Goal: Task Accomplishment & Management: Manage account settings

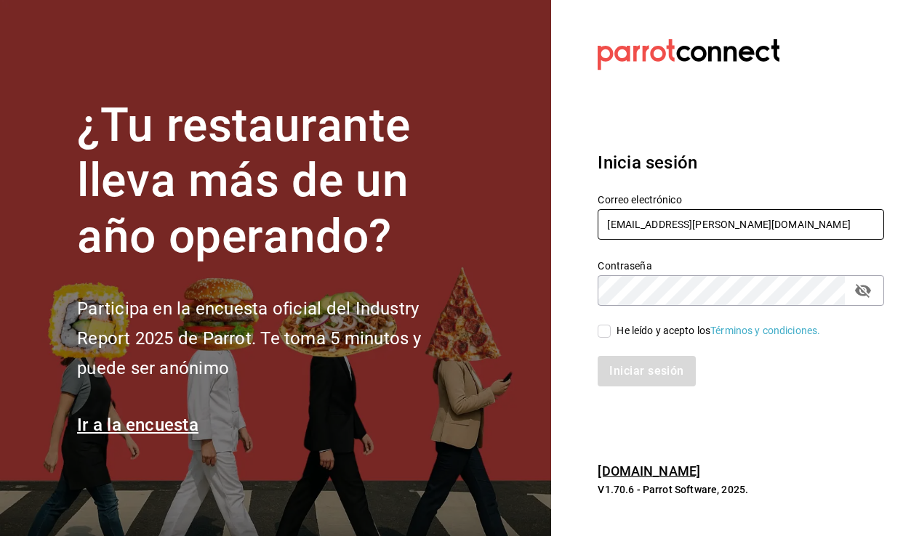
type input "[PERSON_NAME][EMAIL_ADDRESS][PERSON_NAME][DOMAIN_NAME]"
click at [609, 334] on input "He leído y acepto los Términos y condiciones." at bounding box center [603, 331] width 13 height 13
checkbox input "true"
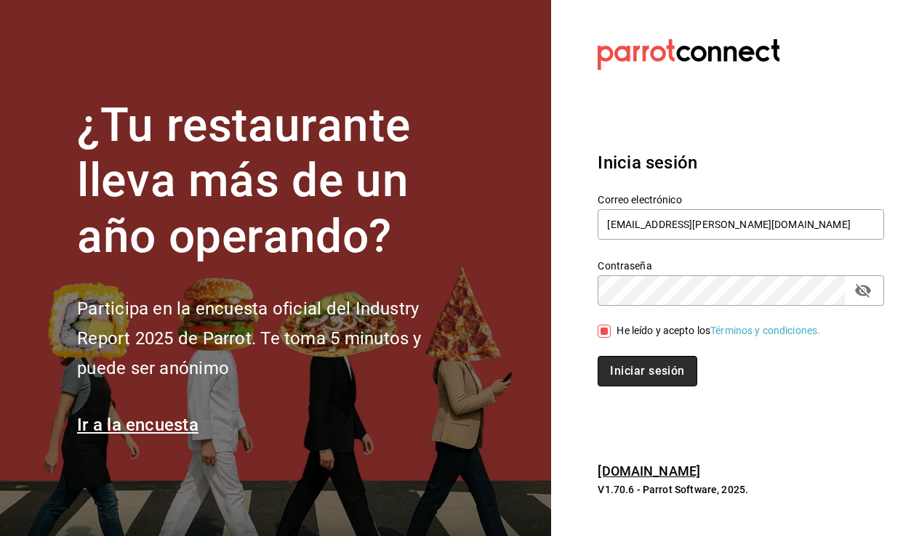
click at [646, 371] on button "Iniciar sesión" at bounding box center [646, 371] width 99 height 31
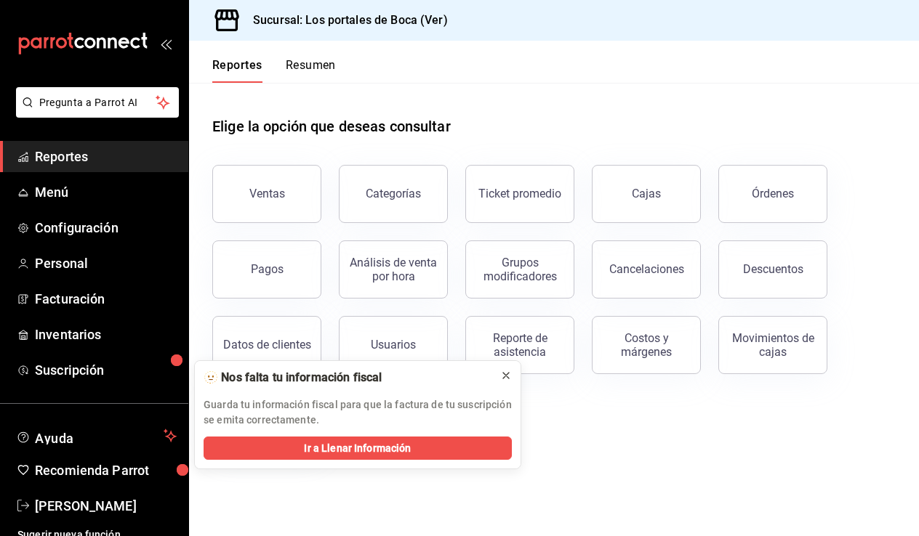
click at [507, 372] on icon at bounding box center [506, 376] width 12 height 12
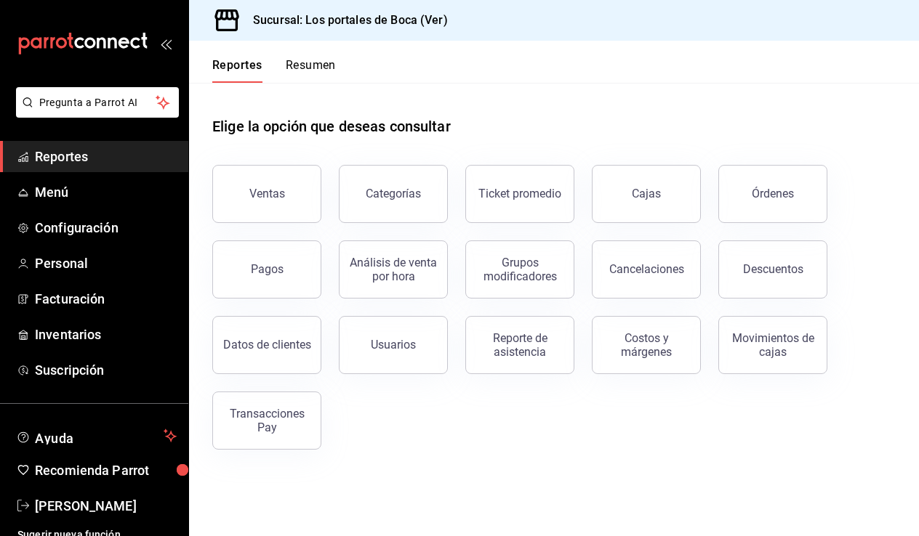
click at [112, 158] on span "Reportes" at bounding box center [106, 157] width 142 height 20
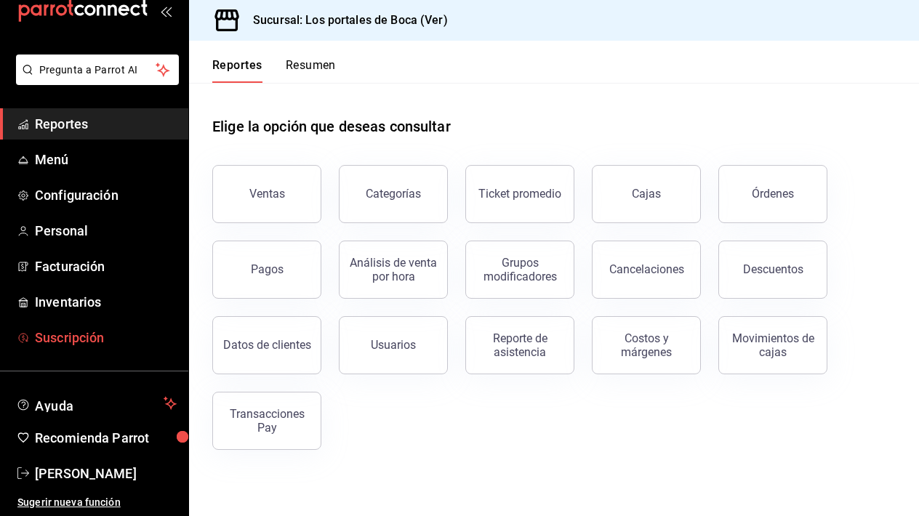
scroll to position [33, 0]
click at [126, 195] on span "Configuración" at bounding box center [106, 195] width 142 height 20
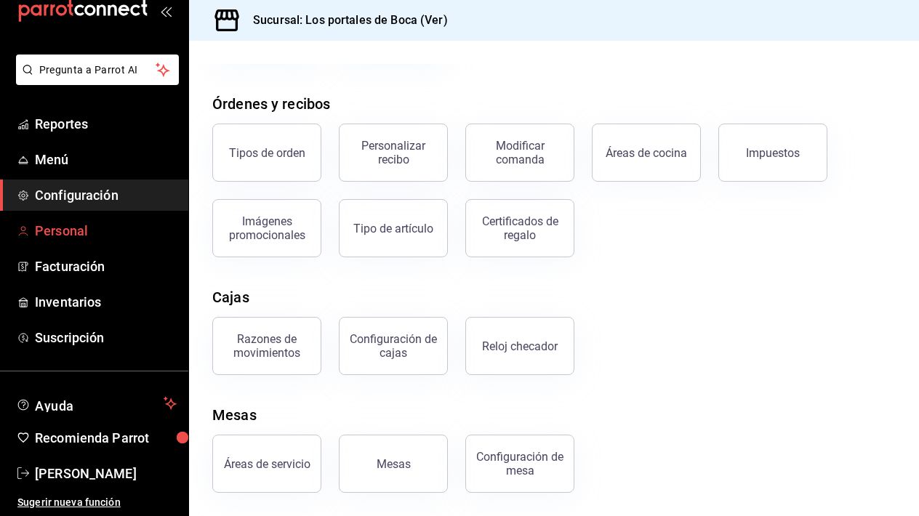
click at [69, 234] on span "Personal" at bounding box center [106, 231] width 142 height 20
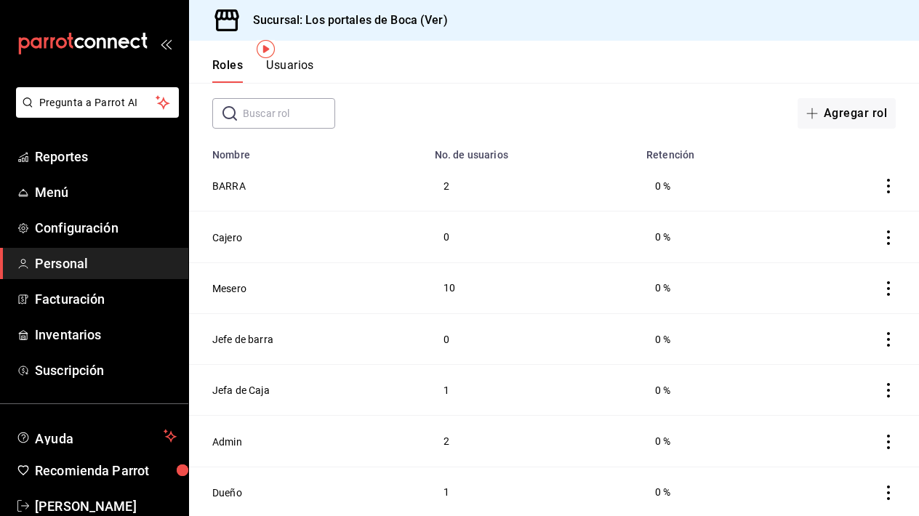
click at [890, 493] on icon "actions" at bounding box center [888, 493] width 15 height 15
click at [627, 81] on div at bounding box center [459, 258] width 919 height 516
click at [321, 68] on header "Roles Usuarios" at bounding box center [554, 62] width 730 height 42
click at [301, 66] on button "Usuarios" at bounding box center [290, 70] width 48 height 25
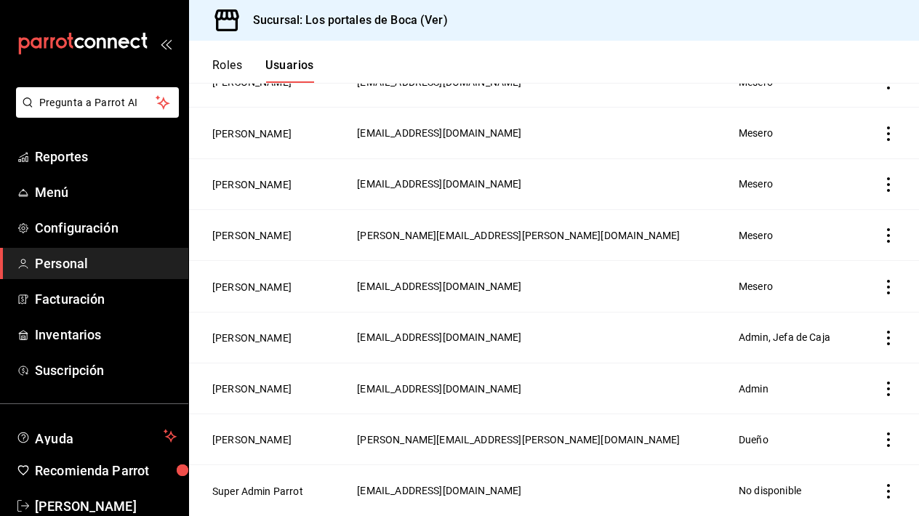
click at [889, 445] on icon "actions" at bounding box center [888, 439] width 3 height 15
click at [889, 445] on li "Eliminar" at bounding box center [834, 460] width 122 height 41
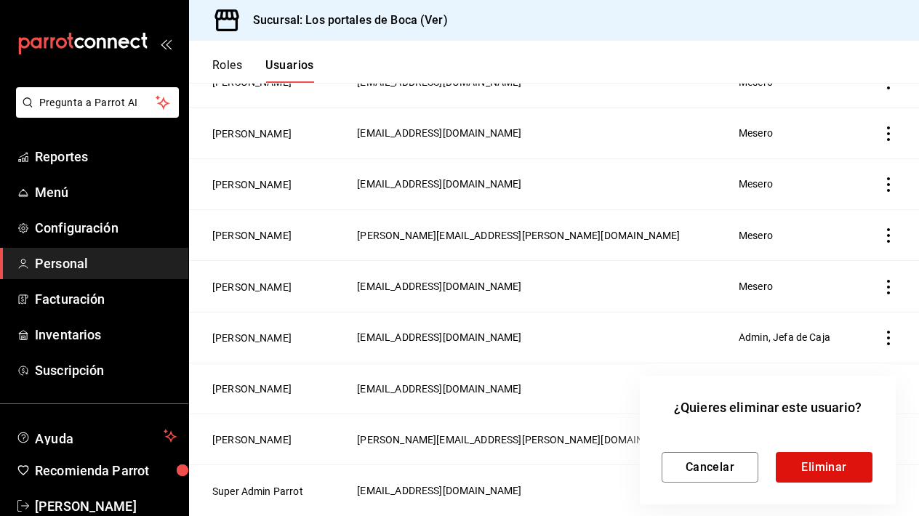
click at [98, 230] on div at bounding box center [459, 258] width 919 height 516
click at [86, 227] on div at bounding box center [459, 258] width 919 height 516
click at [80, 222] on div at bounding box center [459, 258] width 919 height 516
click at [692, 463] on button "Cancelar" at bounding box center [709, 467] width 97 height 31
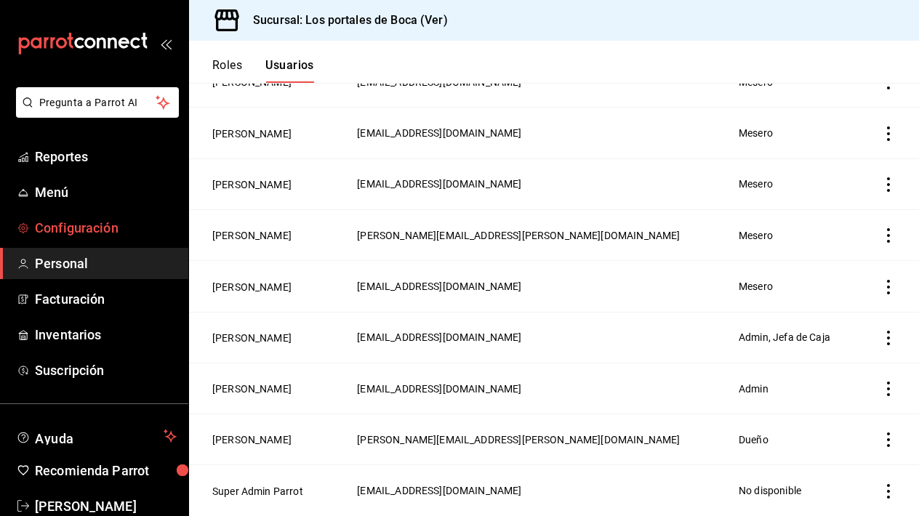
click at [52, 229] on span "Configuración" at bounding box center [106, 228] width 142 height 20
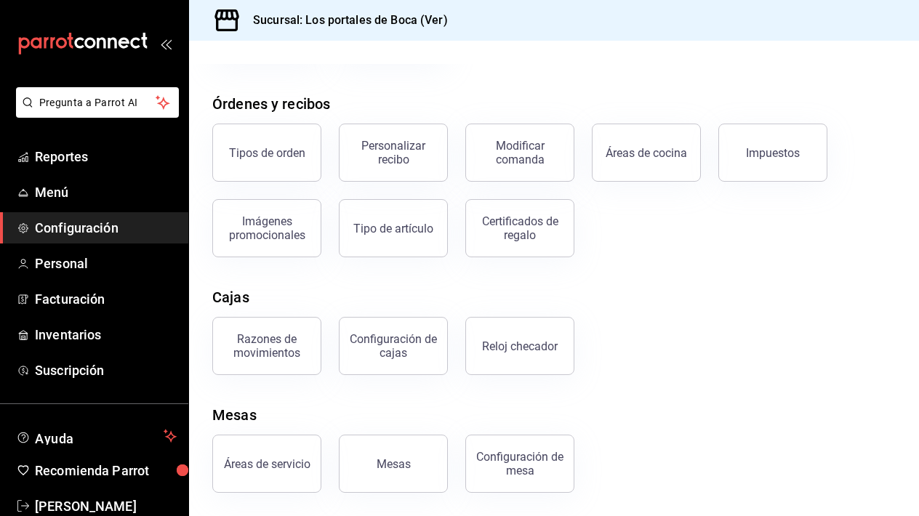
scroll to position [221, 0]
click at [294, 454] on button "Áreas de servicio" at bounding box center [266, 464] width 109 height 58
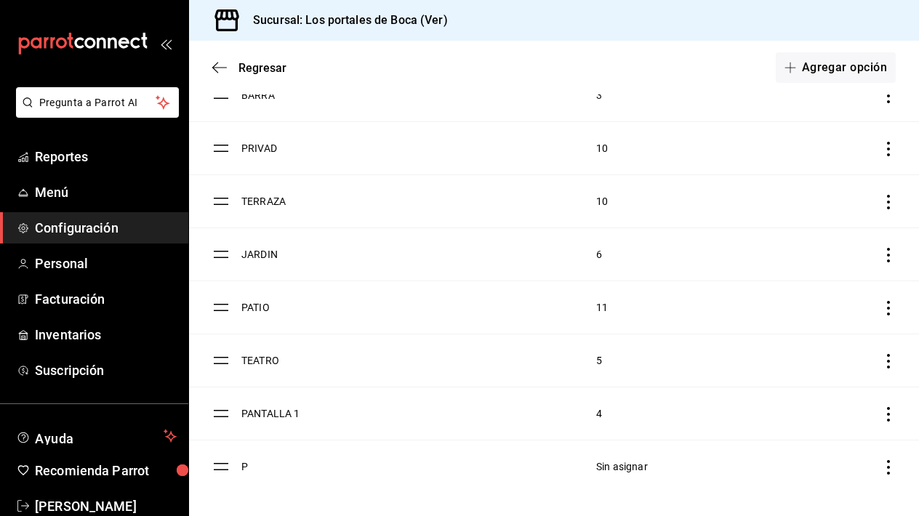
click at [885, 467] on icon "discountsTable" at bounding box center [888, 467] width 15 height 15
click at [802, 487] on span "Eliminar" at bounding box center [772, 495] width 63 height 17
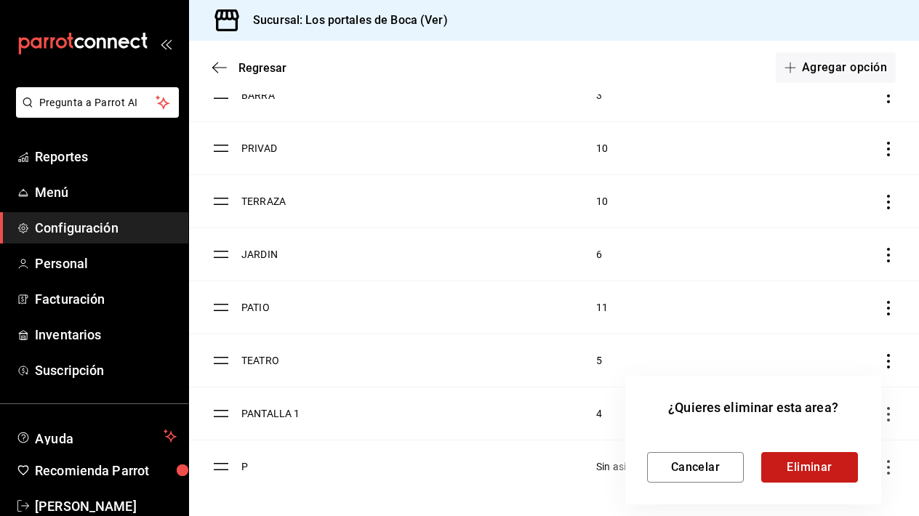
click at [814, 459] on button "Eliminar" at bounding box center [809, 467] width 97 height 31
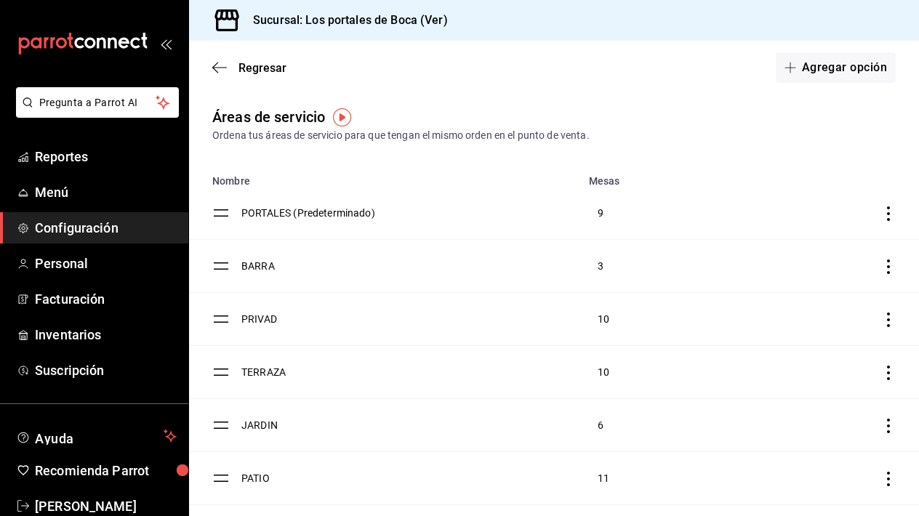
click at [890, 217] on icon "discountsTable" at bounding box center [888, 213] width 15 height 15
click at [611, 204] on div at bounding box center [459, 258] width 919 height 516
click at [274, 220] on td "PORTALES (Predeterminado)" at bounding box center [410, 213] width 339 height 53
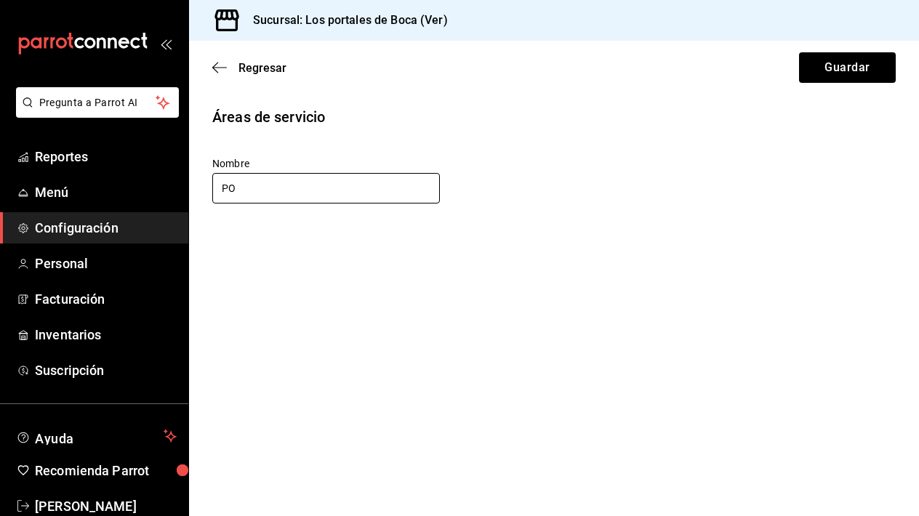
type input "P"
type input "l"
type input "L"
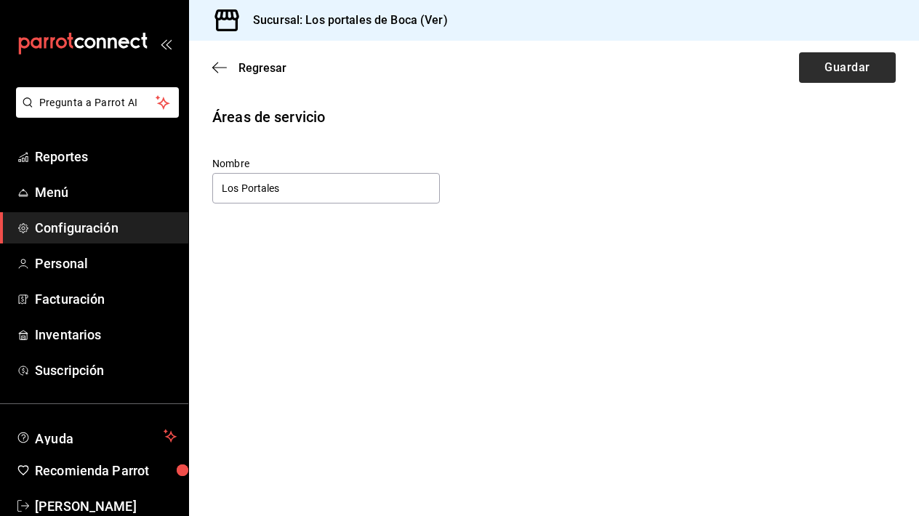
type input "Los Portales"
click at [834, 73] on button "Guardar" at bounding box center [847, 67] width 97 height 31
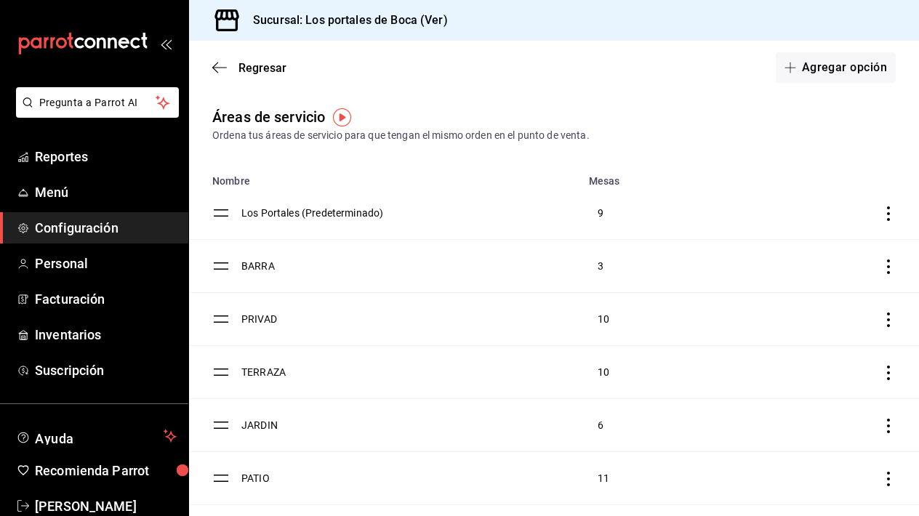
click at [885, 216] on icon "discountsTable" at bounding box center [888, 213] width 15 height 15
click at [691, 145] on div at bounding box center [459, 258] width 919 height 516
click at [329, 215] on td "Los Portales (Predeterminado)" at bounding box center [410, 213] width 339 height 53
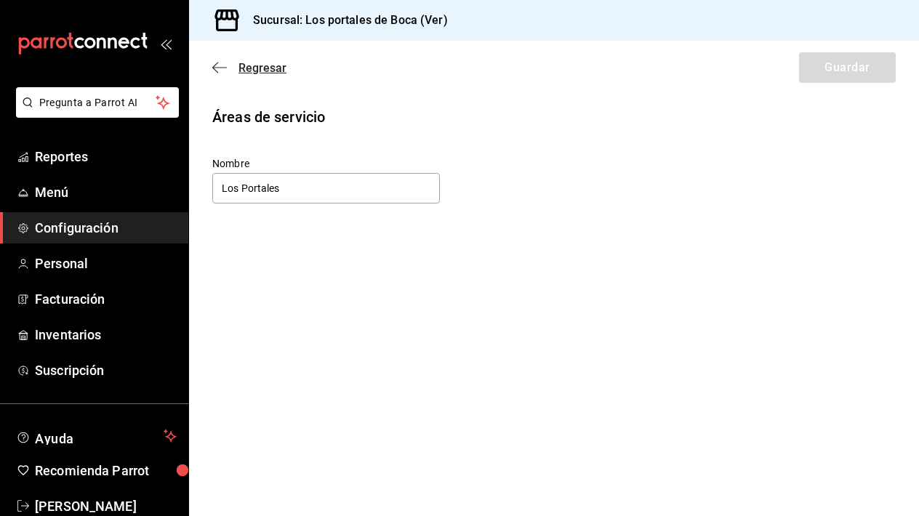
click at [225, 65] on icon "button" at bounding box center [219, 67] width 15 height 13
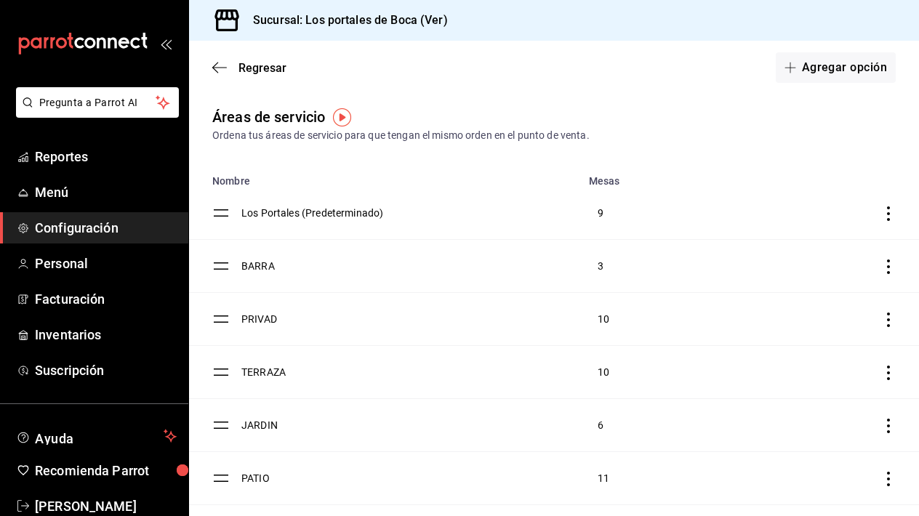
click at [339, 121] on img "button" at bounding box center [342, 117] width 18 height 18
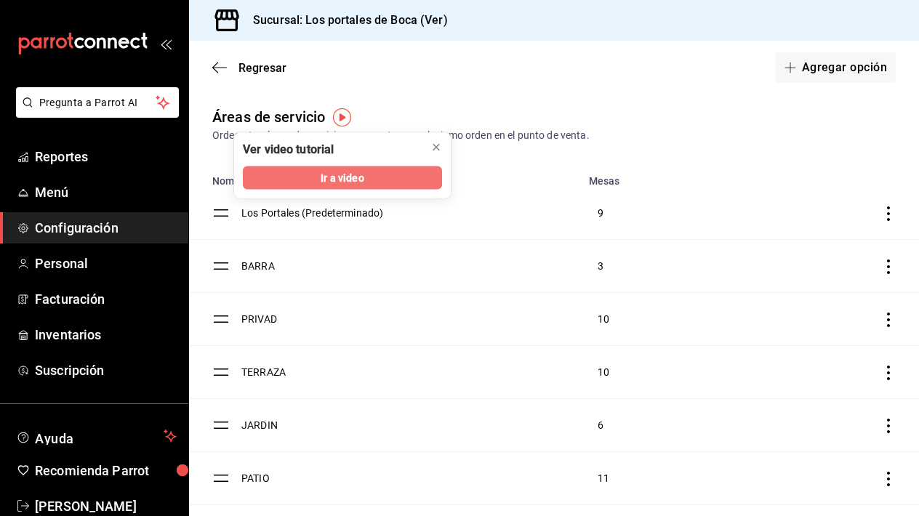
click at [388, 177] on button "Ir a video" at bounding box center [342, 177] width 199 height 23
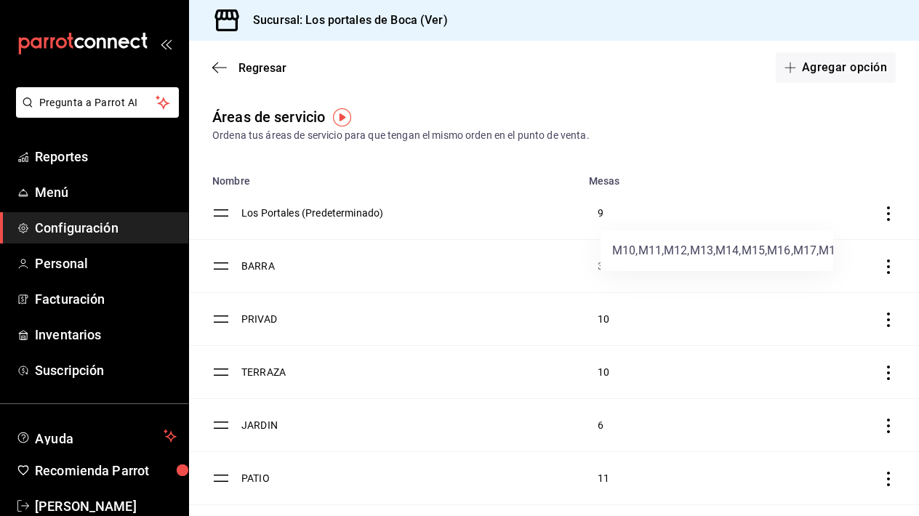
click at [602, 217] on div at bounding box center [459, 258] width 919 height 516
click at [600, 212] on div at bounding box center [459, 258] width 919 height 516
click at [603, 269] on div "M10,M11,M12,M13,M14,M15,M16,M17,M18" at bounding box center [716, 250] width 233 height 41
click at [575, 270] on div at bounding box center [459, 258] width 919 height 516
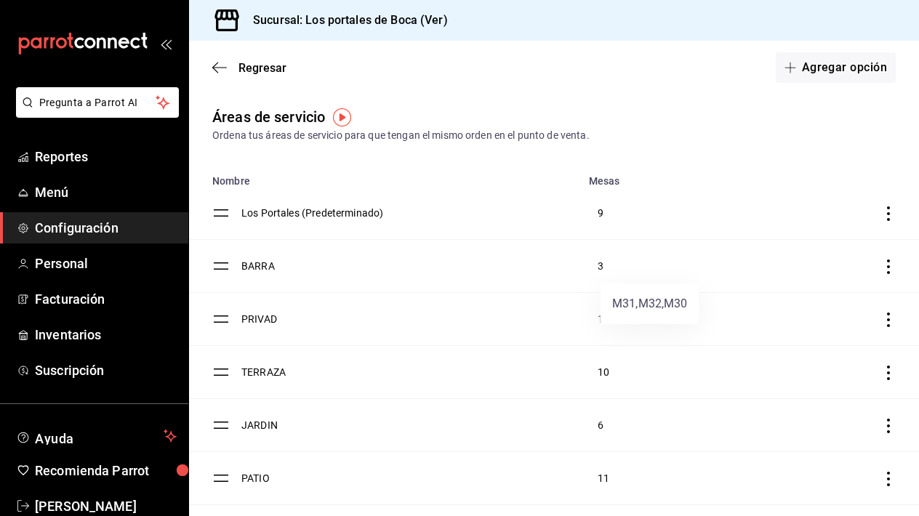
click at [618, 322] on div "M31,M32,M30" at bounding box center [649, 303] width 98 height 41
click at [604, 376] on div at bounding box center [459, 258] width 919 height 516
click at [601, 318] on div at bounding box center [459, 258] width 919 height 516
click at [600, 371] on div at bounding box center [459, 258] width 919 height 516
click at [888, 216] on div at bounding box center [459, 258] width 919 height 516
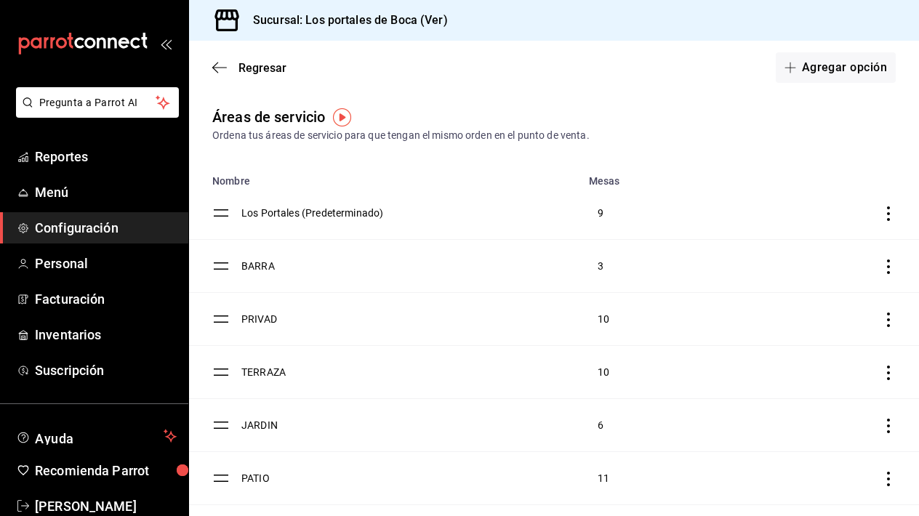
click at [888, 216] on icon "discountsTable" at bounding box center [888, 213] width 15 height 15
click at [616, 105] on div at bounding box center [459, 258] width 919 height 516
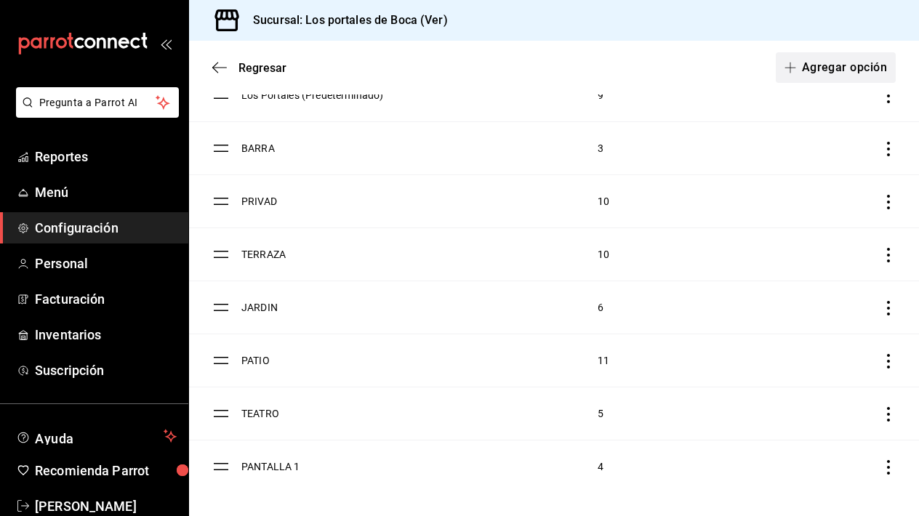
click at [836, 67] on button "Agregar opción" at bounding box center [836, 67] width 120 height 31
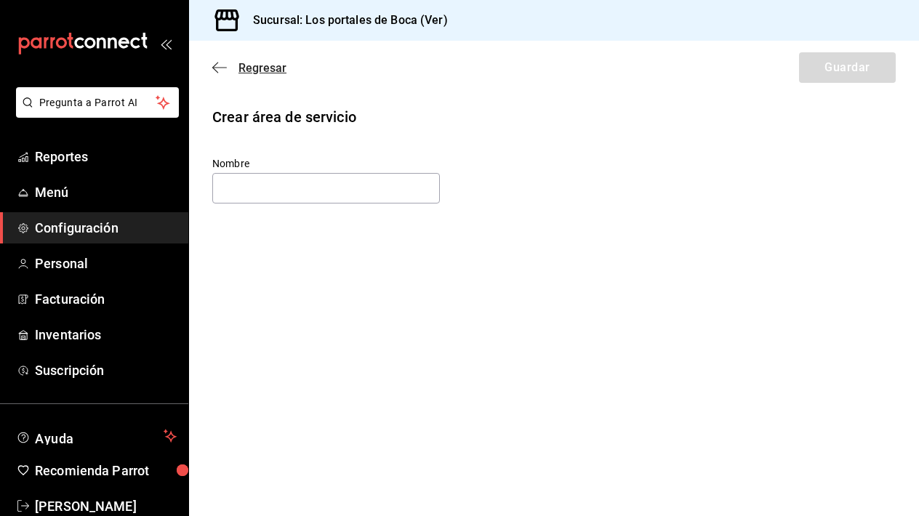
click at [216, 67] on icon "button" at bounding box center [219, 67] width 15 height 13
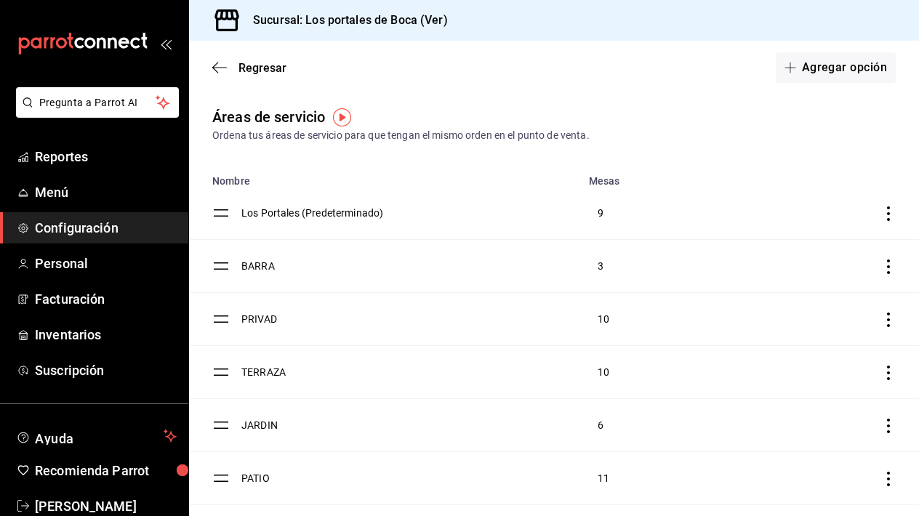
click at [209, 60] on div "Regresar Agregar opción" at bounding box center [554, 68] width 730 height 54
click at [217, 65] on icon "button" at bounding box center [219, 67] width 15 height 13
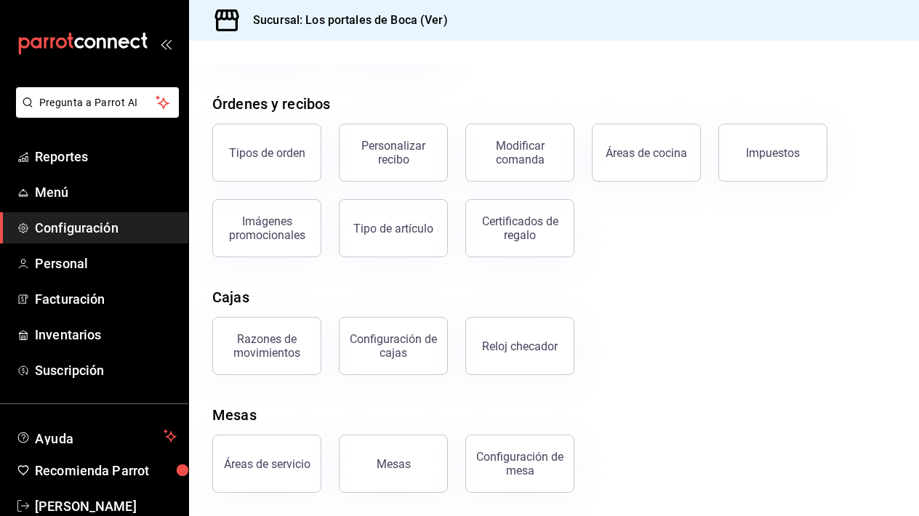
scroll to position [221, 0]
click at [427, 462] on button "Mesas" at bounding box center [393, 464] width 109 height 58
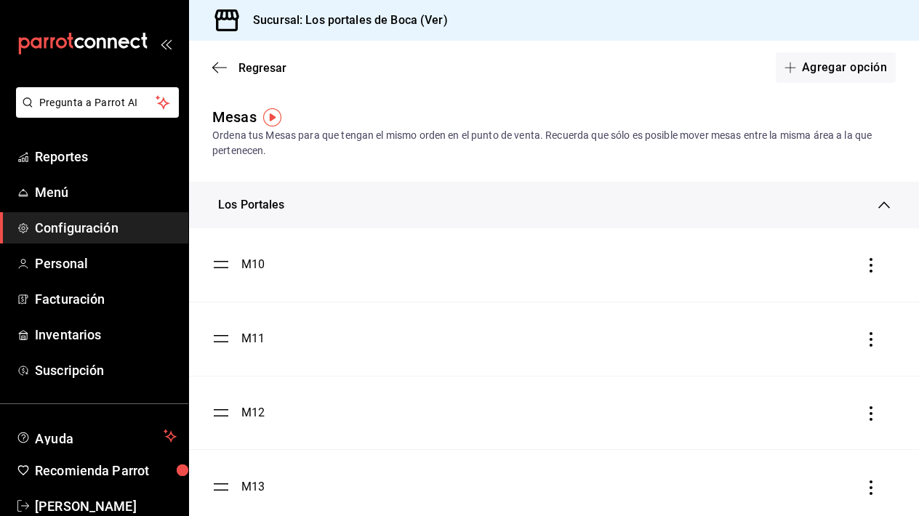
click at [859, 270] on div "M10" at bounding box center [553, 264] width 683 height 17
click at [873, 270] on icon "button" at bounding box center [871, 265] width 15 height 15
click at [797, 261] on div "Eliminar" at bounding box center [794, 265] width 37 height 12
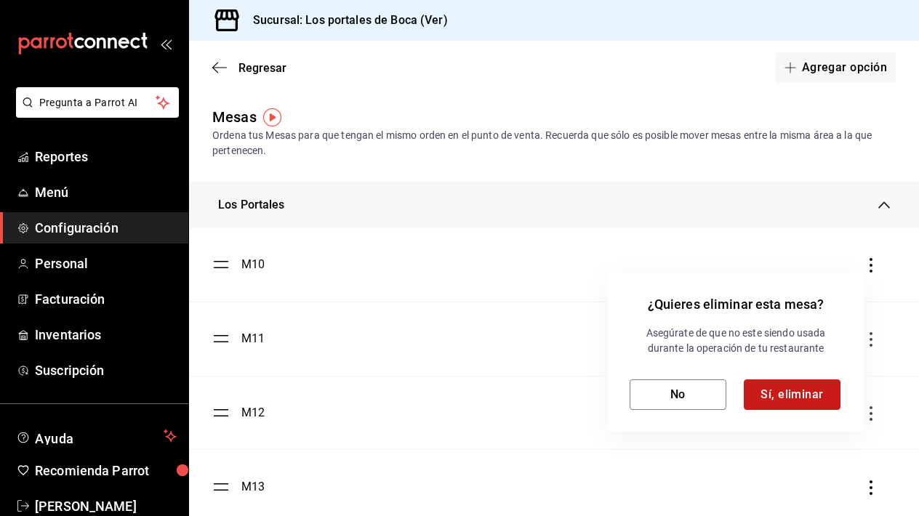
click at [778, 393] on button "Sí, eliminar" at bounding box center [792, 394] width 97 height 31
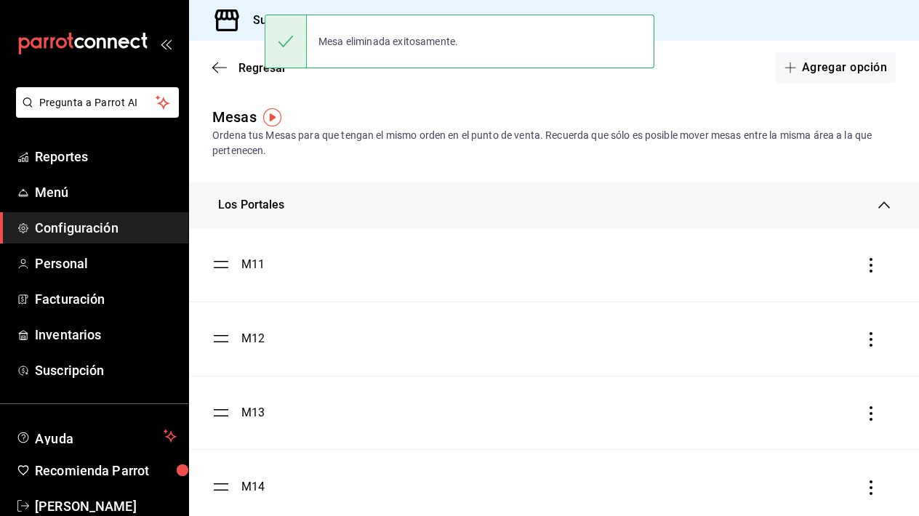
click at [871, 260] on icon "button" at bounding box center [870, 265] width 3 height 15
click at [817, 273] on li "Eliminar" at bounding box center [805, 265] width 145 height 41
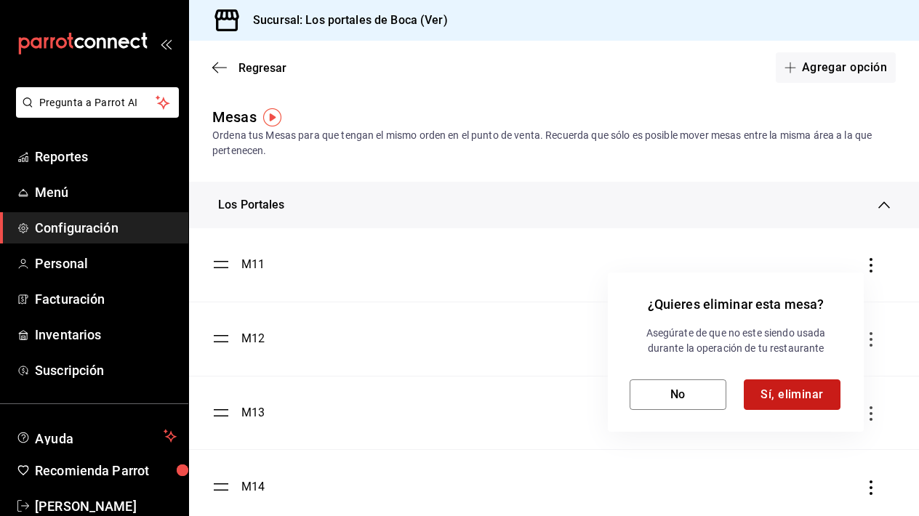
click at [781, 404] on button "Sí, eliminar" at bounding box center [792, 394] width 97 height 31
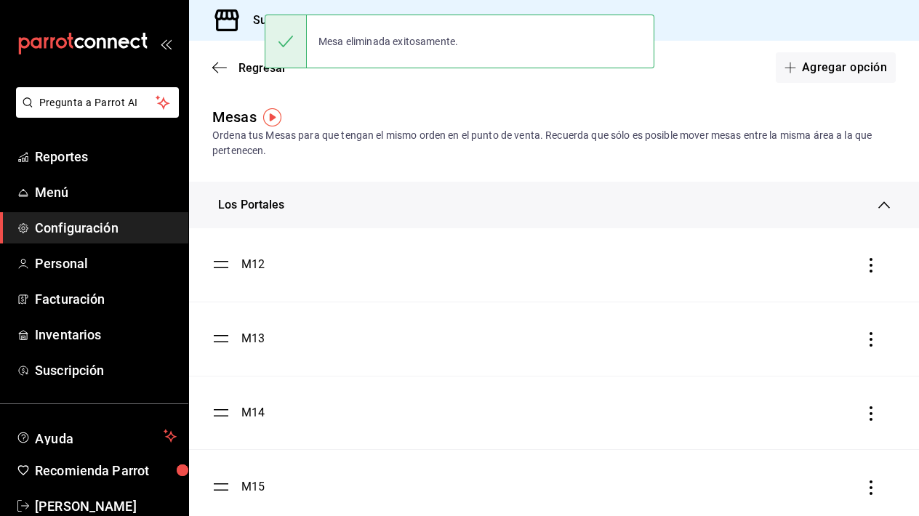
click at [869, 270] on icon "button" at bounding box center [871, 265] width 15 height 15
click at [813, 275] on li "Eliminar" at bounding box center [805, 265] width 145 height 41
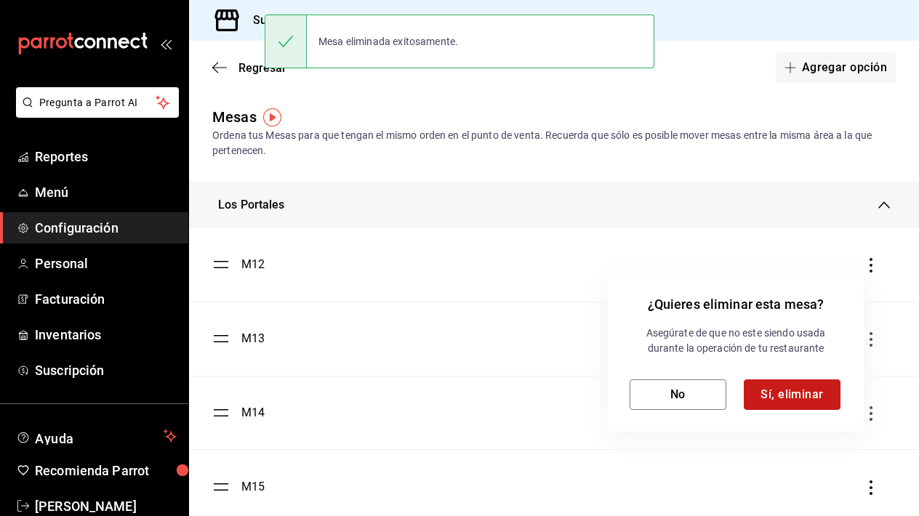
click at [811, 401] on button "Sí, eliminar" at bounding box center [792, 394] width 97 height 31
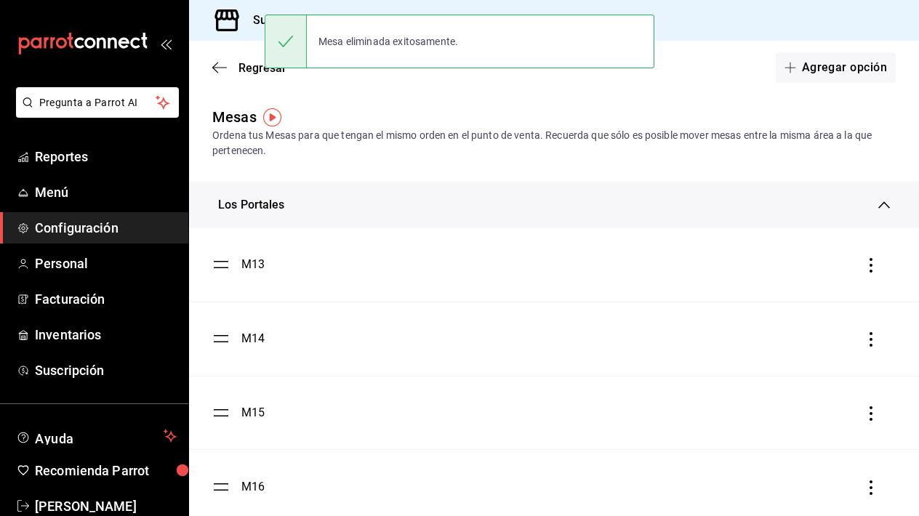
click at [861, 271] on div "M13" at bounding box center [553, 264] width 683 height 17
click at [868, 270] on icon "button" at bounding box center [871, 265] width 15 height 15
click at [800, 278] on li "Eliminar" at bounding box center [805, 265] width 145 height 41
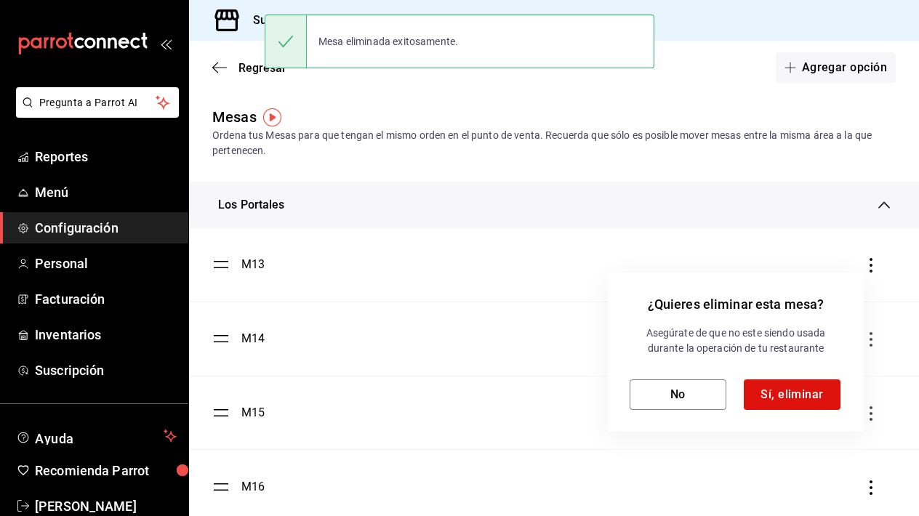
click at [803, 369] on div "Asegúrate de que no este siendo usada durante la operación de tu restaurante No…" at bounding box center [735, 368] width 212 height 84
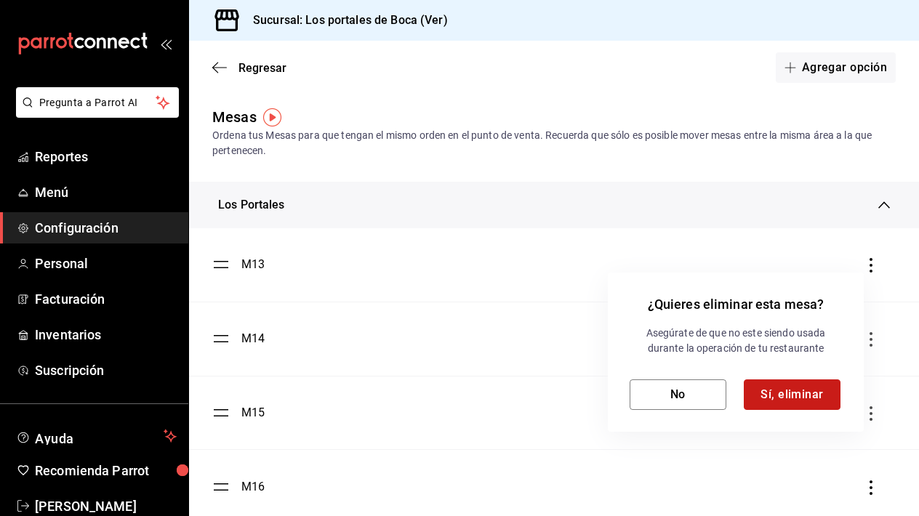
click at [794, 391] on button "Sí, eliminar" at bounding box center [792, 394] width 97 height 31
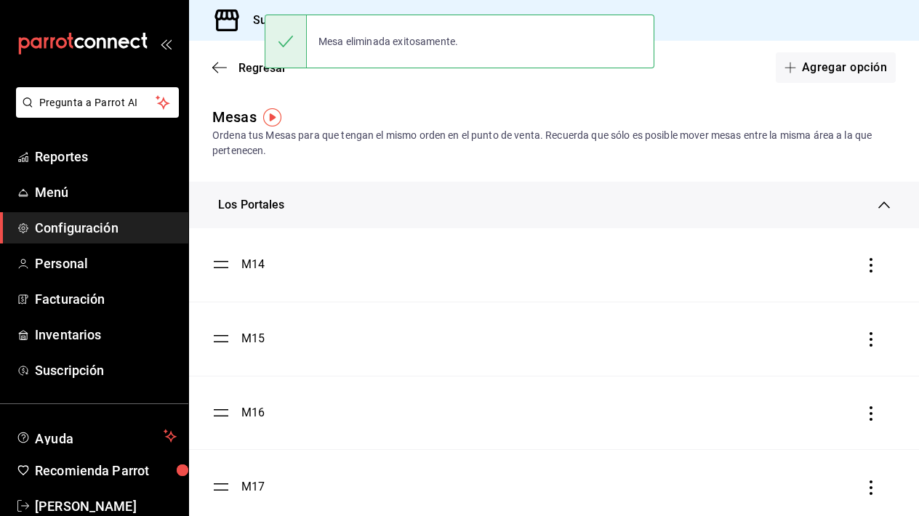
click at [871, 270] on icon "button" at bounding box center [871, 265] width 15 height 15
click at [807, 271] on div "Eliminar" at bounding box center [794, 265] width 37 height 12
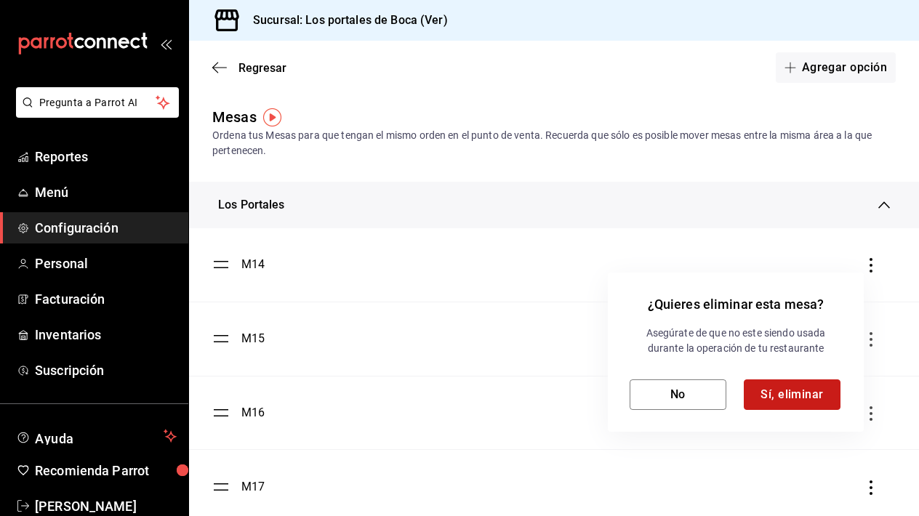
click at [780, 392] on button "Sí, eliminar" at bounding box center [792, 394] width 97 height 31
click at [872, 254] on div at bounding box center [459, 258] width 919 height 516
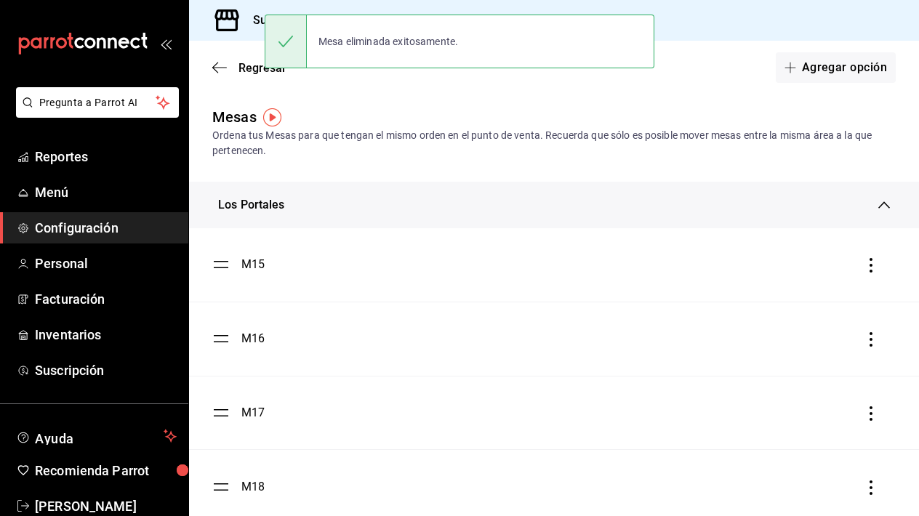
click at [871, 264] on icon "button" at bounding box center [871, 265] width 15 height 15
click at [816, 262] on li "Eliminar" at bounding box center [805, 265] width 145 height 41
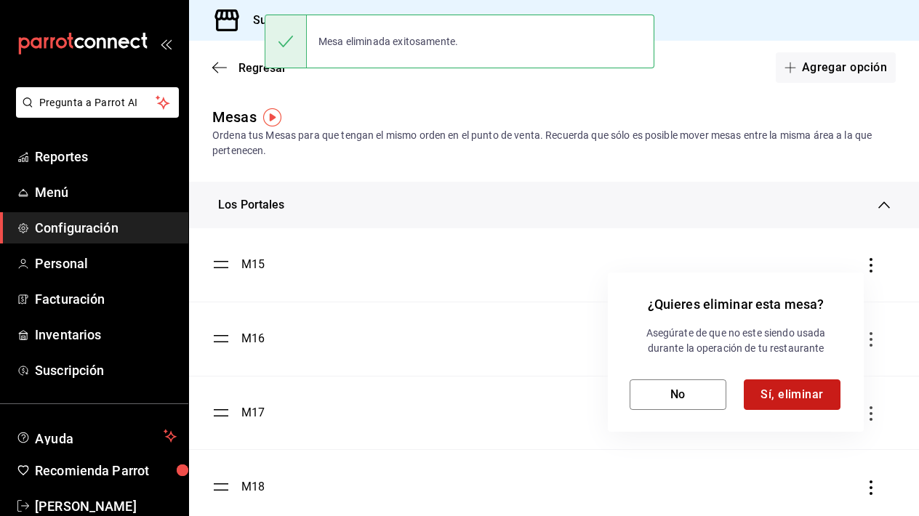
click at [778, 406] on button "Sí, eliminar" at bounding box center [792, 394] width 97 height 31
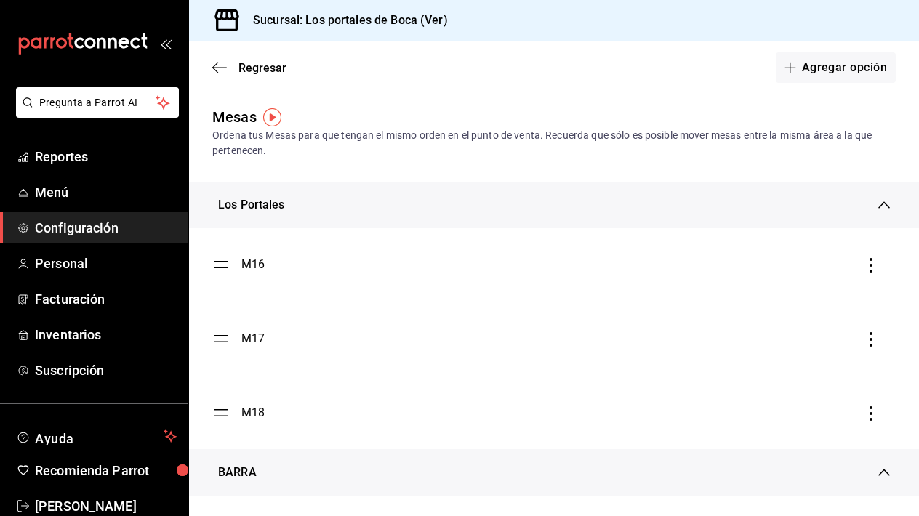
click at [872, 266] on div "¿Quieres eliminar esta mesa? Asegúrate de que no este siendo usada durante la o…" at bounding box center [459, 258] width 919 height 516
click at [872, 266] on icon "button" at bounding box center [870, 265] width 3 height 15
click at [831, 273] on li "Eliminar" at bounding box center [805, 265] width 145 height 41
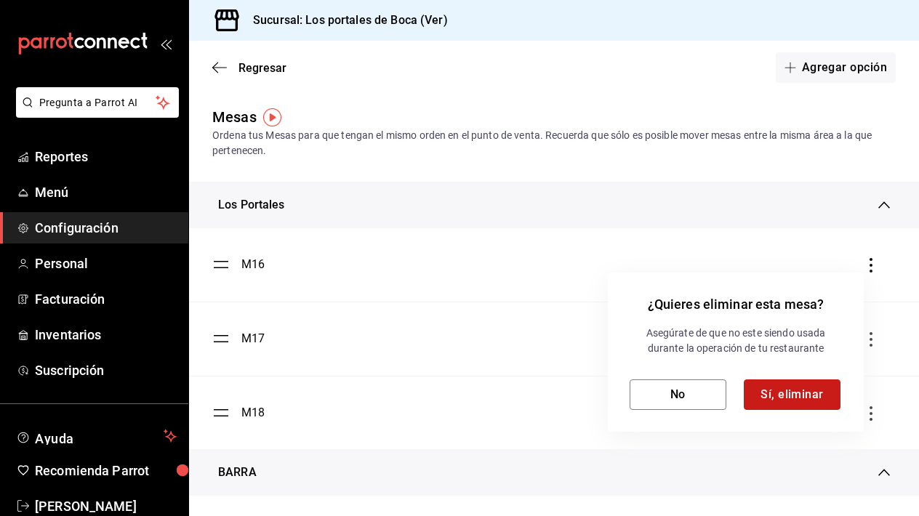
click at [780, 396] on button "Sí, eliminar" at bounding box center [792, 394] width 97 height 31
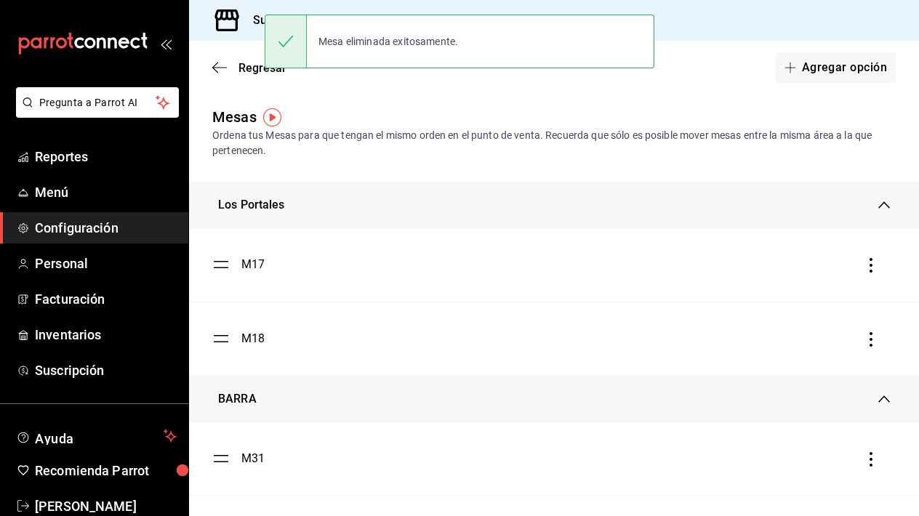
click at [869, 269] on icon "button" at bounding box center [871, 265] width 15 height 15
click at [806, 270] on div "Eliminar" at bounding box center [794, 265] width 37 height 12
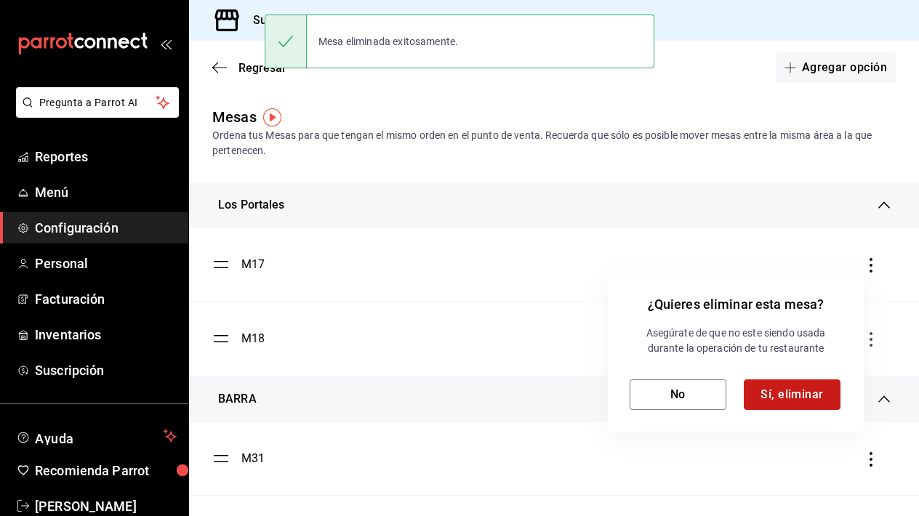
click at [784, 403] on button "Sí, eliminar" at bounding box center [792, 394] width 97 height 31
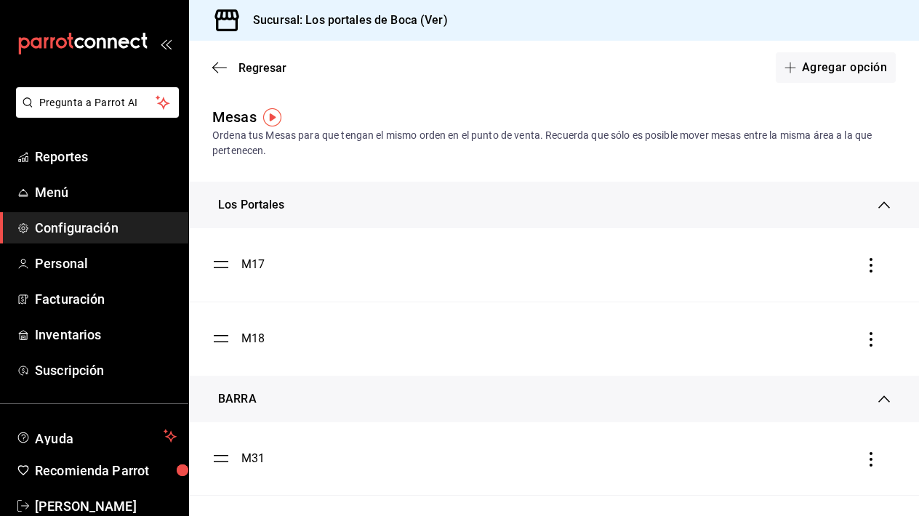
click at [870, 267] on div at bounding box center [459, 258] width 919 height 516
click at [870, 267] on icon "button" at bounding box center [871, 265] width 15 height 15
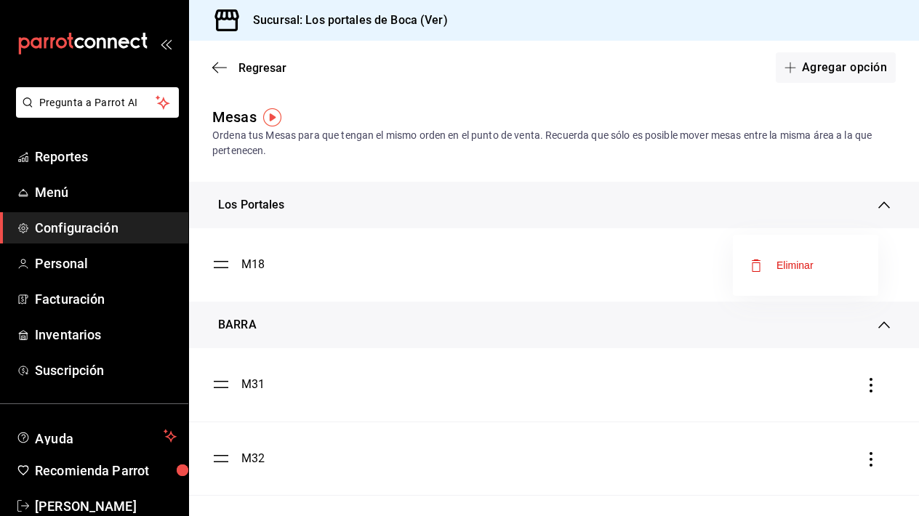
click at [817, 277] on li "Eliminar" at bounding box center [805, 265] width 145 height 41
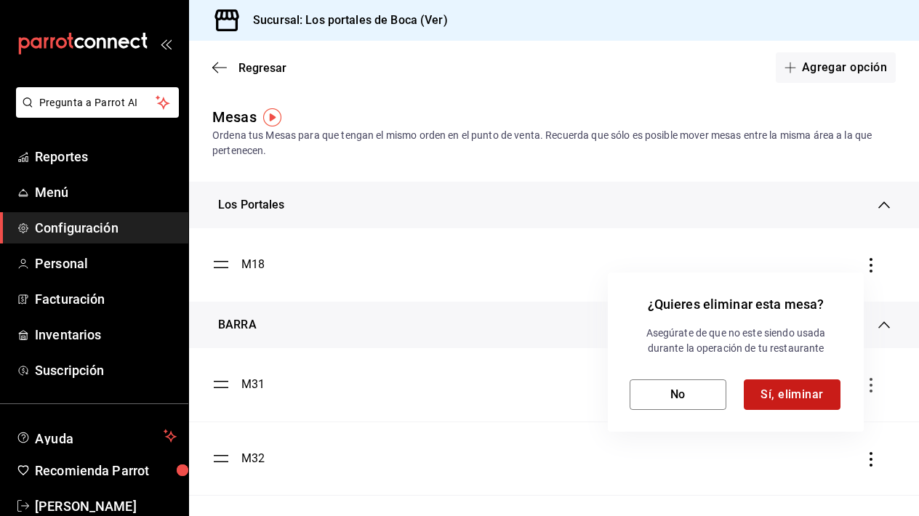
click at [796, 393] on button "Sí, eliminar" at bounding box center [792, 394] width 97 height 31
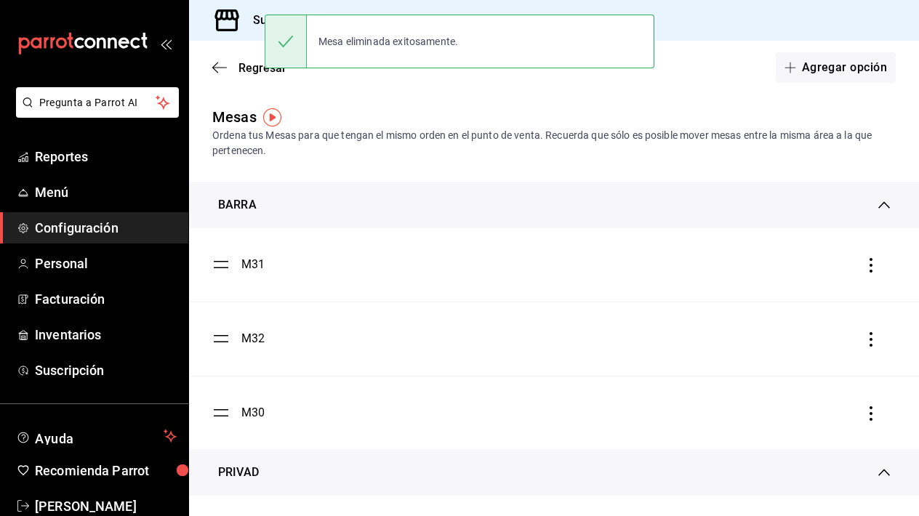
click at [886, 205] on icon at bounding box center [884, 204] width 12 height 7
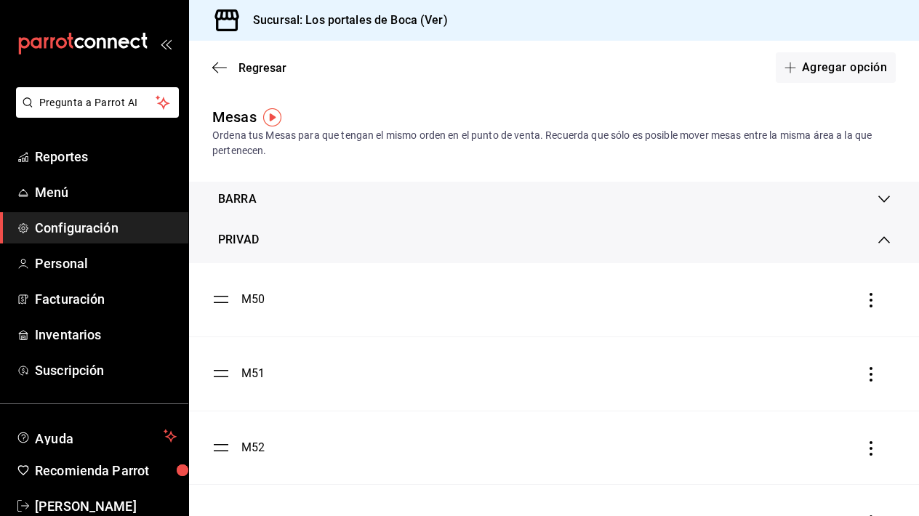
click at [886, 241] on icon at bounding box center [884, 240] width 12 height 12
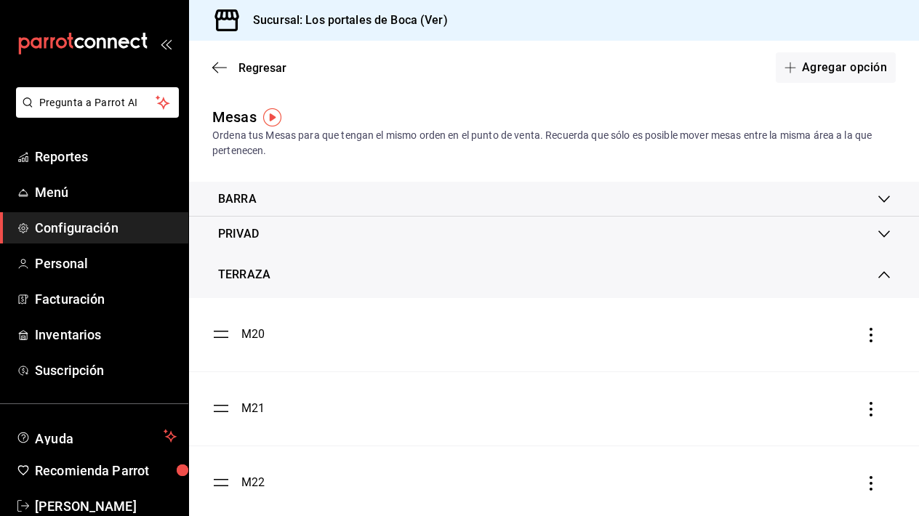
click at [883, 275] on icon at bounding box center [884, 275] width 12 height 12
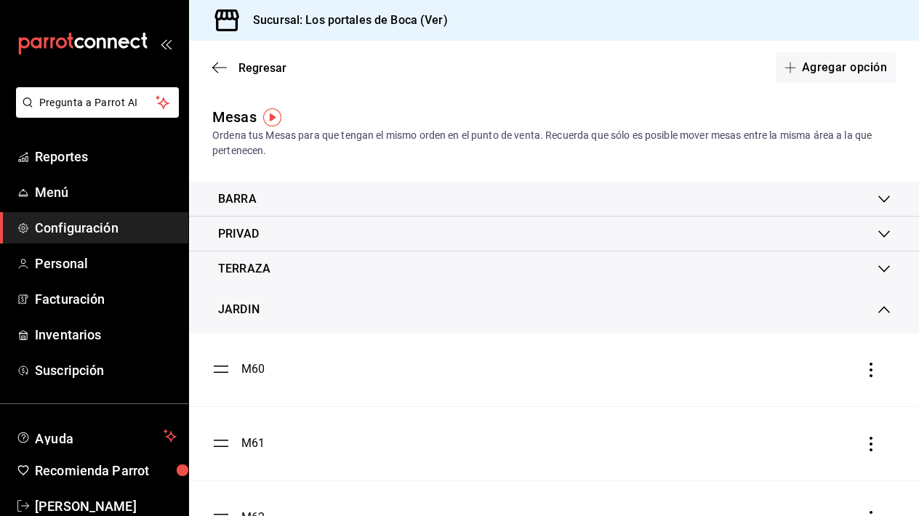
click at [882, 307] on icon at bounding box center [884, 310] width 12 height 12
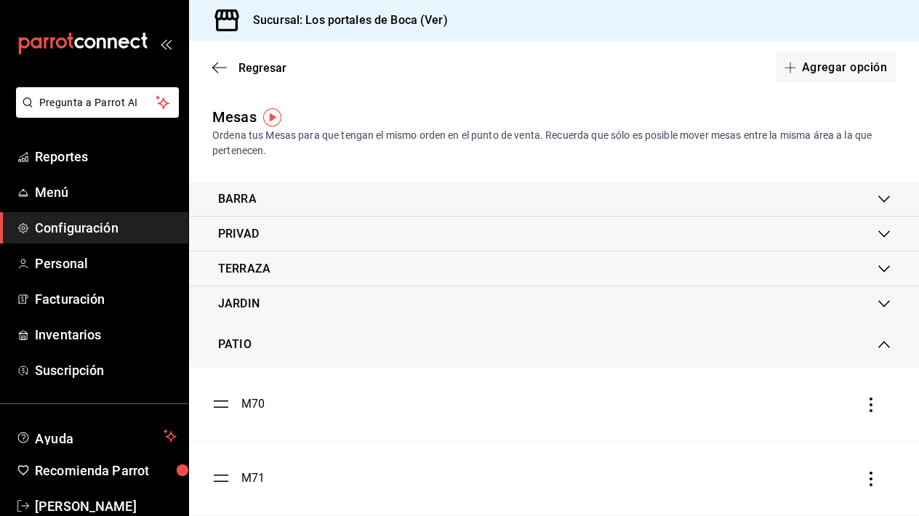
click at [881, 345] on icon at bounding box center [884, 344] width 12 height 7
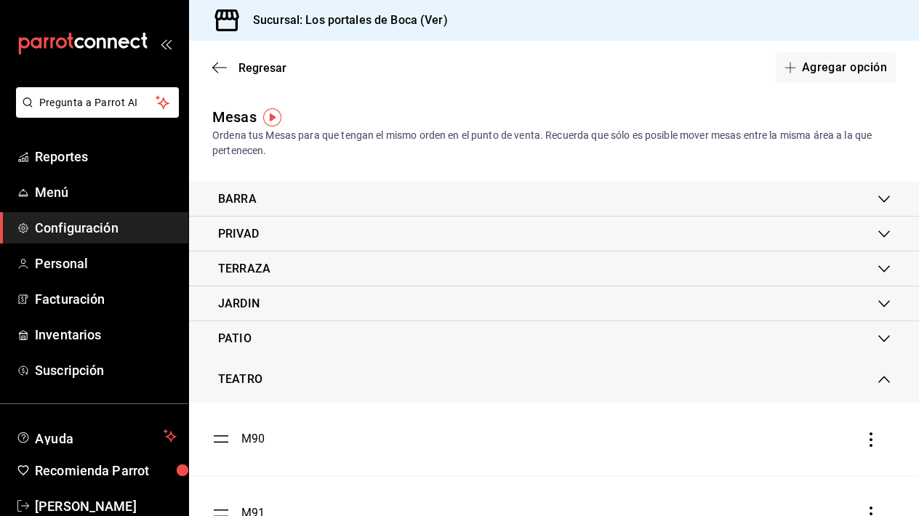
click at [882, 387] on div "TEATRO" at bounding box center [554, 379] width 730 height 47
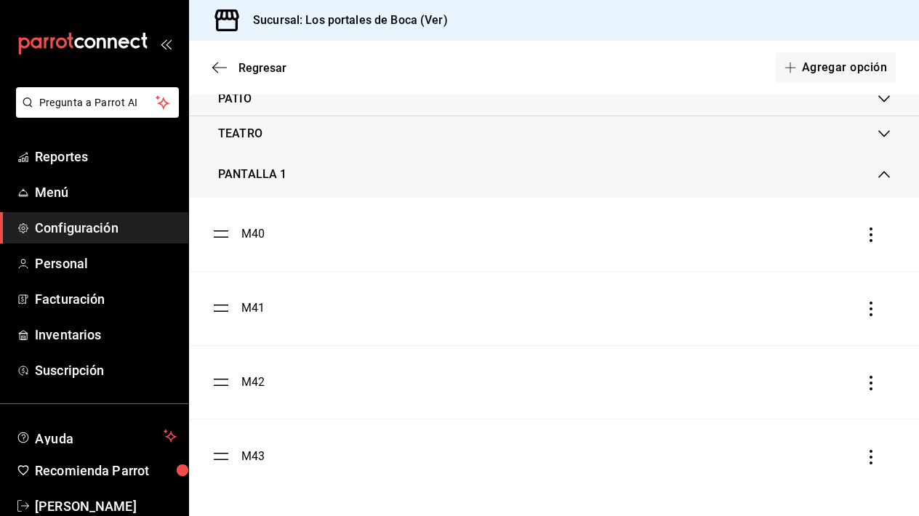
scroll to position [240, 0]
click at [893, 180] on div "PANTALLA 1" at bounding box center [554, 174] width 730 height 47
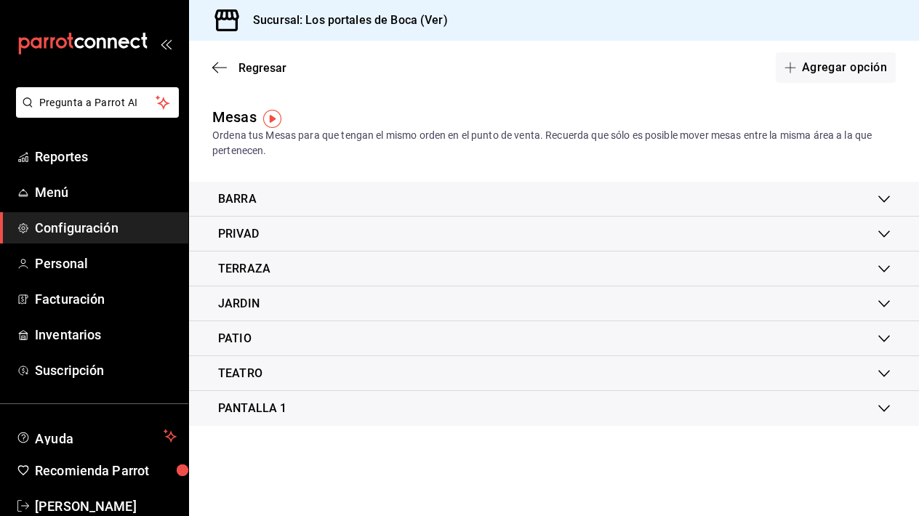
scroll to position [0, 0]
click at [866, 67] on button "Agregar opción" at bounding box center [836, 67] width 120 height 31
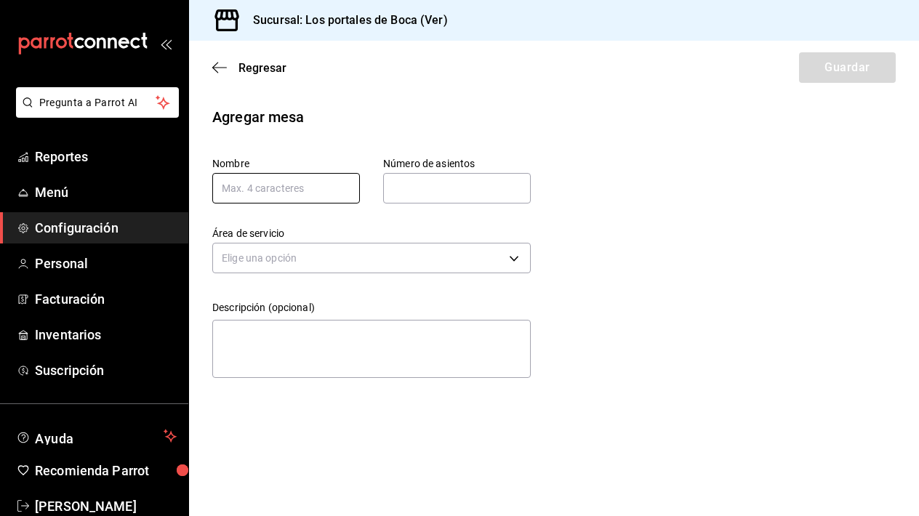
click at [321, 190] on input "text" at bounding box center [286, 188] width 148 height 31
type input "m"
type input "01"
type input "4"
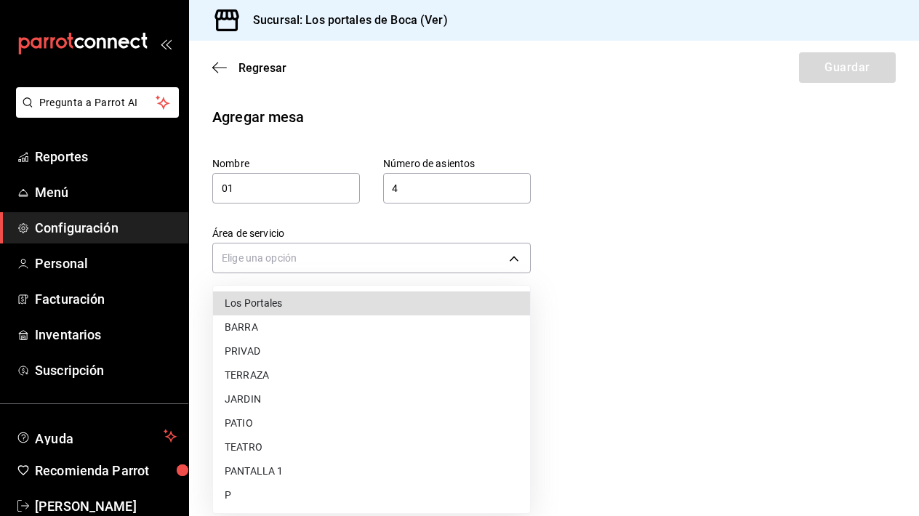
click at [377, 262] on body "Pregunta a Parrot AI Reportes Menú Configuración Personal Facturación Inventari…" at bounding box center [459, 258] width 919 height 516
click at [339, 309] on li "Los Portales" at bounding box center [371, 303] width 317 height 24
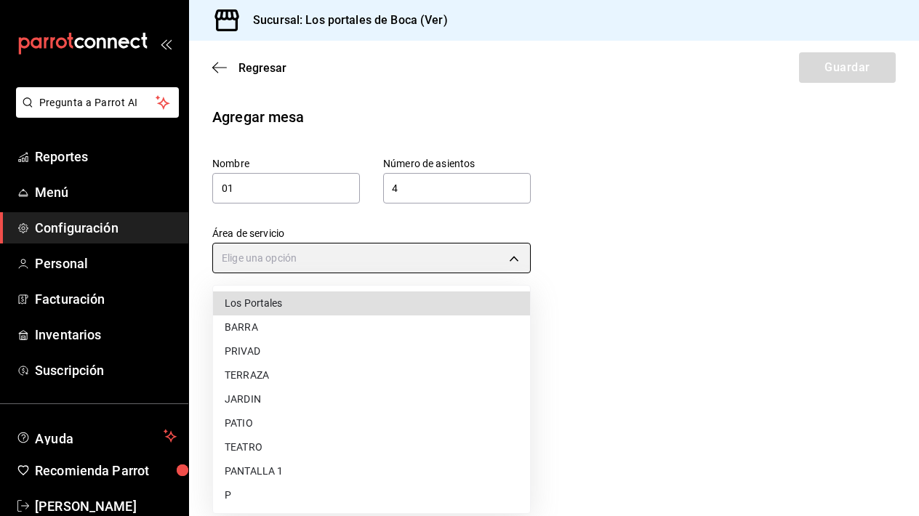
type input "bab658fe-5f84-45b0-b6b0-c392b3f05064"
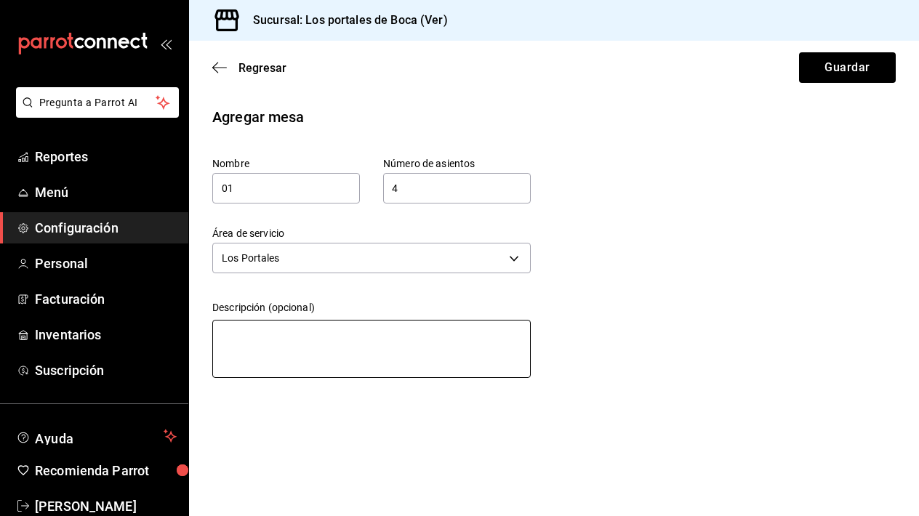
click at [281, 333] on textarea at bounding box center [371, 349] width 318 height 58
type textarea "P"
type textarea "x"
type textarea "Pa"
type textarea "x"
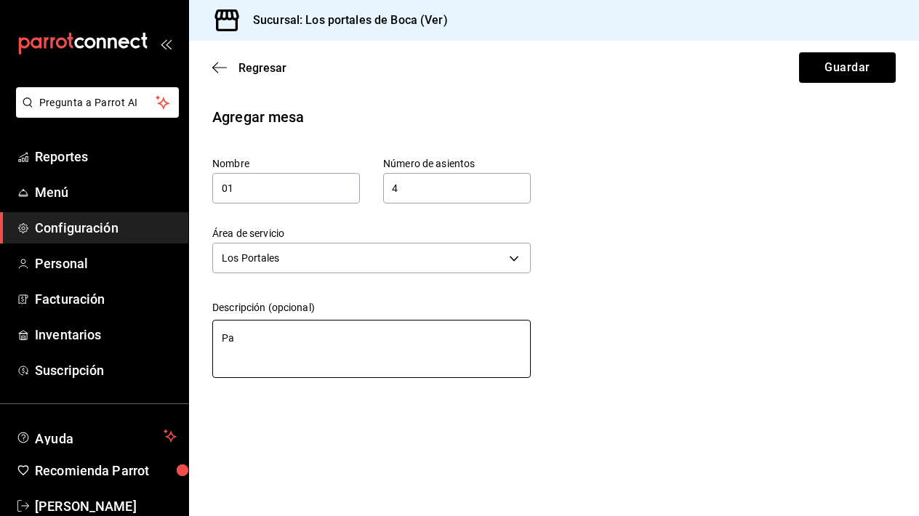
type textarea "Pas"
type textarea "x"
type textarea "[PERSON_NAME]"
type textarea "x"
type textarea "Pasil"
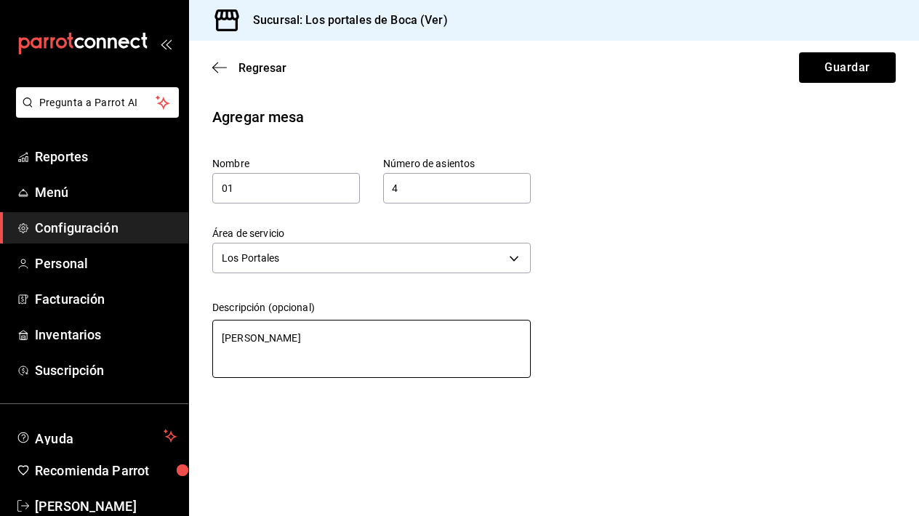
type textarea "x"
type textarea "Pasill"
type textarea "x"
type textarea "Pasillo"
type textarea "x"
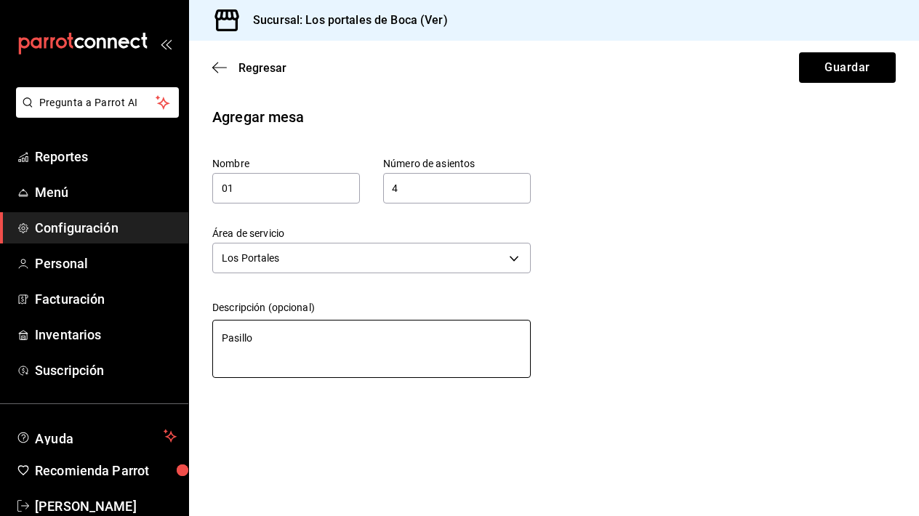
type textarea "Pasillo"
type textarea "x"
type textarea "Pasillo d"
type textarea "x"
type textarea "Pasillo de"
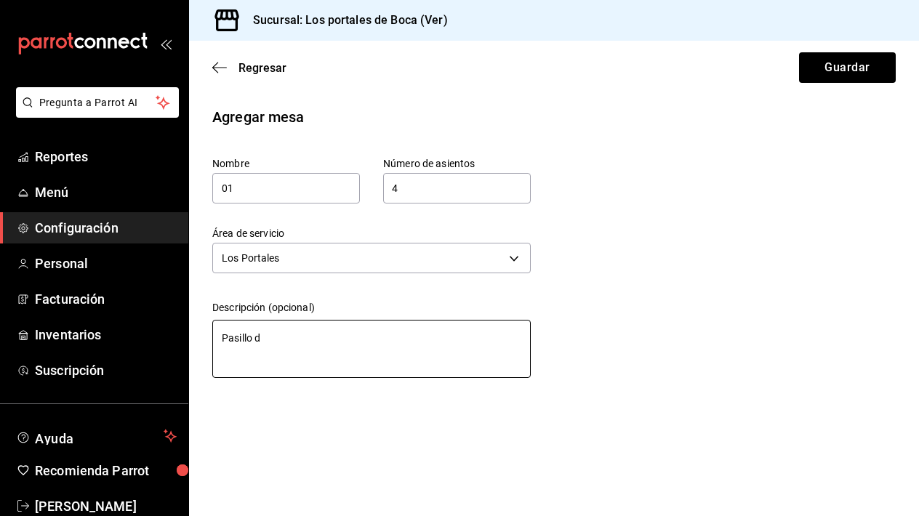
type textarea "x"
type textarea "Pasillo de"
type textarea "x"
type textarea "Pasillo de l"
type textarea "x"
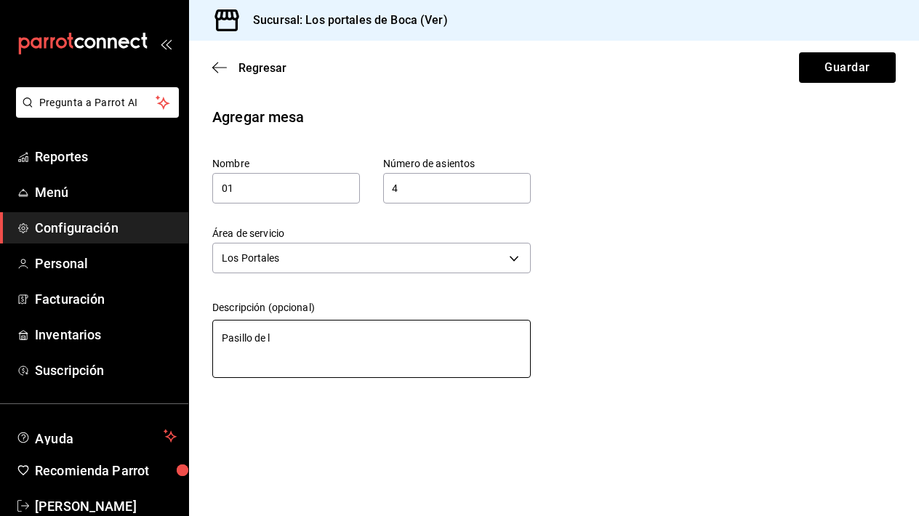
type textarea "Pasillo de lo"
type textarea "x"
type textarea "Pasillo de los"
type textarea "x"
type textarea "Pasillo de los"
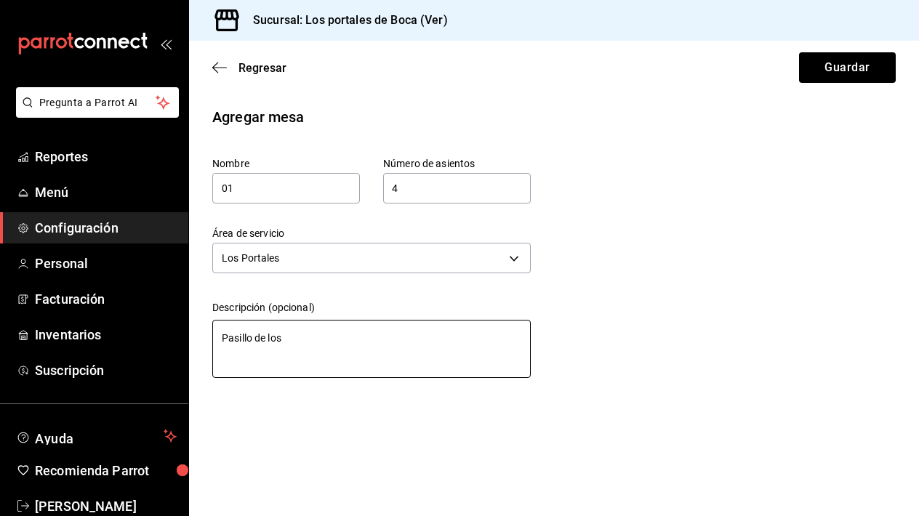
type textarea "x"
type textarea "Pasillo de los P"
type textarea "x"
type textarea "Pasillo de los Po"
type textarea "x"
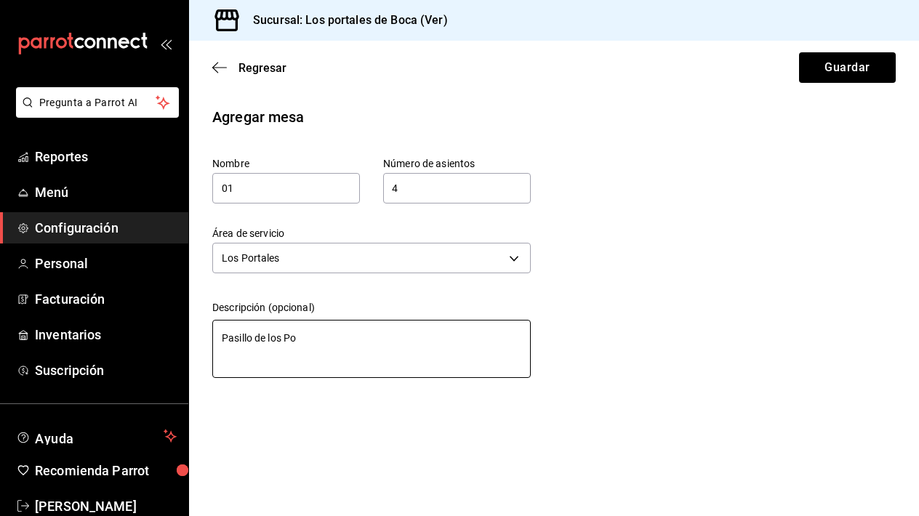
type textarea "Pasillo de los Por"
type textarea "x"
type textarea "Pasillo de los Port"
type textarea "x"
type textarea "Pasillo de los Porta"
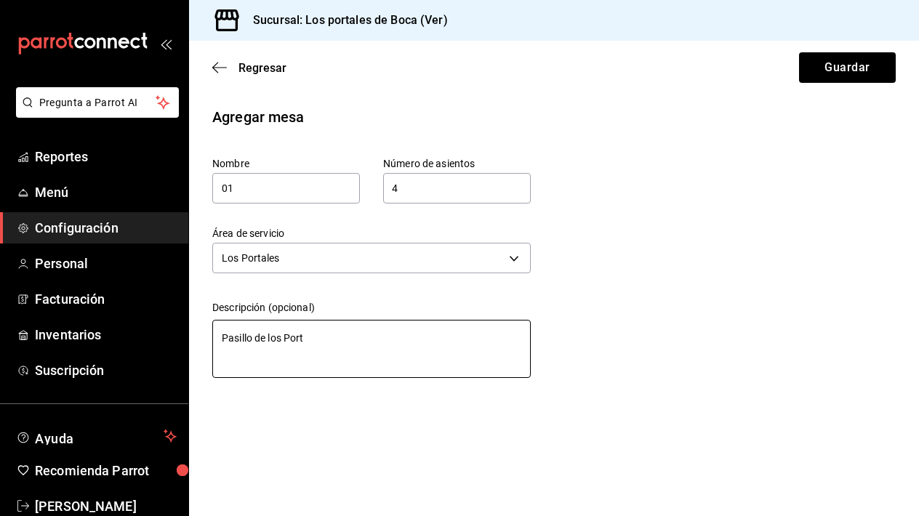
type textarea "x"
type textarea "Pasillo de los Portal"
type textarea "x"
type textarea "Pasillo de los Portale"
type textarea "x"
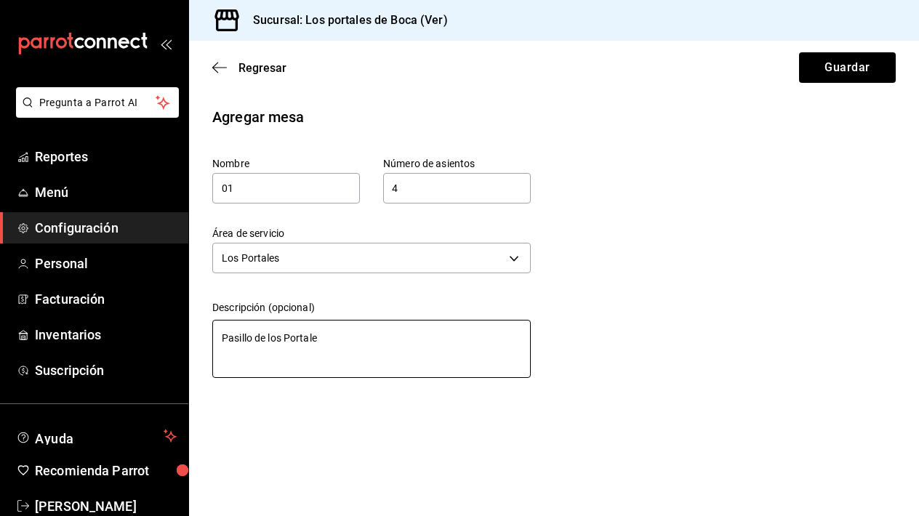
type textarea "Pasillo de los Portales"
type textarea "x"
type textarea "Pasillo de los Portales"
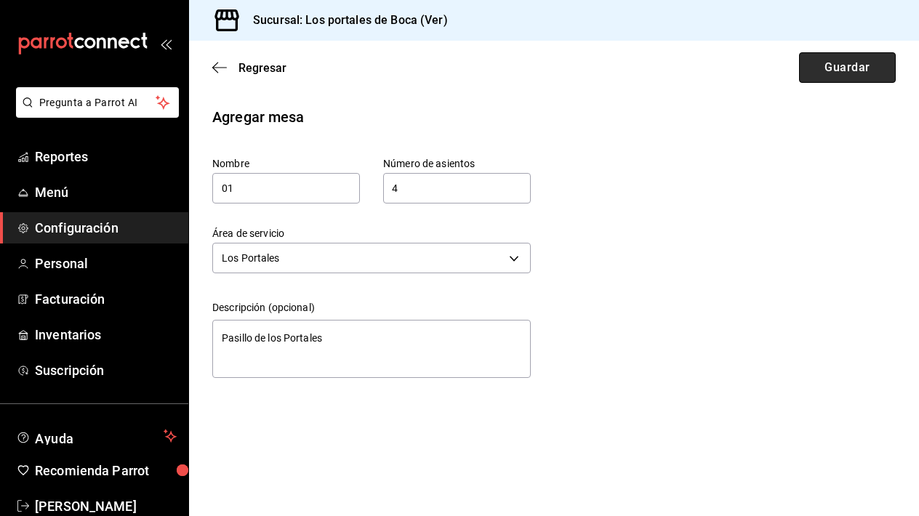
click at [836, 73] on button "Guardar" at bounding box center [847, 67] width 97 height 31
type textarea "x"
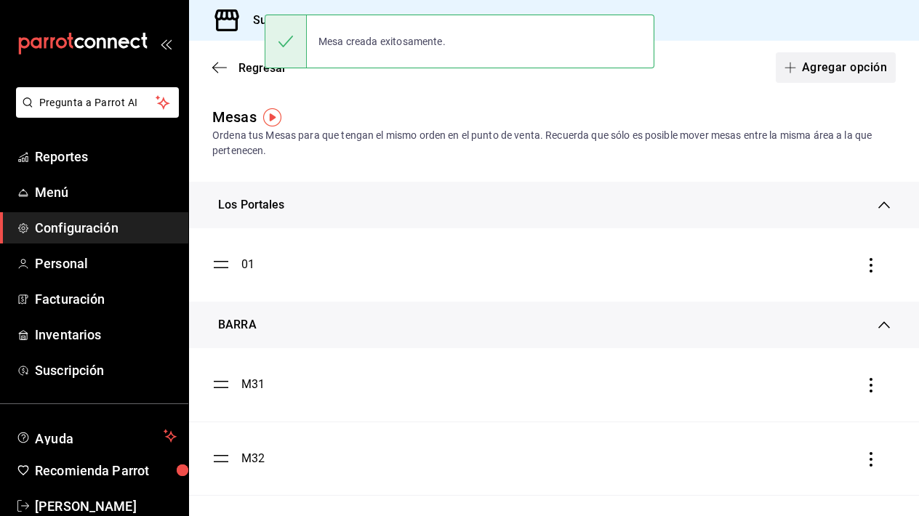
click at [837, 71] on button "Agregar opción" at bounding box center [836, 67] width 120 height 31
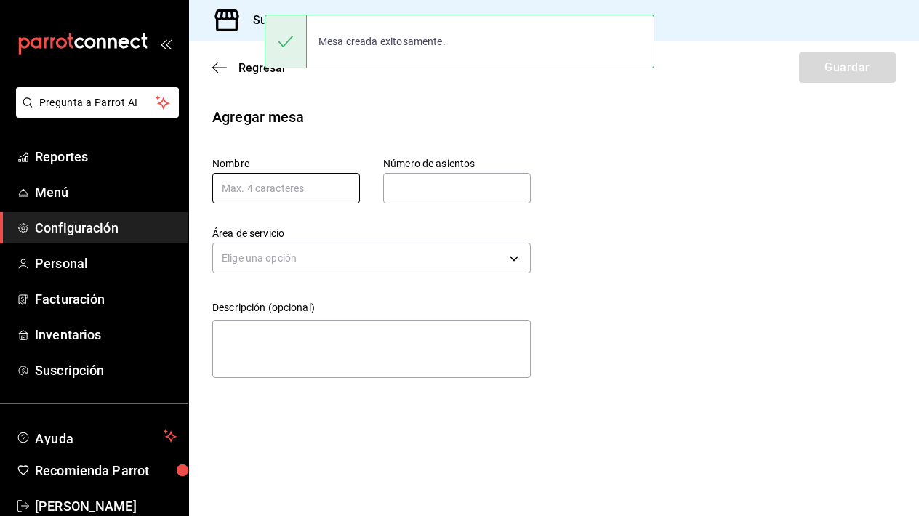
click at [289, 179] on input "text" at bounding box center [286, 188] width 148 height 31
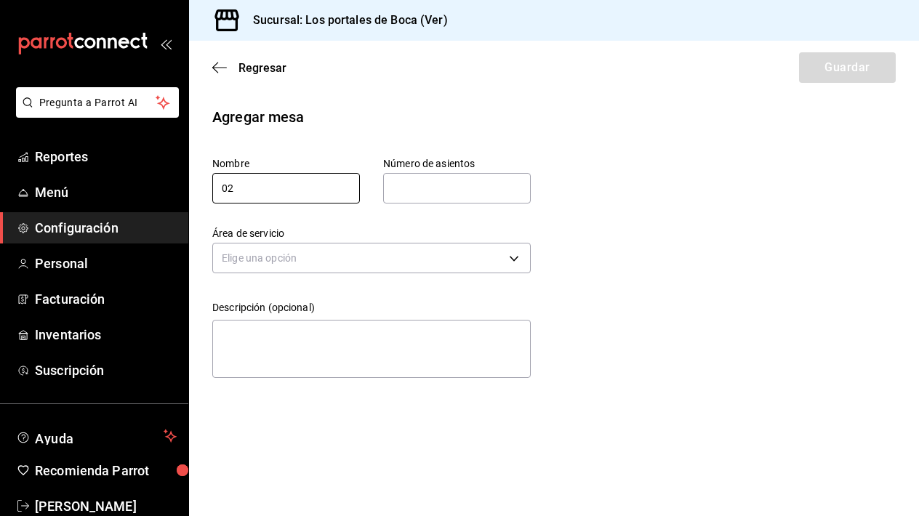
type input "02"
click at [451, 193] on input "text" at bounding box center [457, 188] width 148 height 29
type input "4"
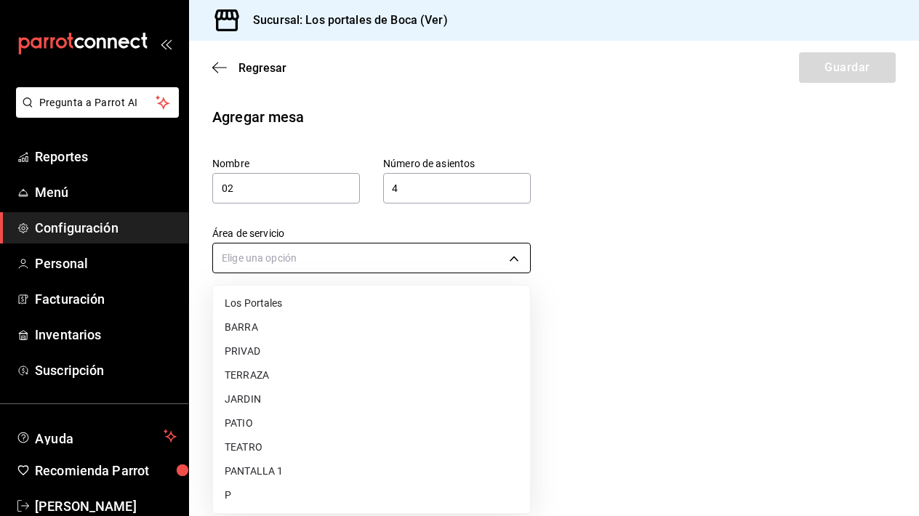
click at [270, 265] on body "Pregunta a Parrot AI Reportes Menú Configuración Personal Facturación Inventari…" at bounding box center [459, 258] width 919 height 516
click at [270, 302] on li "Los Portales" at bounding box center [371, 303] width 317 height 24
type input "bab658fe-5f84-45b0-b6b0-c392b3f05064"
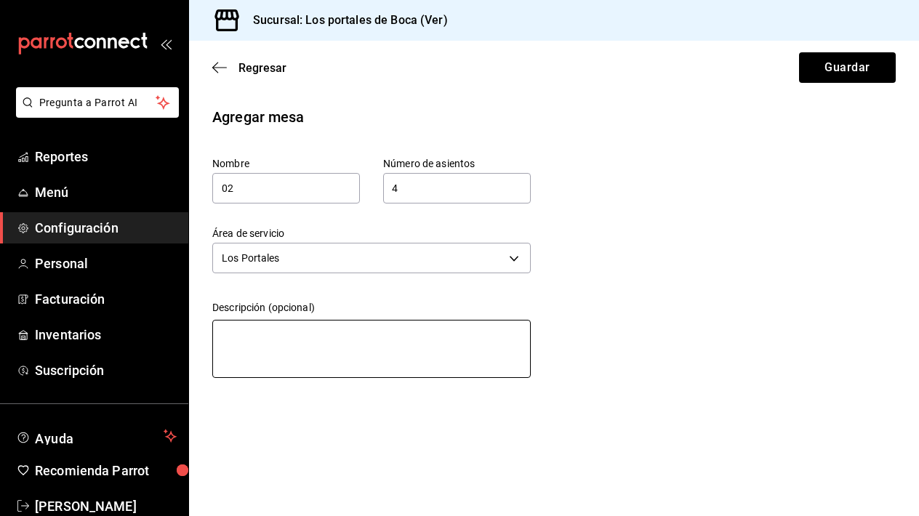
click at [304, 334] on textarea at bounding box center [371, 349] width 318 height 58
type textarea "P"
type textarea "x"
type textarea "Pa"
type textarea "x"
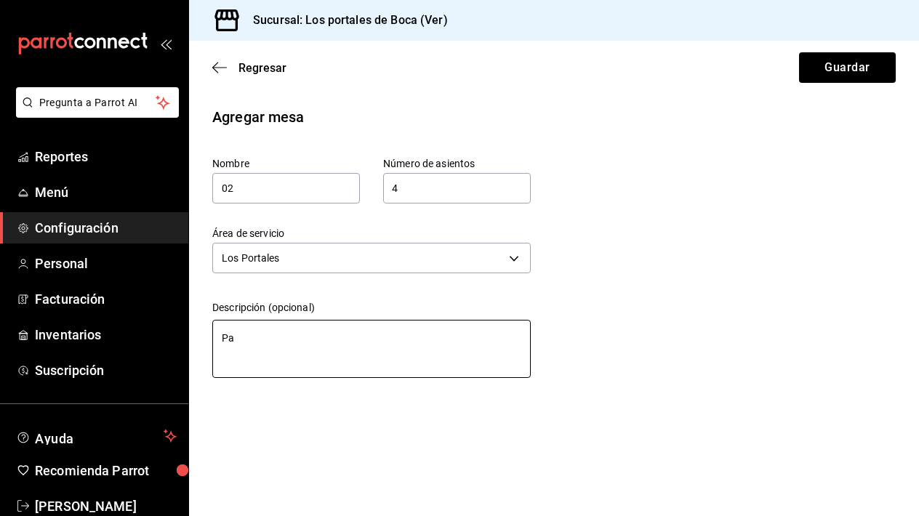
type textarea "Pas"
type textarea "x"
type textarea "Paso"
type textarea "x"
type textarea "[PERSON_NAME]"
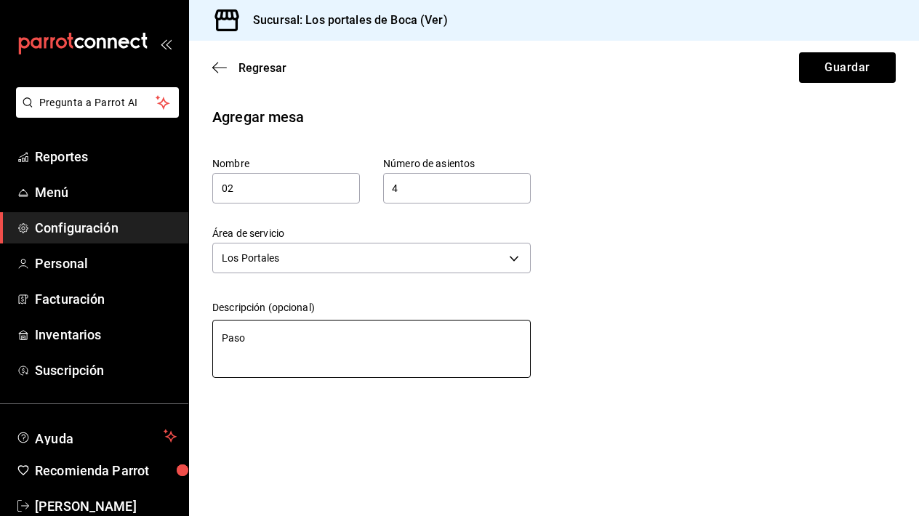
type textarea "x"
type textarea "Pasoll"
type textarea "x"
type textarea "[PERSON_NAME]"
type textarea "x"
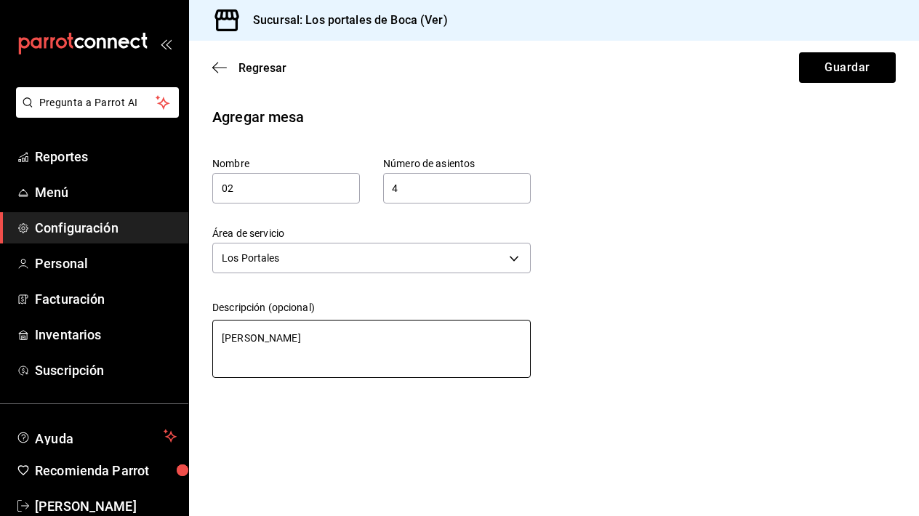
type textarea "Paso"
type textarea "x"
type textarea "Pas"
type textarea "x"
type textarea "[PERSON_NAME]"
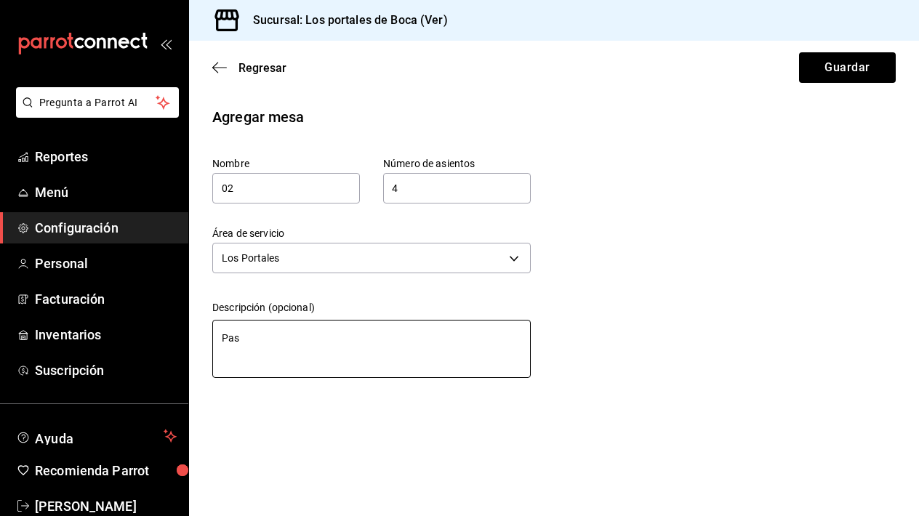
type textarea "x"
type textarea "Pasio"
type textarea "x"
type textarea "Pasiol"
type textarea "x"
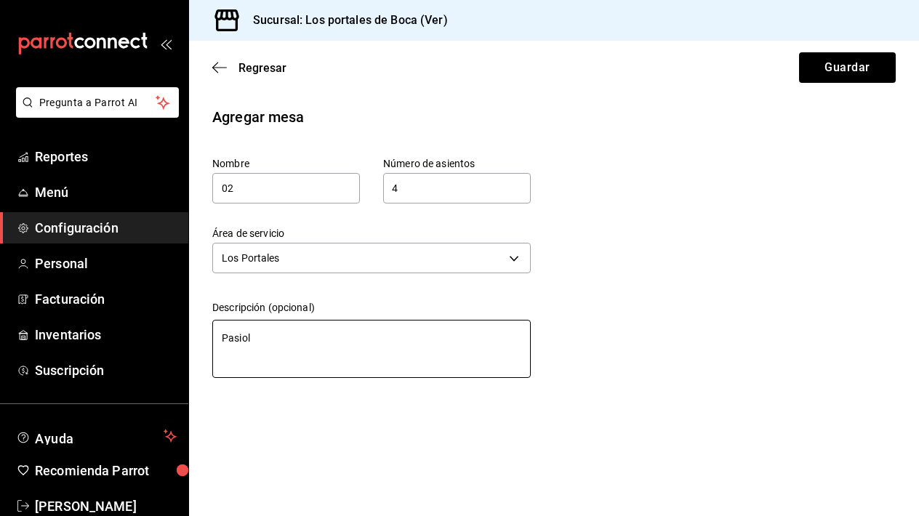
type textarea "Pasioll"
type textarea "x"
type textarea "Pasiollo"
type textarea "x"
type textarea "Pasiollo"
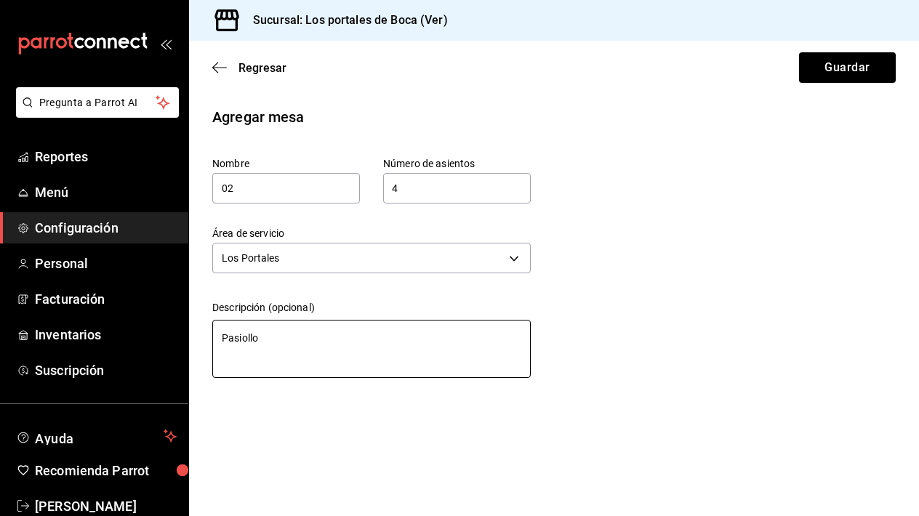
type textarea "x"
type textarea "Pasiollo d"
type textarea "x"
type textarea "Pasiollo de"
type textarea "x"
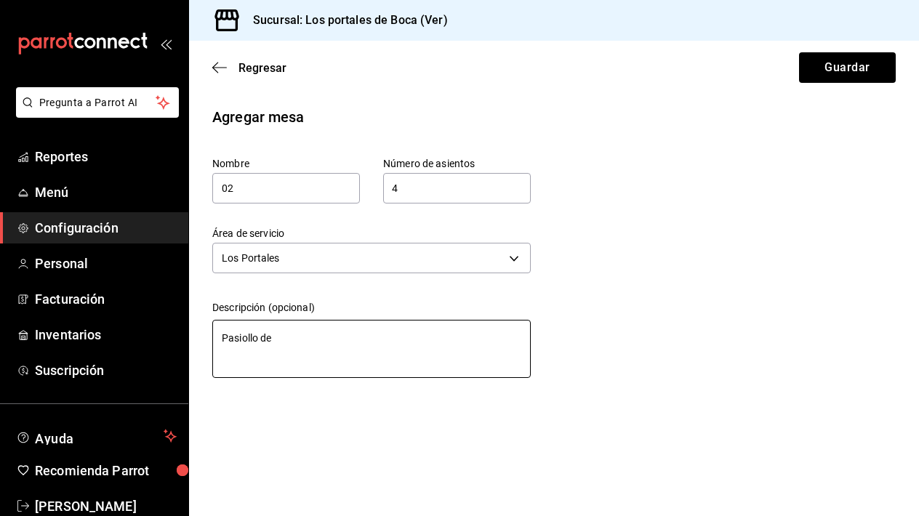
type textarea "Pasiollo d"
type textarea "x"
type textarea "Pasiollo"
type textarea "x"
type textarea "Pasiollo"
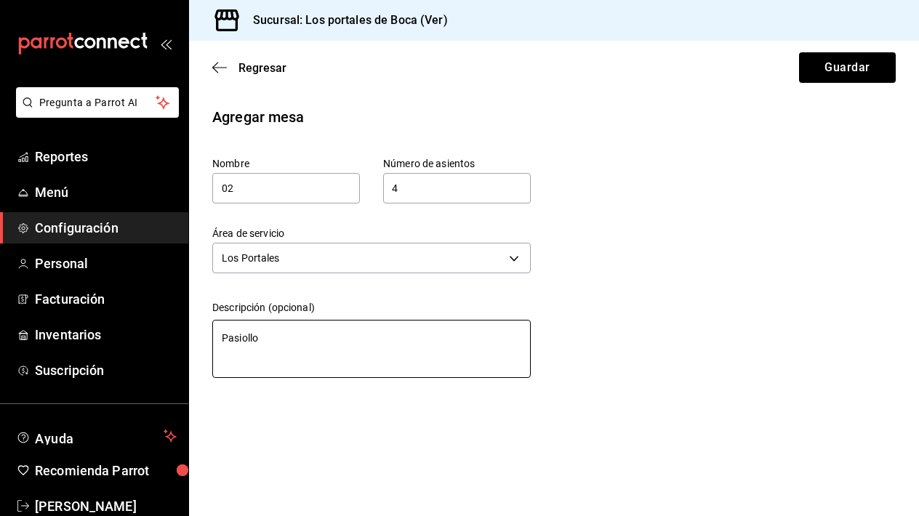
type textarea "x"
type textarea "Pasioll"
type textarea "x"
type textarea "Pasiol"
type textarea "x"
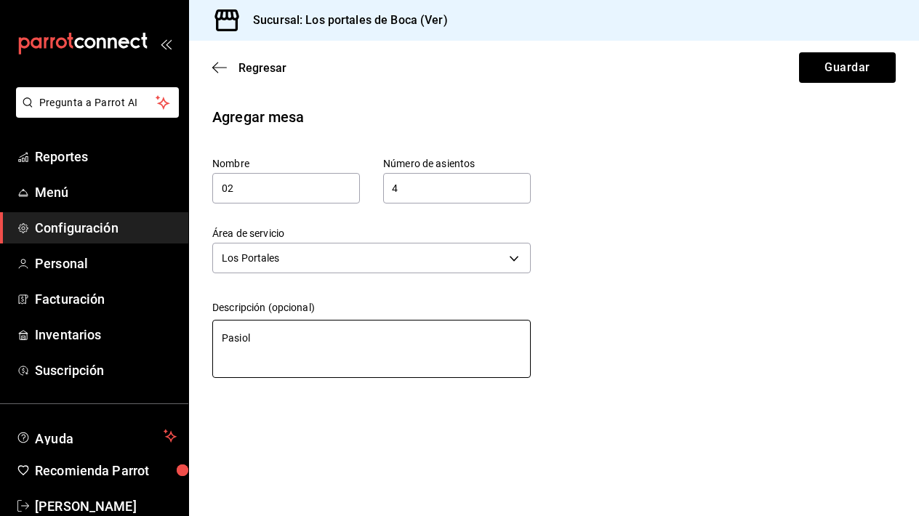
type textarea "Pasio"
type textarea "x"
type textarea "[PERSON_NAME]"
type textarea "x"
type textarea "Pasil"
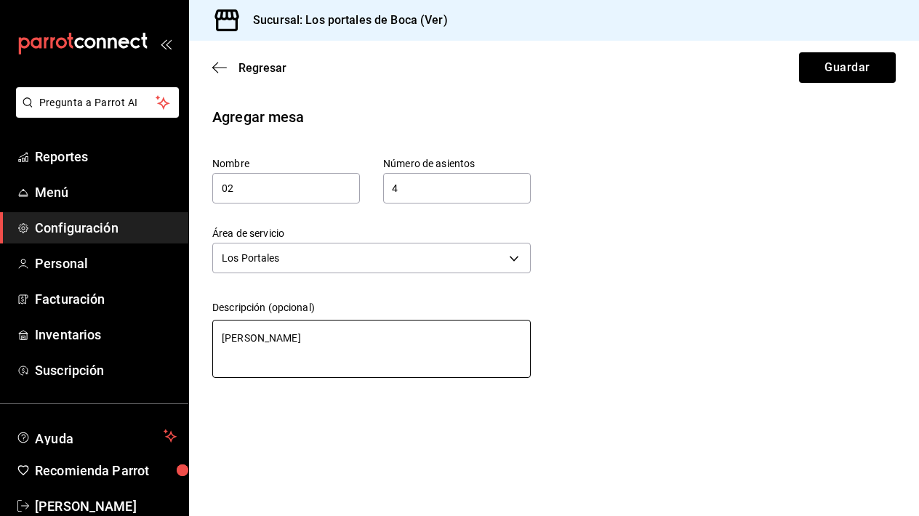
type textarea "x"
type textarea "Pasill"
type textarea "x"
type textarea "Pasillo"
type textarea "x"
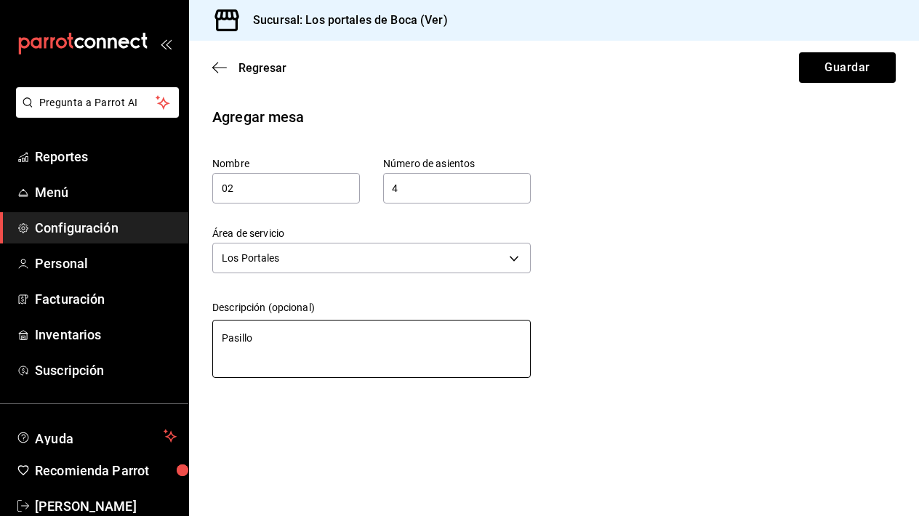
type textarea "Pasillo"
type textarea "x"
type textarea "Pasillo d"
type textarea "x"
type textarea "Pasillo de"
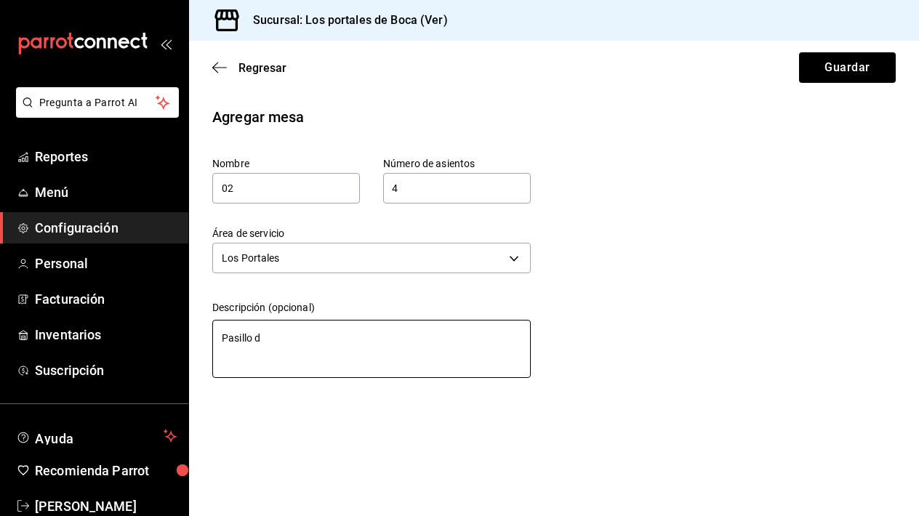
type textarea "x"
type textarea "Pasillo de"
type textarea "x"
type textarea "Pasillo de l"
type textarea "x"
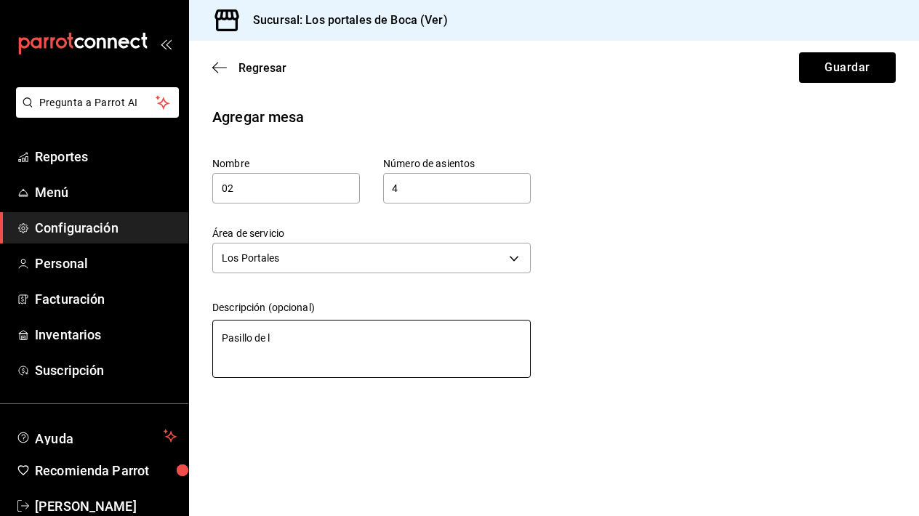
type textarea "Pasillo de lo"
type textarea "x"
type textarea "Pasillo de los"
type textarea "x"
type textarea "Pasillo de los"
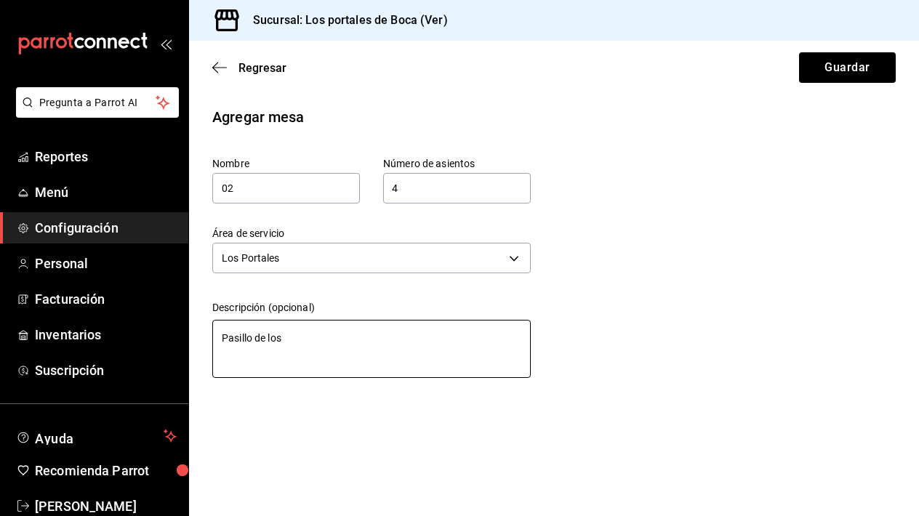
type textarea "x"
type textarea "Pasillo de los P"
type textarea "x"
type textarea "Pasillo de los Po"
type textarea "x"
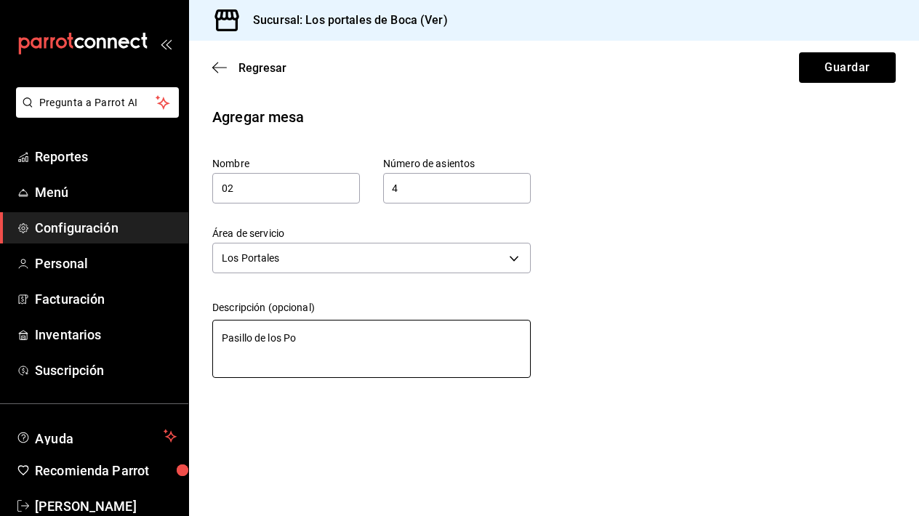
type textarea "Pasillo de los Por"
type textarea "x"
type textarea "Pasillo de los Port"
type textarea "x"
type textarea "Pasillo de los Porta"
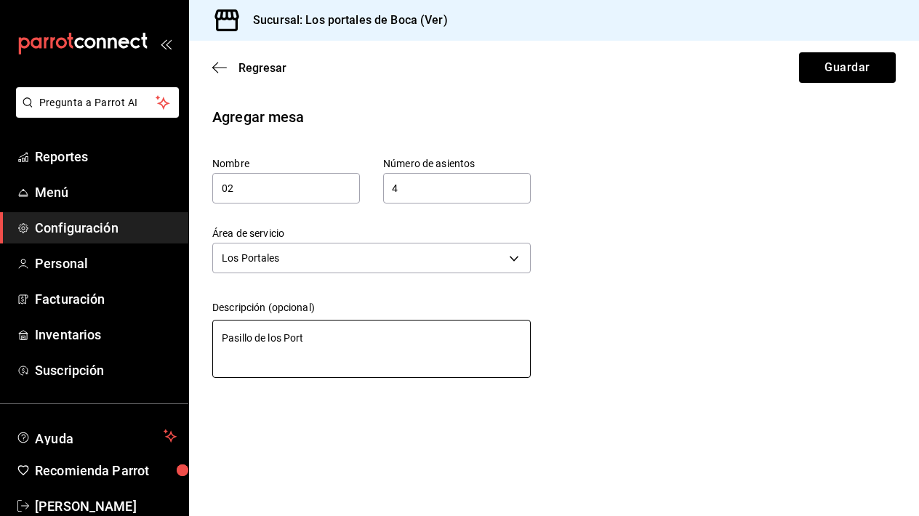
type textarea "x"
type textarea "Pasillo de los Portal"
type textarea "x"
type textarea "Pasillo de los Portale"
type textarea "x"
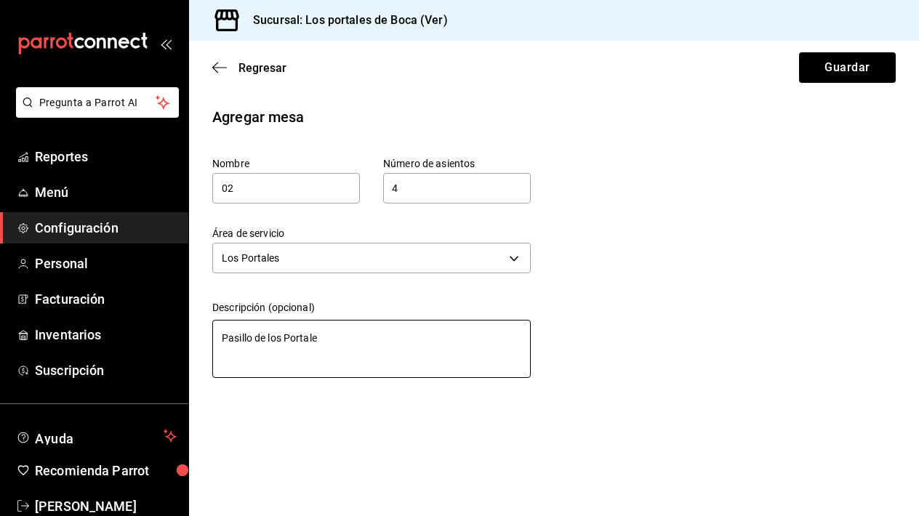
type textarea "Pasillo de los Portales"
type textarea "x"
type textarea "Pasillo de los Portales"
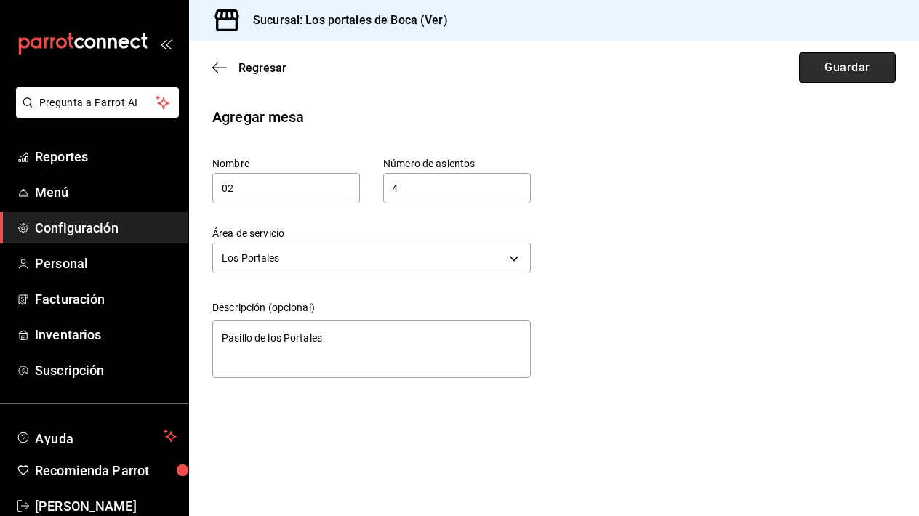
click at [855, 62] on button "Guardar" at bounding box center [847, 67] width 97 height 31
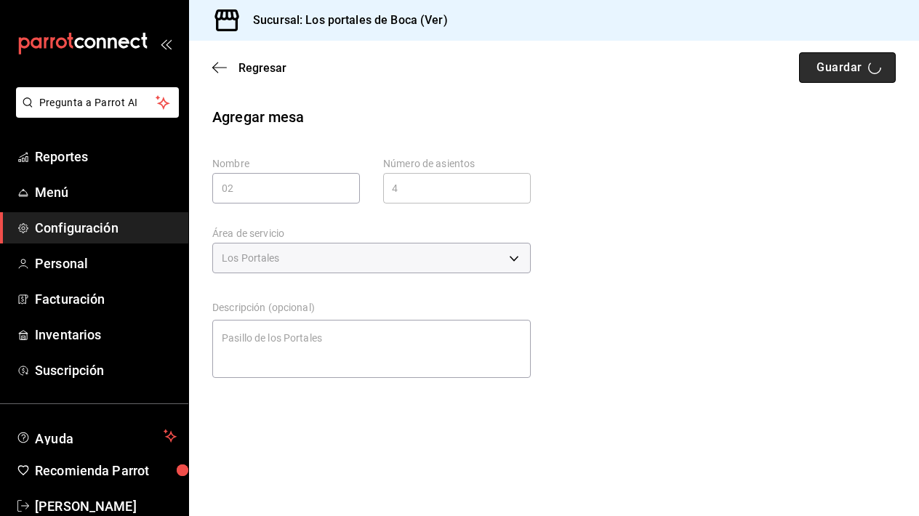
type textarea "x"
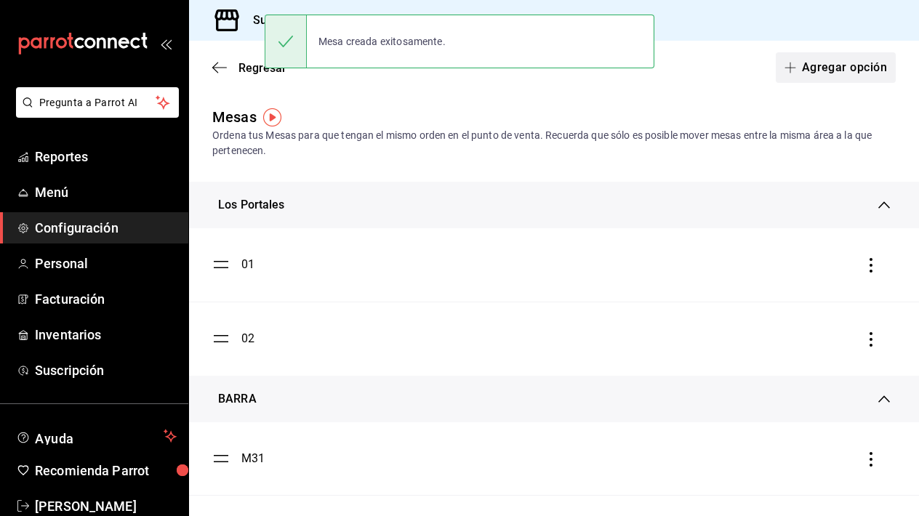
click at [854, 65] on button "Agregar opción" at bounding box center [836, 67] width 120 height 31
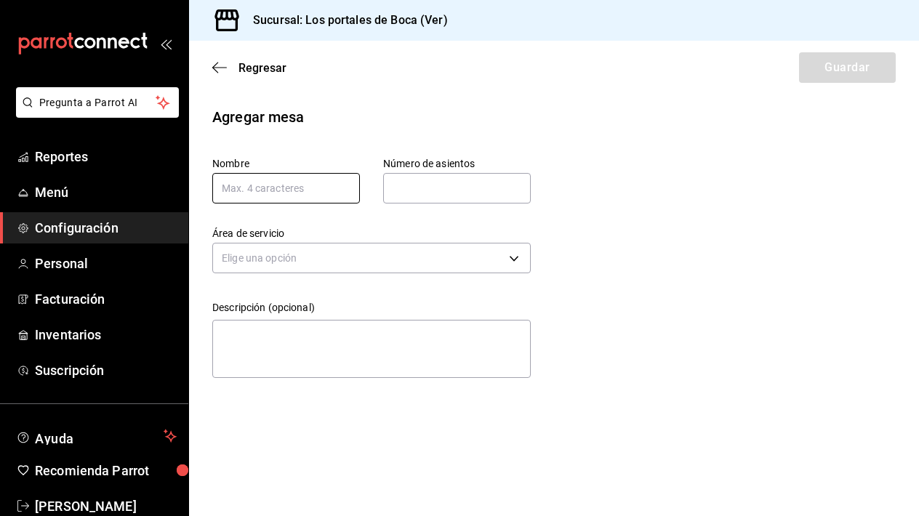
click at [289, 185] on input "text" at bounding box center [286, 188] width 148 height 31
type input "03"
type input "4"
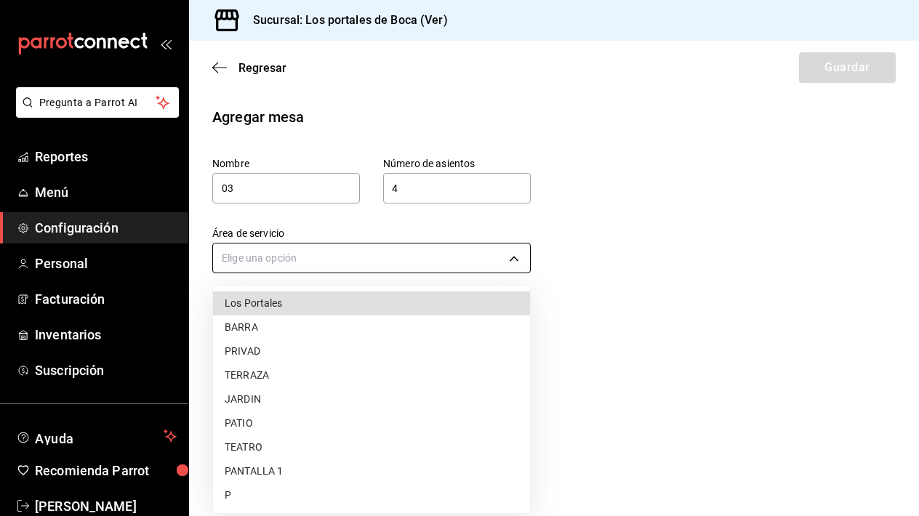
click at [277, 243] on body "Pregunta a Parrot AI Reportes Menú Configuración Personal Facturación Inventari…" at bounding box center [459, 258] width 919 height 516
click at [291, 302] on li "Los Portales" at bounding box center [371, 303] width 317 height 24
type input "bab658fe-5f84-45b0-b6b0-c392b3f05064"
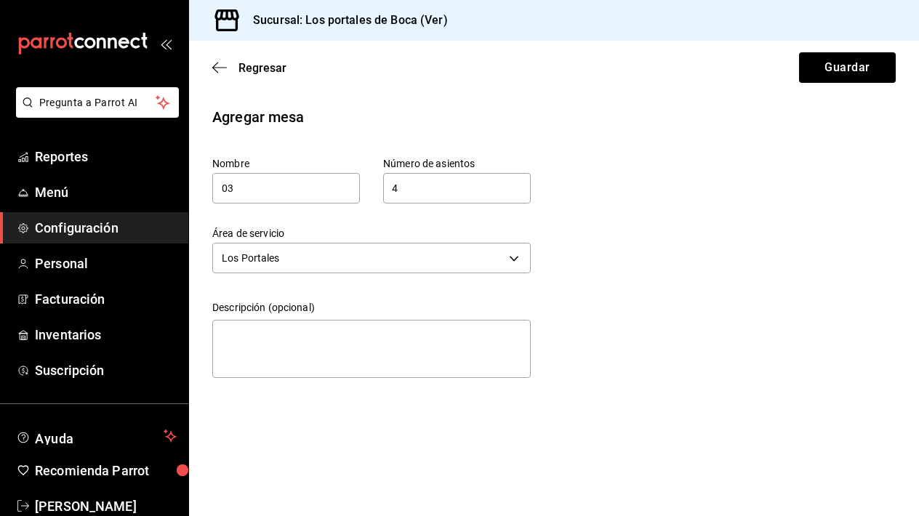
click at [293, 315] on div "Descripción (opcional) x" at bounding box center [371, 342] width 318 height 83
click at [298, 329] on textarea at bounding box center [371, 349] width 318 height 58
type textarea "P"
type textarea "x"
type textarea "PA"
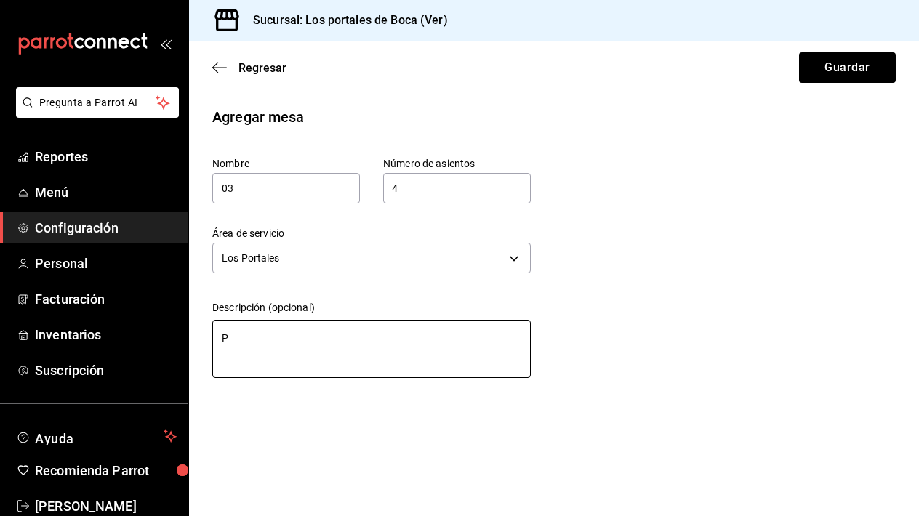
type textarea "x"
type textarea "PAS"
type textarea "x"
type textarea "PASI"
type textarea "x"
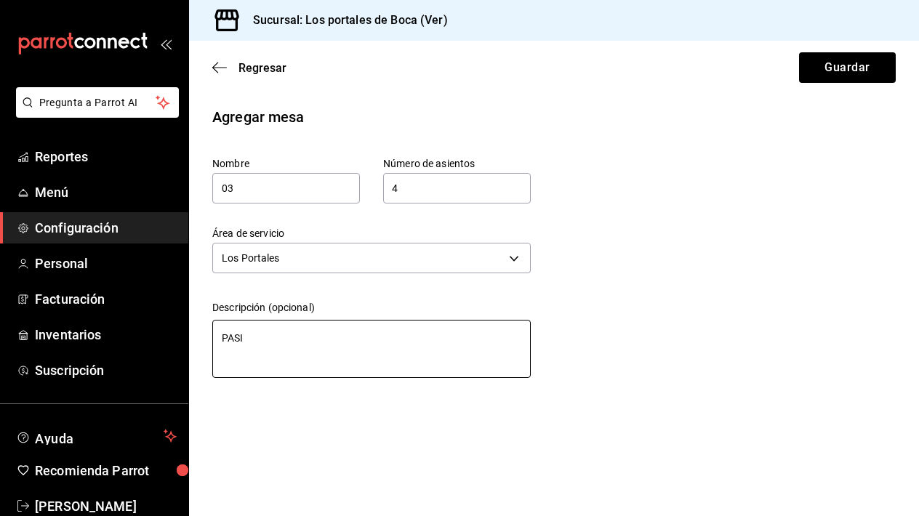
type textarea "PAS"
type textarea "x"
type textarea "PA"
type textarea "x"
type textarea "P"
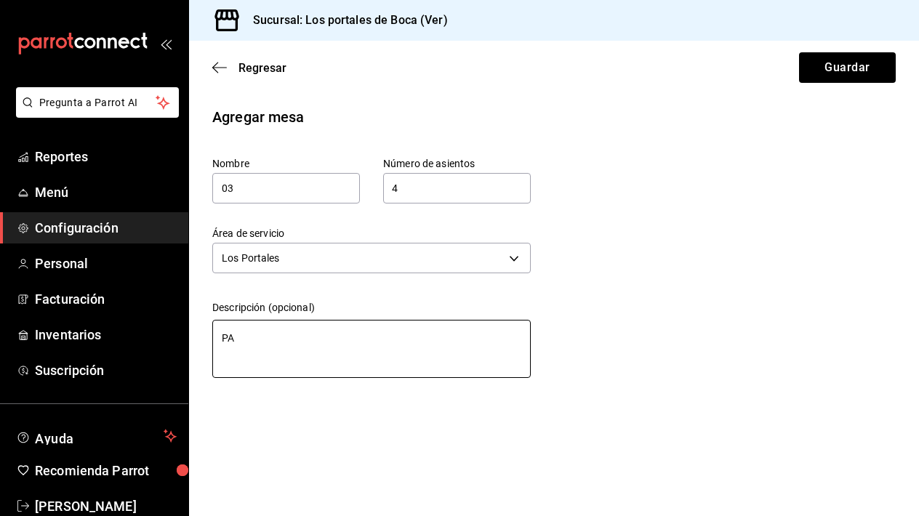
type textarea "x"
type textarea "PA"
type textarea "x"
type textarea "PAS"
type textarea "x"
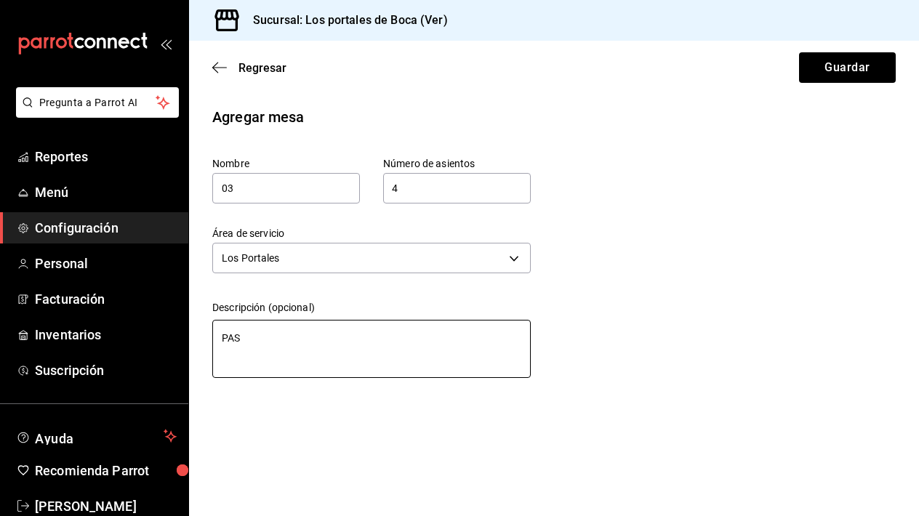
type textarea "PASI"
type textarea "x"
type textarea "PASIL"
type textarea "x"
type textarea "PASILL"
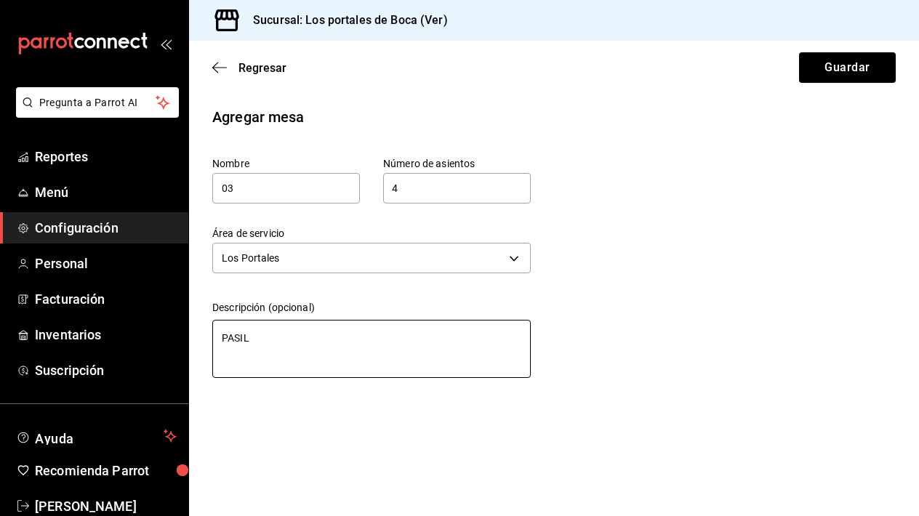
type textarea "x"
type textarea "PASILLO"
type textarea "x"
type textarea "PASILL"
type textarea "x"
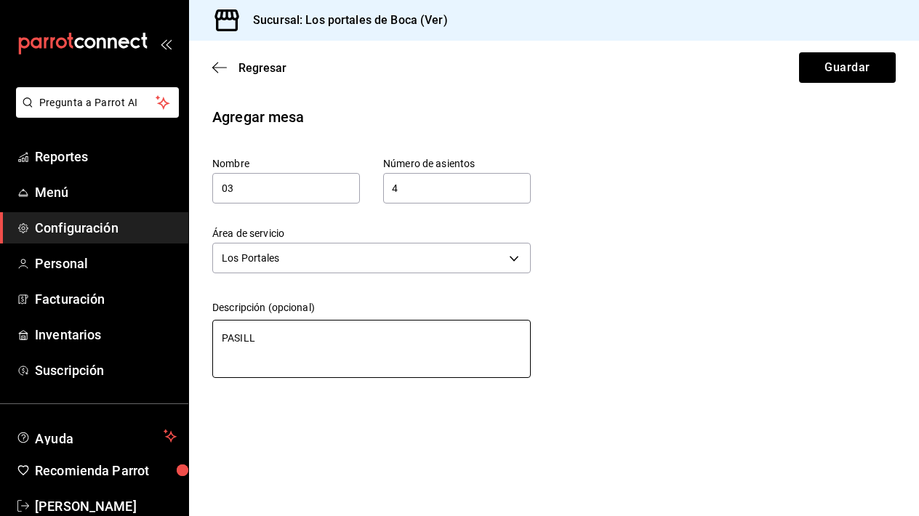
type textarea "PASIL"
type textarea "x"
type textarea "PASI"
type textarea "x"
type textarea "PAS"
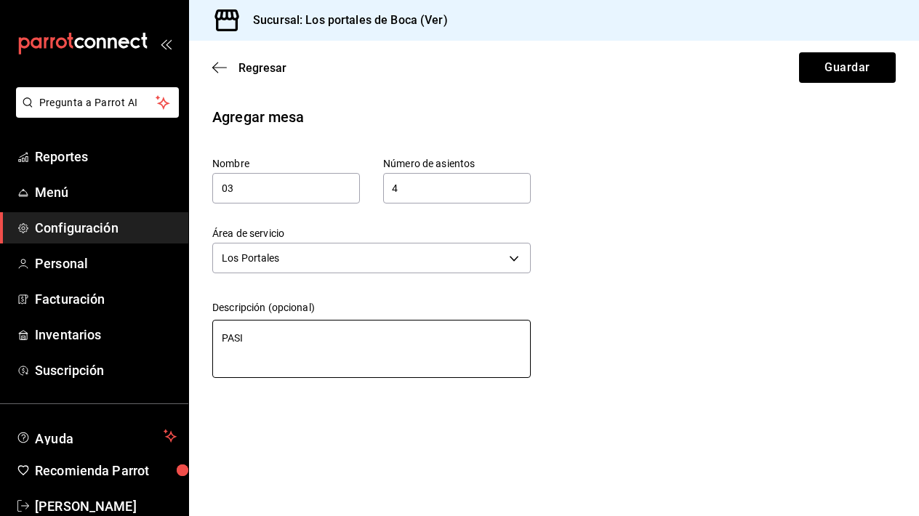
type textarea "x"
type textarea "PA"
type textarea "x"
type textarea "P"
type textarea "x"
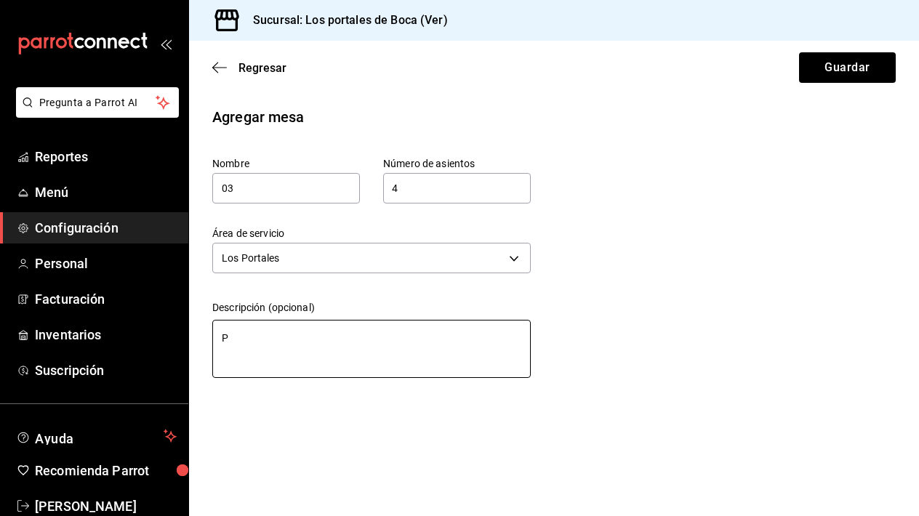
type textarea "Pa"
type textarea "x"
type textarea "Pas"
type textarea "x"
type textarea "[PERSON_NAME]"
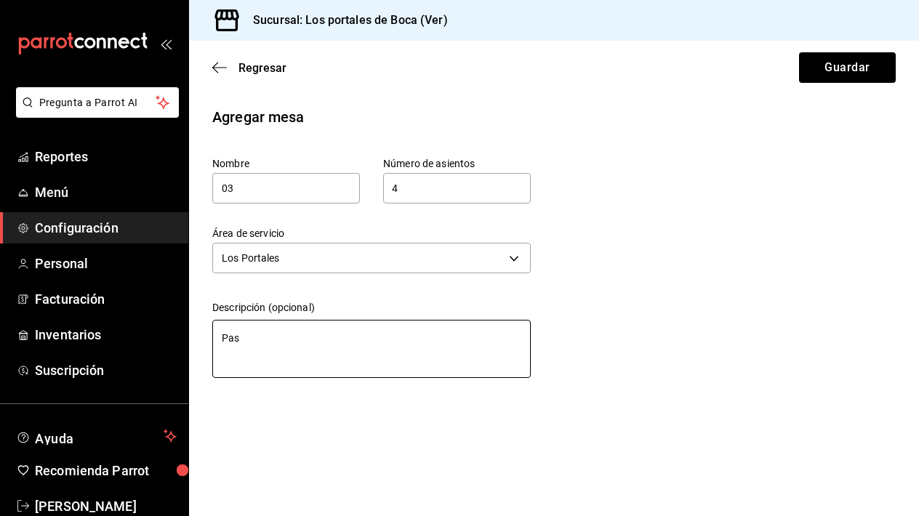
type textarea "x"
type textarea "Pasil"
type textarea "x"
type textarea "Pasill"
type textarea "x"
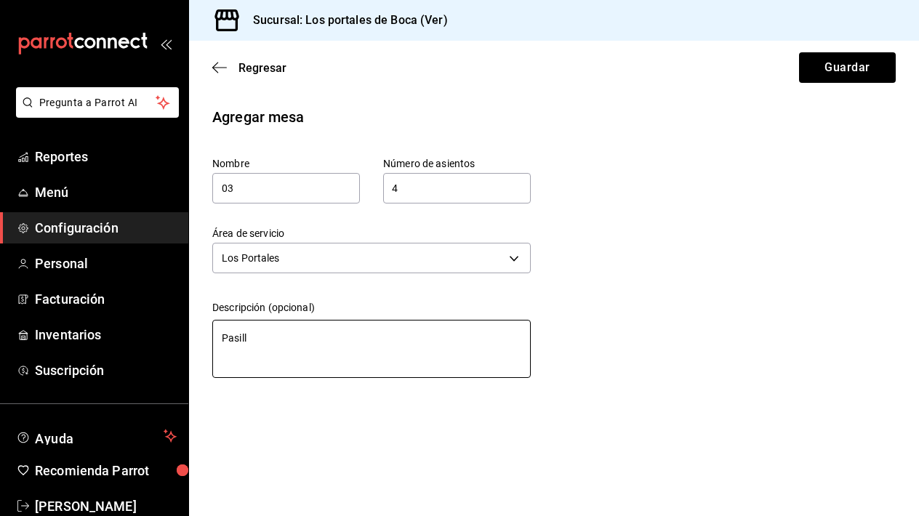
type textarea "Pasillo"
type textarea "x"
click at [337, 339] on textarea "Pasillo de los Portales" at bounding box center [371, 349] width 318 height 58
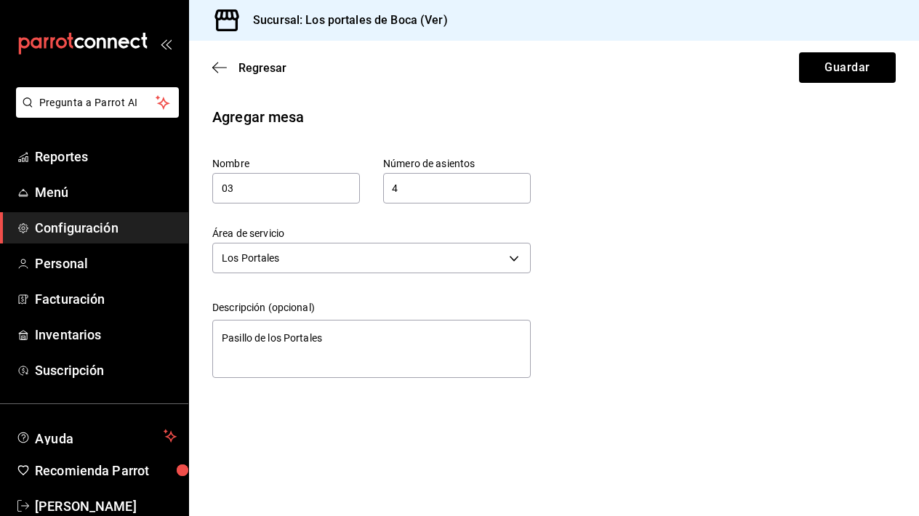
click at [688, 257] on div "Agregar mesa Nombre 03 Número de asientos 4 Número de asientos Área de servicio…" at bounding box center [554, 245] width 730 height 278
click at [825, 71] on button "Guardar" at bounding box center [847, 67] width 97 height 31
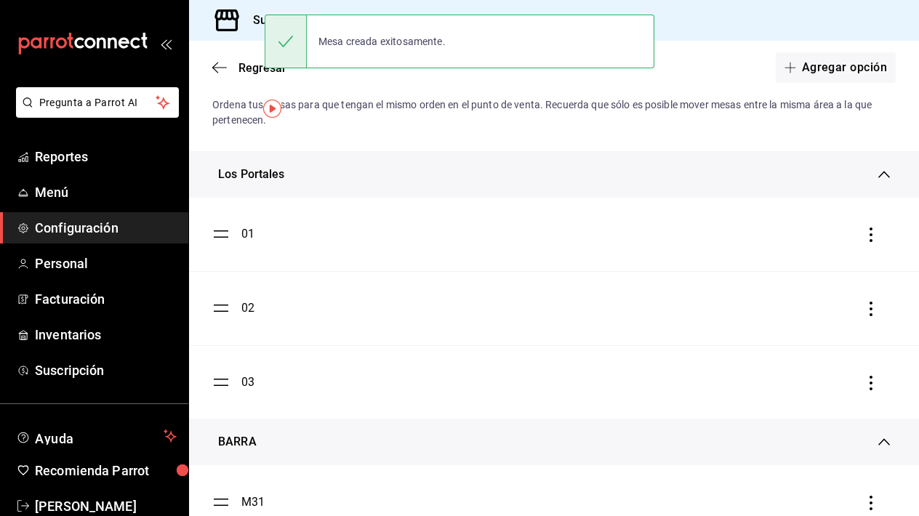
scroll to position [33, 0]
click at [823, 62] on button "Agregar opción" at bounding box center [836, 67] width 120 height 31
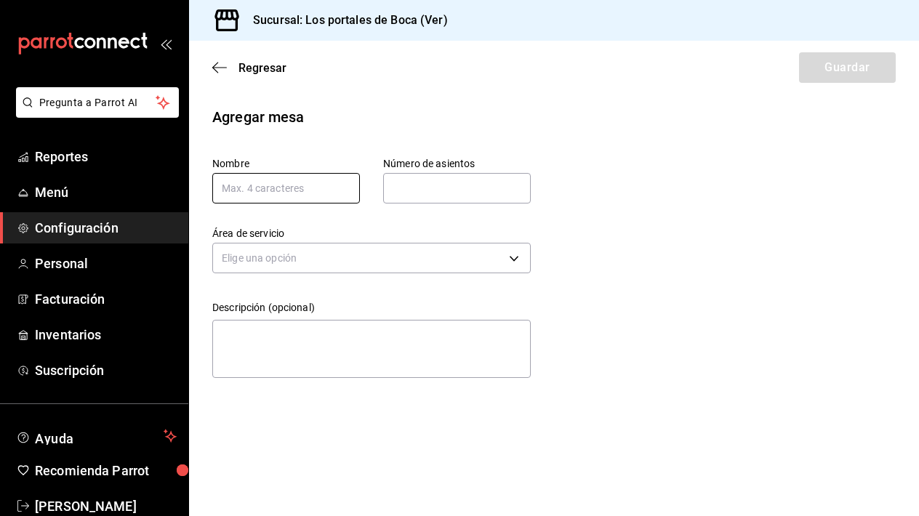
click at [323, 193] on input "text" at bounding box center [286, 188] width 148 height 31
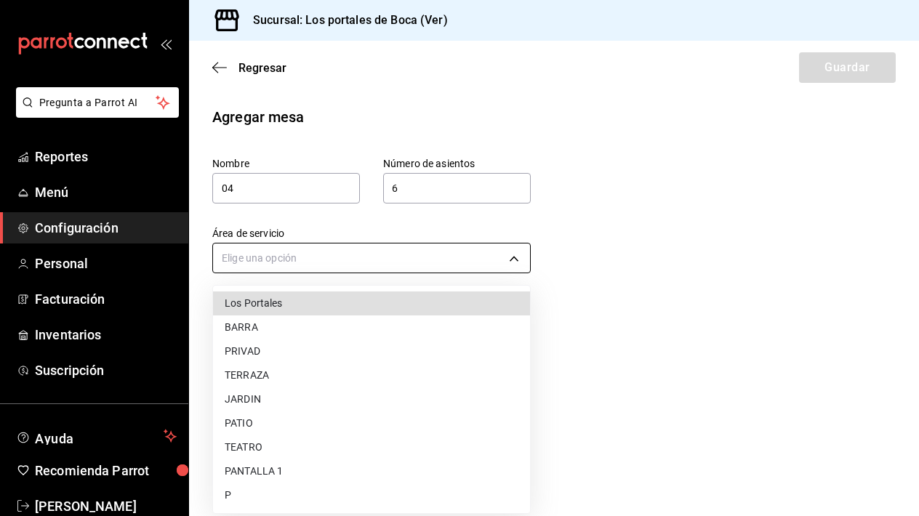
click at [264, 257] on body "Pregunta a Parrot AI Reportes Menú Configuración Personal Facturación Inventari…" at bounding box center [459, 258] width 919 height 516
click at [286, 307] on li "Los Portales" at bounding box center [371, 303] width 317 height 24
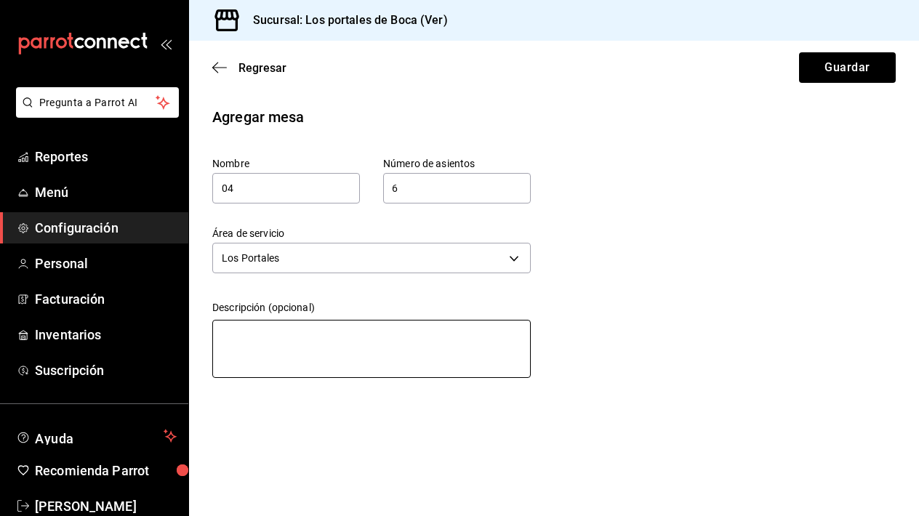
click at [297, 337] on textarea at bounding box center [371, 349] width 318 height 58
paste textarea "Pasillo de los Portales"
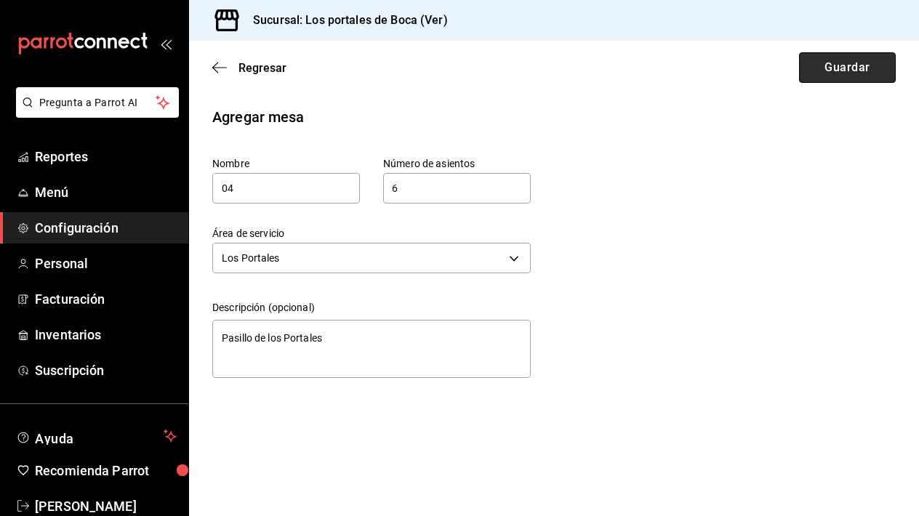
click at [848, 75] on button "Guardar" at bounding box center [847, 67] width 97 height 31
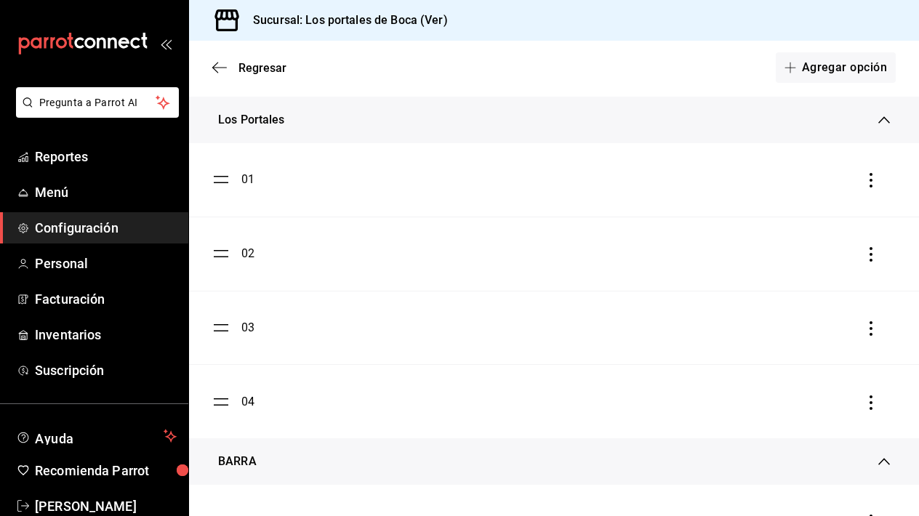
scroll to position [105, 0]
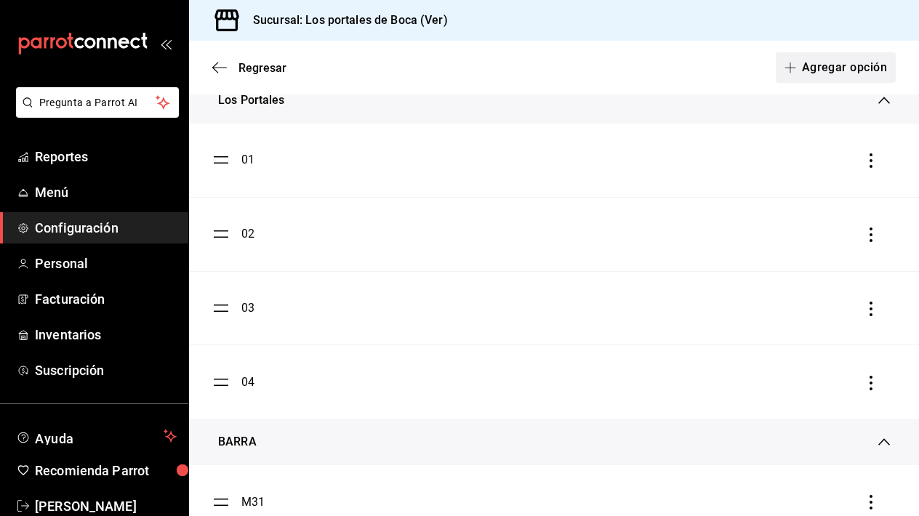
click at [840, 60] on button "Agregar opción" at bounding box center [836, 67] width 120 height 31
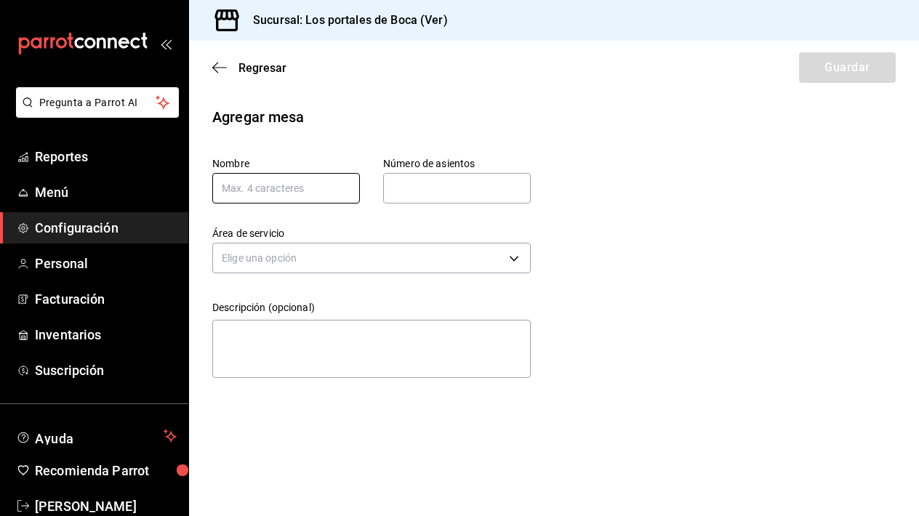
click at [306, 191] on input "text" at bounding box center [286, 188] width 148 height 31
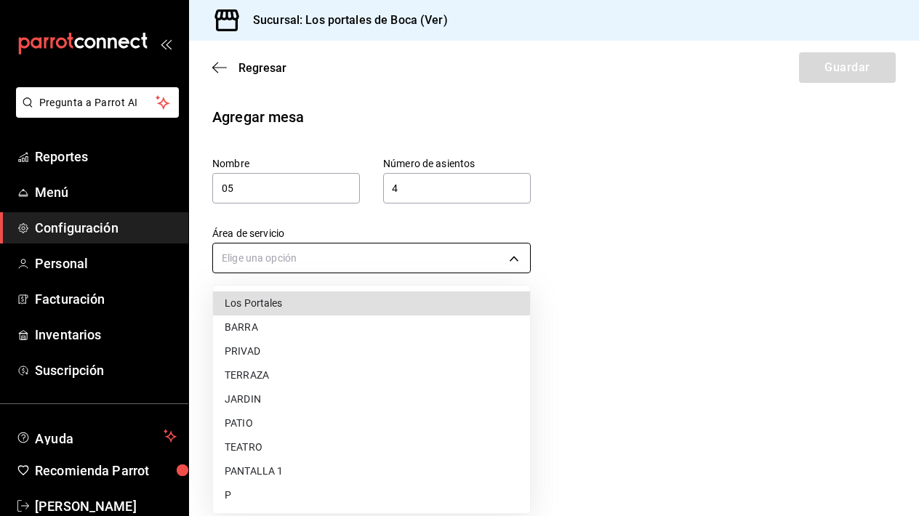
click at [288, 266] on body "Pregunta a Parrot AI Reportes Menú Configuración Personal Facturación Inventari…" at bounding box center [459, 258] width 919 height 516
click at [284, 299] on li "Los Portales" at bounding box center [371, 303] width 317 height 24
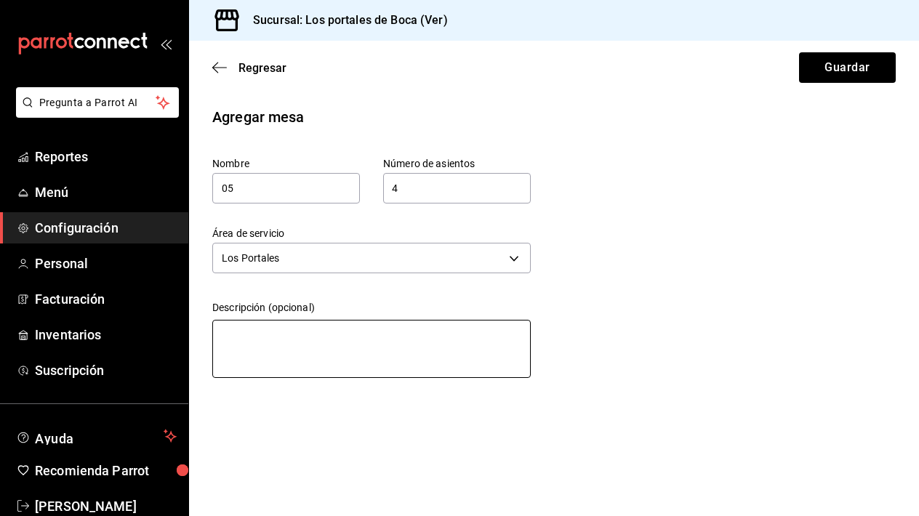
click at [305, 328] on textarea at bounding box center [371, 349] width 318 height 58
paste textarea "Pasillo de los Portales"
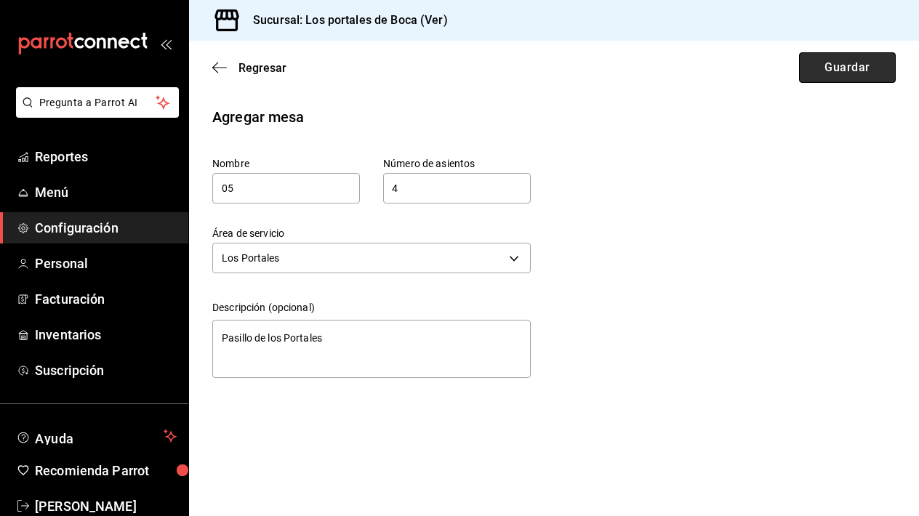
click at [861, 79] on button "Guardar" at bounding box center [847, 67] width 97 height 31
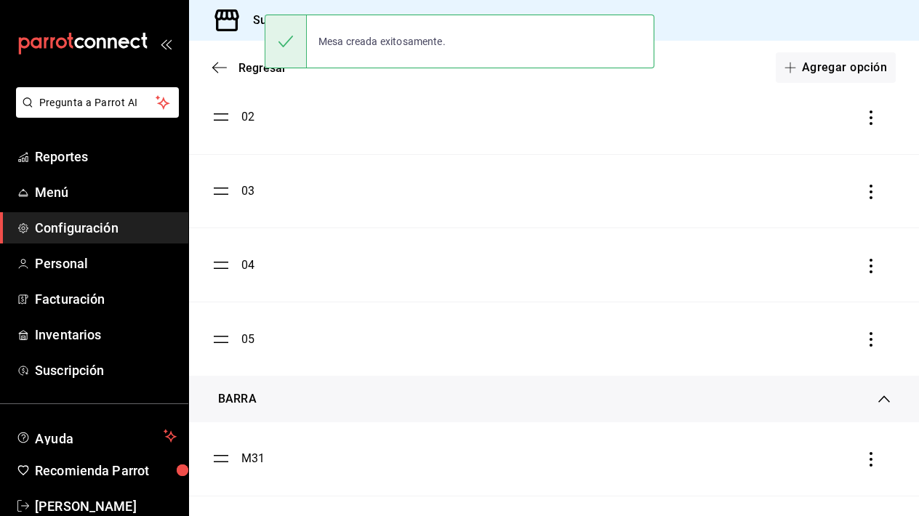
scroll to position [284, 0]
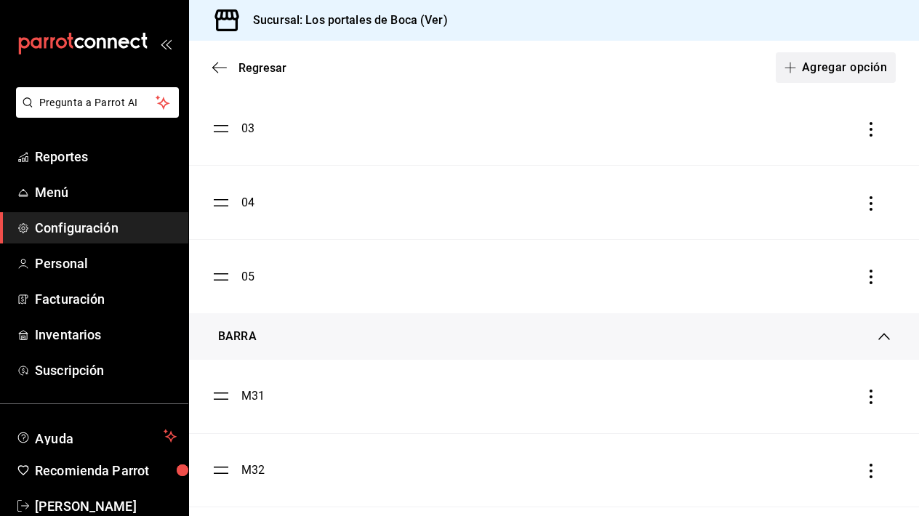
click at [833, 57] on button "Agregar opción" at bounding box center [836, 67] width 120 height 31
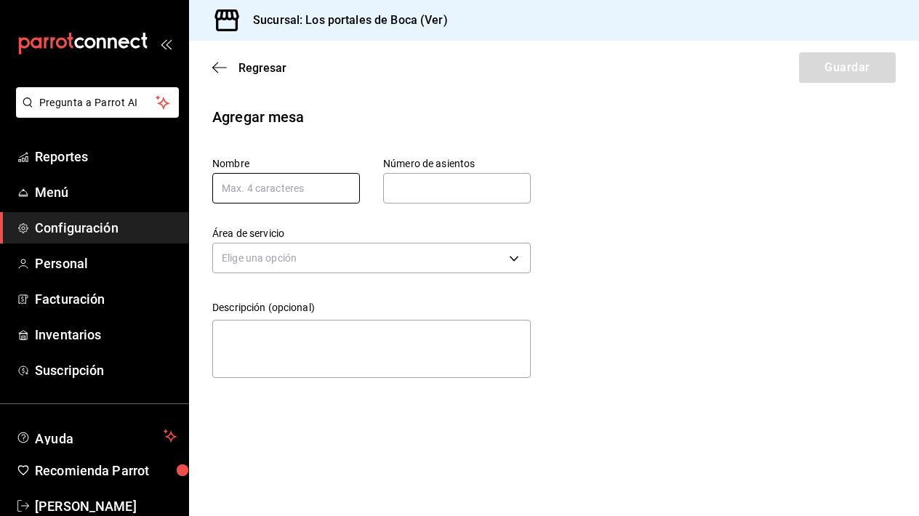
click at [316, 182] on input "text" at bounding box center [286, 188] width 148 height 31
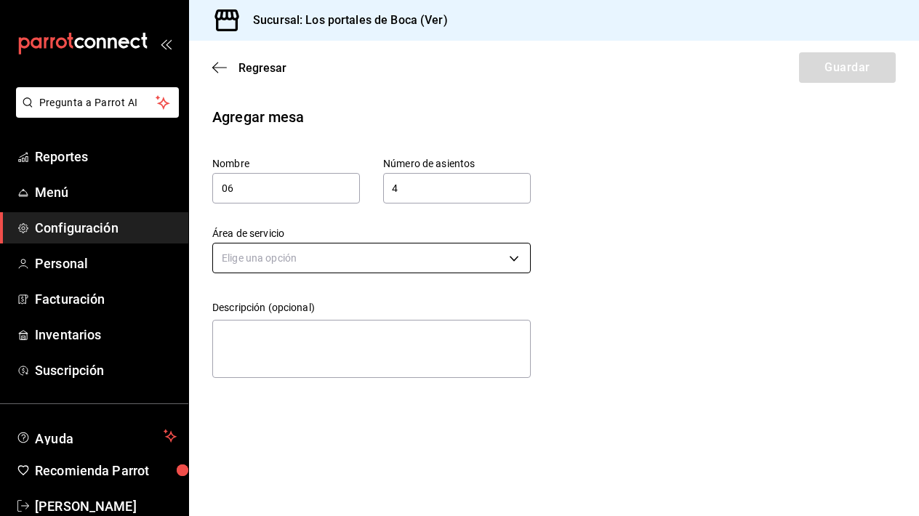
click at [278, 250] on body "Pregunta a Parrot AI Reportes Menú Configuración Personal Facturación Inventari…" at bounding box center [459, 258] width 919 height 516
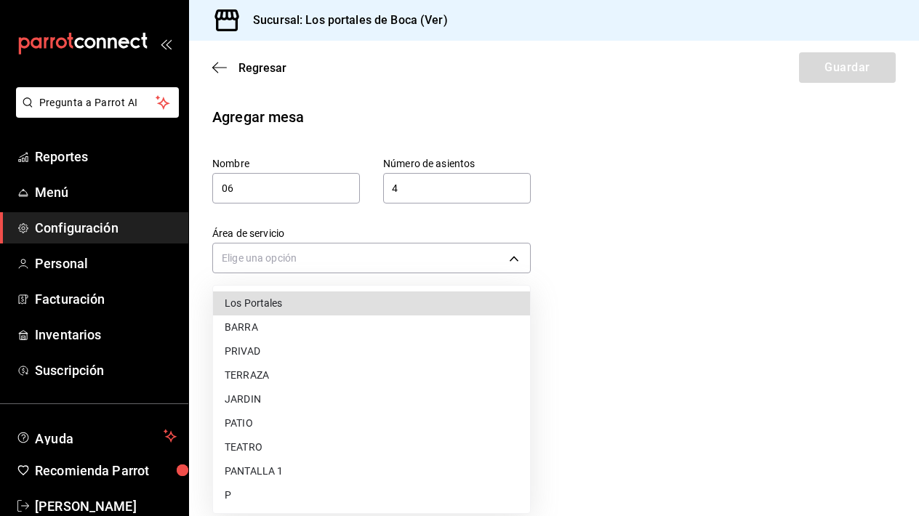
click at [279, 304] on li "Los Portales" at bounding box center [371, 303] width 317 height 24
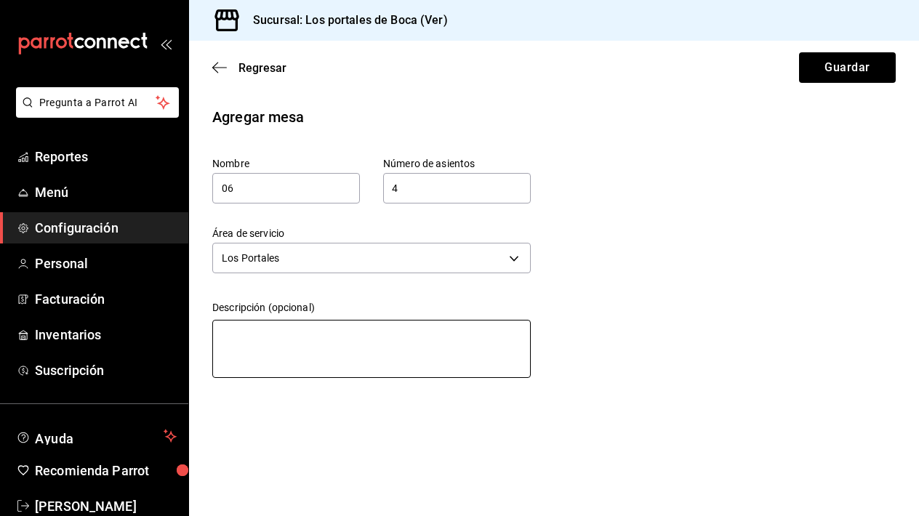
click at [298, 335] on textarea at bounding box center [371, 349] width 318 height 58
paste textarea "Pasillo de los Portales"
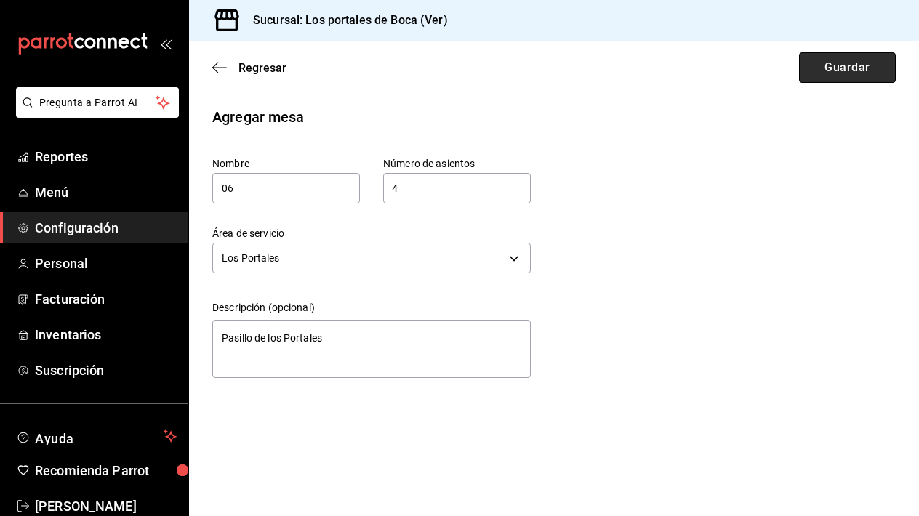
click at [821, 71] on button "Guardar" at bounding box center [847, 67] width 97 height 31
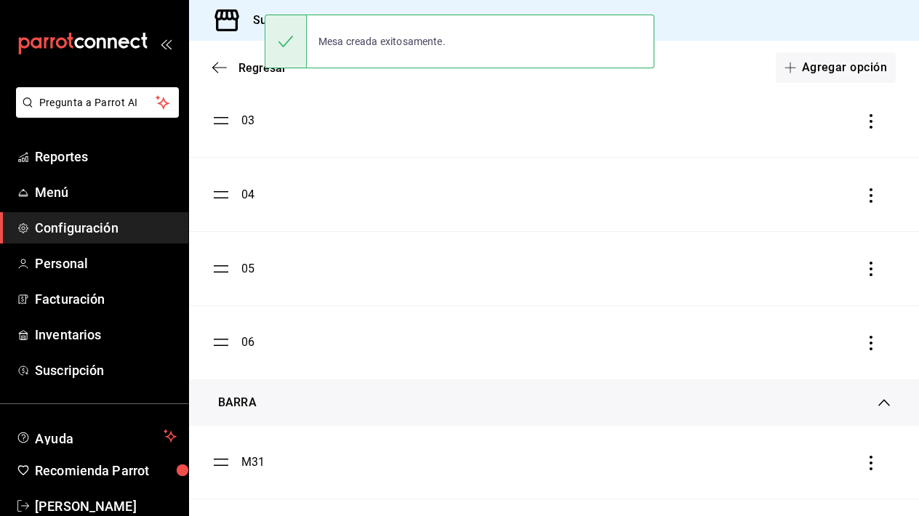
scroll to position [396, 0]
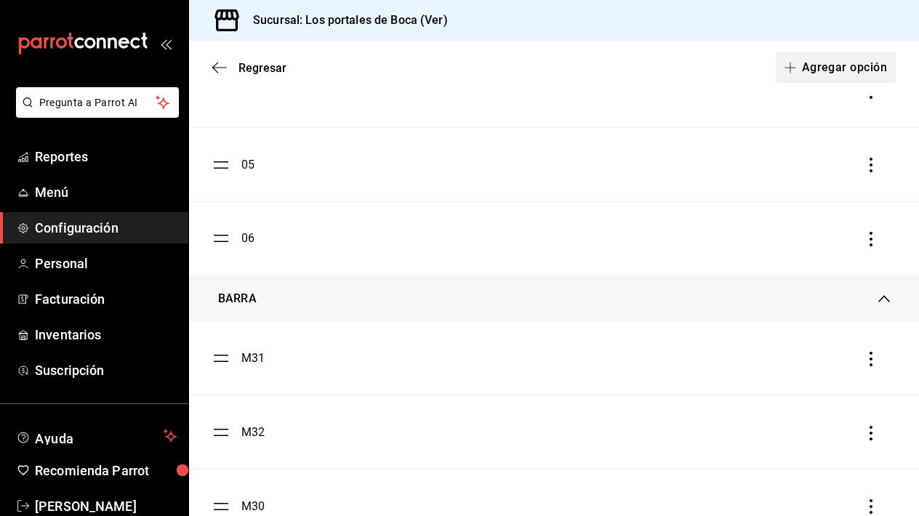
click at [850, 64] on button "Agregar opción" at bounding box center [836, 67] width 120 height 31
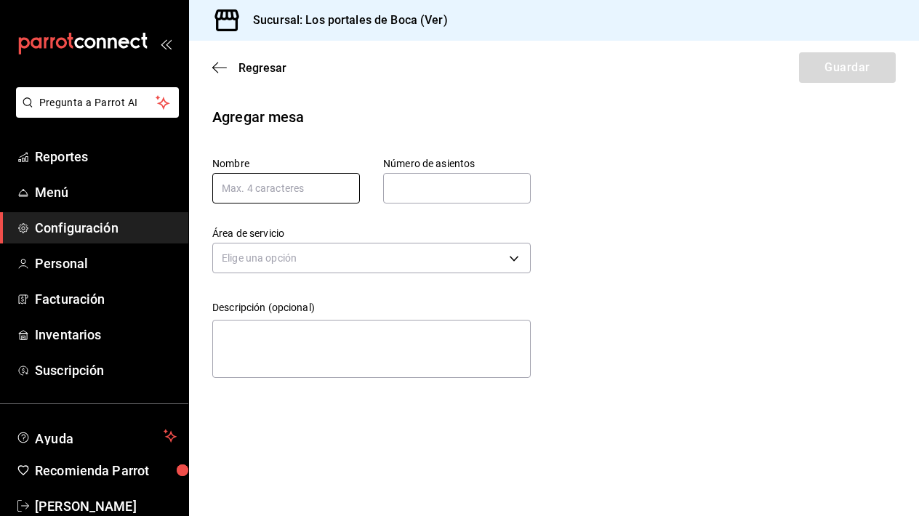
click at [286, 199] on input "text" at bounding box center [286, 188] width 148 height 31
paste input "[PERSON_NAME]"
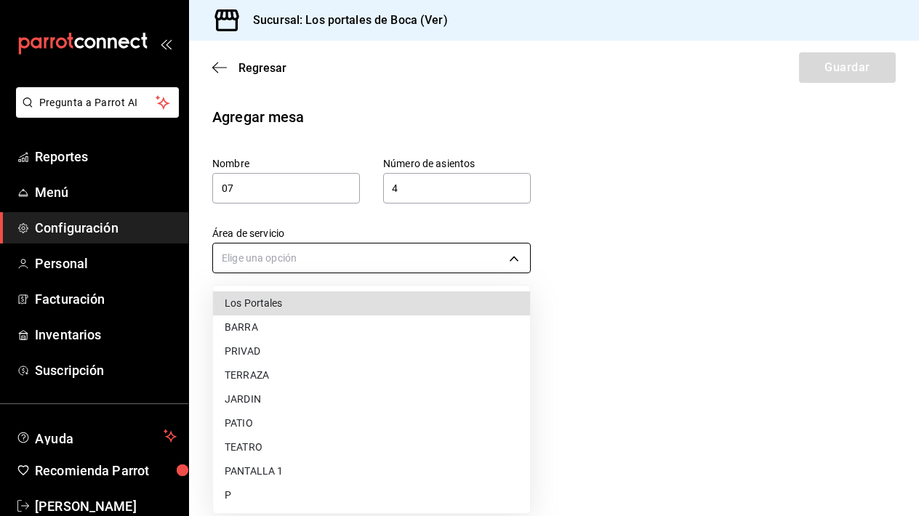
click at [266, 254] on body "Pregunta a Parrot AI Reportes Menú Configuración Personal Facturación Inventari…" at bounding box center [459, 258] width 919 height 516
click at [298, 305] on li "Los Portales" at bounding box center [371, 303] width 317 height 24
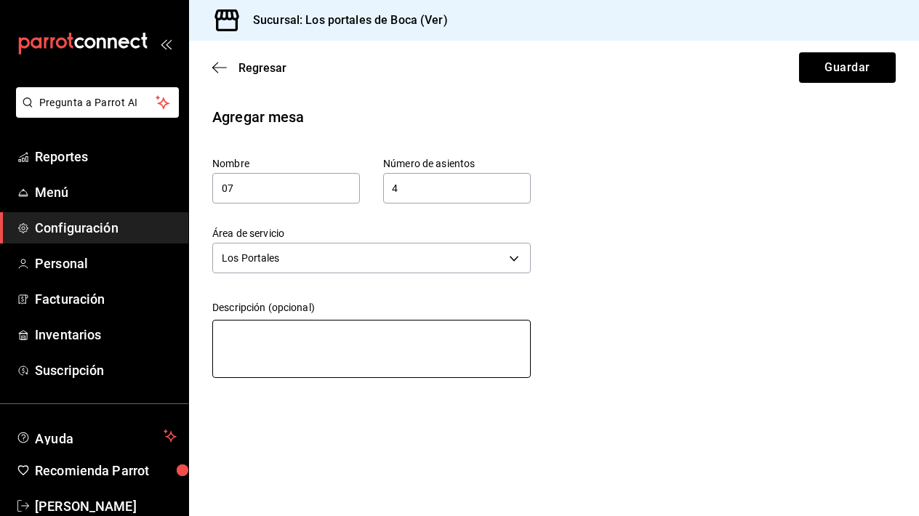
click at [323, 330] on textarea at bounding box center [371, 349] width 318 height 58
paste textarea "Pasillo de los Portales"
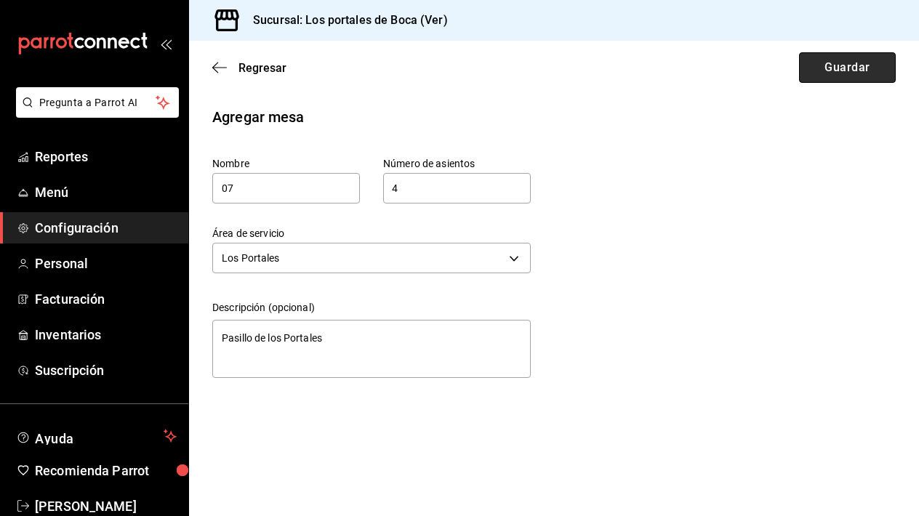
click at [856, 61] on button "Guardar" at bounding box center [847, 67] width 97 height 31
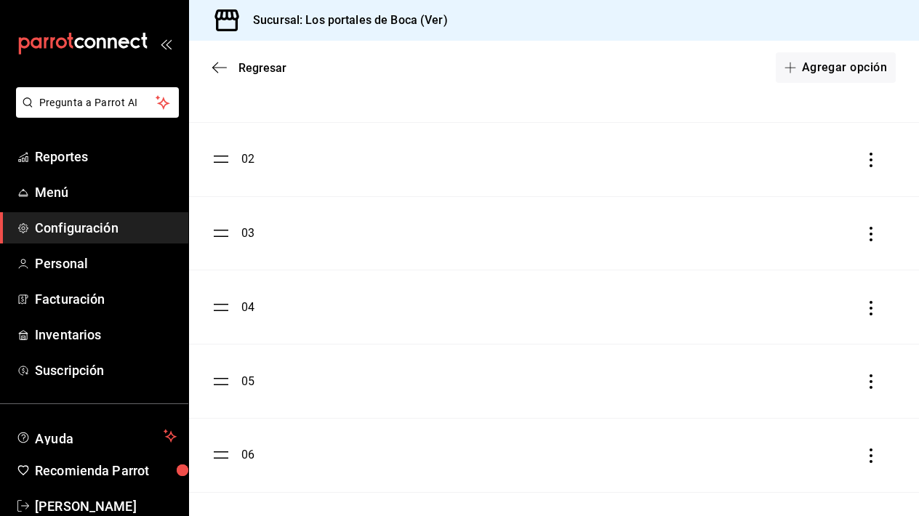
scroll to position [106, 0]
click at [433, 174] on li "01" at bounding box center [554, 158] width 730 height 73
click at [251, 167] on div "01" at bounding box center [247, 158] width 13 height 17
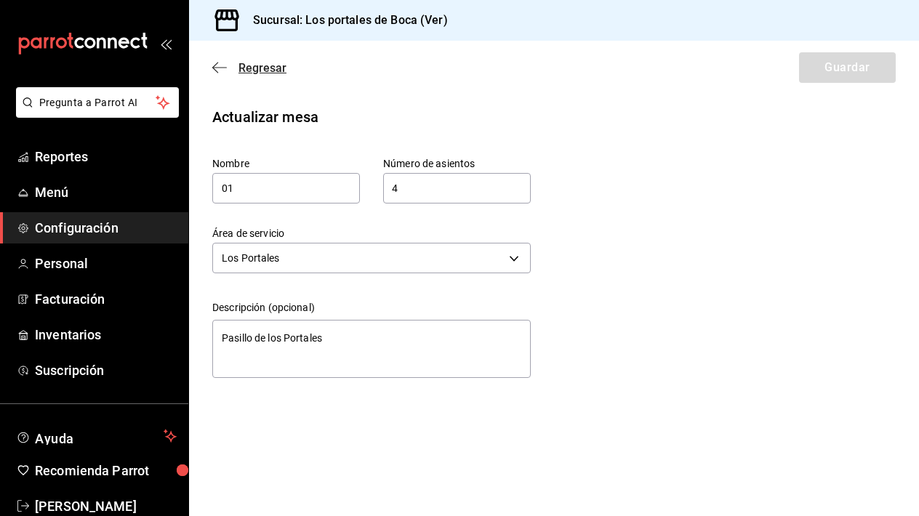
click at [223, 73] on icon "button" at bounding box center [219, 67] width 15 height 13
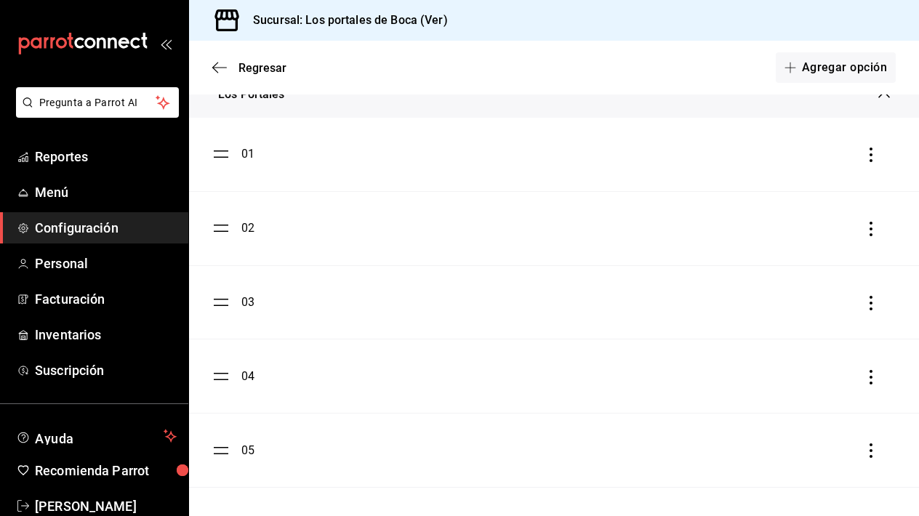
scroll to position [95, 0]
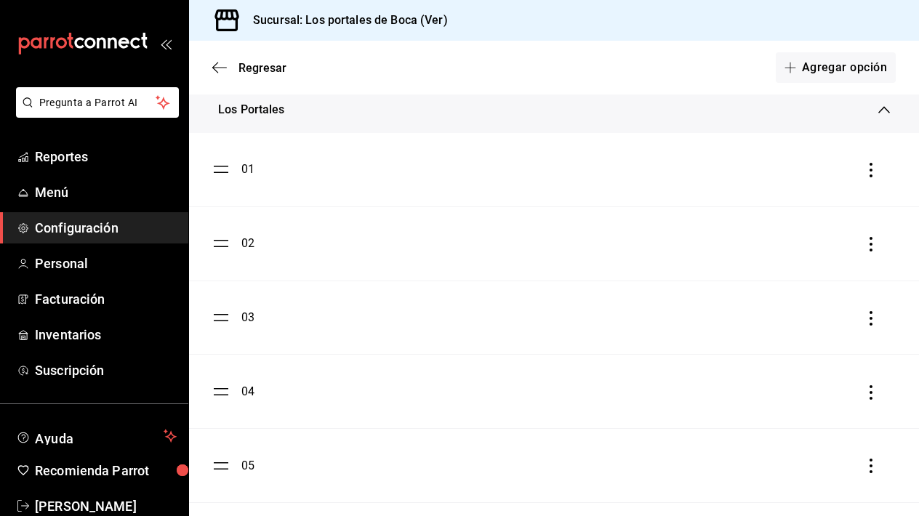
click at [868, 174] on icon "button" at bounding box center [871, 170] width 15 height 15
click at [237, 172] on div at bounding box center [459, 258] width 919 height 516
click at [225, 169] on ul "01 02 03 04 05 06 07" at bounding box center [554, 391] width 730 height 517
click at [249, 174] on div "01" at bounding box center [247, 169] width 13 height 17
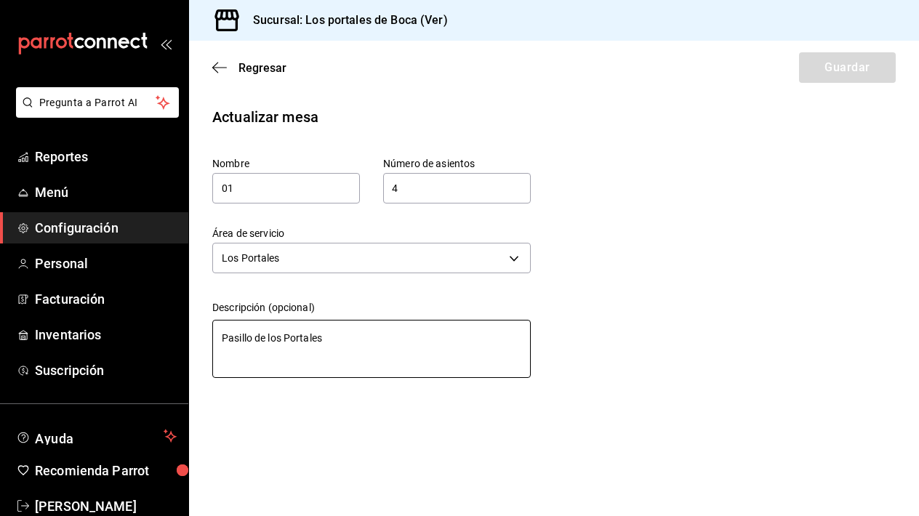
click at [336, 342] on textarea "Pasillo de los Portales" at bounding box center [371, 349] width 318 height 58
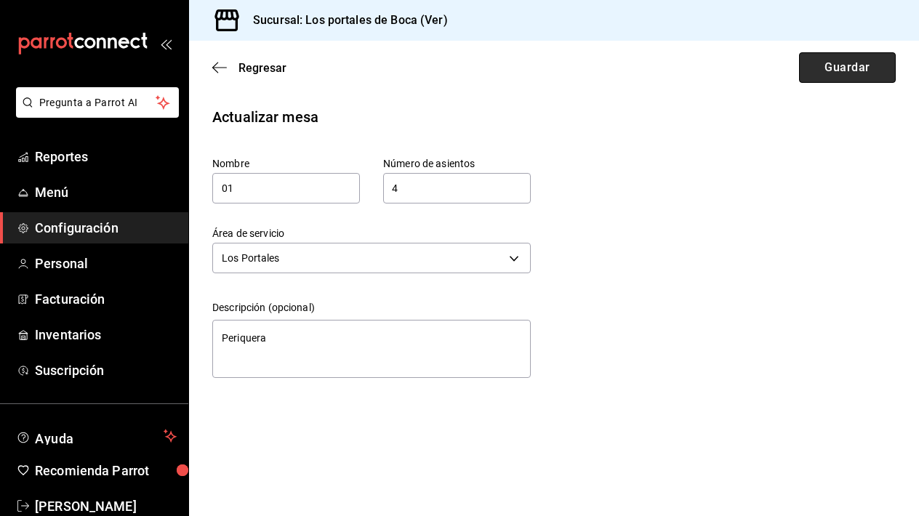
click at [833, 74] on button "Guardar" at bounding box center [847, 67] width 97 height 31
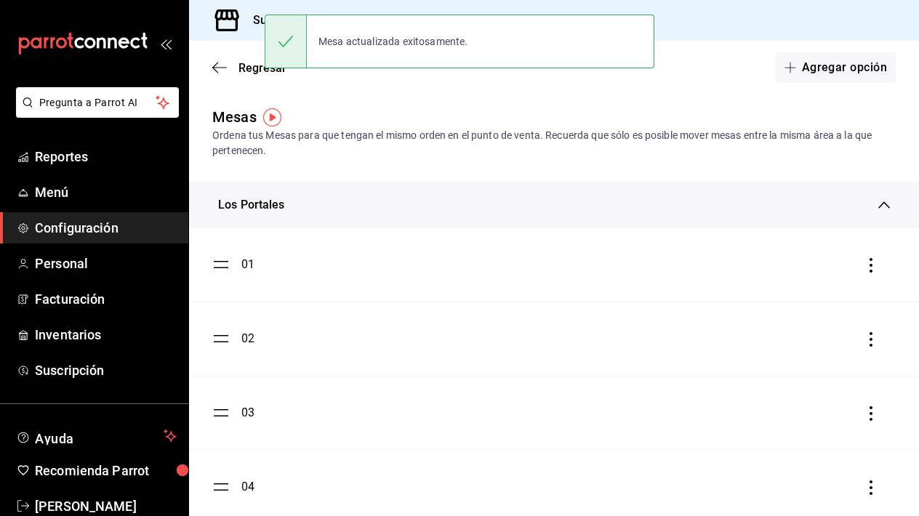
click at [228, 328] on li "02" at bounding box center [554, 338] width 730 height 73
click at [222, 339] on ul "01 02 03 04 05 06 07" at bounding box center [554, 486] width 730 height 517
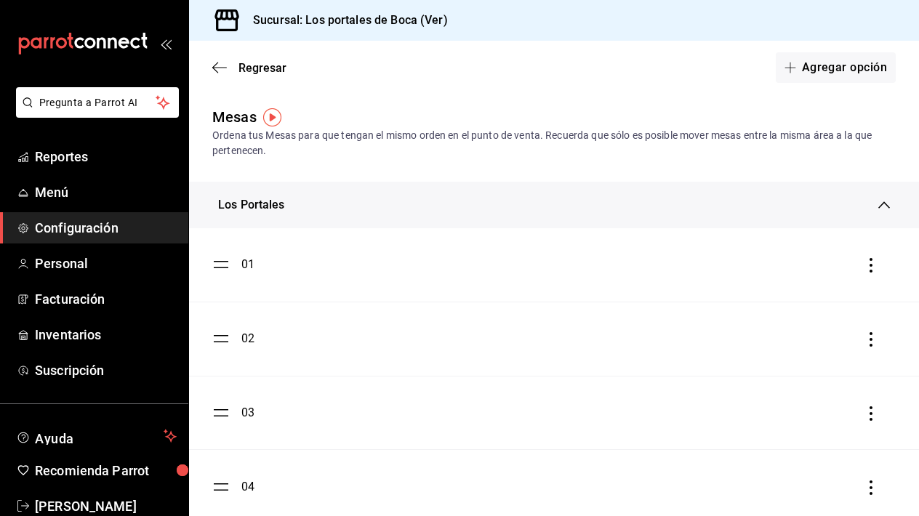
click at [223, 342] on ul "01 02 03 04 05 06 07" at bounding box center [554, 486] width 730 height 517
click at [244, 339] on div "02" at bounding box center [247, 338] width 13 height 17
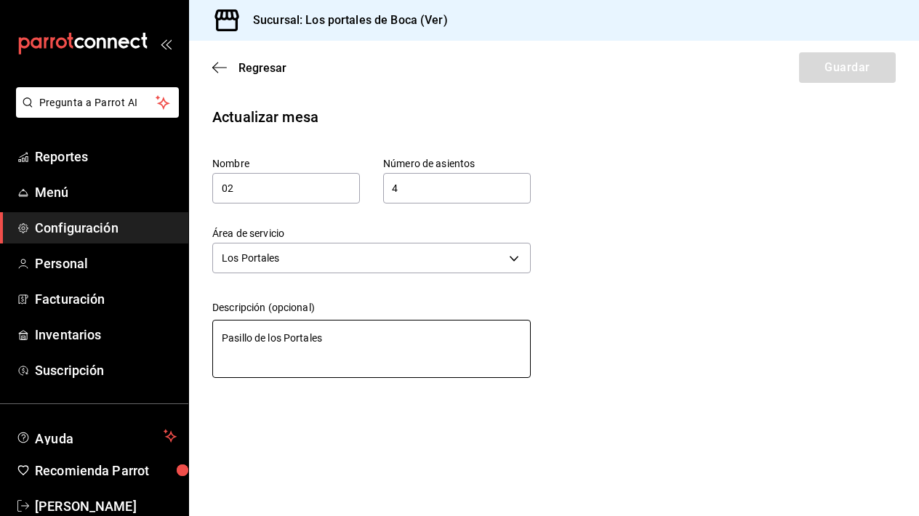
click at [342, 337] on textarea "Pasillo de los Portales" at bounding box center [371, 349] width 318 height 58
click at [366, 342] on textarea "Periquera" at bounding box center [371, 349] width 318 height 58
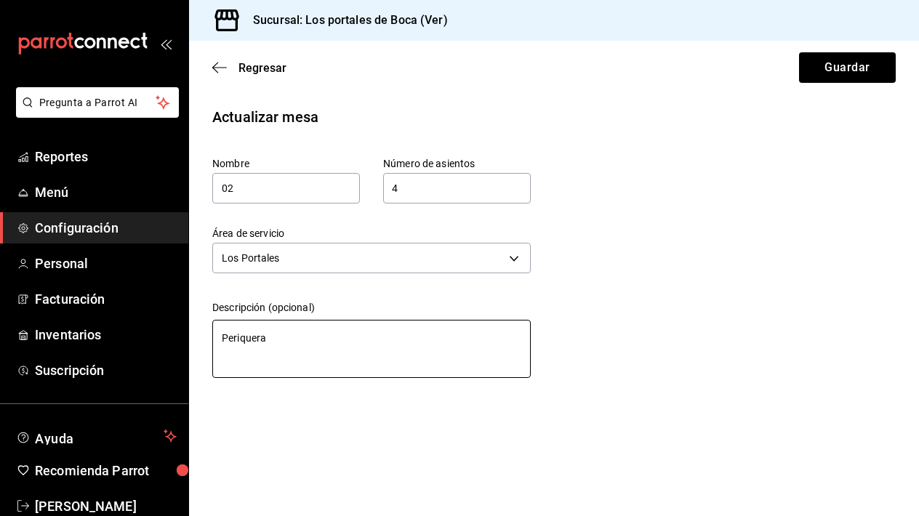
click at [366, 342] on textarea "Periquera" at bounding box center [371, 349] width 318 height 58
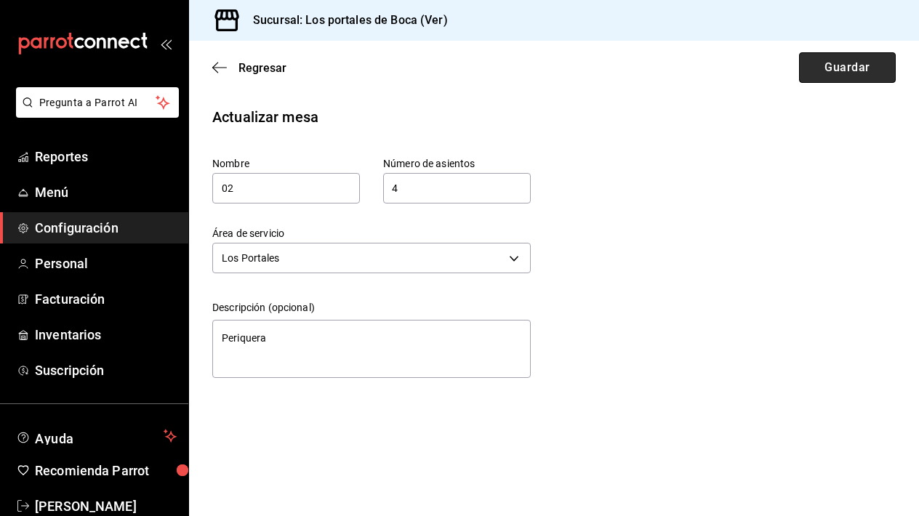
click at [827, 75] on button "Guardar" at bounding box center [847, 67] width 97 height 31
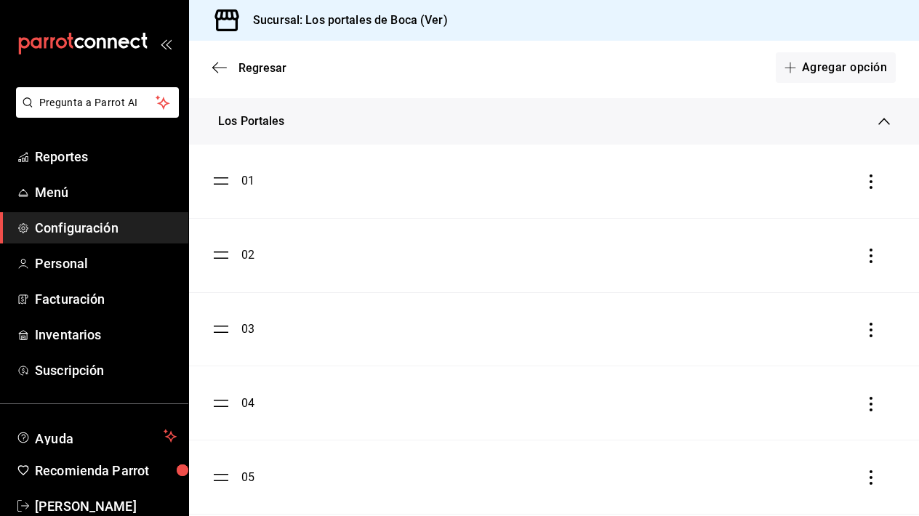
scroll to position [124, 0]
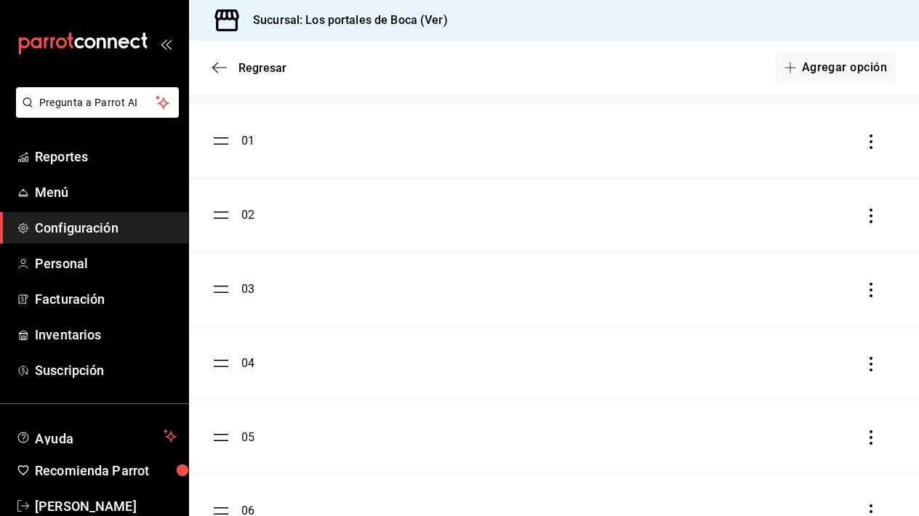
click at [253, 299] on li "03" at bounding box center [554, 289] width 730 height 73
click at [246, 296] on div "03" at bounding box center [247, 289] width 13 height 17
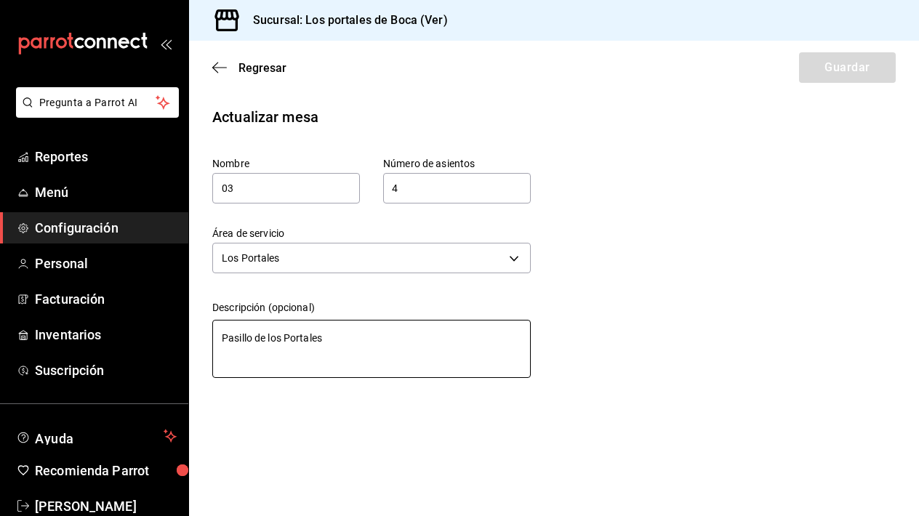
click at [326, 335] on textarea "Pasillo de los Portales" at bounding box center [371, 349] width 318 height 58
paste textarea "eriquera"
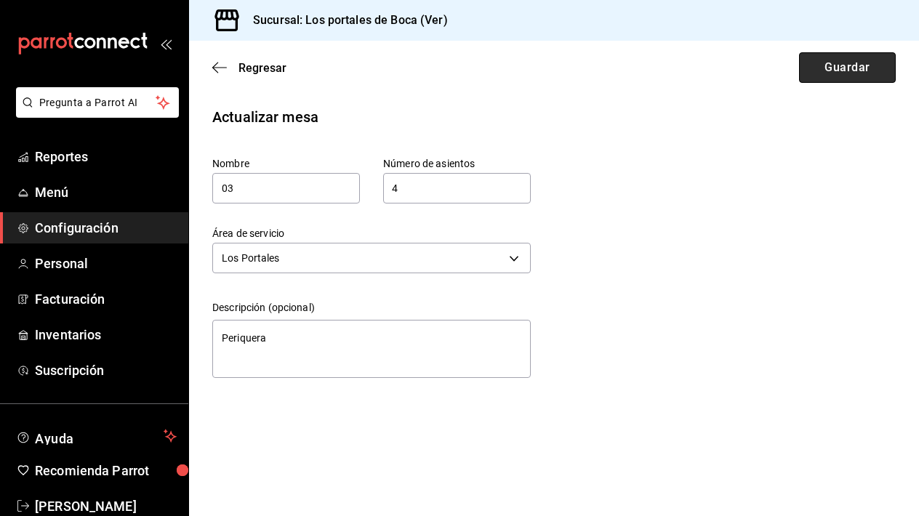
click at [843, 66] on button "Guardar" at bounding box center [847, 67] width 97 height 31
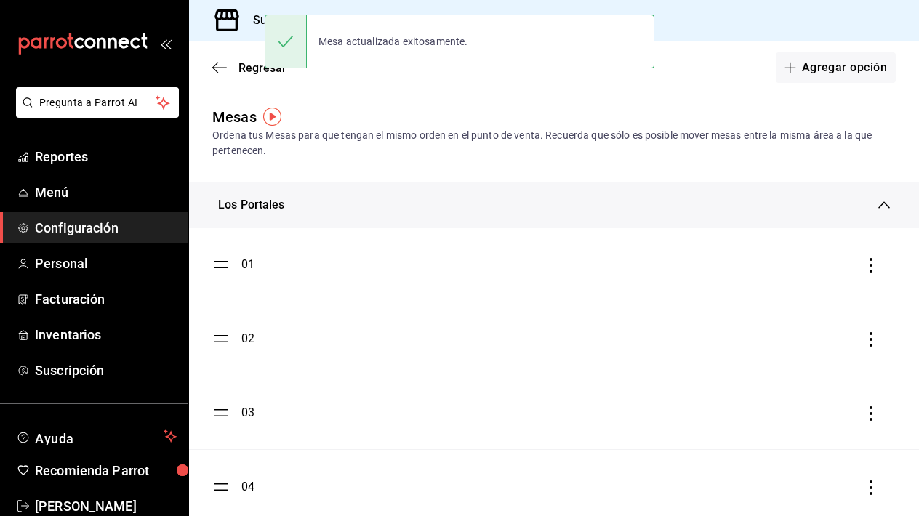
scroll to position [150, 0]
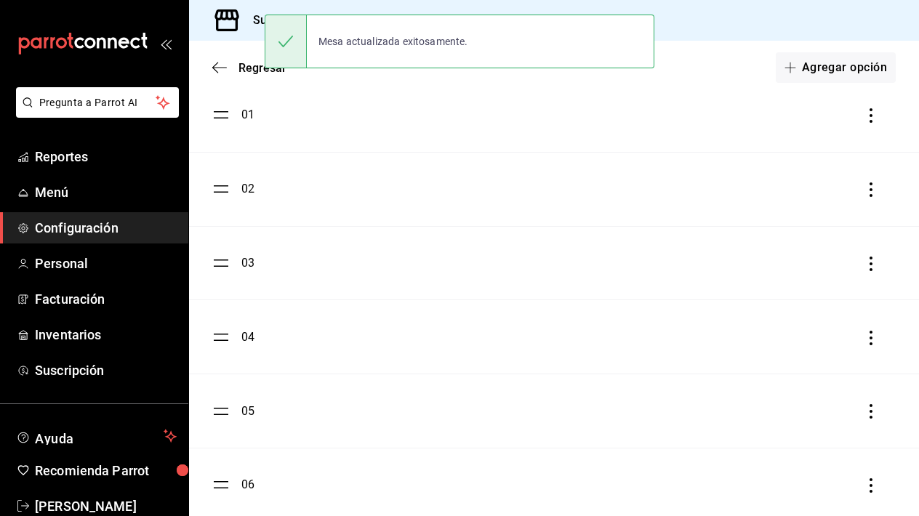
click at [242, 337] on div "04" at bounding box center [247, 337] width 13 height 17
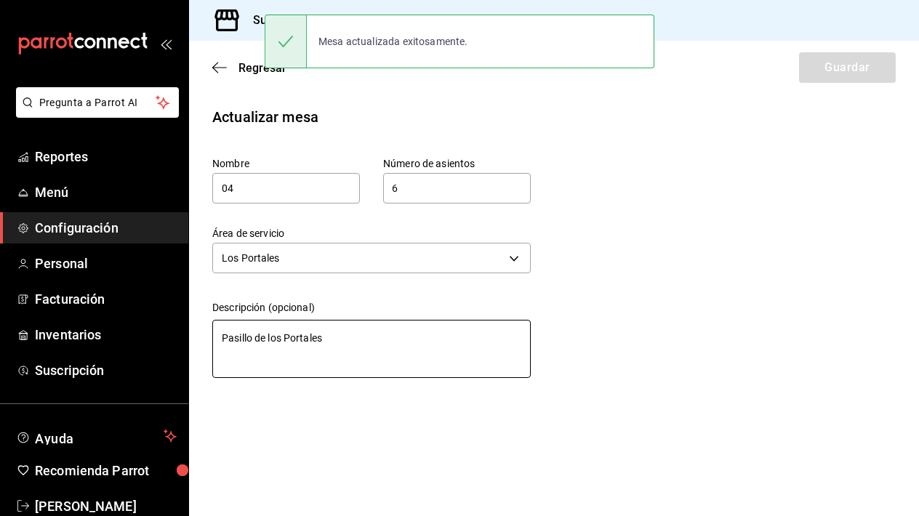
click at [307, 352] on textarea "Pasillo de los Portales" at bounding box center [371, 349] width 318 height 58
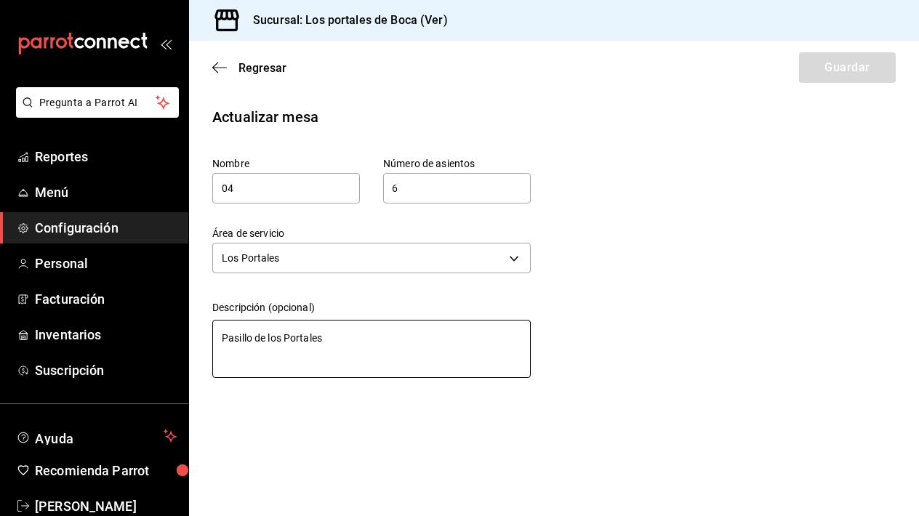
paste textarea "eriquera"
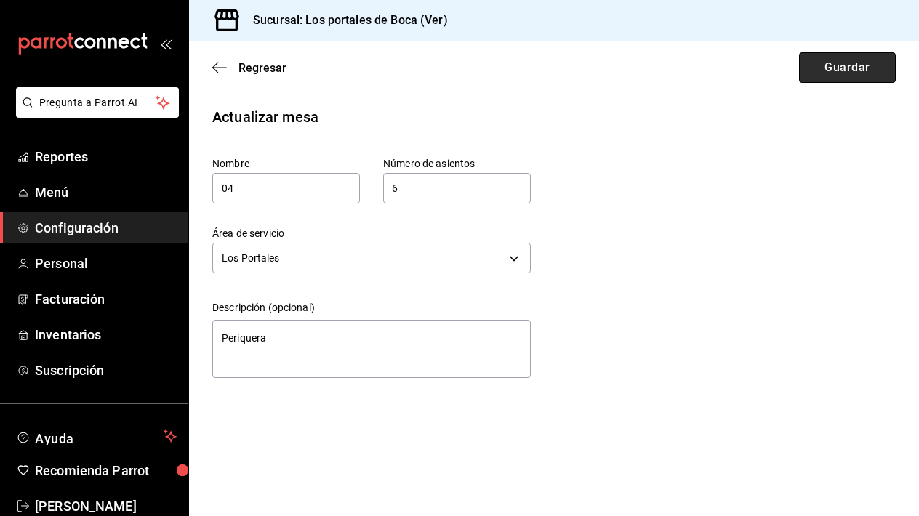
click at [816, 67] on button "Guardar" at bounding box center [847, 67] width 97 height 31
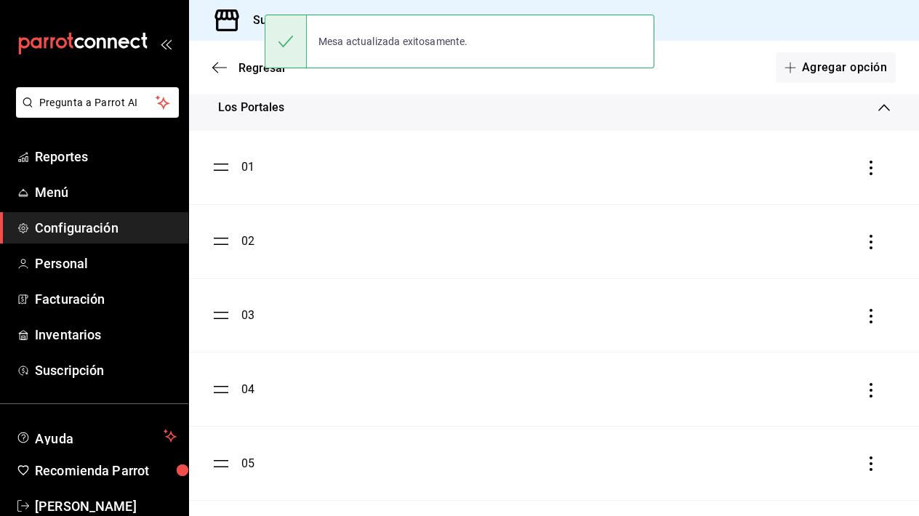
scroll to position [136, 0]
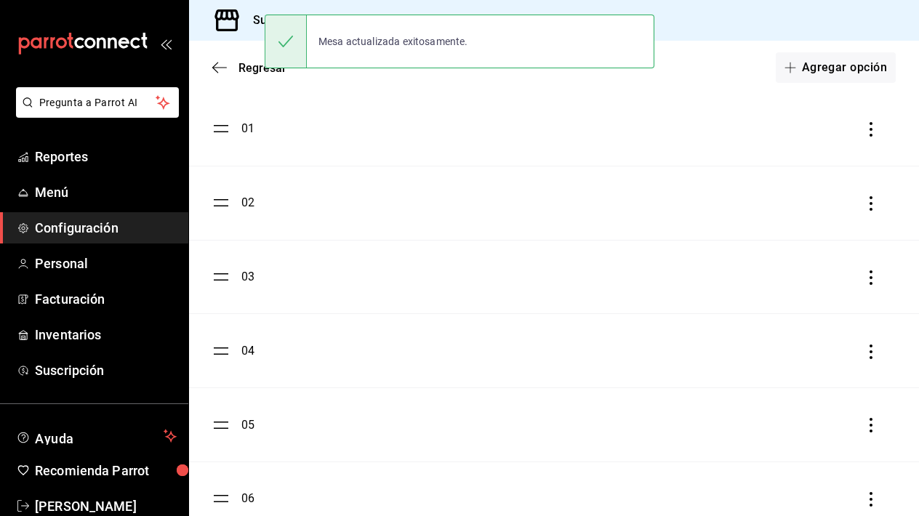
click at [236, 425] on div "05" at bounding box center [233, 424] width 42 height 17
click at [241, 422] on div "05" at bounding box center [247, 424] width 13 height 17
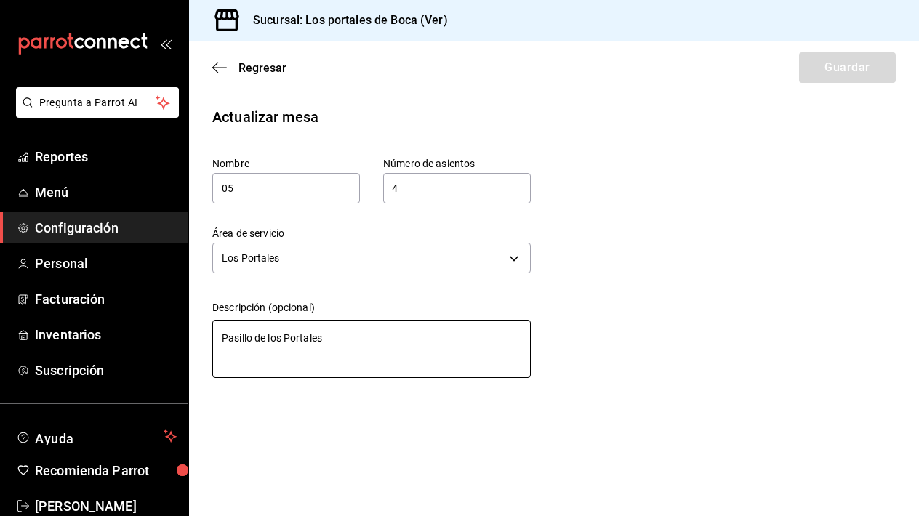
click at [298, 342] on textarea "Pasillo de los Portales" at bounding box center [371, 349] width 318 height 58
paste textarea "eriquera"
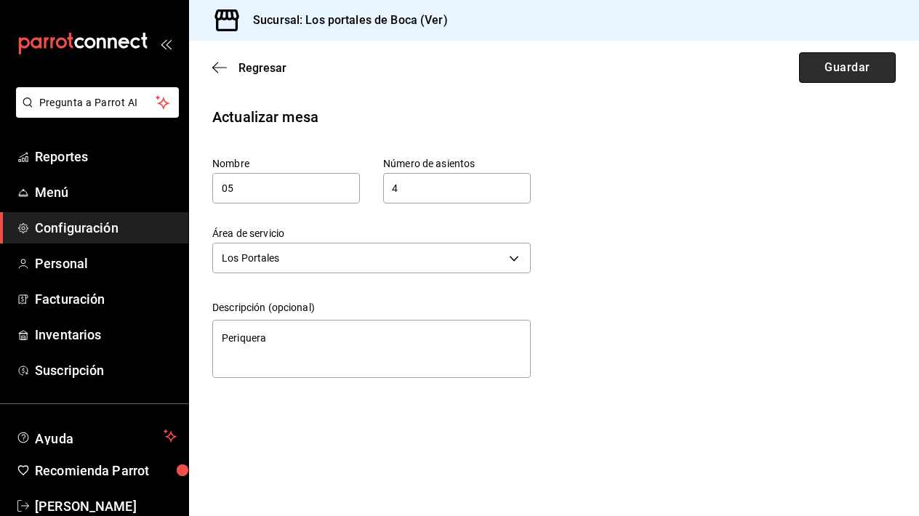
click at [813, 71] on button "Guardar" at bounding box center [847, 67] width 97 height 31
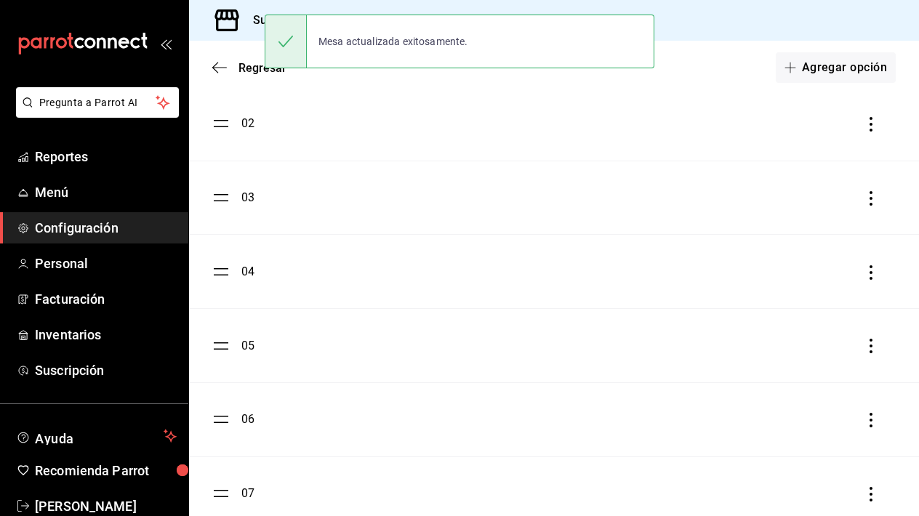
scroll to position [234, 0]
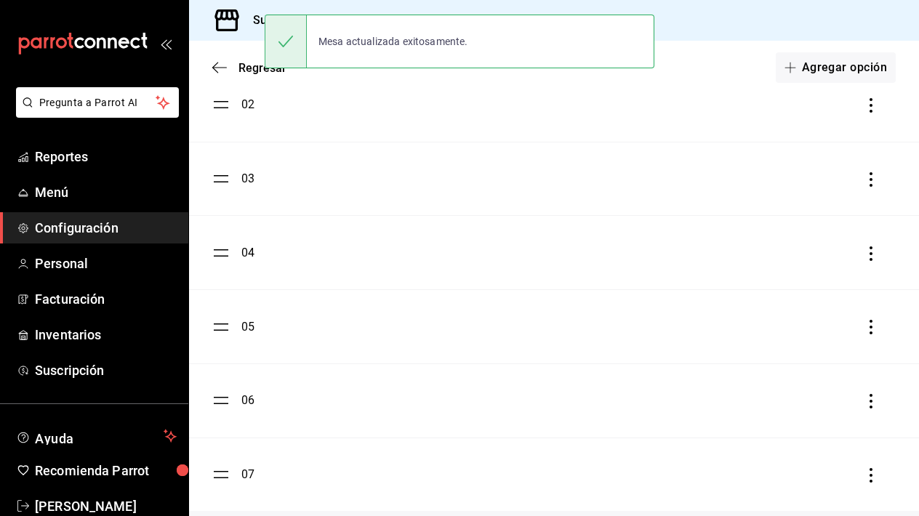
click at [248, 396] on div "06" at bounding box center [247, 400] width 13 height 17
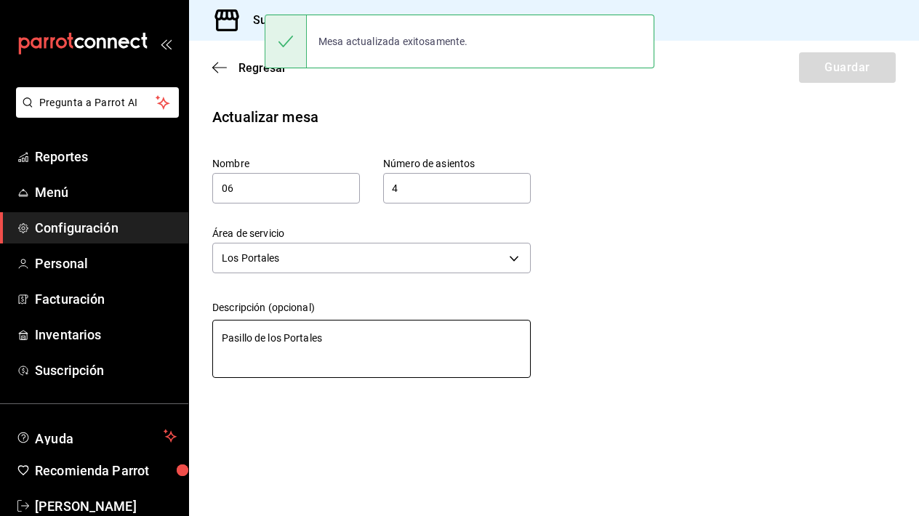
click at [306, 332] on textarea "Pasillo de los Portales" at bounding box center [371, 349] width 318 height 58
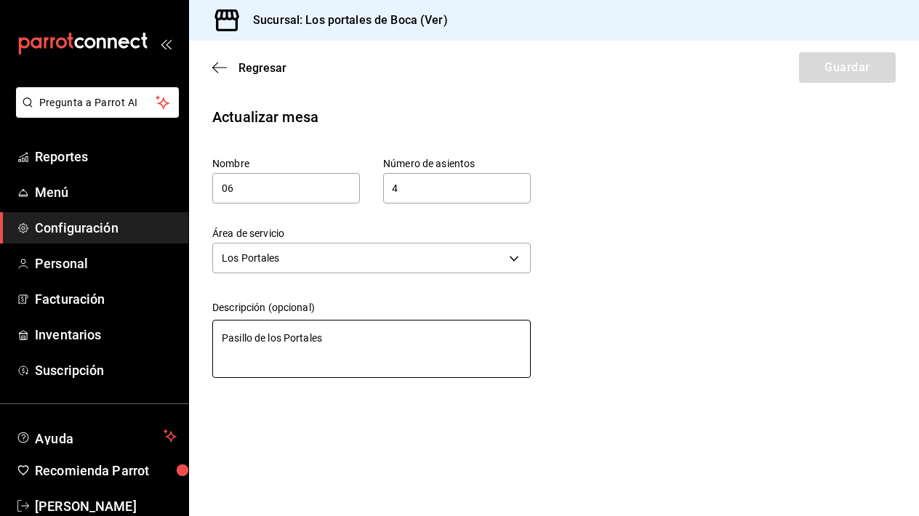
click at [306, 332] on textarea "Pasillo de los Portales" at bounding box center [371, 349] width 318 height 58
paste textarea "eriquera"
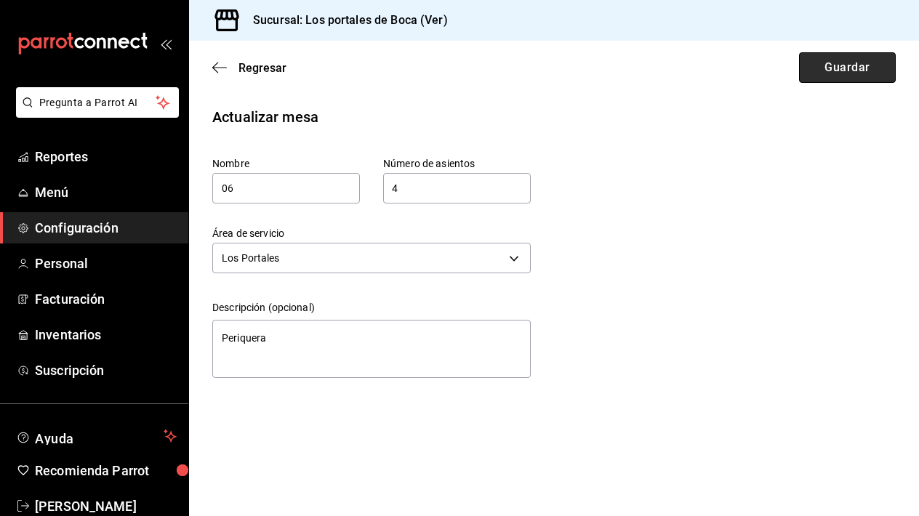
click at [851, 55] on button "Guardar" at bounding box center [847, 67] width 97 height 31
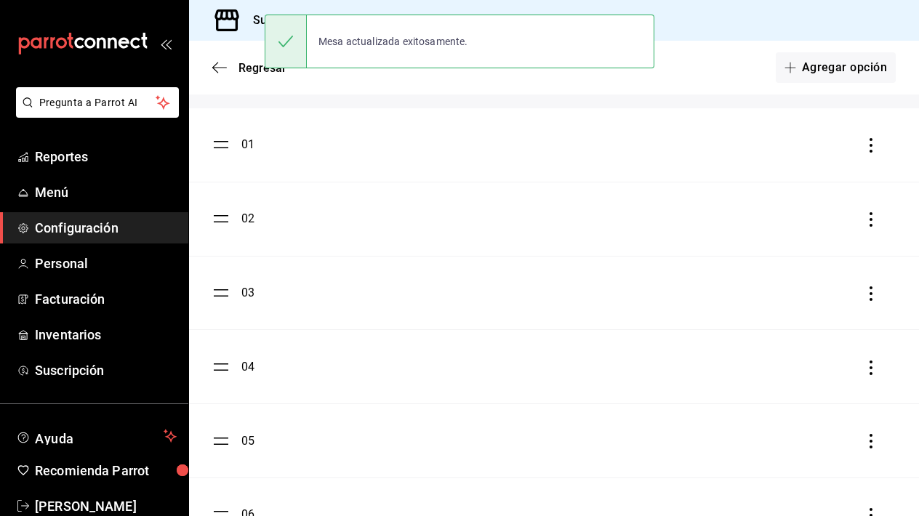
scroll to position [109, 0]
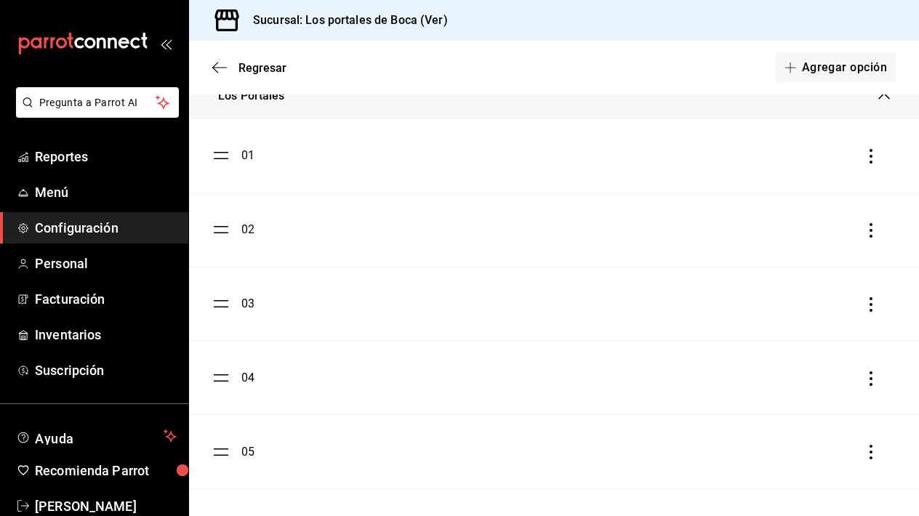
click at [249, 161] on div "01" at bounding box center [247, 155] width 13 height 17
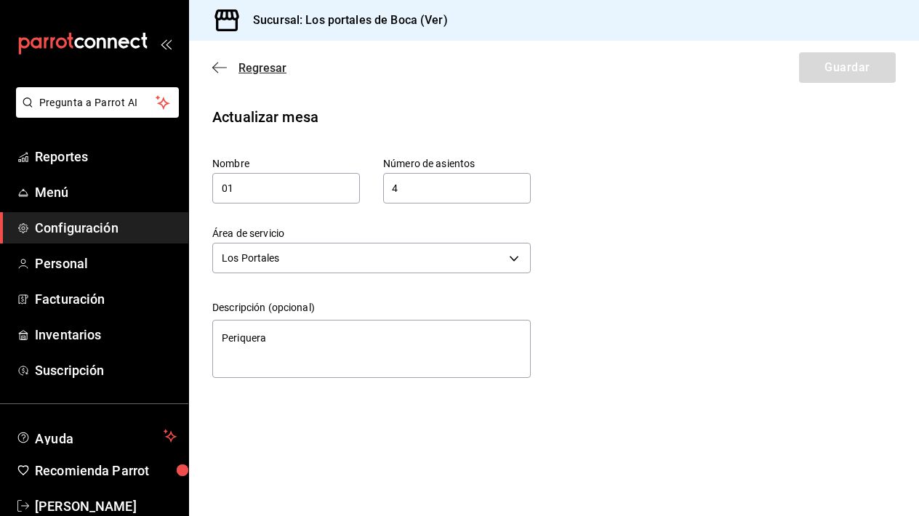
click at [219, 64] on icon "button" at bounding box center [219, 67] width 15 height 13
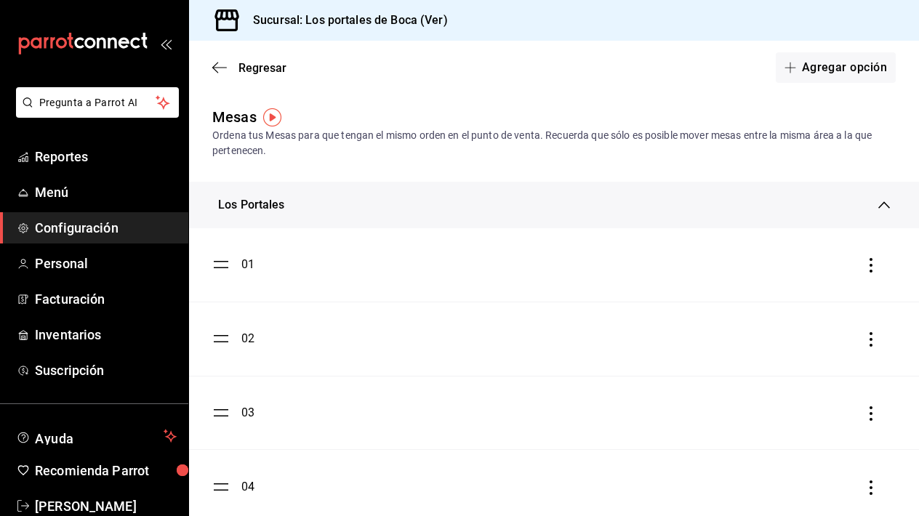
click at [233, 347] on div "02" at bounding box center [233, 338] width 42 height 17
click at [223, 338] on ul "01 02 03 04 05 06 07" at bounding box center [554, 486] width 730 height 517
click at [251, 339] on div "02" at bounding box center [247, 338] width 13 height 17
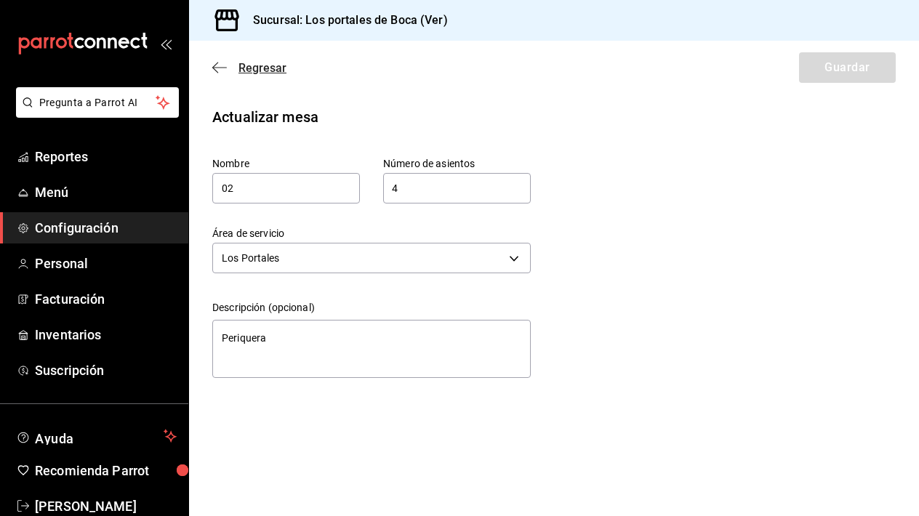
click at [222, 61] on icon "button" at bounding box center [219, 67] width 15 height 13
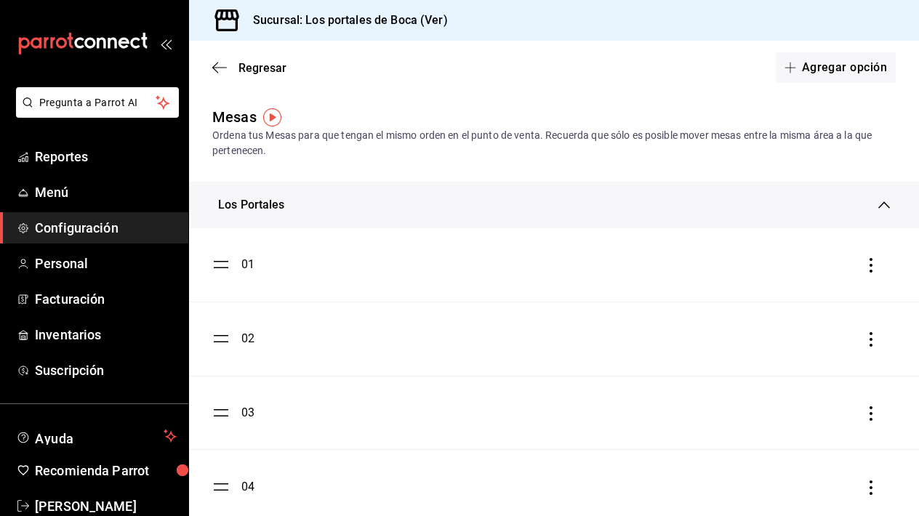
scroll to position [93, 0]
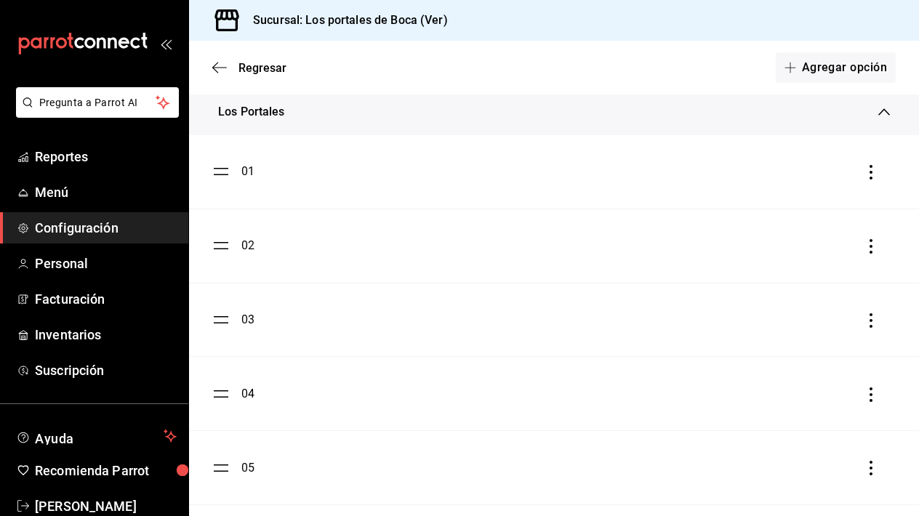
click at [232, 322] on div "03" at bounding box center [233, 319] width 42 height 17
click at [242, 319] on div "03" at bounding box center [247, 319] width 13 height 17
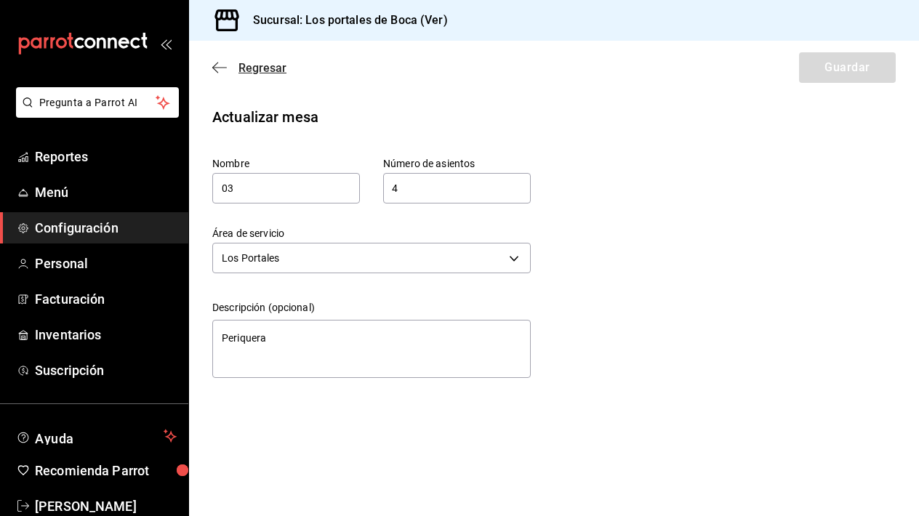
click at [216, 73] on icon "button" at bounding box center [219, 67] width 15 height 13
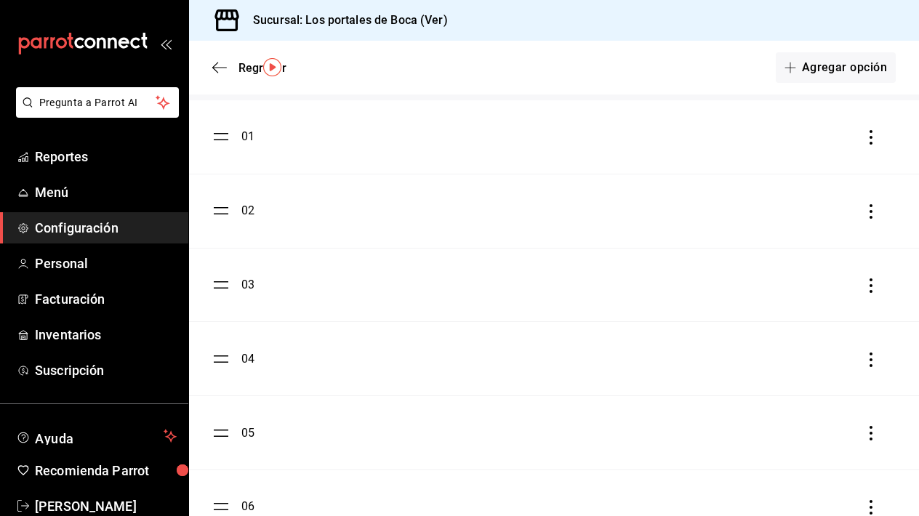
scroll to position [142, 0]
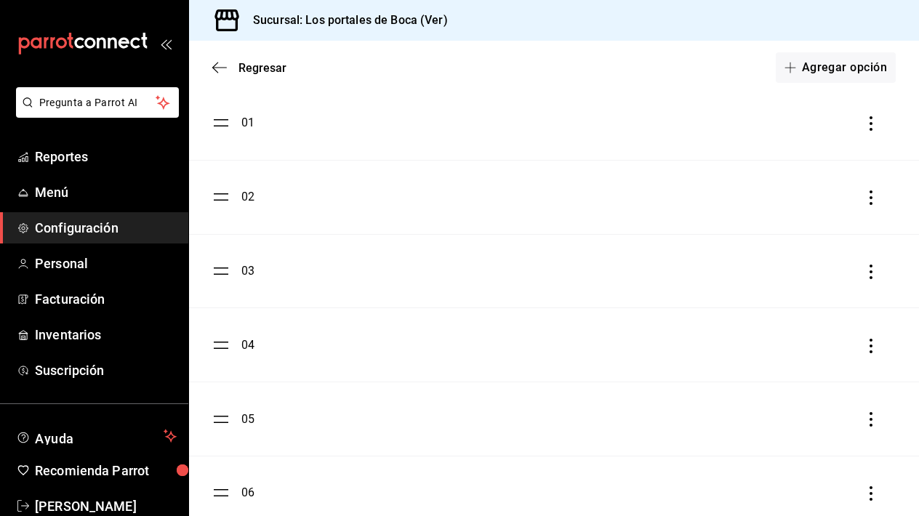
click at [246, 339] on div "04" at bounding box center [247, 345] width 13 height 17
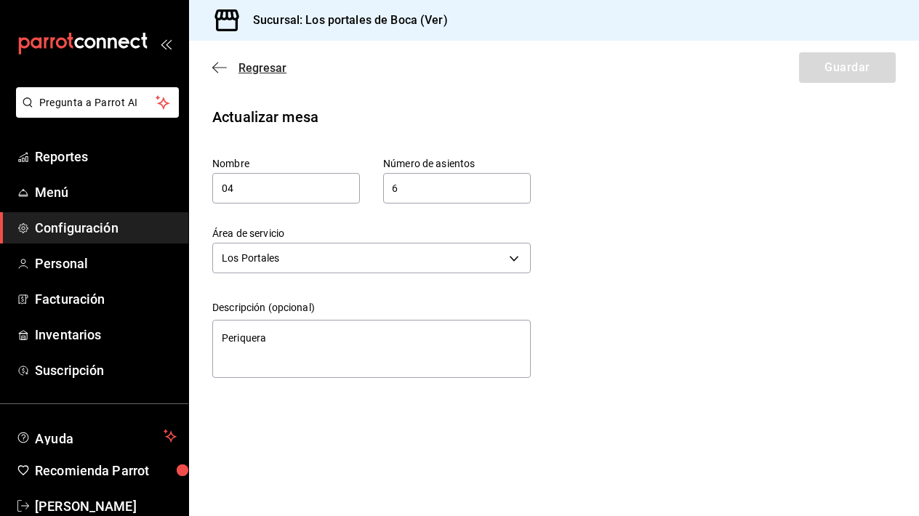
click at [222, 63] on icon "button" at bounding box center [219, 67] width 15 height 13
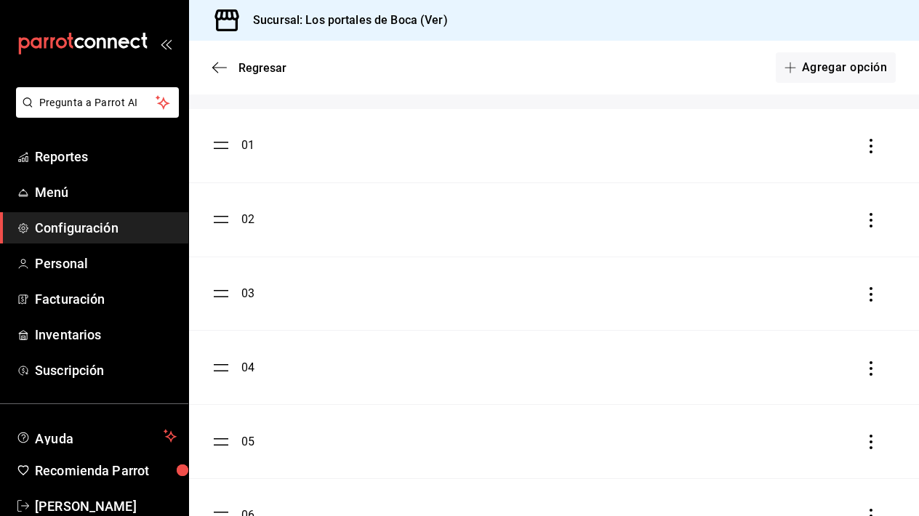
scroll to position [145, 0]
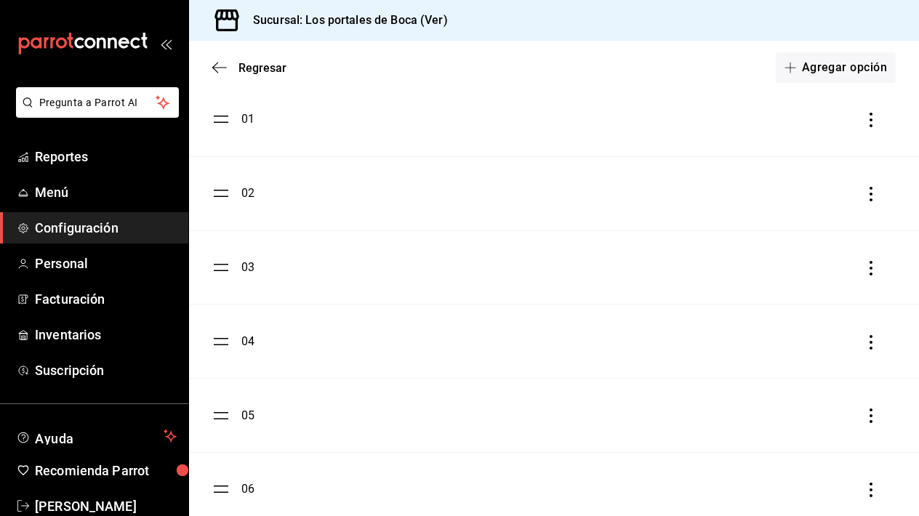
click at [228, 419] on ul "01 02 03 04 05 06 07" at bounding box center [554, 341] width 730 height 517
click at [244, 419] on div "05" at bounding box center [247, 415] width 13 height 17
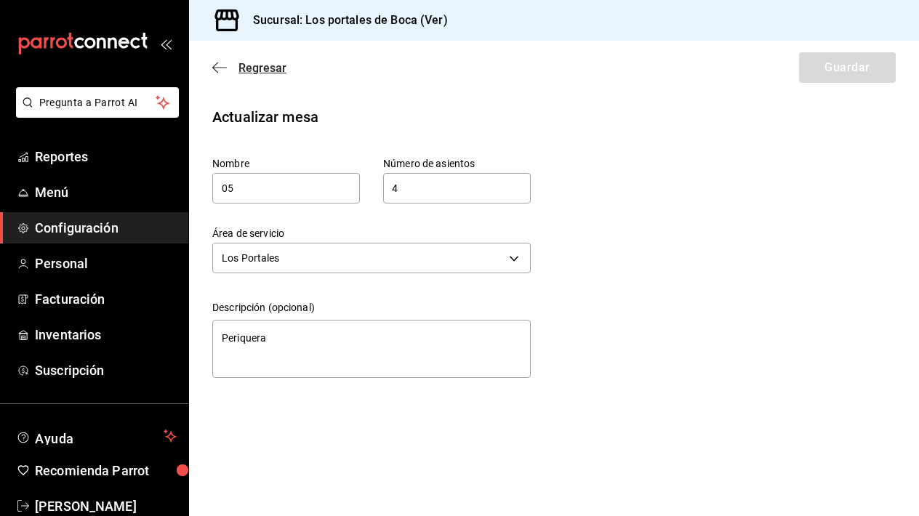
click at [214, 61] on span "Regresar" at bounding box center [249, 68] width 74 height 14
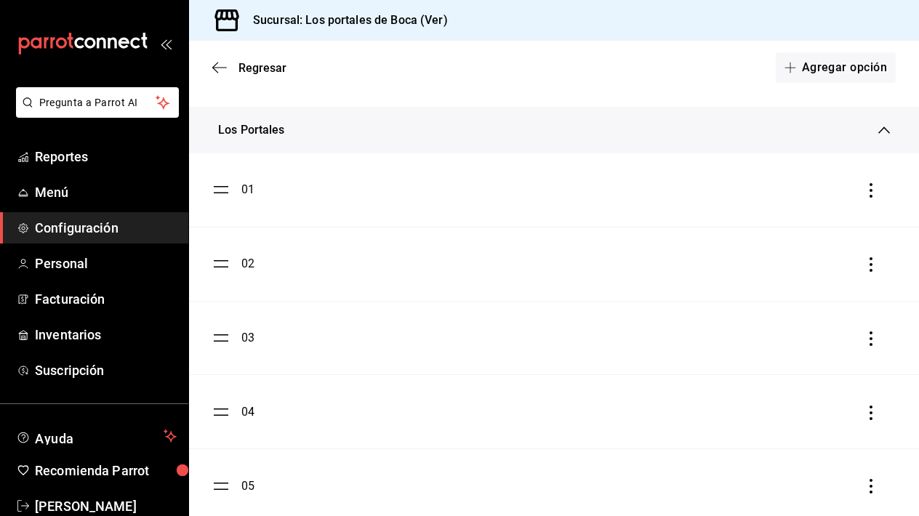
scroll to position [246, 0]
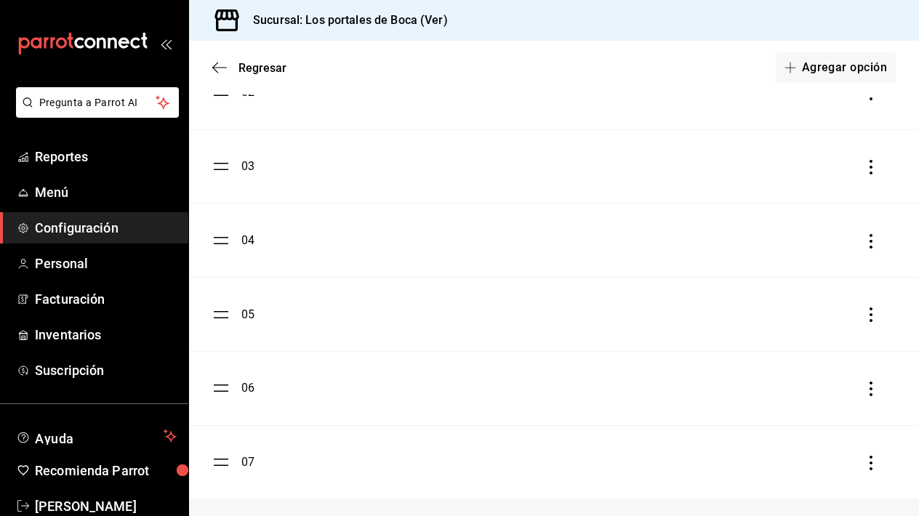
click at [226, 456] on ul "01 02 03 04 05 06 07" at bounding box center [554, 240] width 730 height 517
click at [232, 390] on div "06" at bounding box center [233, 387] width 42 height 17
click at [222, 385] on ul "01 02 03 04 05 06 07" at bounding box center [554, 240] width 730 height 517
click at [245, 387] on div "06" at bounding box center [247, 387] width 13 height 17
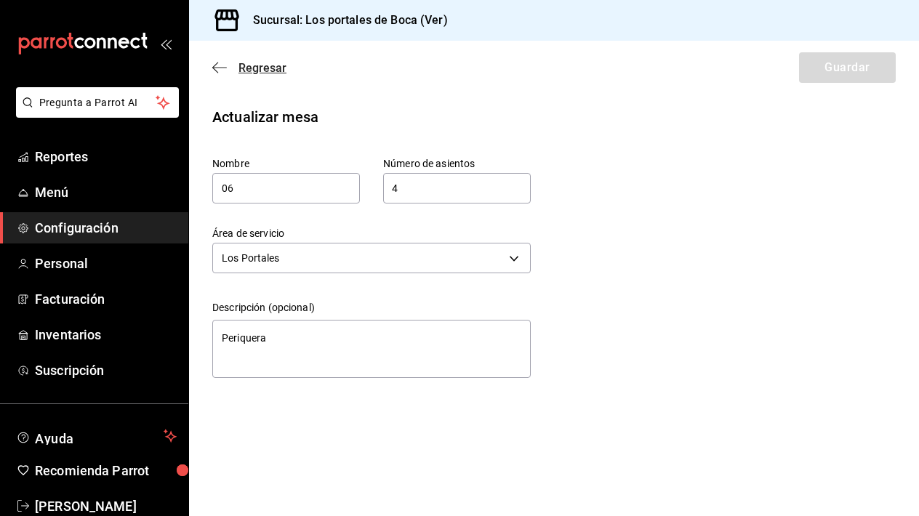
click at [223, 69] on icon "button" at bounding box center [219, 67] width 15 height 13
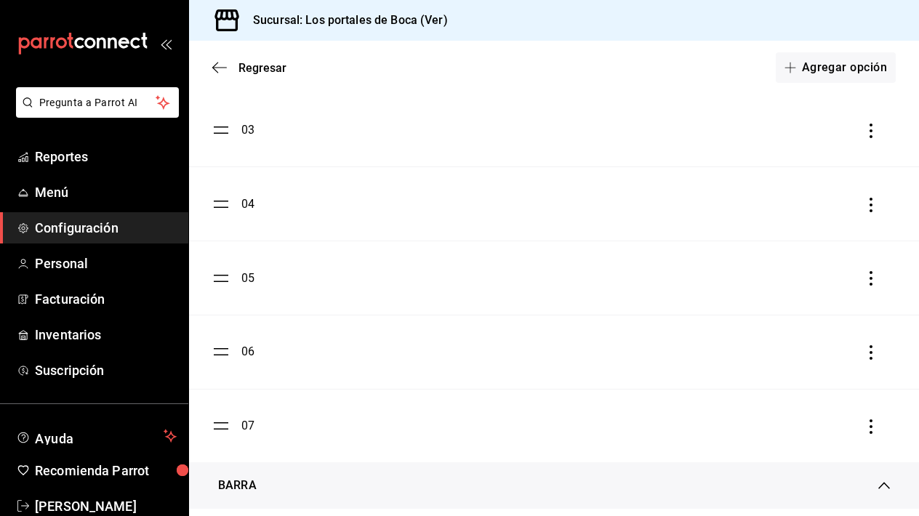
scroll to position [307, 0]
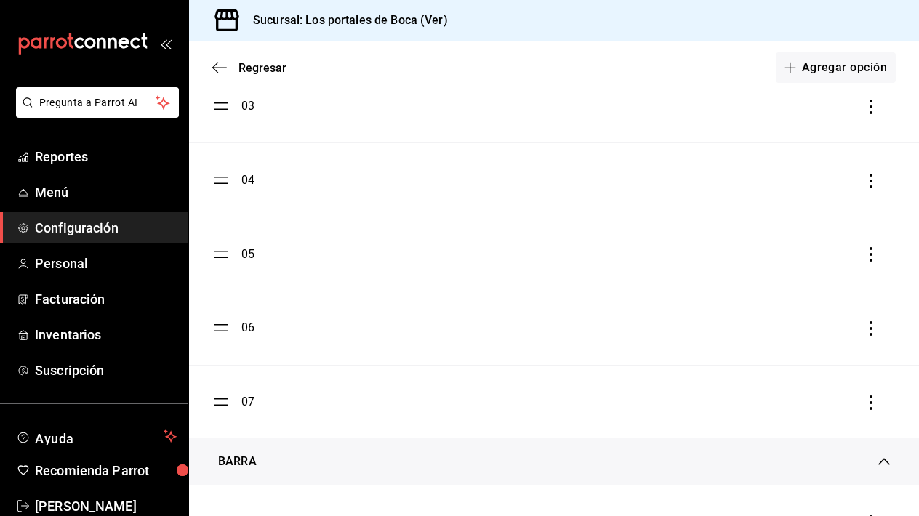
click at [225, 404] on ul "01 02 03 04 05 06 07" at bounding box center [554, 179] width 730 height 517
click at [230, 403] on div "07" at bounding box center [233, 401] width 42 height 17
click at [246, 400] on div "07" at bounding box center [247, 401] width 13 height 17
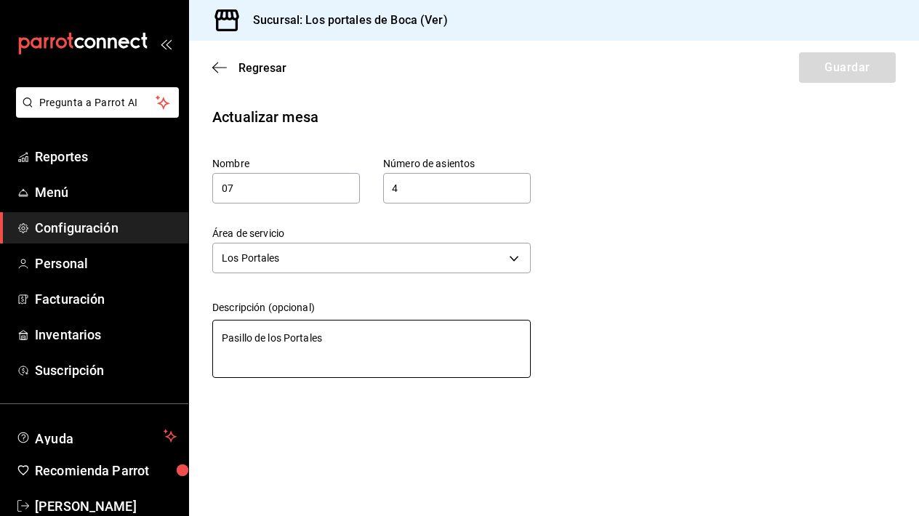
click at [335, 331] on textarea "Pasillo de los Portales" at bounding box center [371, 349] width 318 height 58
paste textarea "eriquera"
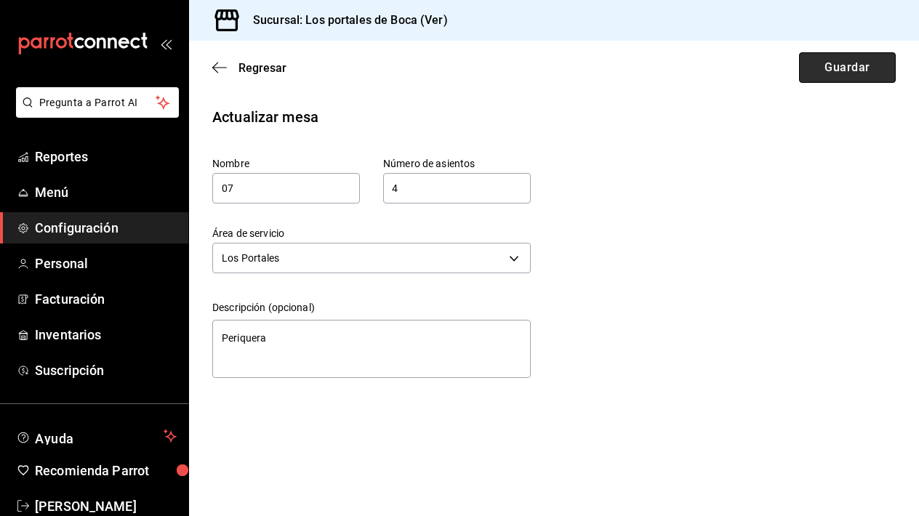
click at [843, 67] on button "Guardar" at bounding box center [847, 67] width 97 height 31
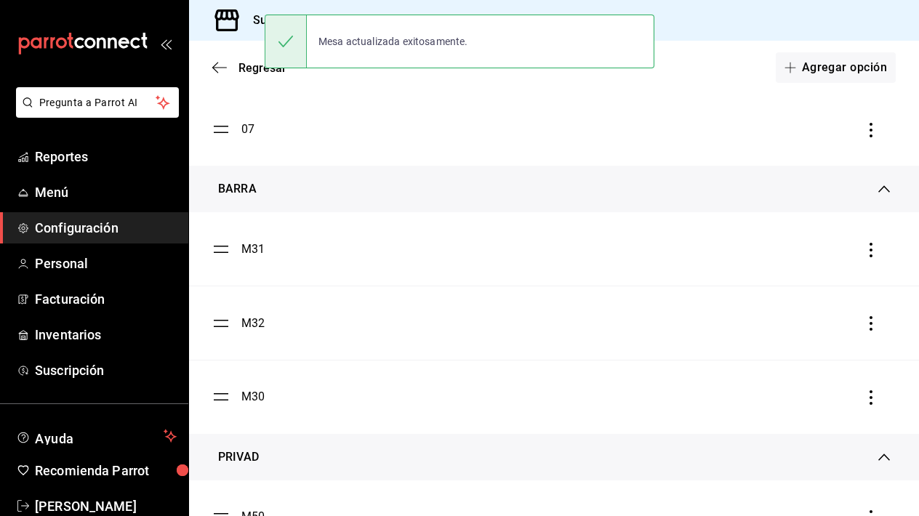
scroll to position [570, 0]
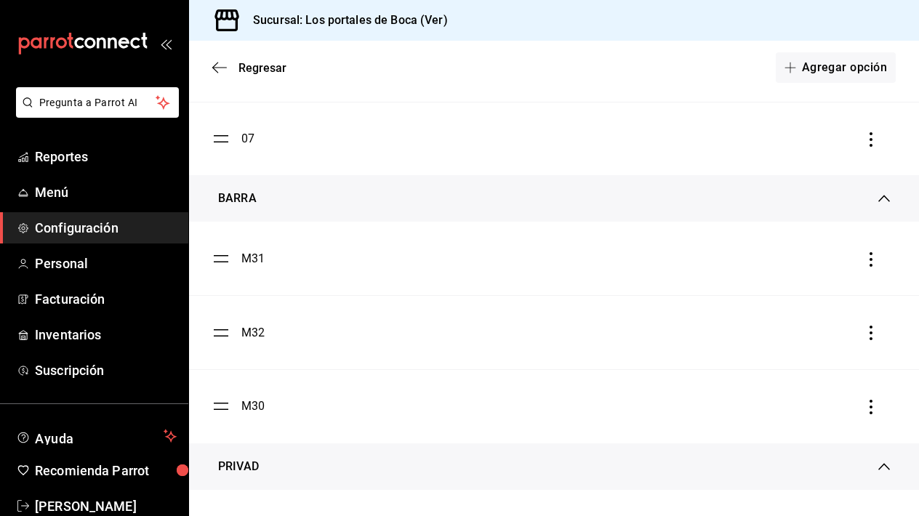
click at [875, 206] on div "BARRA" at bounding box center [548, 198] width 660 height 17
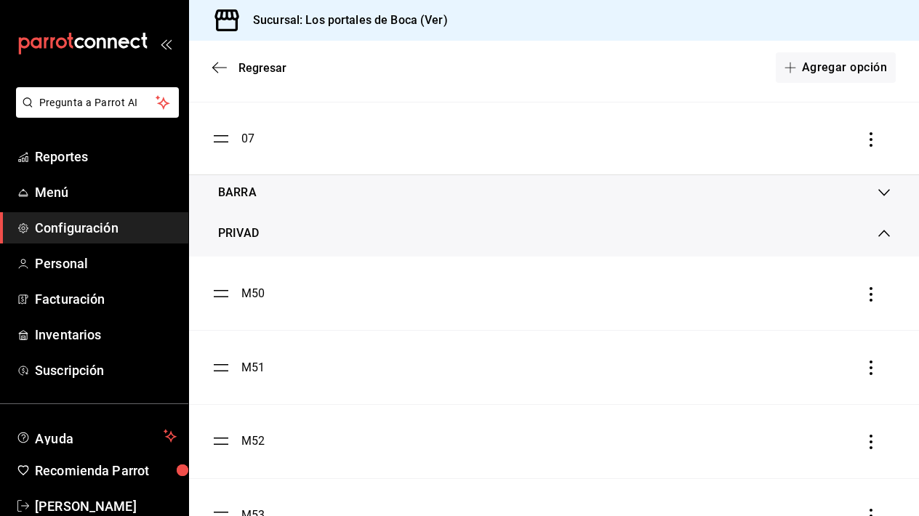
click at [879, 200] on div "BARRA" at bounding box center [554, 192] width 730 height 35
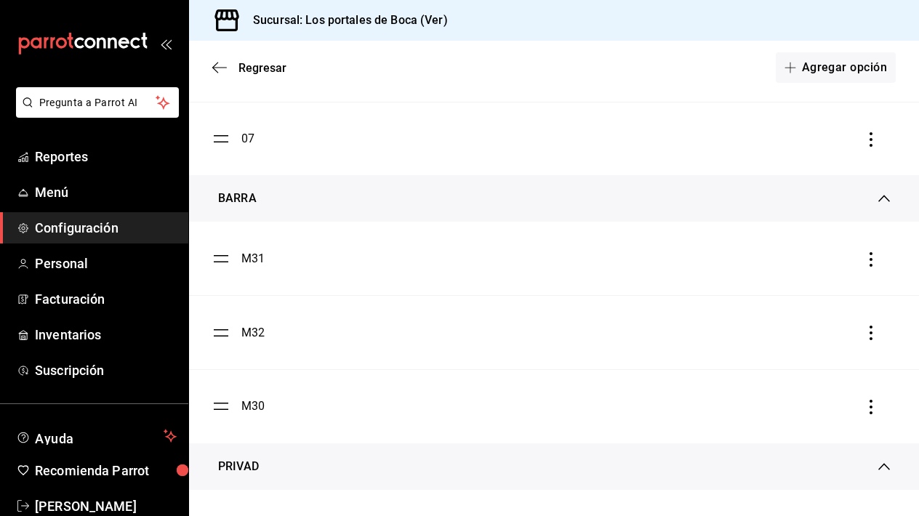
click at [874, 252] on icon "button" at bounding box center [871, 259] width 15 height 15
click at [794, 254] on div "Eliminar" at bounding box center [794, 260] width 37 height 12
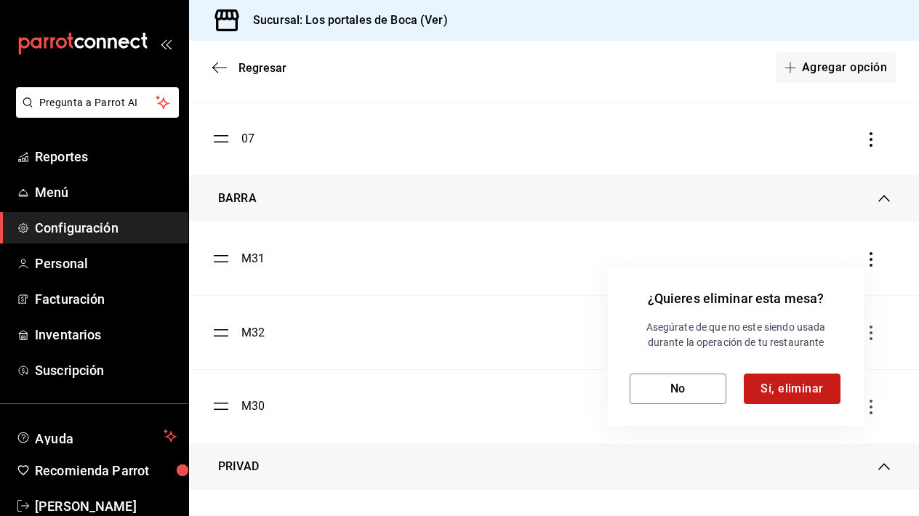
click at [777, 386] on button "Sí, eliminar" at bounding box center [792, 389] width 97 height 31
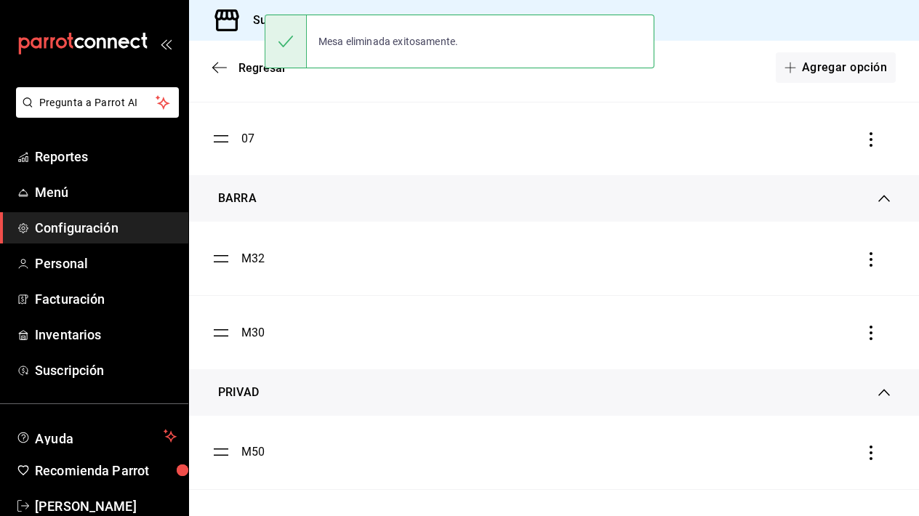
click at [874, 252] on icon "button" at bounding box center [871, 259] width 15 height 15
click at [794, 267] on span "Eliminar" at bounding box center [781, 259] width 63 height 17
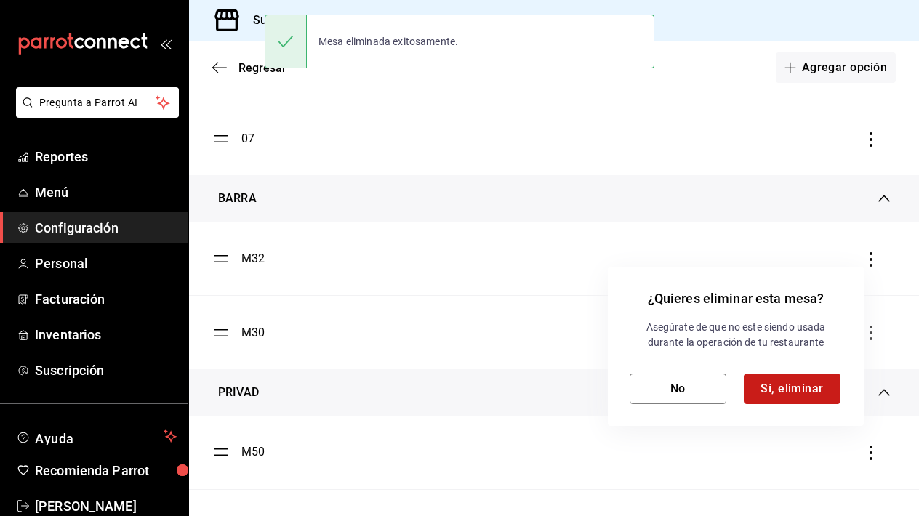
click at [786, 388] on button "Sí, eliminar" at bounding box center [792, 389] width 97 height 31
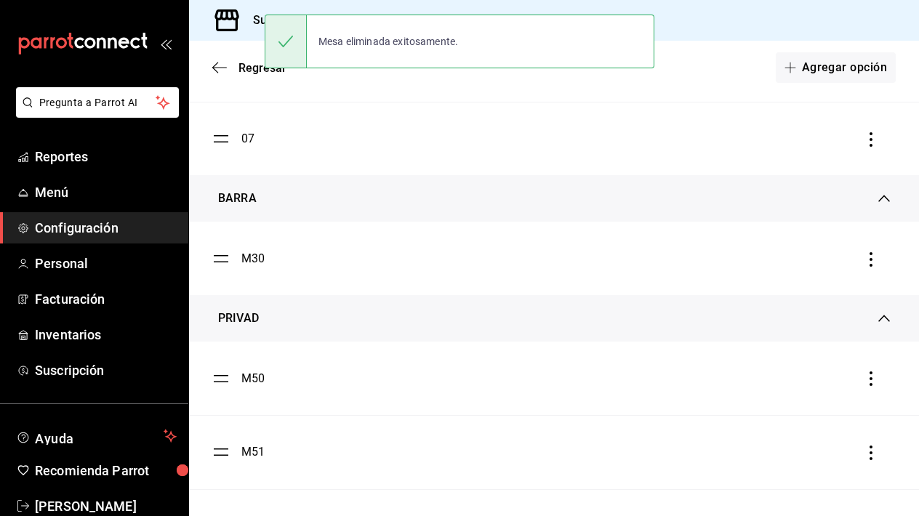
click at [872, 257] on icon "button" at bounding box center [871, 259] width 15 height 15
click at [773, 259] on span "Eliminar" at bounding box center [781, 259] width 63 height 17
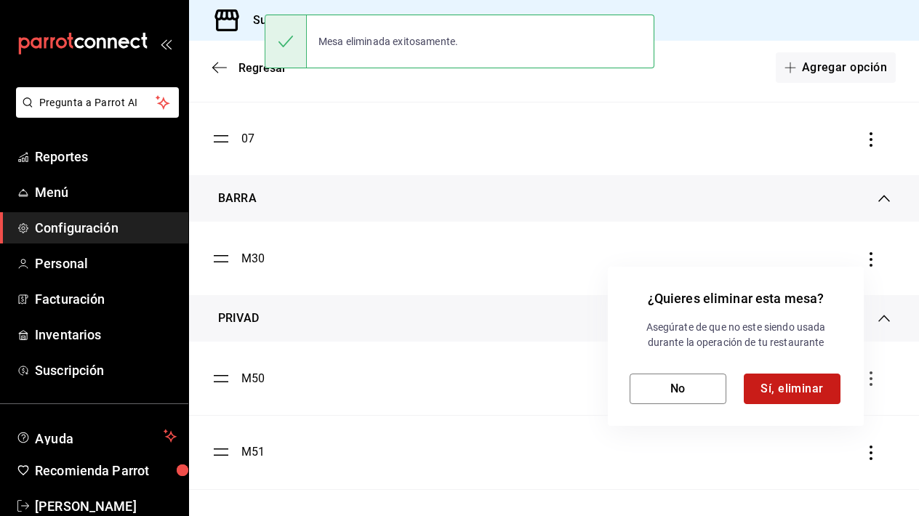
click at [796, 386] on button "Sí, eliminar" at bounding box center [792, 389] width 97 height 31
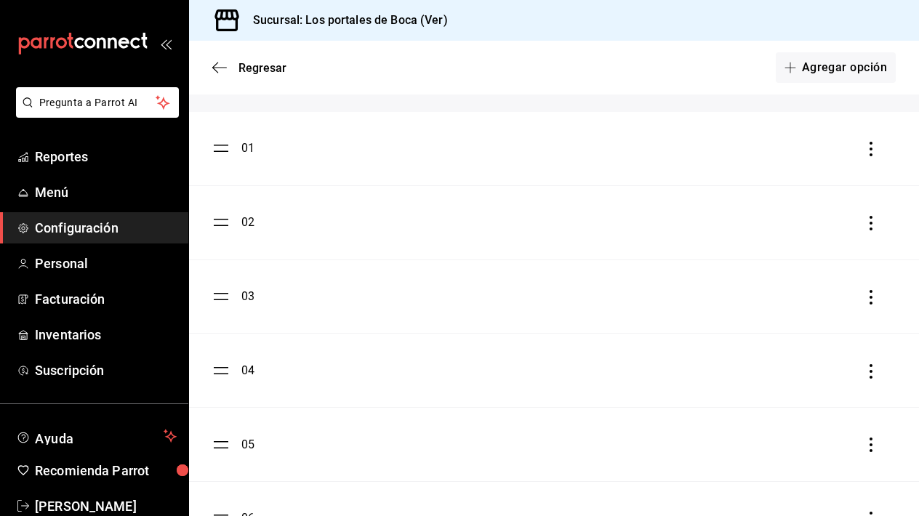
scroll to position [116, 0]
click at [852, 74] on button "Agregar opción" at bounding box center [836, 67] width 120 height 31
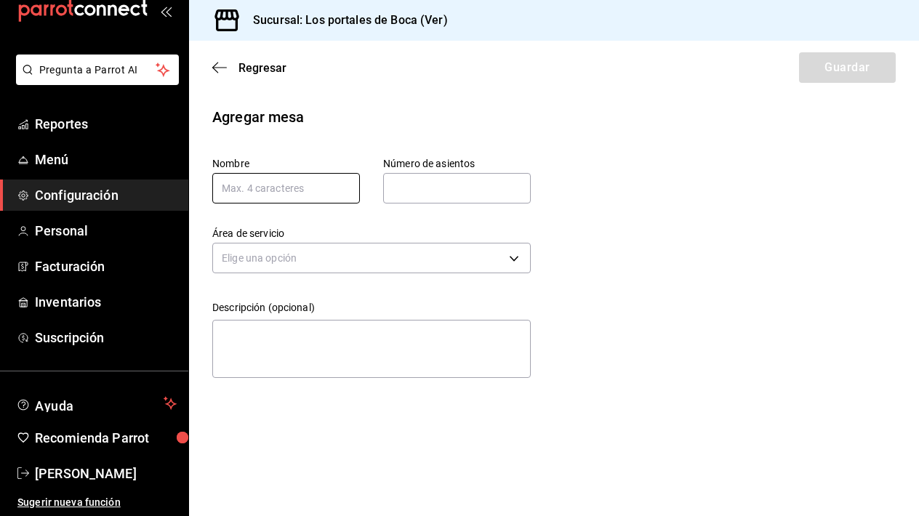
click at [323, 188] on input "text" at bounding box center [286, 188] width 148 height 31
click at [465, 188] on input "text" at bounding box center [457, 188] width 148 height 29
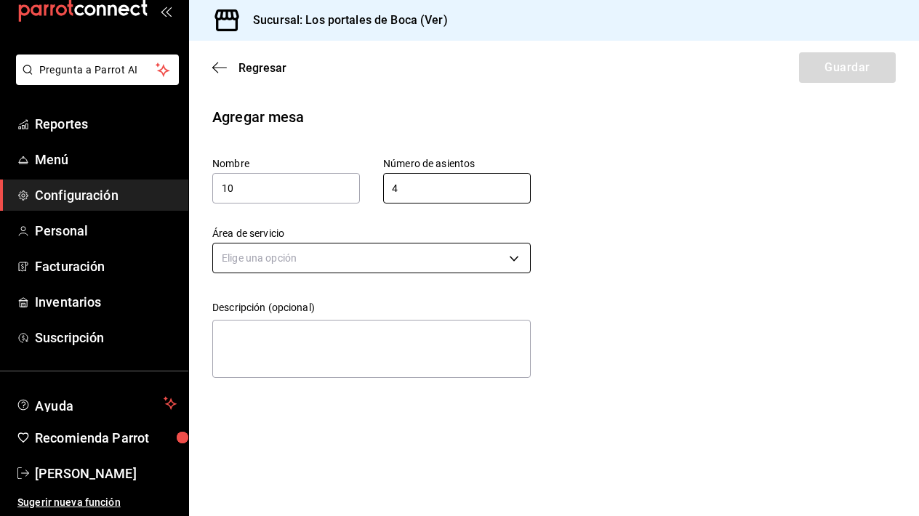
click at [308, 264] on body "Pregunta a Parrot AI Reportes Menú Configuración Personal Facturación Inventari…" at bounding box center [459, 258] width 919 height 516
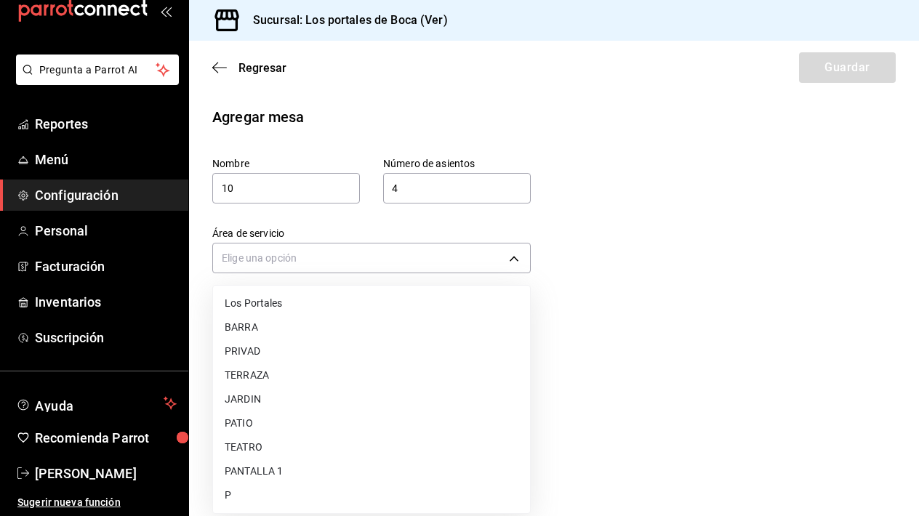
click at [288, 302] on li "Los Portales" at bounding box center [371, 303] width 317 height 24
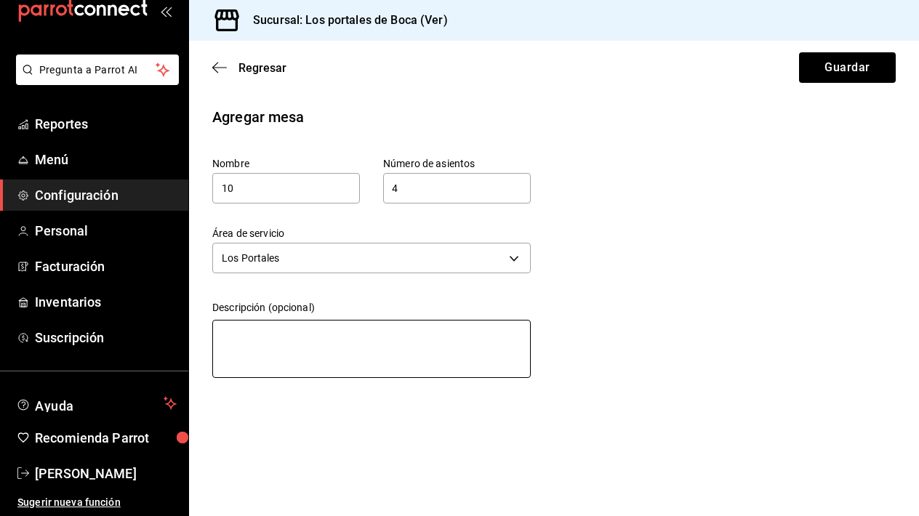
click at [284, 324] on textarea at bounding box center [371, 349] width 318 height 58
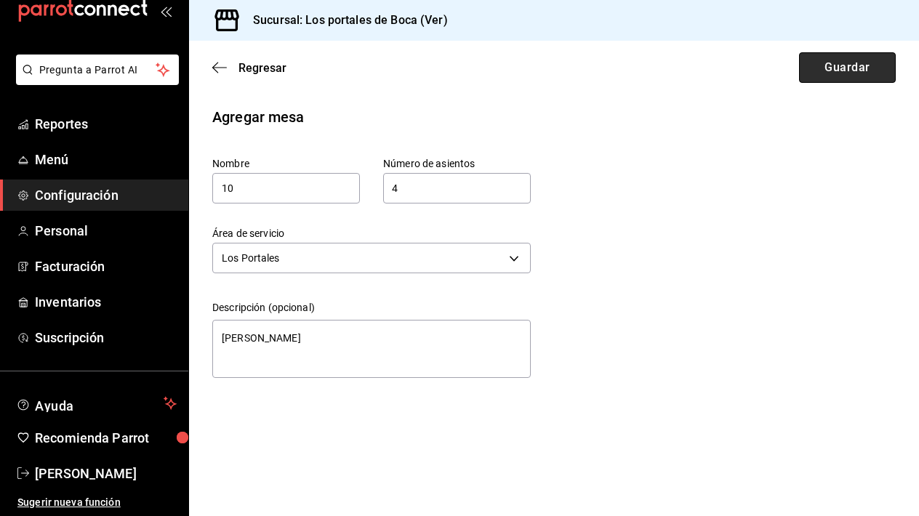
click at [835, 71] on button "Guardar" at bounding box center [847, 67] width 97 height 31
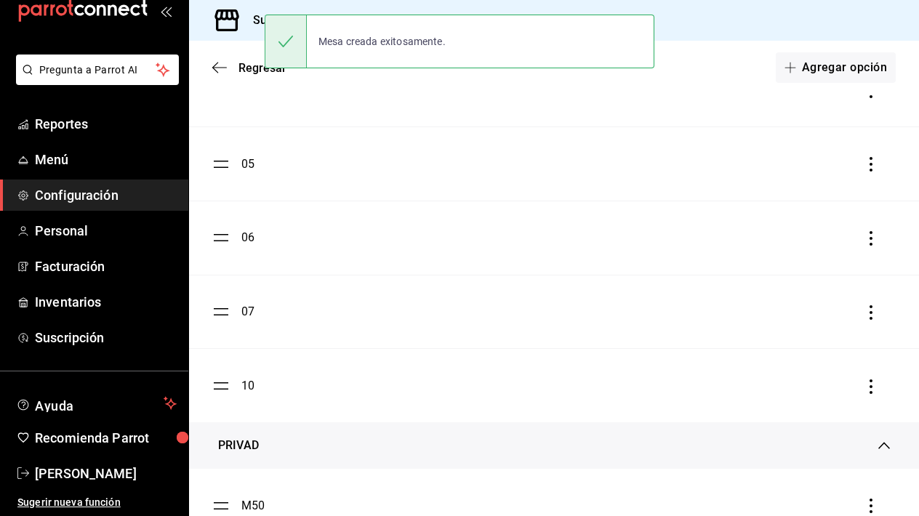
scroll to position [420, 0]
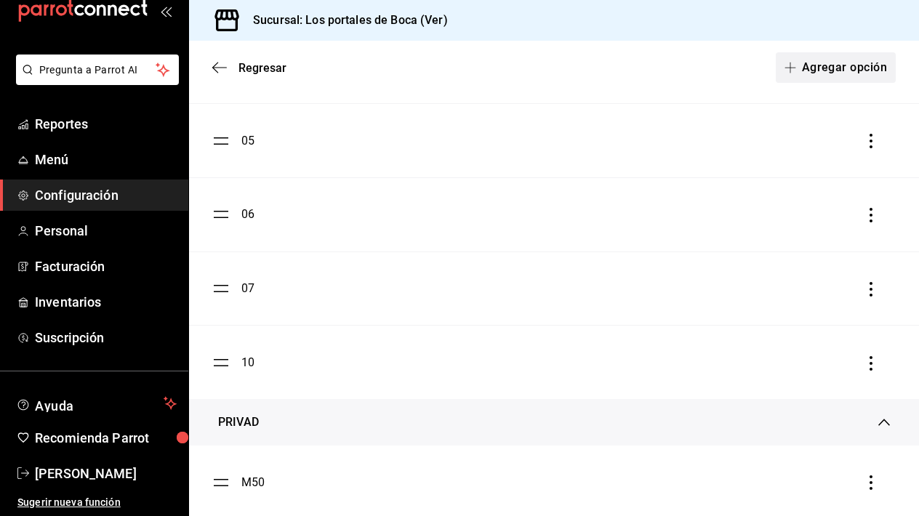
click at [839, 71] on button "Agregar opción" at bounding box center [836, 67] width 120 height 31
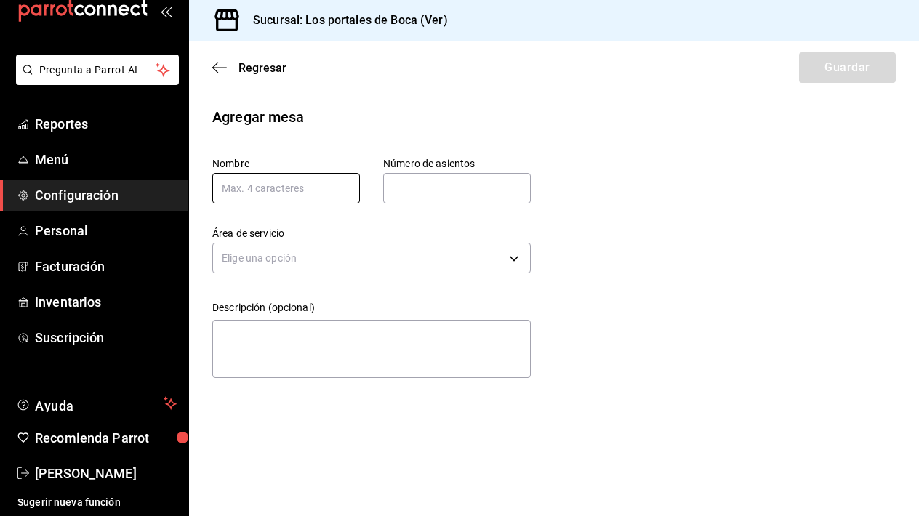
click at [285, 198] on input "text" at bounding box center [286, 188] width 148 height 31
click at [435, 188] on input "text" at bounding box center [457, 188] width 148 height 29
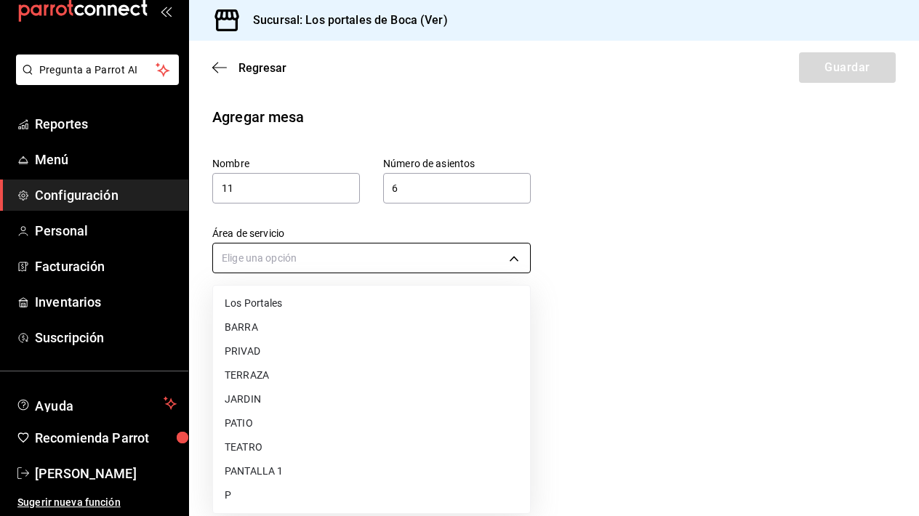
click at [289, 264] on body "Pregunta a Parrot AI Reportes Menú Configuración Personal Facturación Inventari…" at bounding box center [459, 258] width 919 height 516
click at [281, 305] on li "Los Portales" at bounding box center [371, 303] width 317 height 24
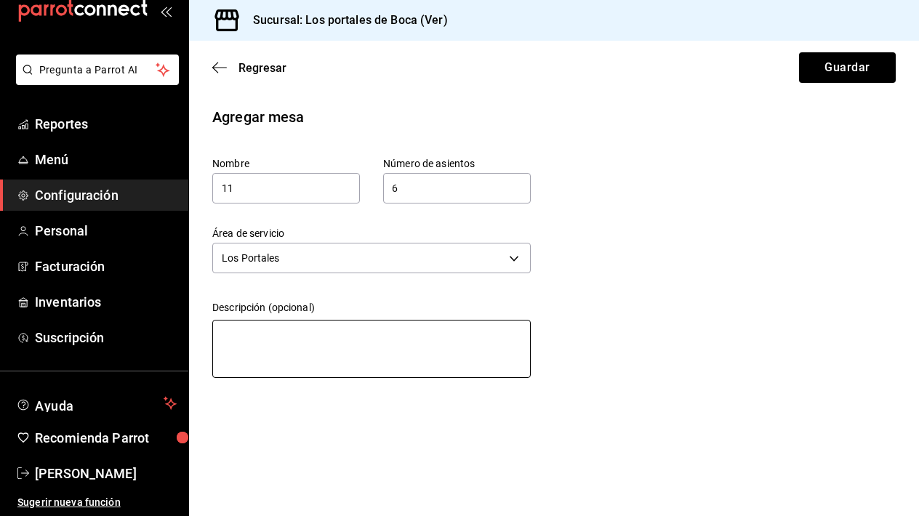
click at [296, 337] on textarea at bounding box center [371, 349] width 318 height 58
click at [323, 343] on textarea "[PERSON_NAME]" at bounding box center [371, 349] width 318 height 58
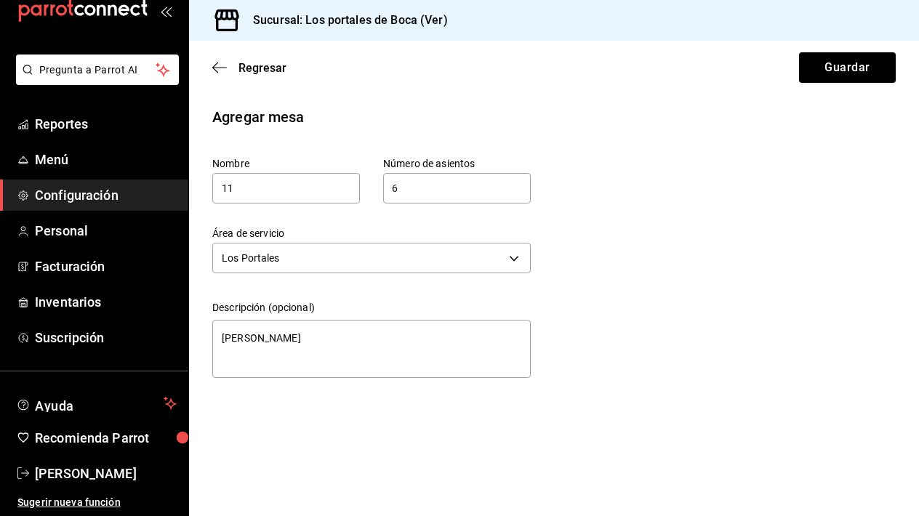
click at [607, 253] on div "Agregar mesa Nombre 11 Número de asientos 6 Número de asientos Área de servicio…" at bounding box center [554, 245] width 730 height 278
click at [847, 76] on button "Guardar" at bounding box center [847, 67] width 97 height 31
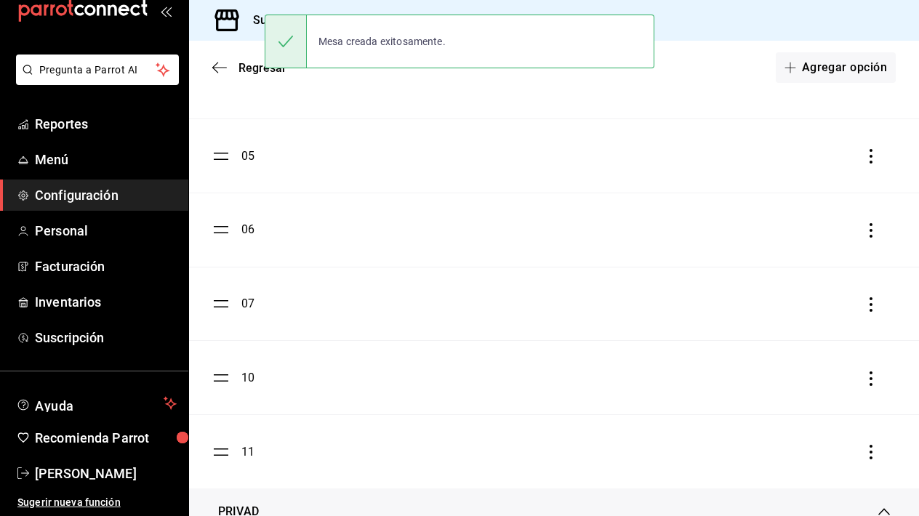
scroll to position [721, 0]
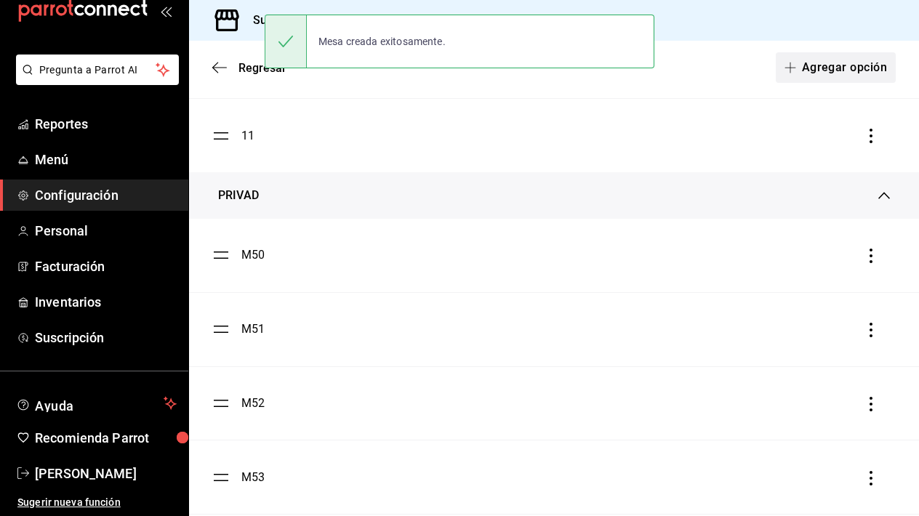
click at [827, 67] on button "Agregar opción" at bounding box center [836, 67] width 120 height 31
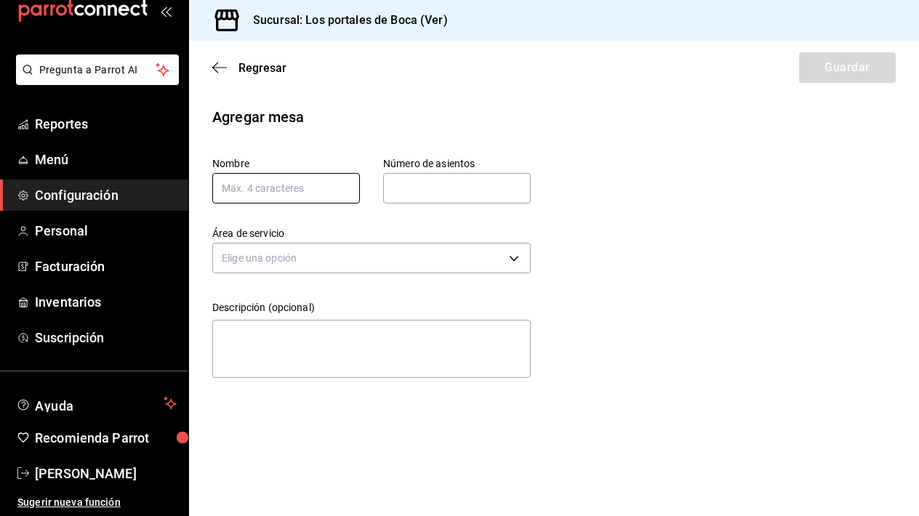
click at [279, 178] on input "text" at bounding box center [286, 188] width 148 height 31
paste input "Mesa"
click at [318, 196] on input "Mesa" at bounding box center [286, 188] width 148 height 31
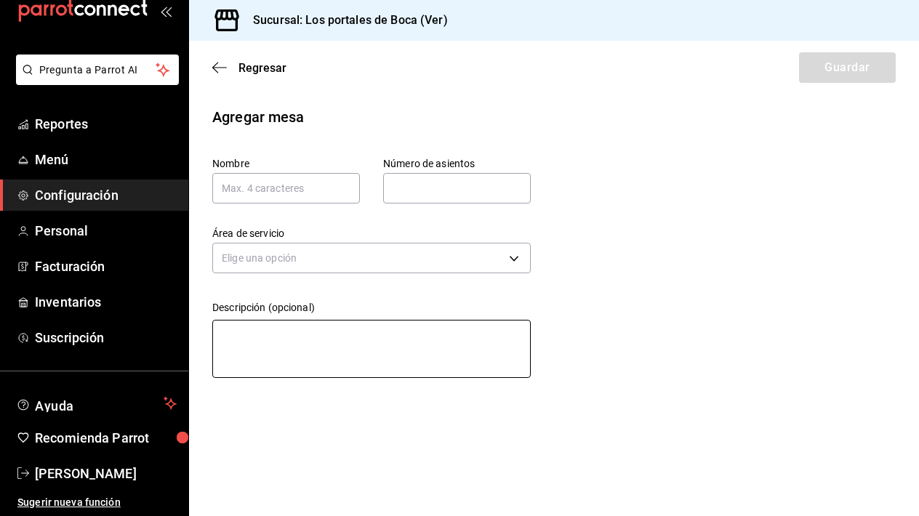
click at [302, 321] on textarea at bounding box center [371, 349] width 318 height 58
click at [302, 321] on textarea "[PERSON_NAME]" at bounding box center [371, 349] width 318 height 58
click at [307, 338] on textarea "[PERSON_NAME]" at bounding box center [371, 349] width 318 height 58
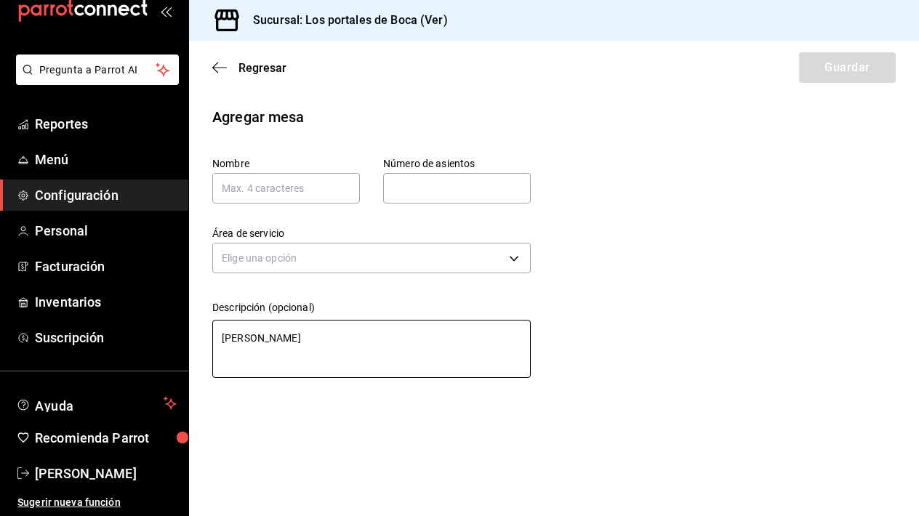
click at [307, 338] on textarea "[PERSON_NAME]" at bounding box center [371, 349] width 318 height 58
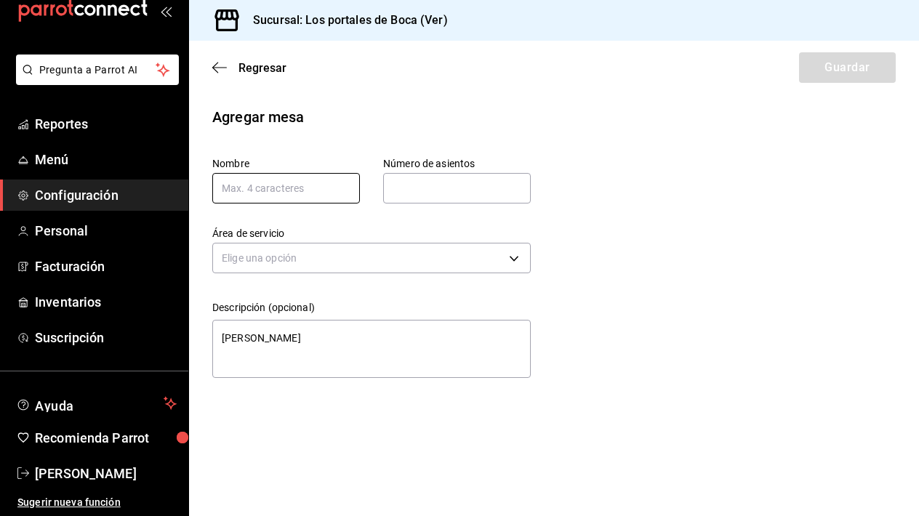
click at [262, 182] on input "text" at bounding box center [286, 188] width 148 height 31
click at [424, 184] on input "text" at bounding box center [457, 188] width 148 height 29
click at [279, 185] on input "13" at bounding box center [286, 188] width 148 height 31
click at [422, 179] on input "text" at bounding box center [457, 188] width 148 height 29
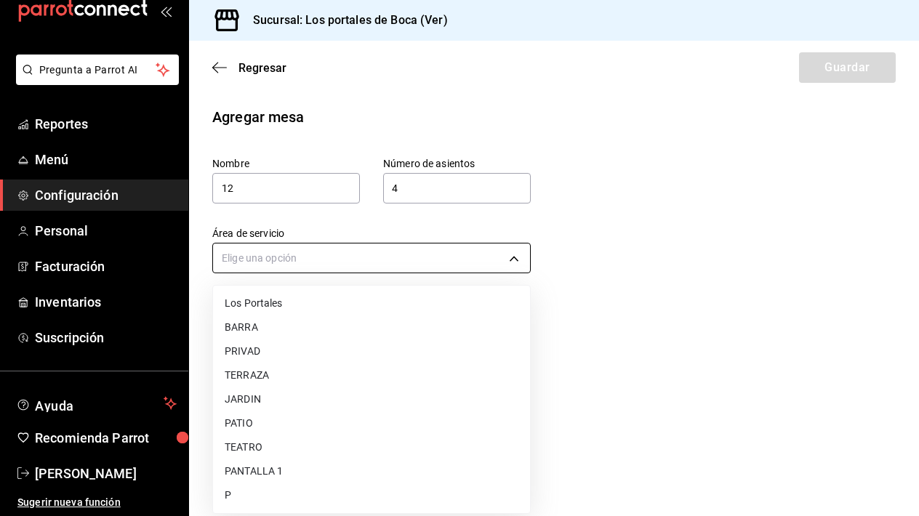
click at [376, 258] on body "Pregunta a Parrot AI Reportes Menú Configuración Personal Facturación Inventari…" at bounding box center [459, 258] width 919 height 516
click at [314, 308] on li "Los Portales" at bounding box center [371, 303] width 317 height 24
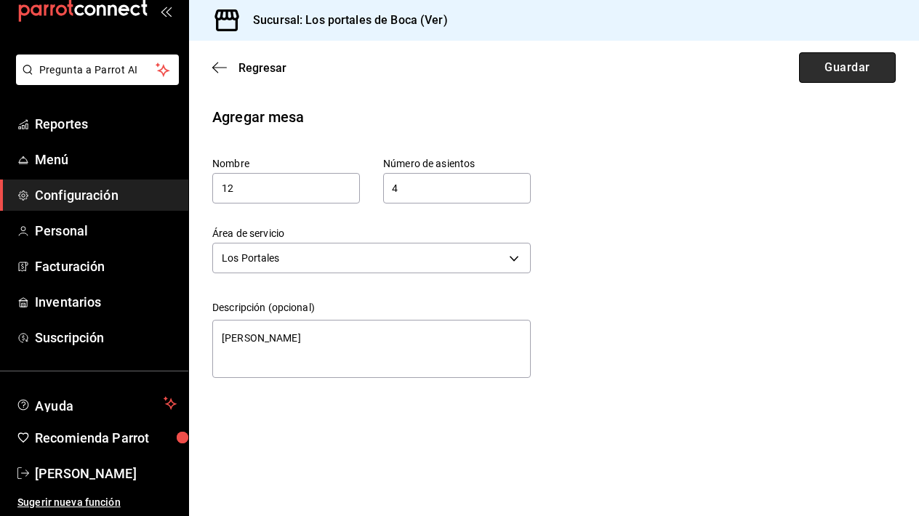
click at [830, 67] on button "Guardar" at bounding box center [847, 67] width 97 height 31
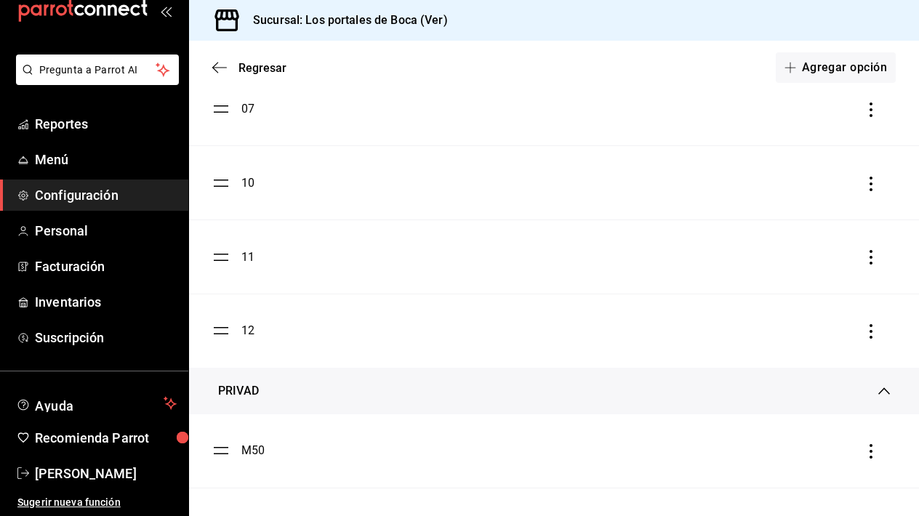
scroll to position [595, 0]
click at [214, 66] on icon "button" at bounding box center [215, 68] width 6 height 11
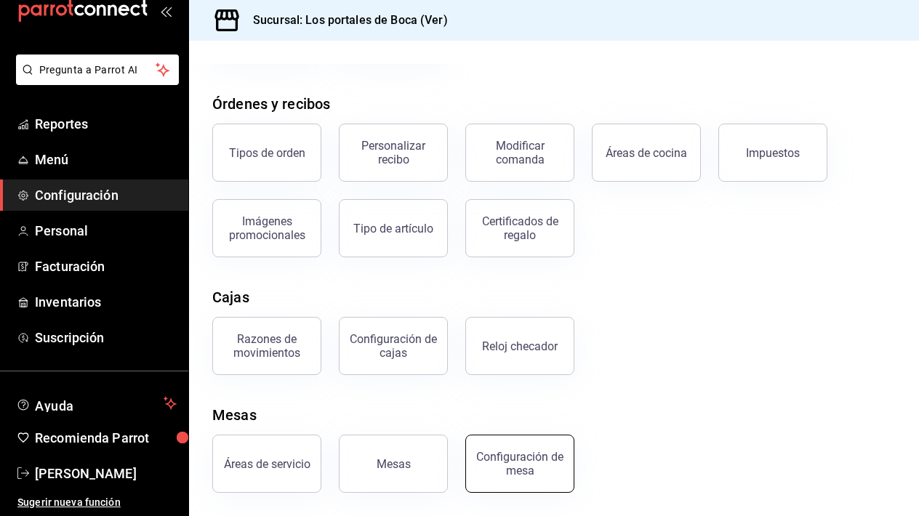
click at [522, 460] on div "Configuración de mesa" at bounding box center [520, 464] width 90 height 28
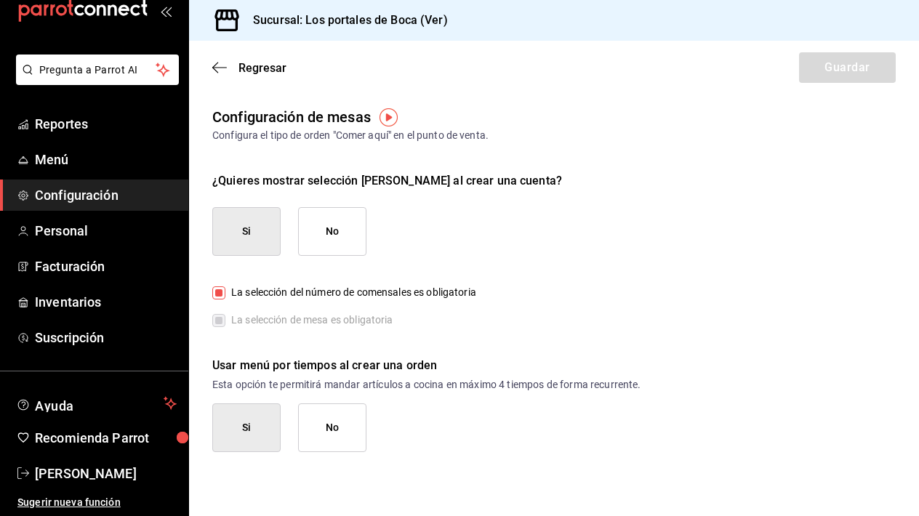
click at [387, 111] on img "button" at bounding box center [388, 117] width 18 height 18
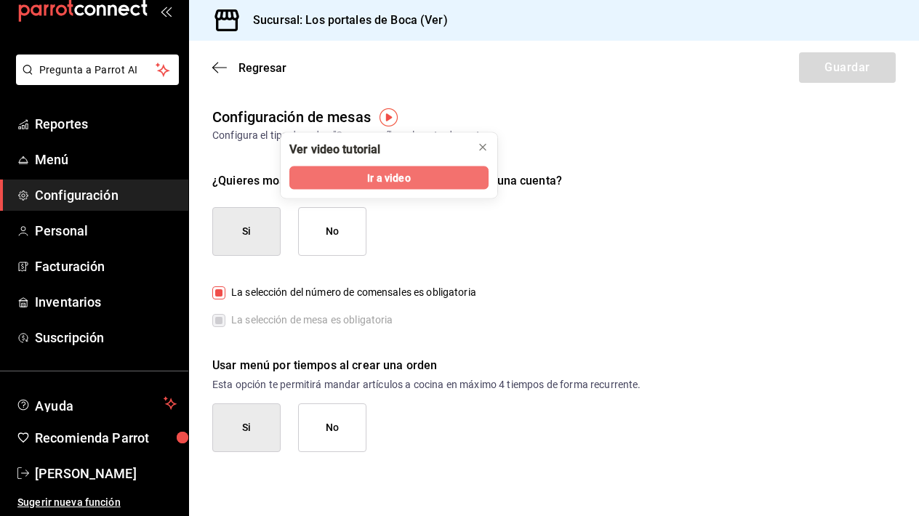
click at [403, 171] on span "Ir a video" at bounding box center [388, 177] width 43 height 15
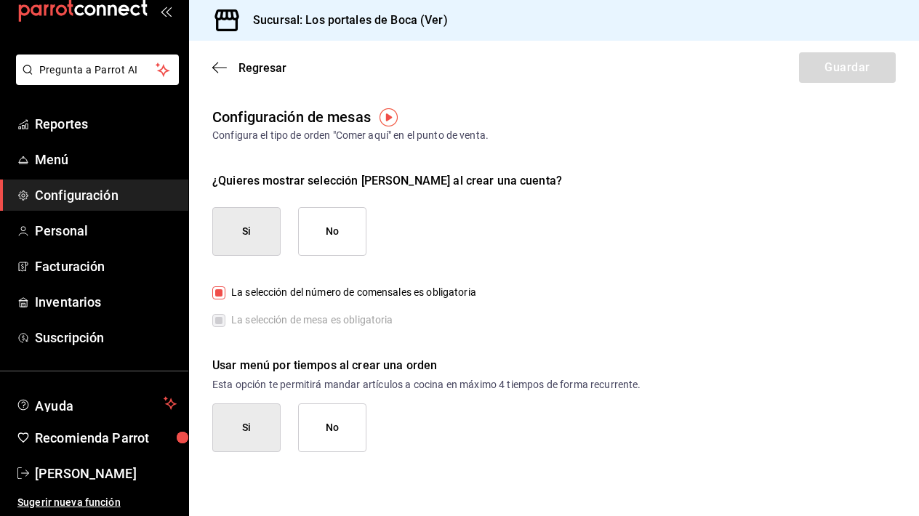
click at [107, 191] on span "Configuración" at bounding box center [106, 195] width 142 height 20
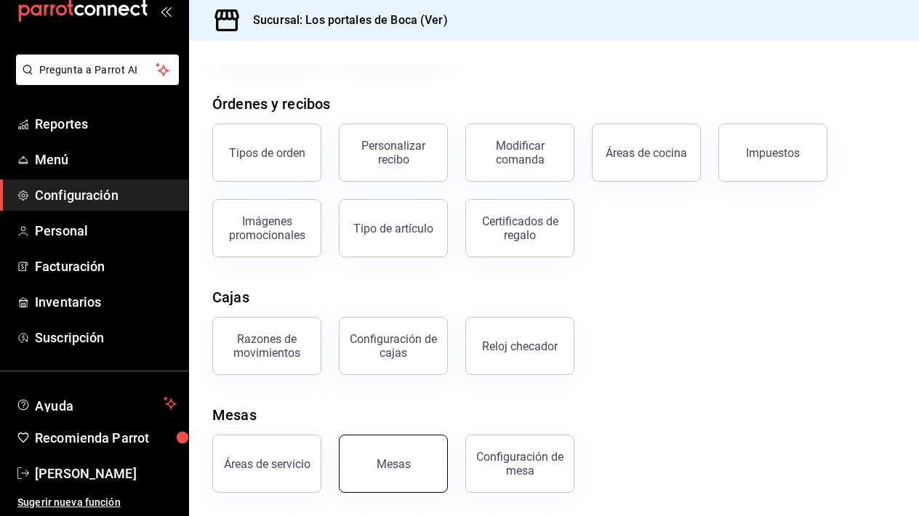
scroll to position [221, 0]
click at [273, 460] on div "Áreas de servicio" at bounding box center [267, 464] width 86 height 14
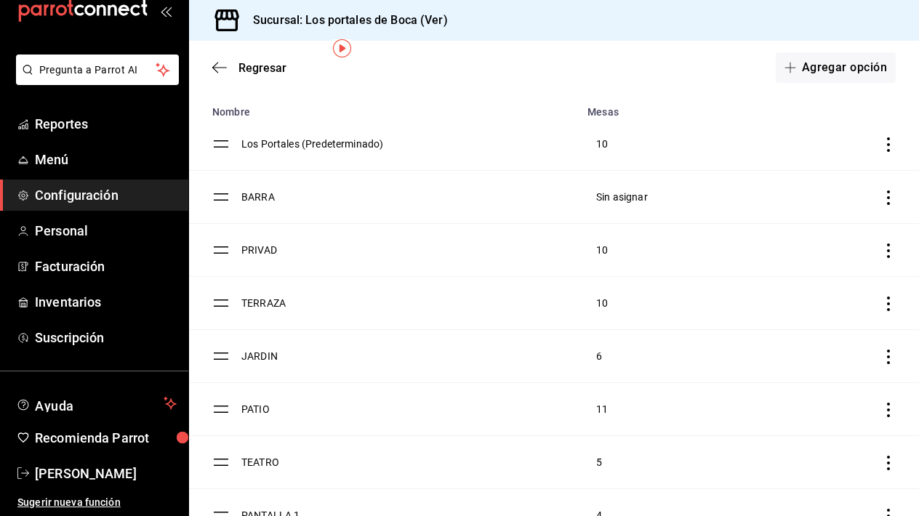
scroll to position [68, 0]
click at [883, 201] on icon "discountsTable" at bounding box center [888, 199] width 15 height 15
click at [794, 231] on span "Eliminar" at bounding box center [786, 236] width 37 height 12
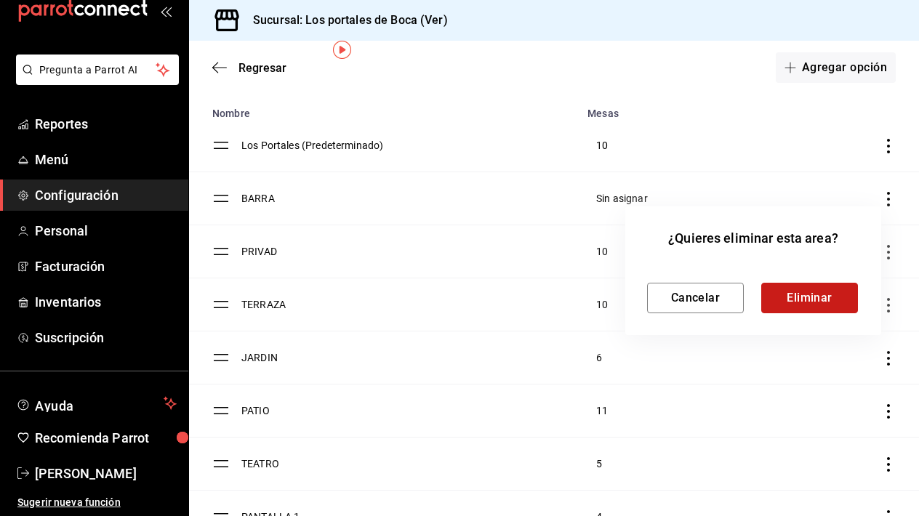
click at [826, 292] on button "Eliminar" at bounding box center [809, 298] width 97 height 31
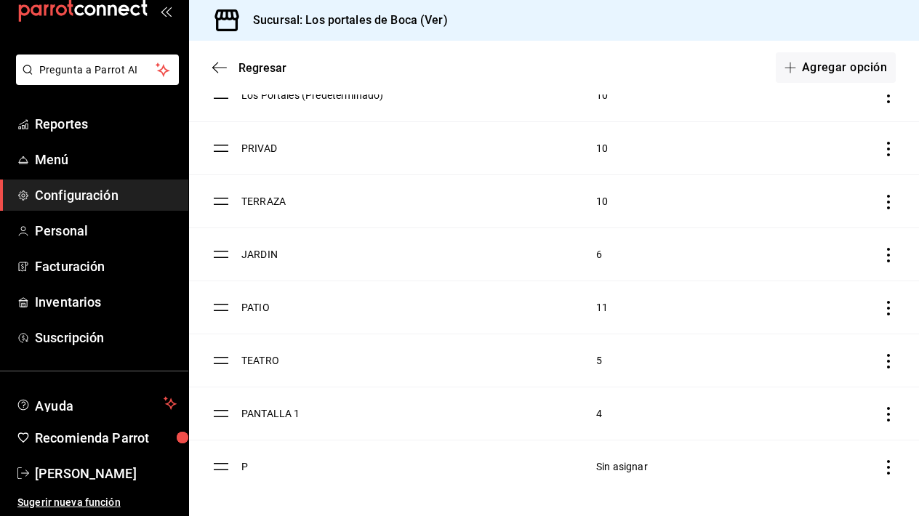
scroll to position [118, 0]
click at [885, 459] on td "discountsTable" at bounding box center [833, 466] width 169 height 53
click at [888, 478] on td "discountsTable" at bounding box center [833, 466] width 169 height 53
click at [888, 467] on icon "discountsTable" at bounding box center [888, 467] width 3 height 15
click at [798, 492] on span "Eliminar" at bounding box center [786, 496] width 37 height 12
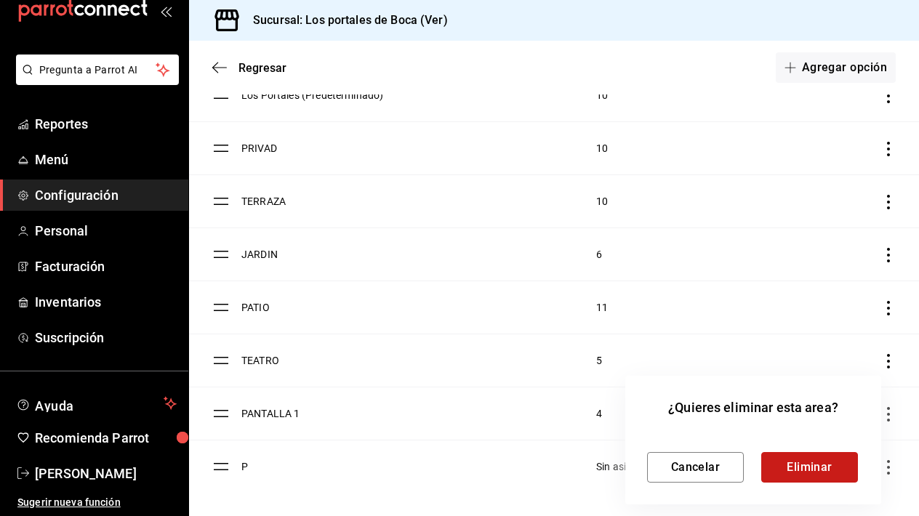
click at [802, 476] on button "Eliminar" at bounding box center [809, 467] width 97 height 31
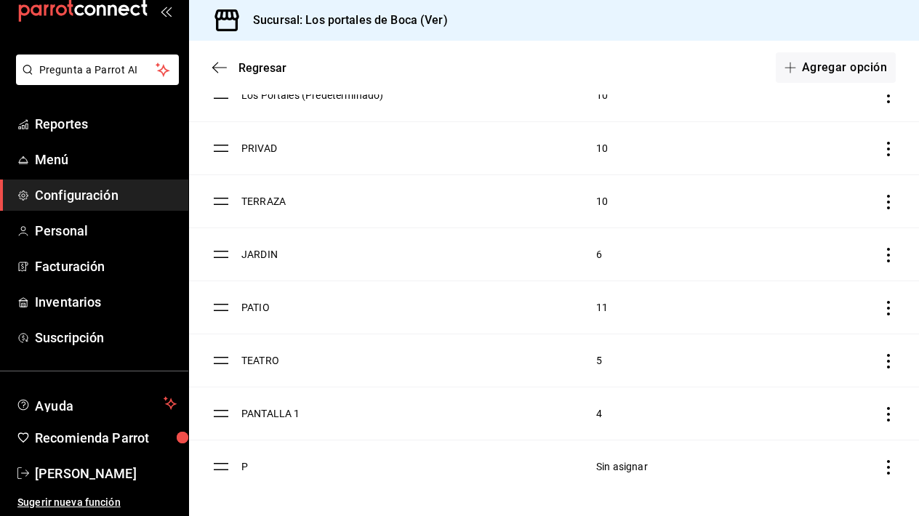
scroll to position [65, 0]
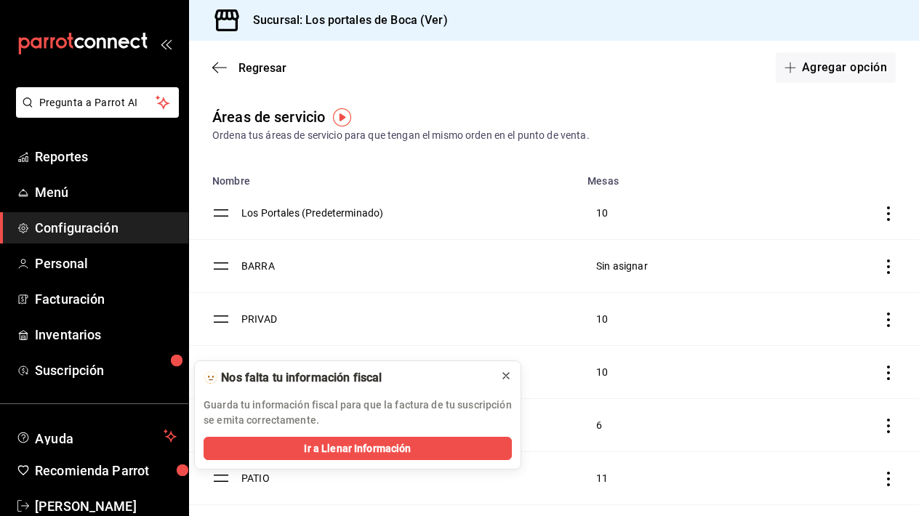
click at [507, 379] on icon at bounding box center [506, 376] width 12 height 12
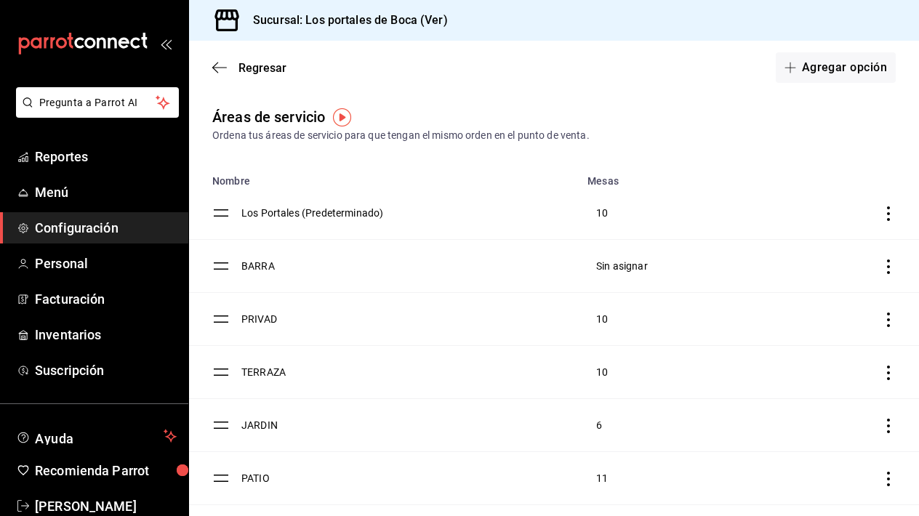
click at [887, 264] on icon "discountsTable" at bounding box center [888, 266] width 15 height 15
click at [217, 67] on div at bounding box center [459, 258] width 919 height 516
click at [217, 67] on icon "button" at bounding box center [219, 67] width 15 height 13
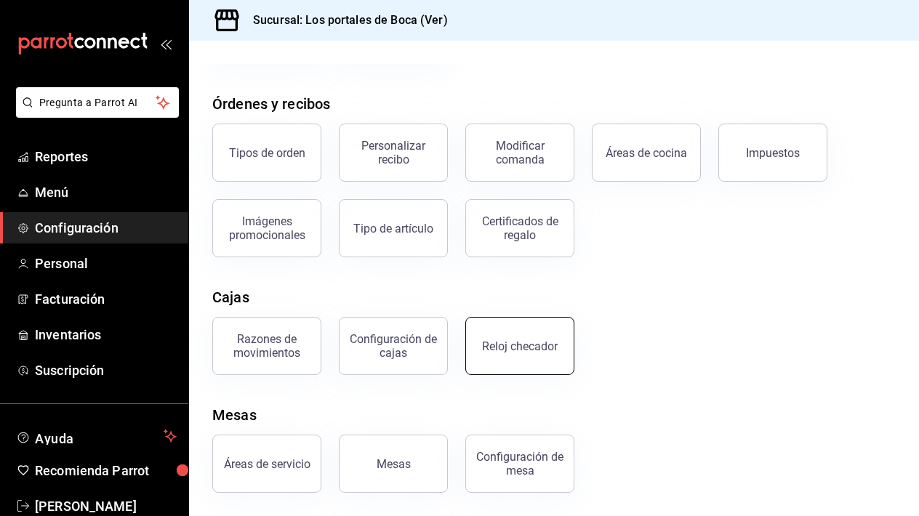
scroll to position [221, 0]
click at [417, 476] on button "Mesas" at bounding box center [393, 464] width 109 height 58
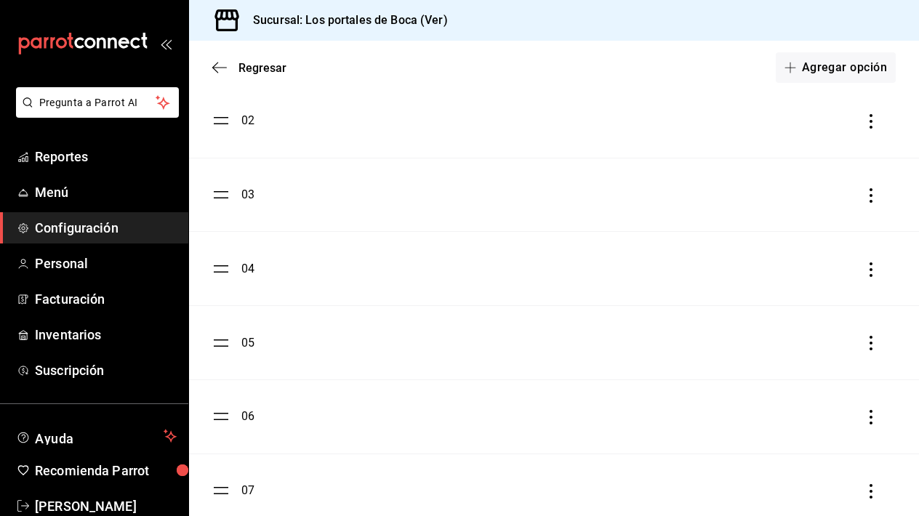
scroll to position [113, 0]
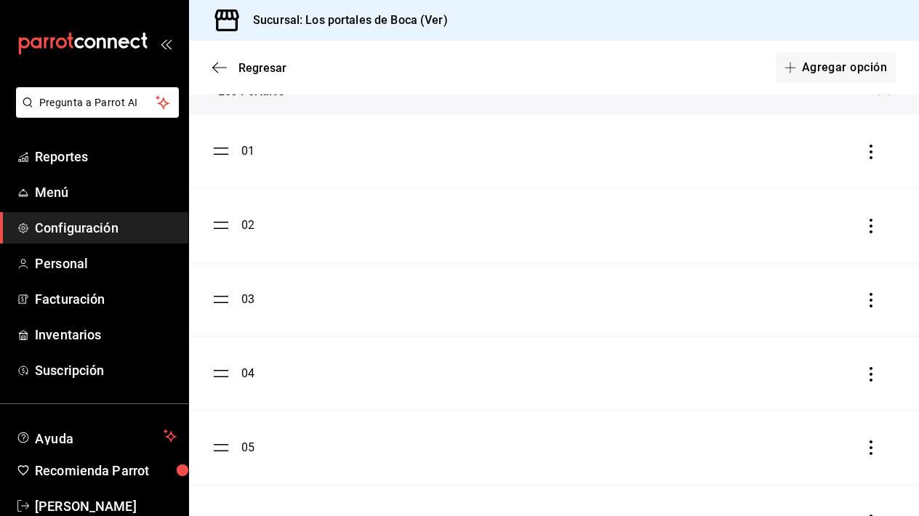
click at [870, 150] on icon "button" at bounding box center [871, 152] width 15 height 15
click at [627, 121] on div at bounding box center [459, 258] width 919 height 516
click at [230, 151] on div "01" at bounding box center [233, 150] width 42 height 17
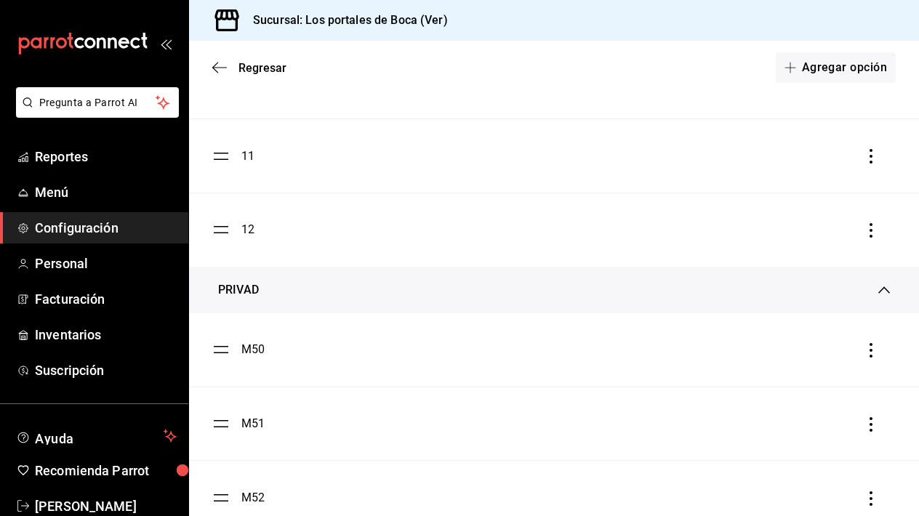
scroll to position [688, 0]
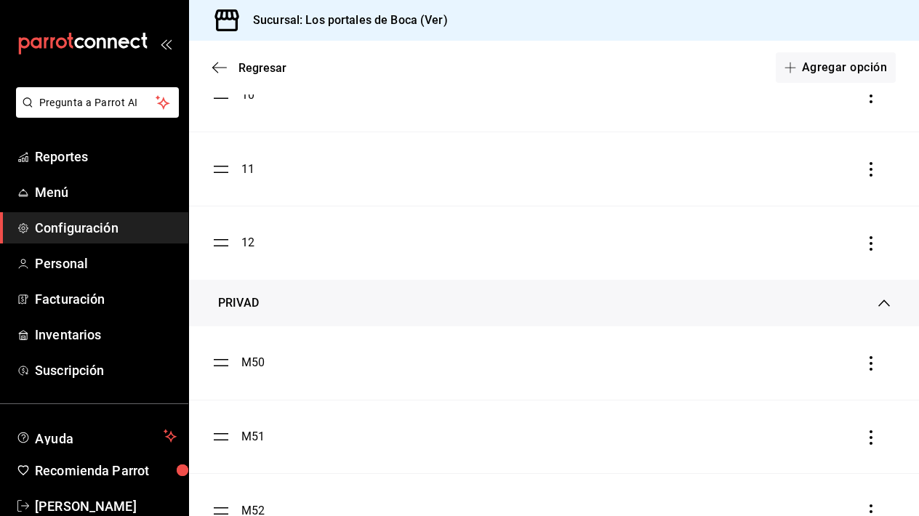
click at [859, 241] on div "12" at bounding box center [553, 242] width 683 height 17
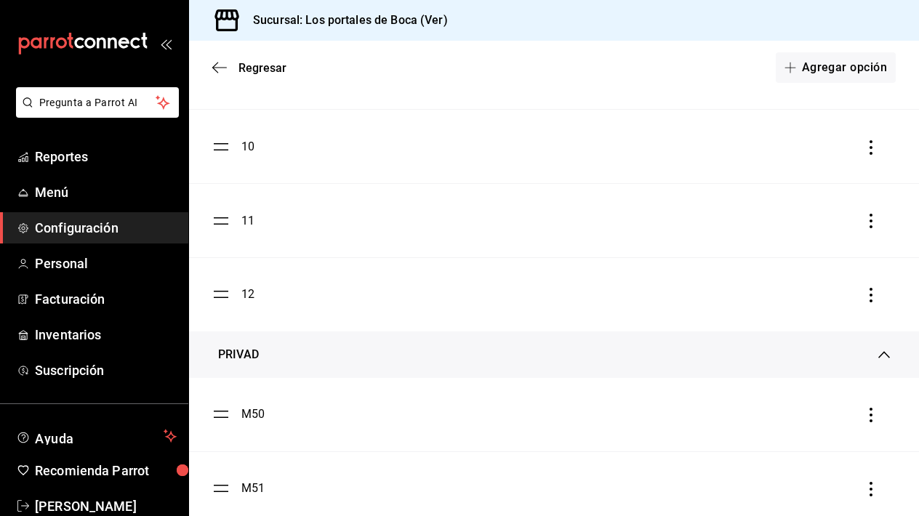
scroll to position [581, 0]
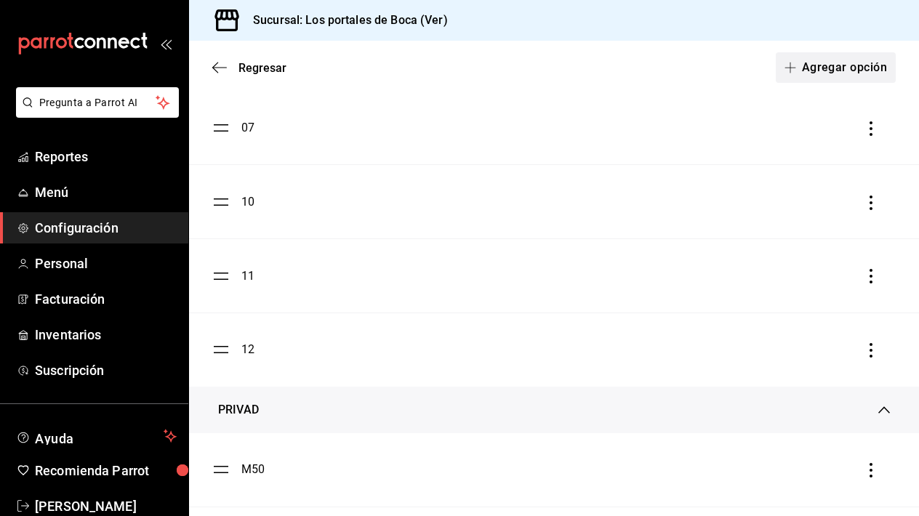
click at [834, 70] on button "Agregar opción" at bounding box center [836, 67] width 120 height 31
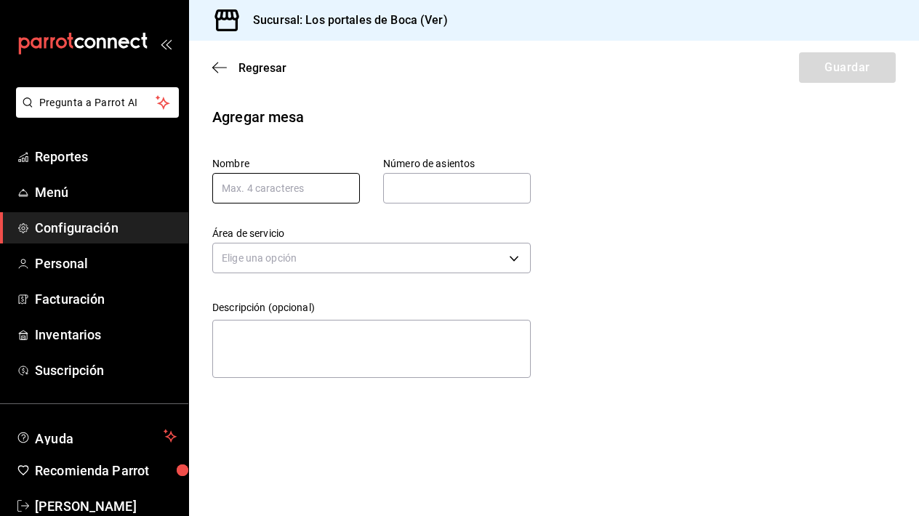
click at [342, 190] on input "text" at bounding box center [286, 188] width 148 height 31
click at [222, 55] on div "Regresar Guardar" at bounding box center [554, 68] width 730 height 54
click at [217, 74] on span "Regresar" at bounding box center [249, 68] width 74 height 14
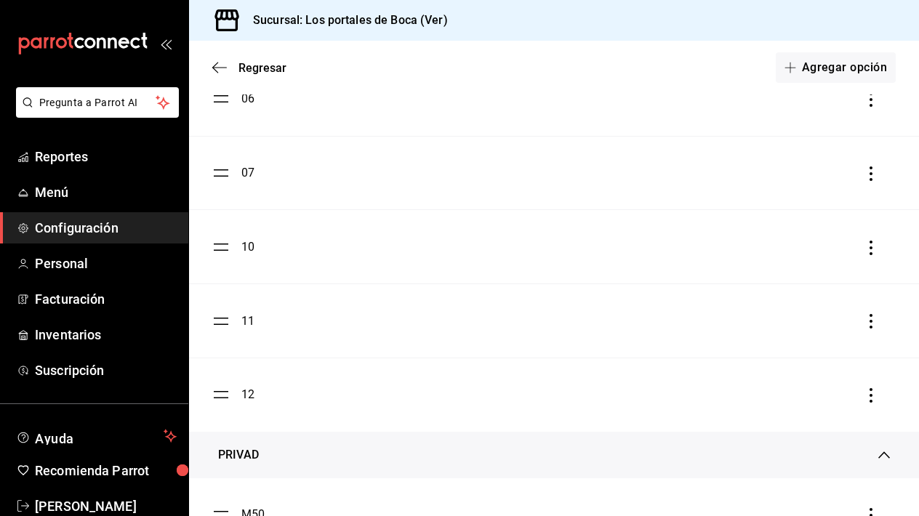
scroll to position [566, 0]
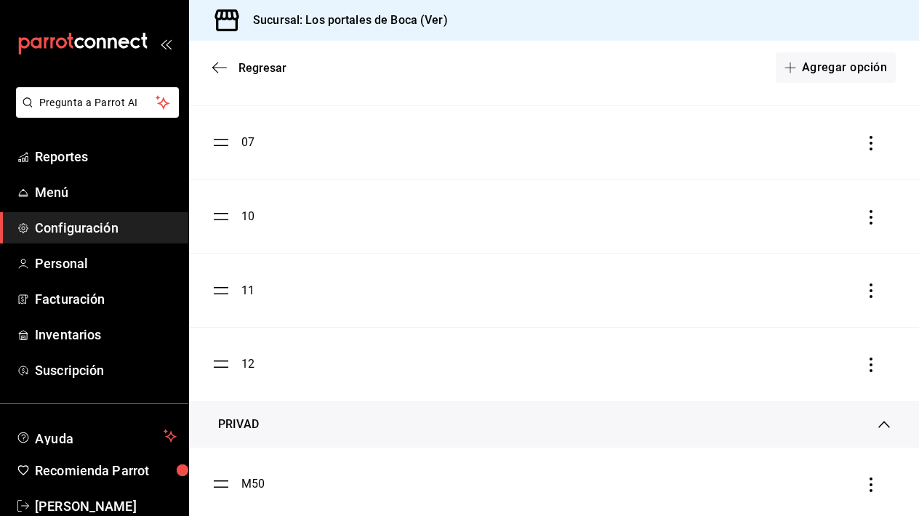
click at [244, 357] on div "12" at bounding box center [247, 363] width 13 height 17
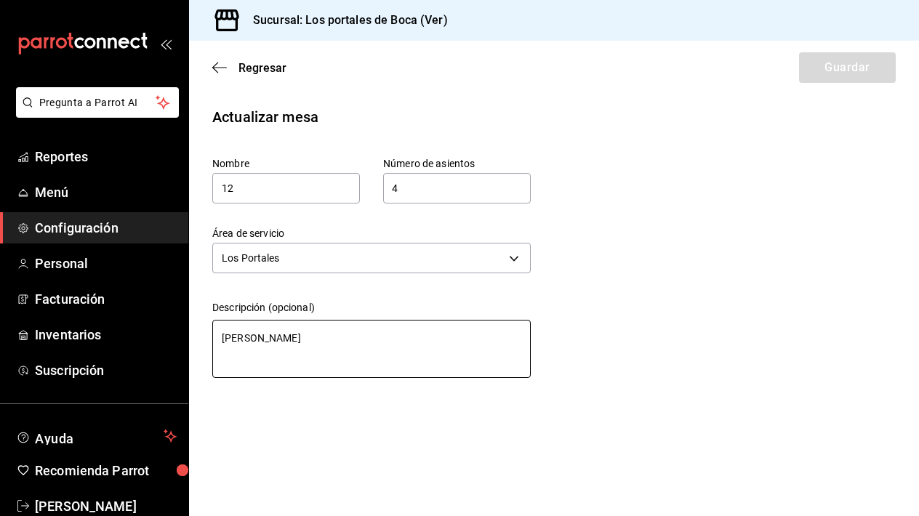
type textarea "x"
click at [219, 68] on icon "button" at bounding box center [219, 67] width 15 height 1
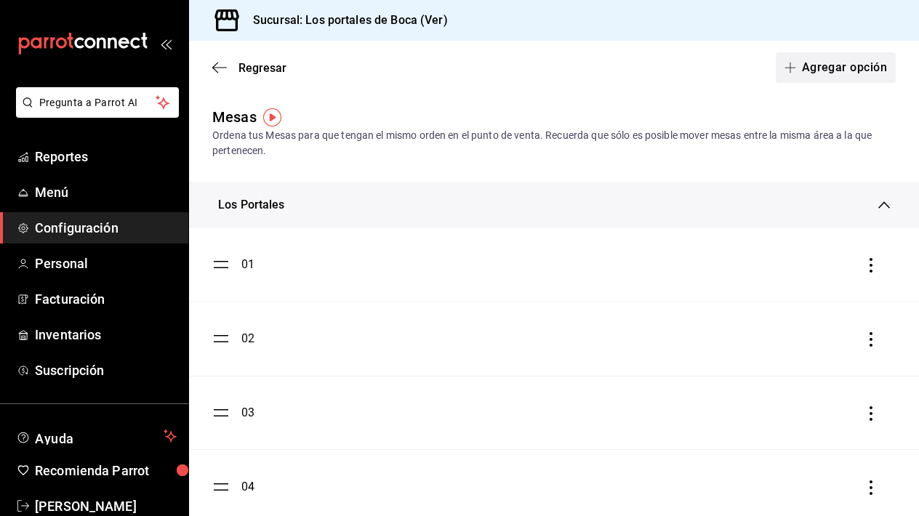
click at [852, 63] on button "Agregar opción" at bounding box center [836, 67] width 120 height 31
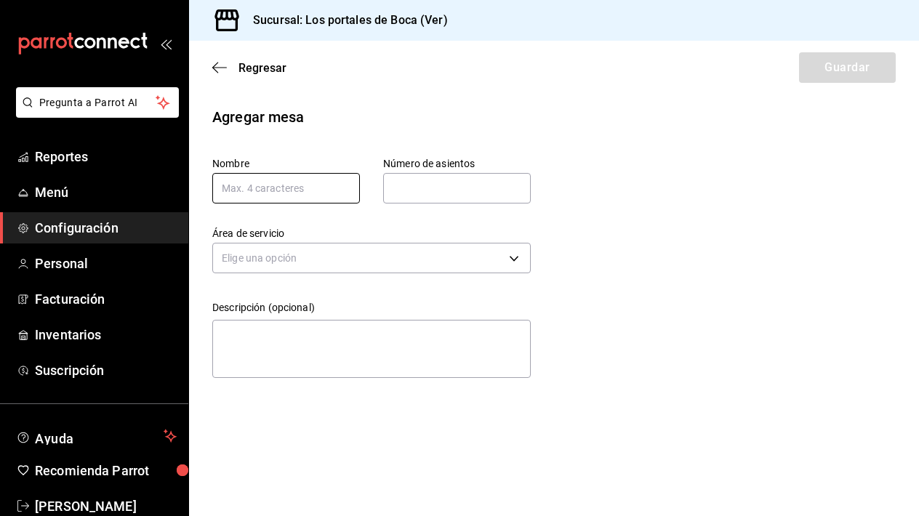
click at [326, 182] on input "text" at bounding box center [286, 188] width 148 height 31
type input "13"
type input "6"
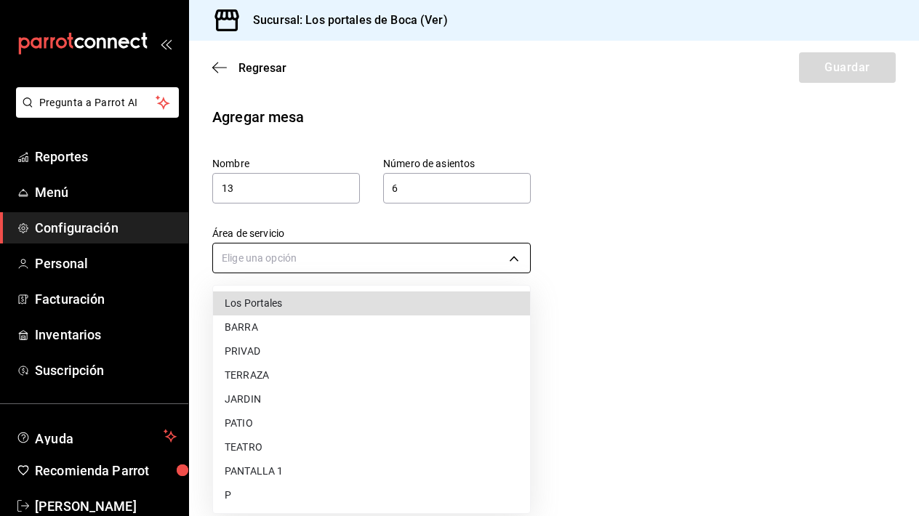
click at [284, 259] on body "Pregunta a Parrot AI Reportes Menú Configuración Personal Facturación Inventari…" at bounding box center [459, 258] width 919 height 516
click at [310, 301] on li "Los Portales" at bounding box center [371, 303] width 317 height 24
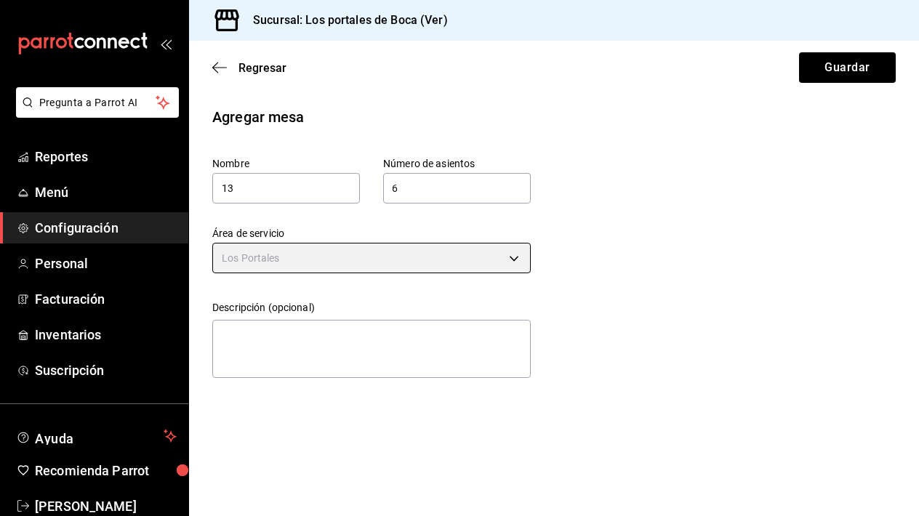
type input "bab658fe-5f84-45b0-b6b0-c392b3f05064"
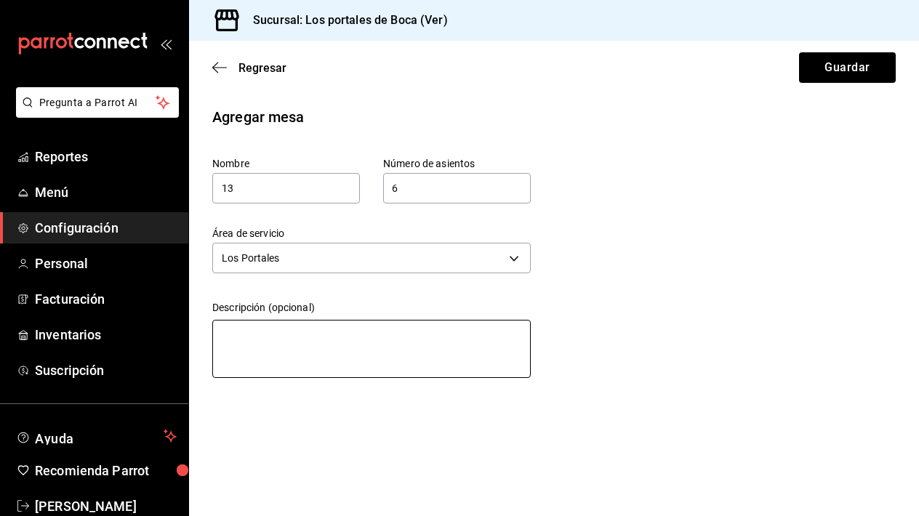
click at [292, 336] on textarea at bounding box center [371, 349] width 318 height 58
type textarea "M"
type textarea "x"
type textarea "Me"
type textarea "x"
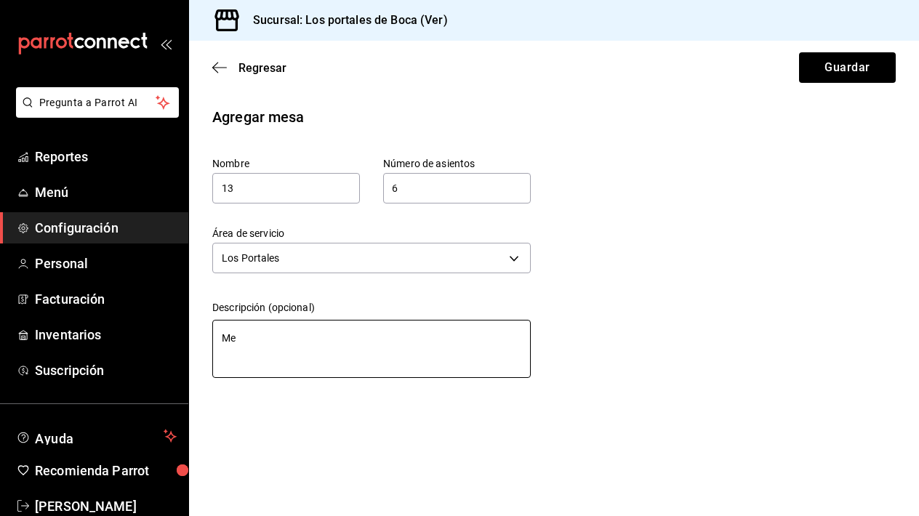
type textarea "Mes"
type textarea "x"
type textarea "Mesa"
type textarea "x"
type textarea "Mesa"
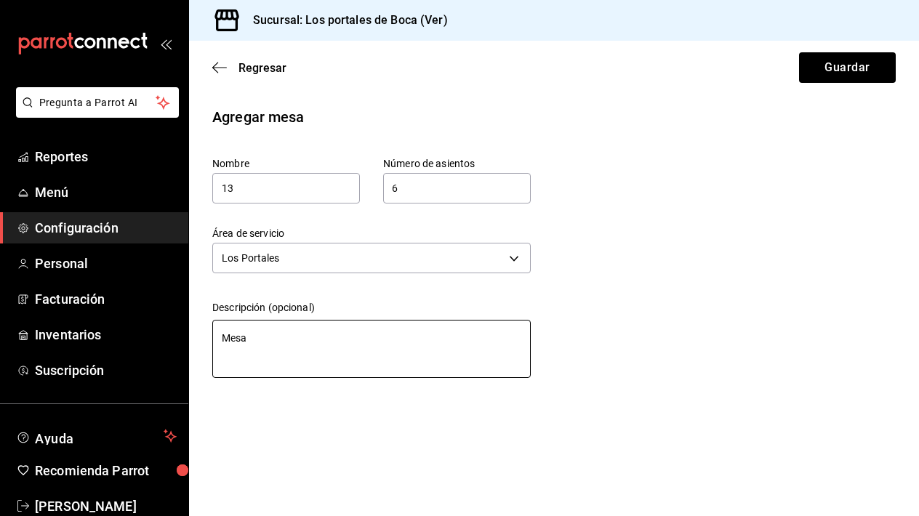
type textarea "x"
type textarea "Mesa d"
type textarea "x"
type textarea "Mesa de"
type textarea "x"
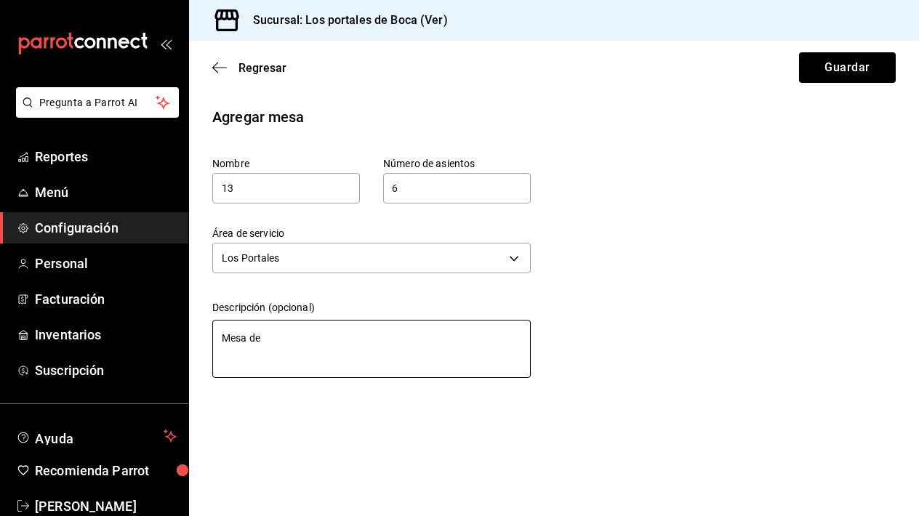
type textarea "Mesa de"
type textarea "x"
type textarea "Mesa de m"
type textarea "x"
type textarea "Mesa de ma"
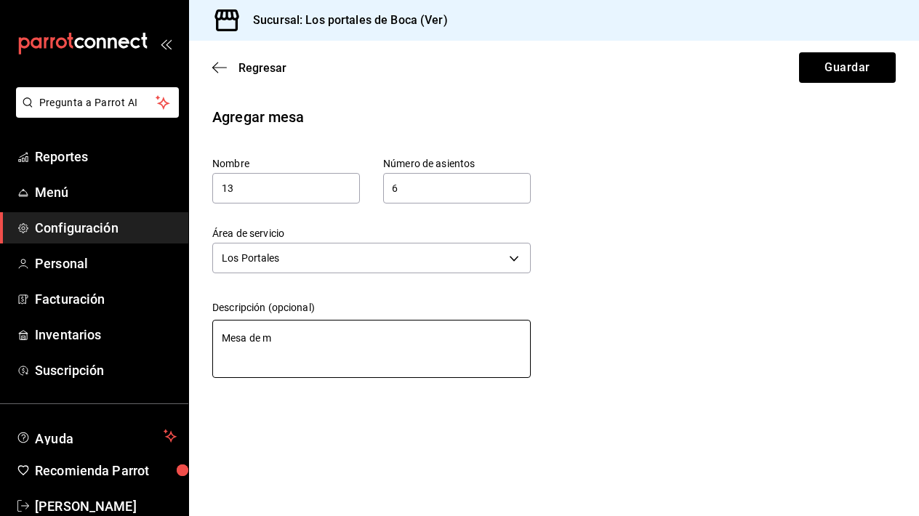
type textarea "x"
type textarea "Mesa de mad"
type textarea "x"
type textarea "Mesa de made"
type textarea "x"
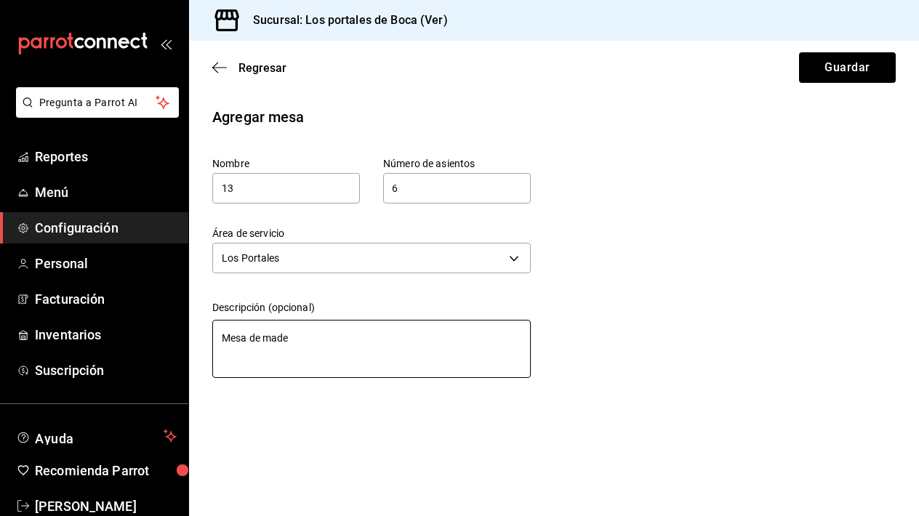
type textarea "[PERSON_NAME]"
type textarea "x"
type textarea "[PERSON_NAME]"
type textarea "x"
type textarea "[PERSON_NAME]"
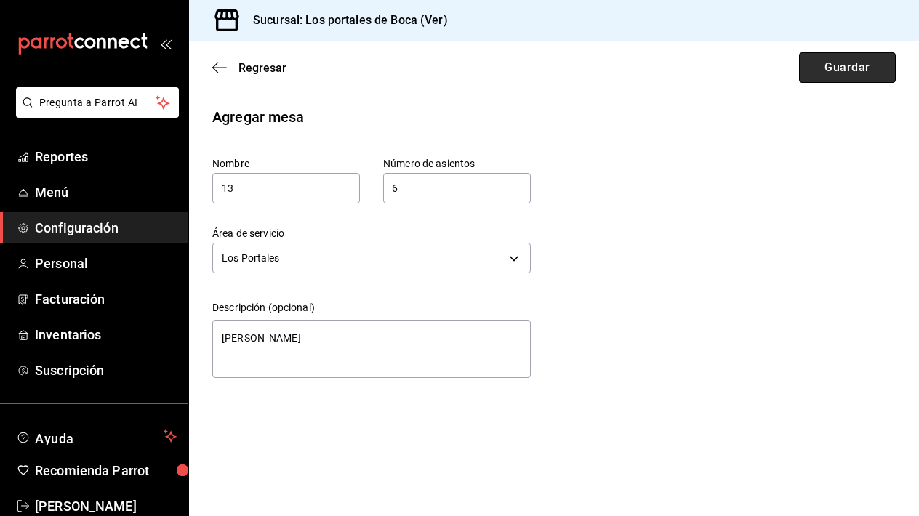
click at [840, 66] on button "Guardar" at bounding box center [847, 67] width 97 height 31
type textarea "x"
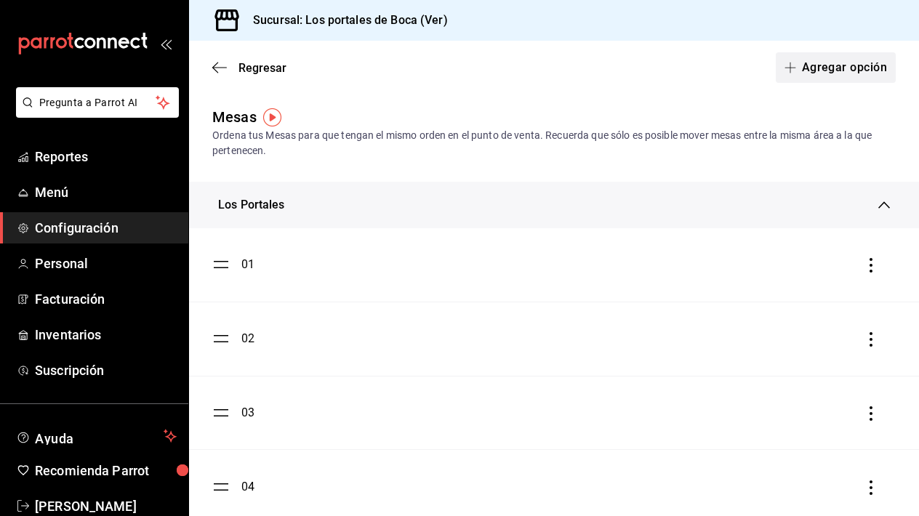
click at [832, 68] on button "Agregar opción" at bounding box center [836, 67] width 120 height 31
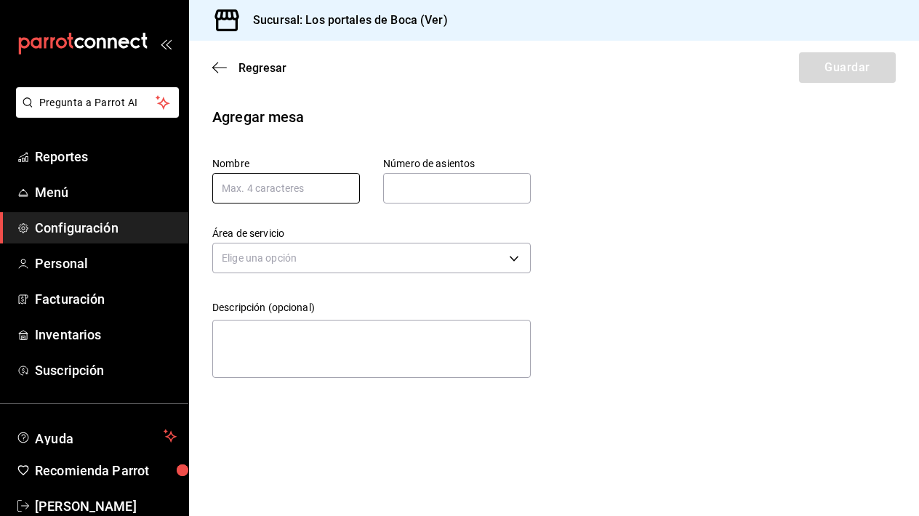
click at [278, 199] on input "text" at bounding box center [286, 188] width 148 height 31
type input "14"
click at [419, 185] on input "text" at bounding box center [457, 188] width 148 height 29
type input "4"
click at [386, 276] on div "Área de servicio Elige una opción" at bounding box center [371, 252] width 318 height 51
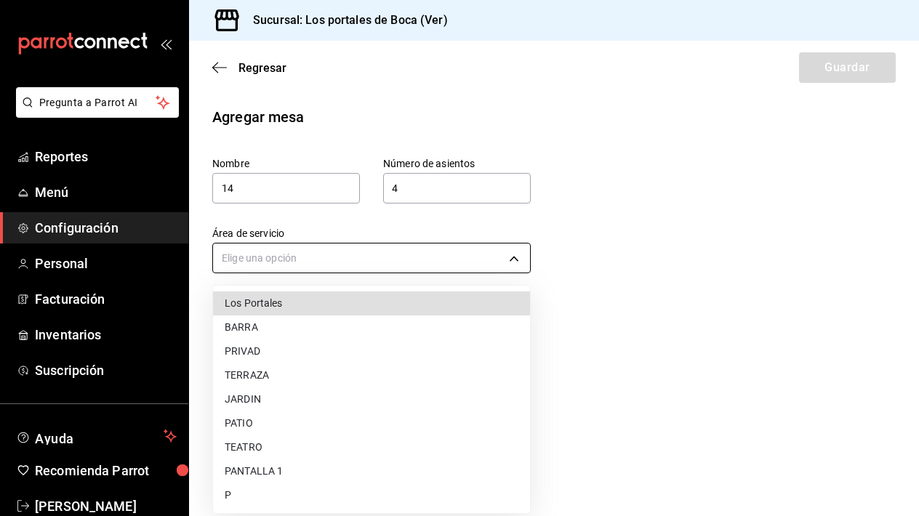
click at [390, 252] on body "Pregunta a Parrot AI Reportes Menú Configuración Personal Facturación Inventari…" at bounding box center [459, 258] width 919 height 516
click at [359, 308] on li "Los Portales" at bounding box center [371, 303] width 317 height 24
type input "bab658fe-5f84-45b0-b6b0-c392b3f05064"
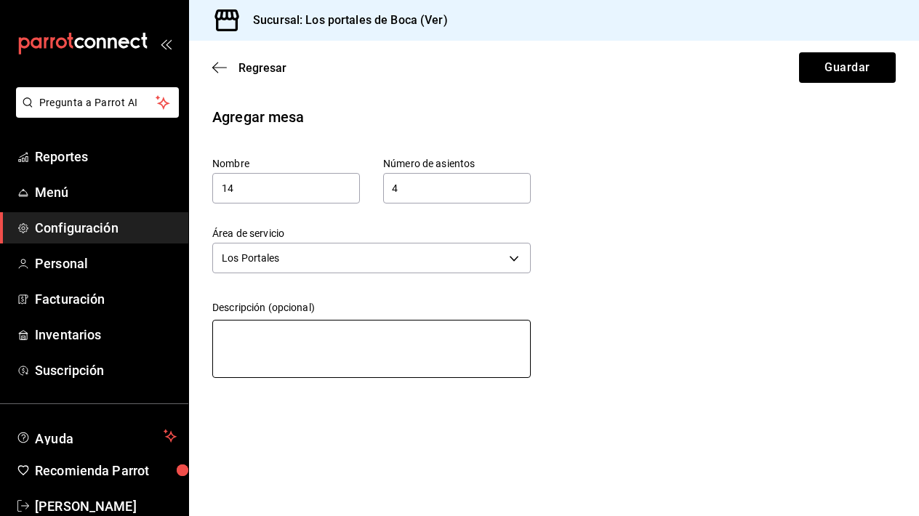
click at [321, 333] on textarea at bounding box center [371, 349] width 318 height 58
paste textarea "[PERSON_NAME]"
type textarea "[PERSON_NAME]"
type textarea "x"
type textarea "[PERSON_NAME]"
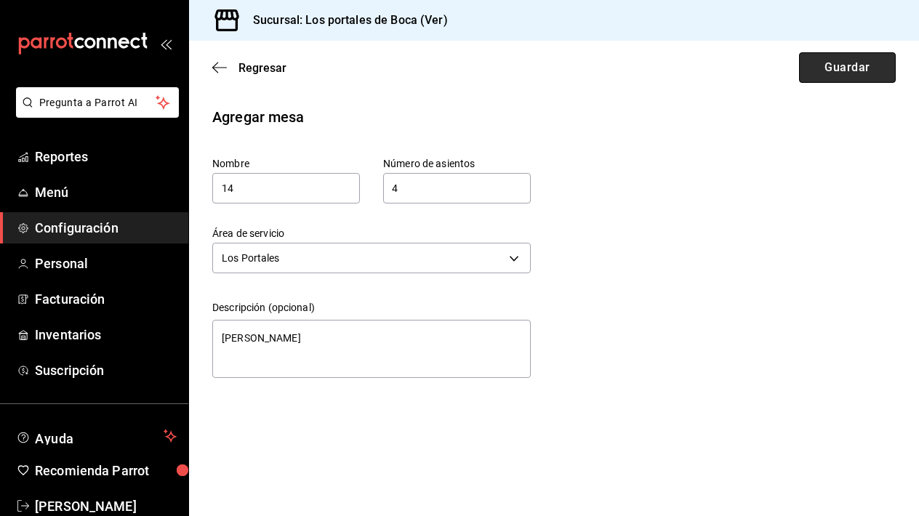
click at [857, 66] on button "Guardar" at bounding box center [847, 67] width 97 height 31
type textarea "x"
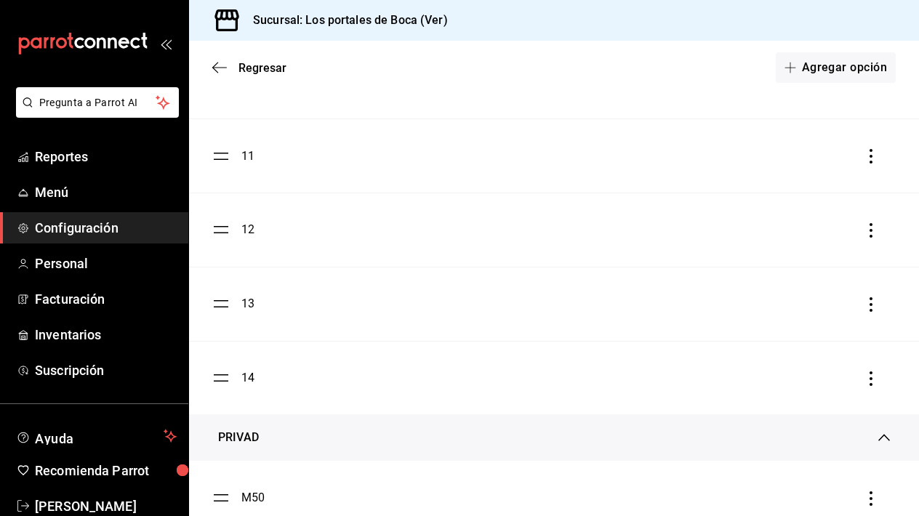
scroll to position [702, 0]
click at [246, 370] on div "14" at bounding box center [247, 376] width 13 height 17
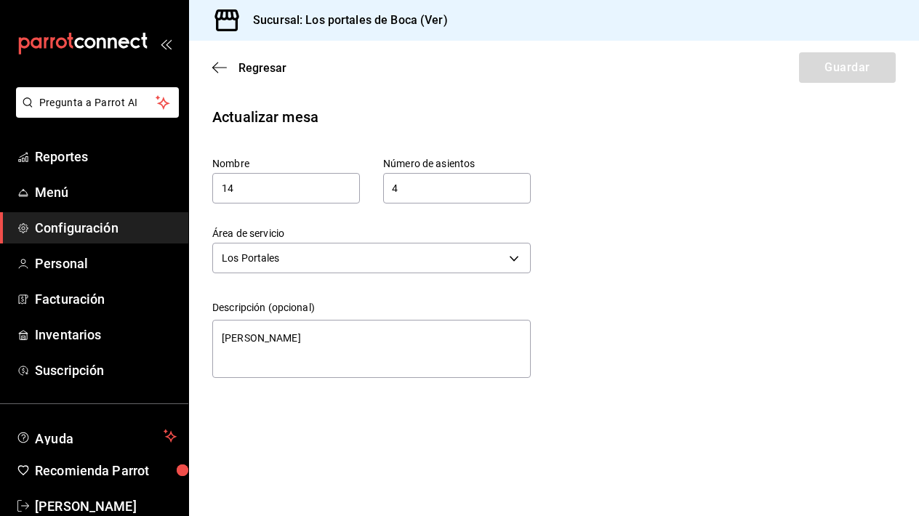
type textarea "x"
click at [219, 65] on icon "button" at bounding box center [219, 67] width 15 height 13
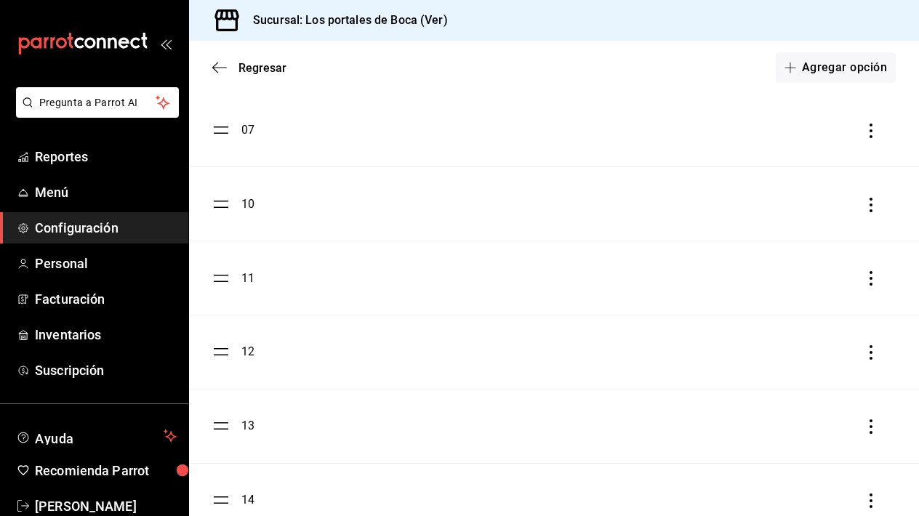
scroll to position [608, 0]
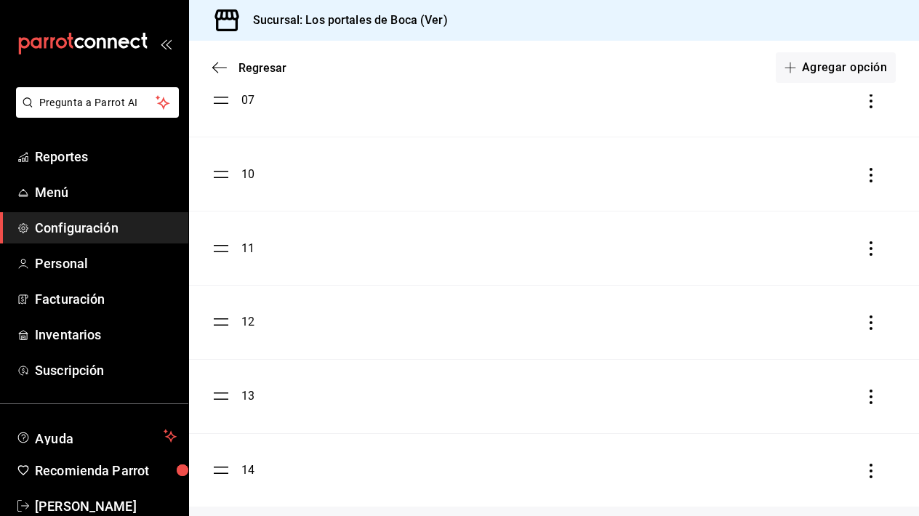
click at [228, 396] on ul "01 02 03 04 05 06 07 10 11 12 13 14" at bounding box center [554, 63] width 730 height 887
click at [248, 396] on div "13" at bounding box center [247, 395] width 13 height 17
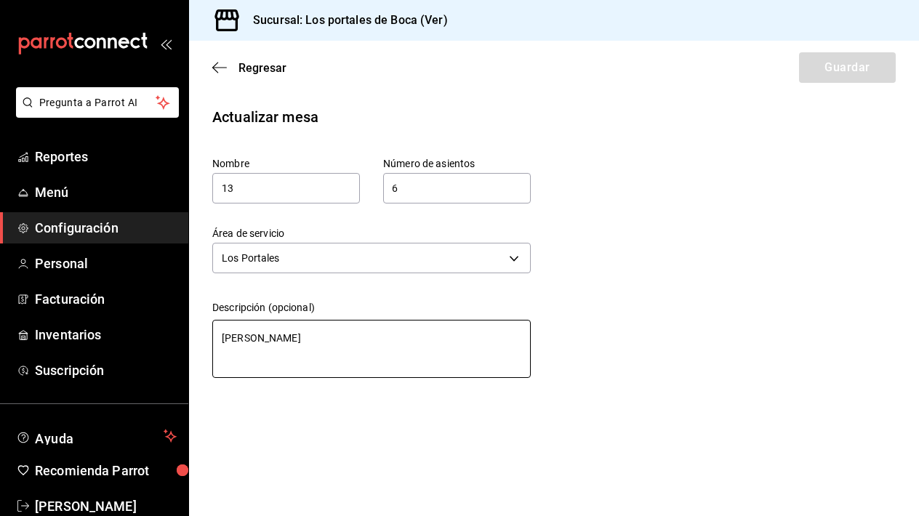
type textarea "x"
click at [221, 62] on icon "button" at bounding box center [219, 67] width 15 height 13
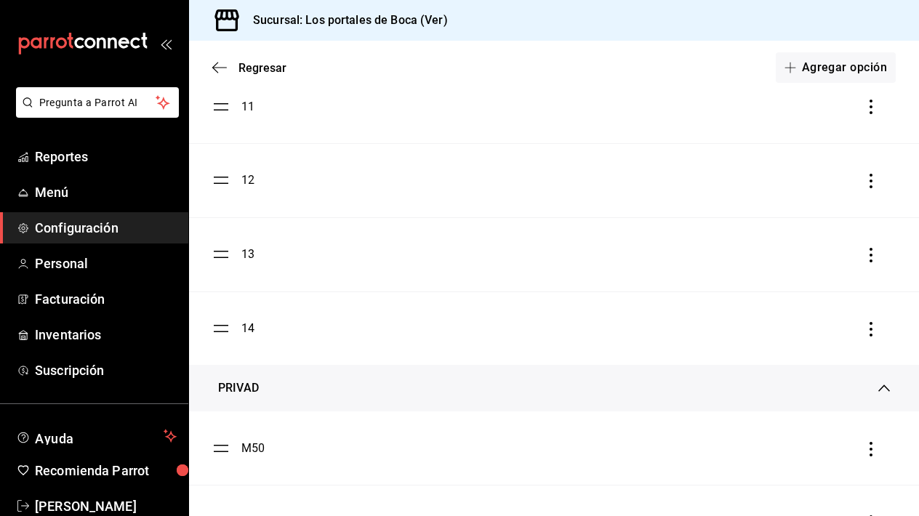
scroll to position [736, 0]
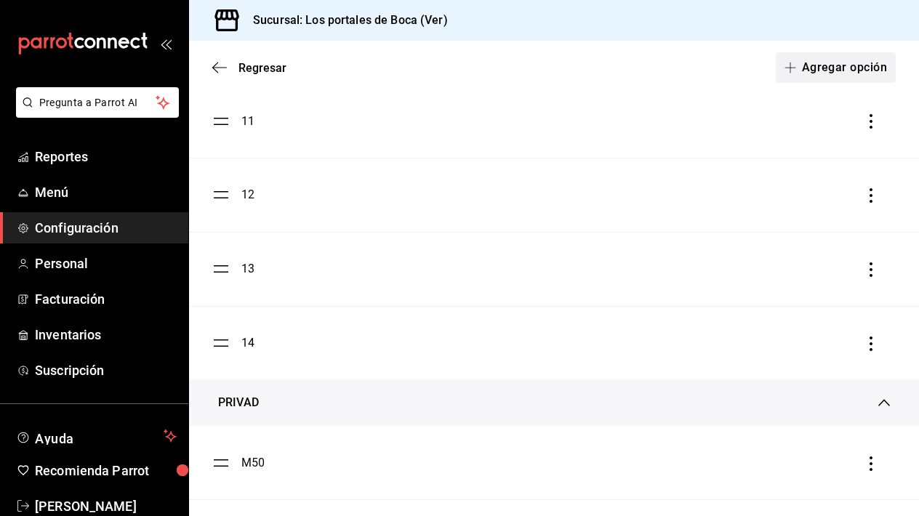
click at [835, 75] on button "Agregar opción" at bounding box center [836, 67] width 120 height 31
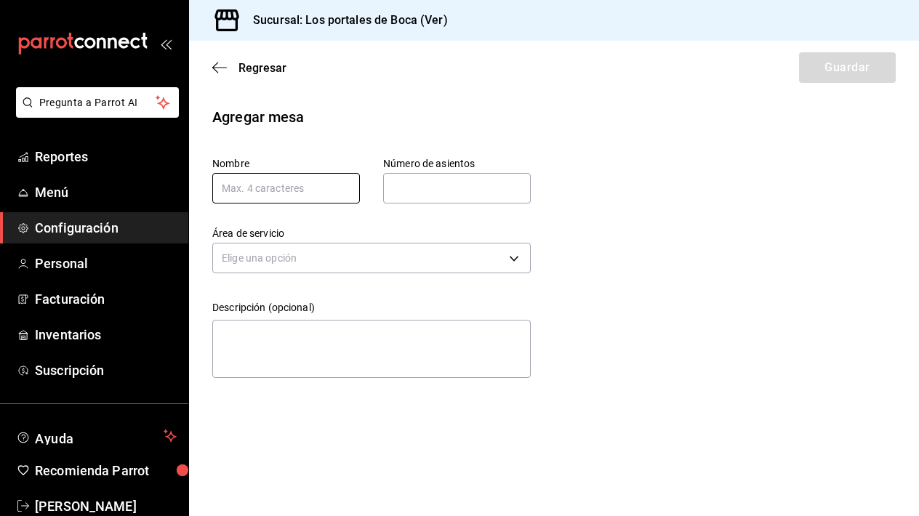
click at [307, 189] on input "text" at bounding box center [286, 188] width 148 height 31
type input "15"
click at [428, 195] on input "text" at bounding box center [457, 188] width 148 height 29
type input "6"
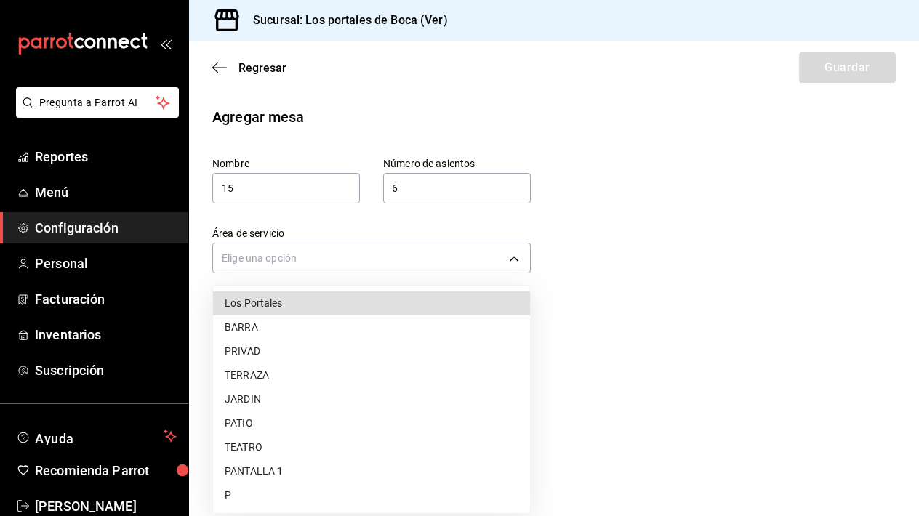
click at [397, 245] on body "Pregunta a Parrot AI Reportes Menú Configuración Personal Facturación Inventari…" at bounding box center [459, 258] width 919 height 516
click at [342, 308] on li "Los Portales" at bounding box center [371, 303] width 317 height 24
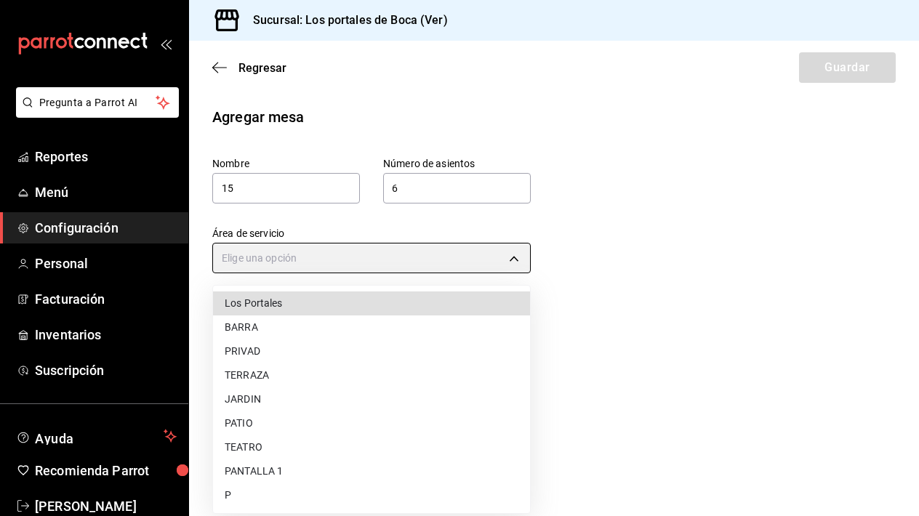
type input "bab658fe-5f84-45b0-b6b0-c392b3f05064"
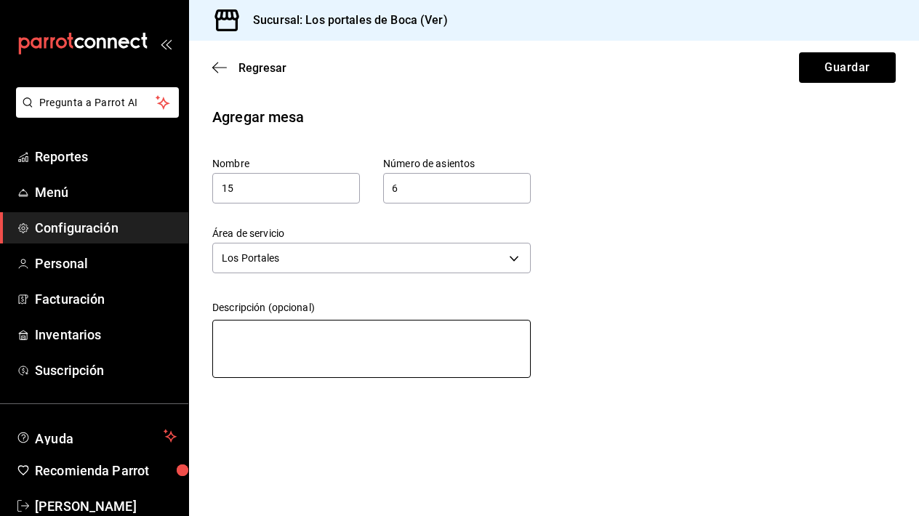
click at [313, 326] on textarea at bounding box center [371, 349] width 318 height 58
type textarea "4"
type textarea "x"
type textarea "4\"
type textarea "x"
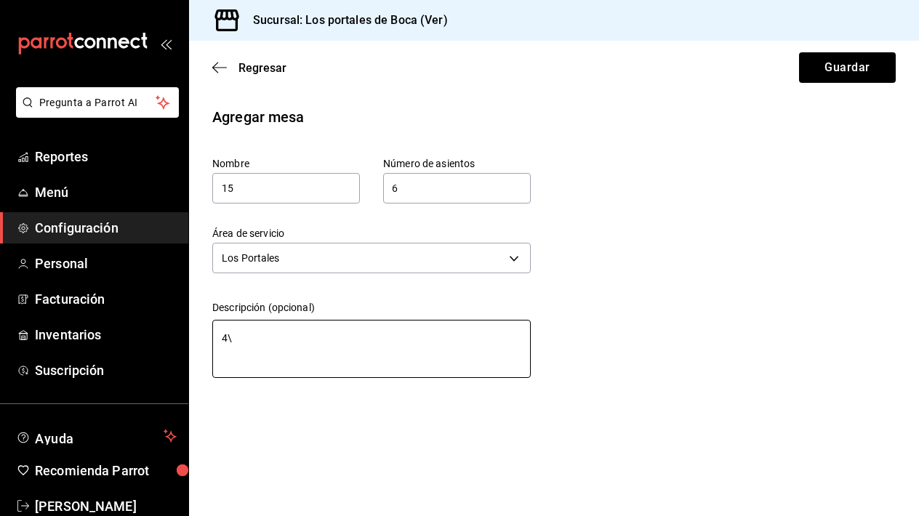
type textarea "4\4"
type textarea "x"
type textarea "4\"
type textarea "x"
type textarea "4"
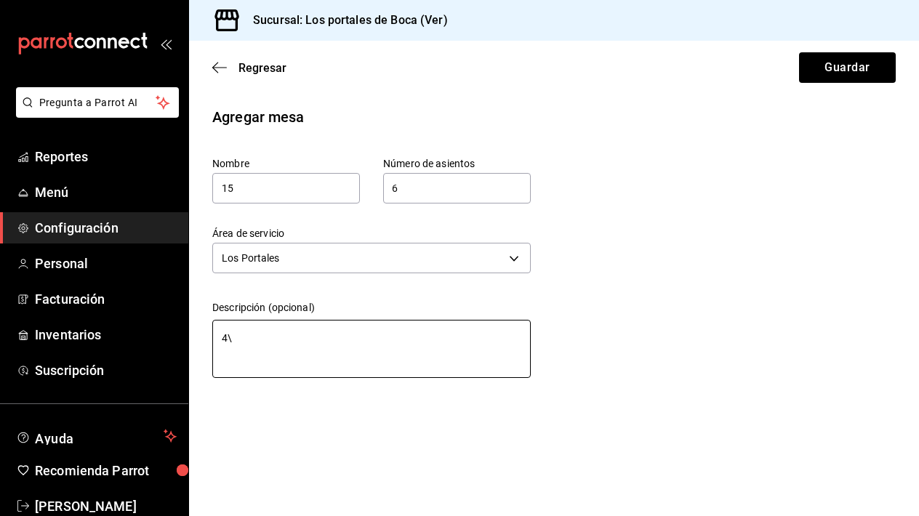
type textarea "x"
paste textarea "[PERSON_NAME]"
type textarea "[PERSON_NAME]"
type textarea "x"
type textarea "[PERSON_NAME]"
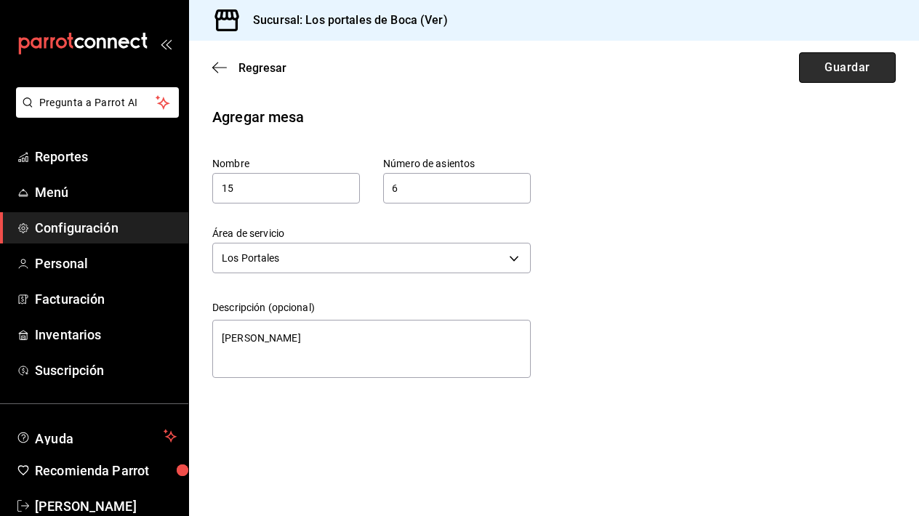
click at [829, 80] on button "Guardar" at bounding box center [847, 67] width 97 height 31
type textarea "x"
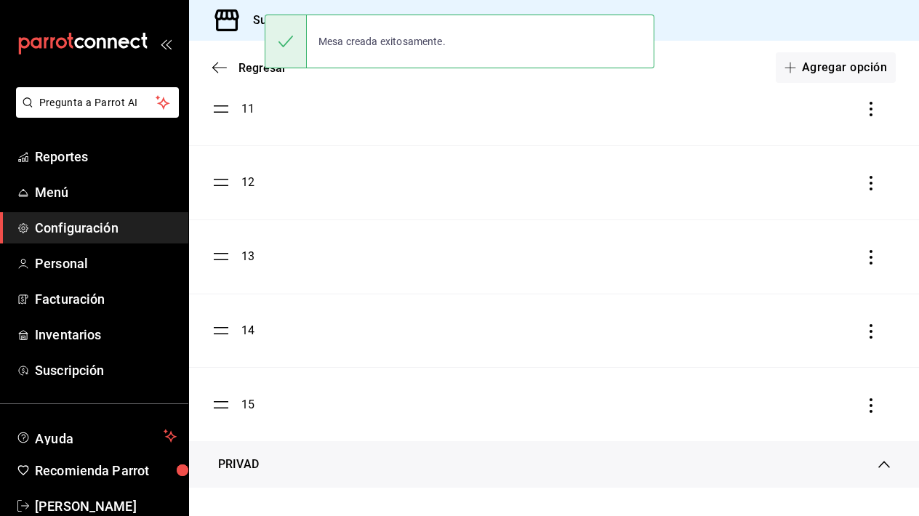
scroll to position [752, 0]
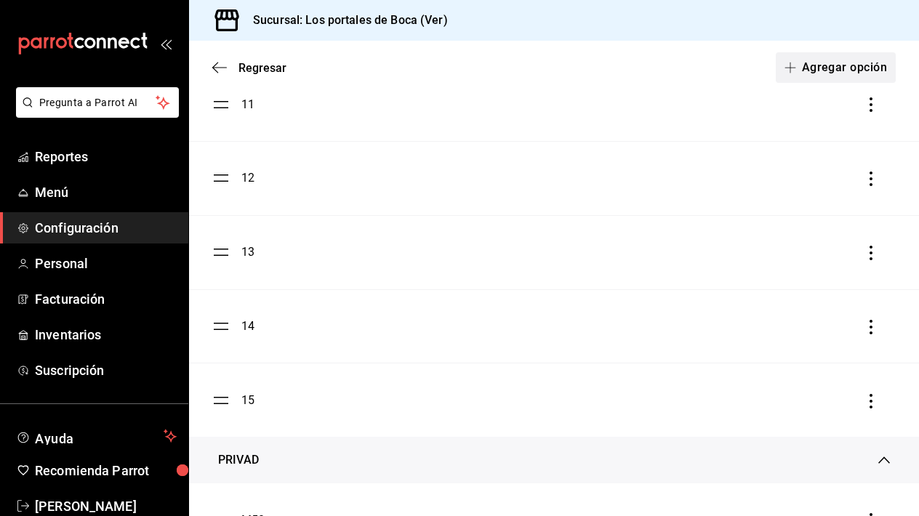
click at [844, 68] on button "Agregar opción" at bounding box center [836, 67] width 120 height 31
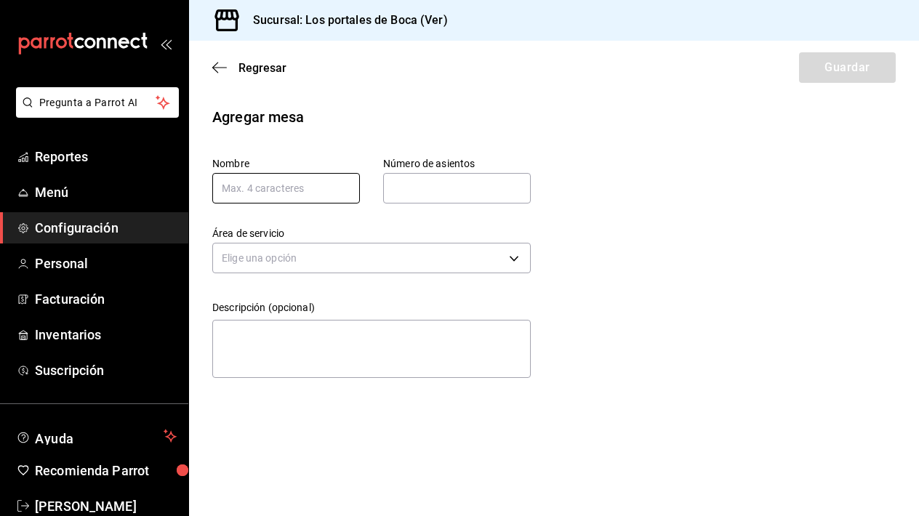
click at [327, 176] on input "text" at bounding box center [286, 188] width 148 height 31
type input "16"
type input "4"
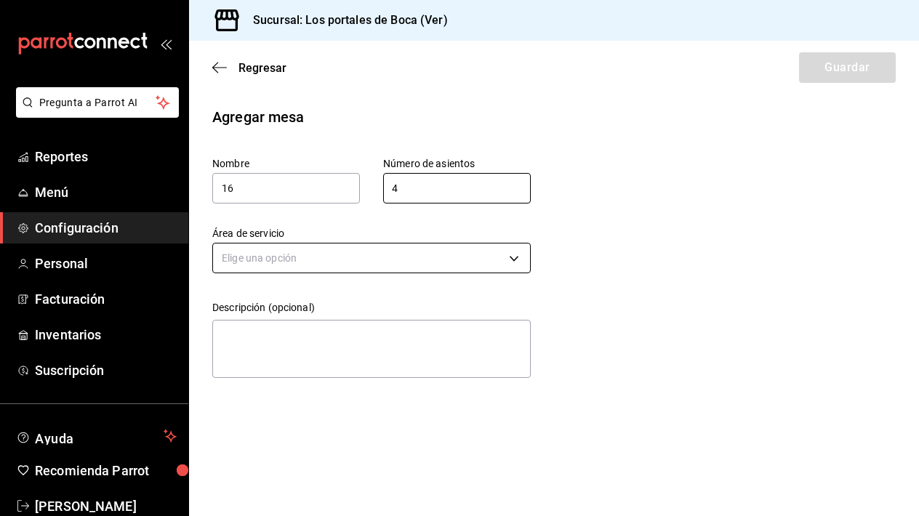
click at [228, 259] on body "Pregunta a Parrot AI Reportes Menú Configuración Personal Facturación Inventari…" at bounding box center [459, 258] width 919 height 516
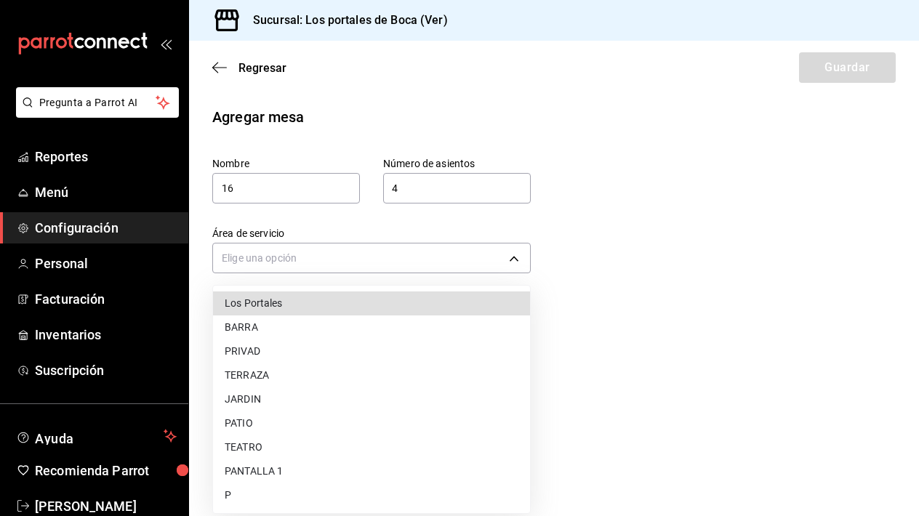
click at [267, 307] on li "Los Portales" at bounding box center [371, 303] width 317 height 24
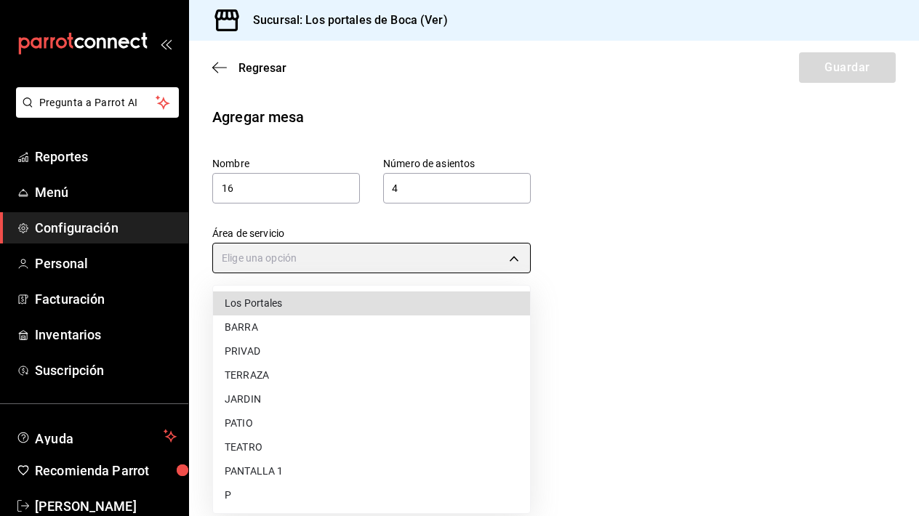
type input "bab658fe-5f84-45b0-b6b0-c392b3f05064"
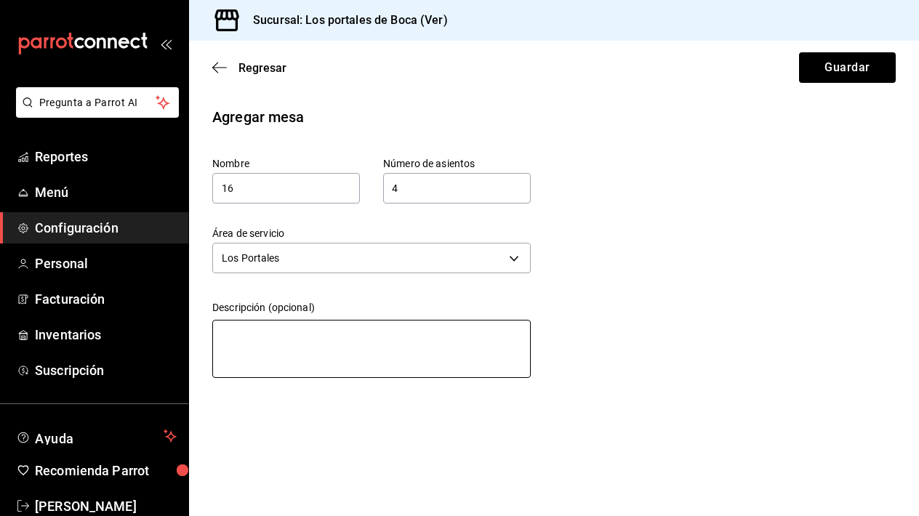
click at [274, 336] on textarea at bounding box center [371, 349] width 318 height 58
paste textarea "[PERSON_NAME]"
type textarea "[PERSON_NAME]"
type textarea "x"
type textarea "[PERSON_NAME]"
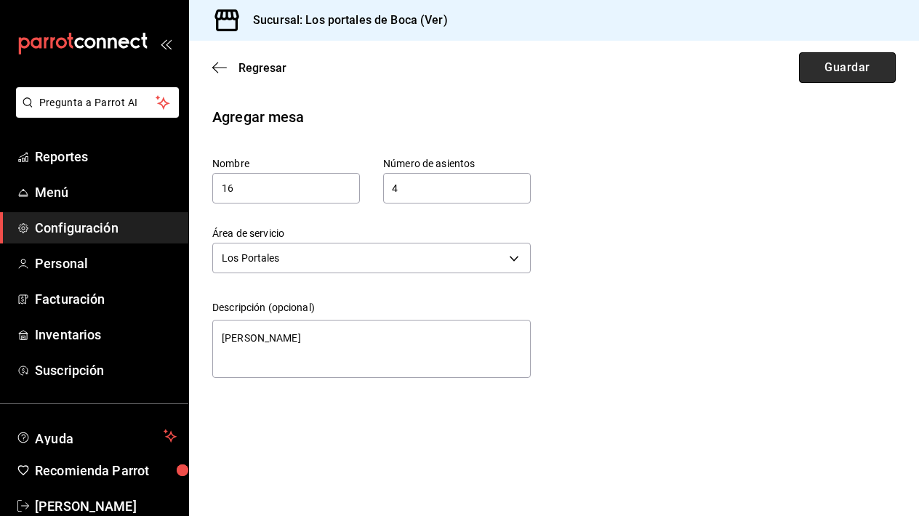
click at [842, 72] on button "Guardar" at bounding box center [847, 67] width 97 height 31
type textarea "x"
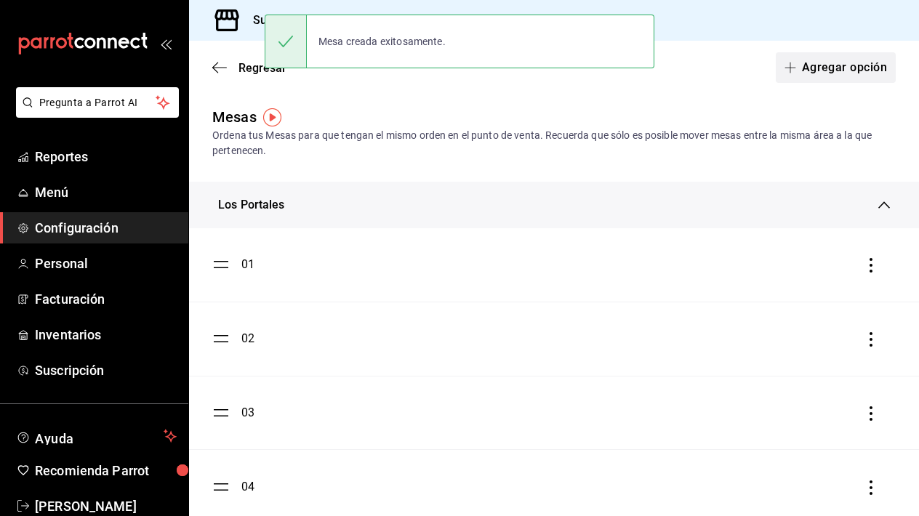
click at [845, 69] on button "Agregar opción" at bounding box center [836, 67] width 120 height 31
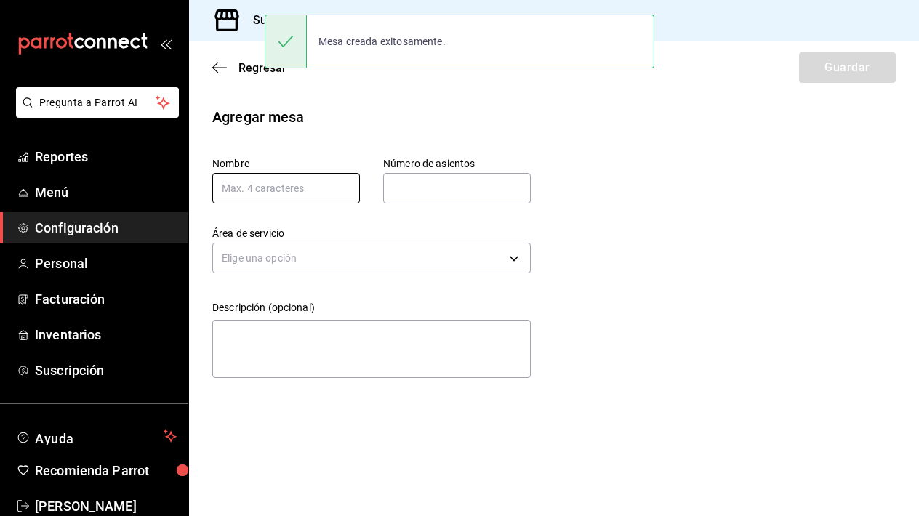
click at [313, 188] on input "text" at bounding box center [286, 188] width 148 height 31
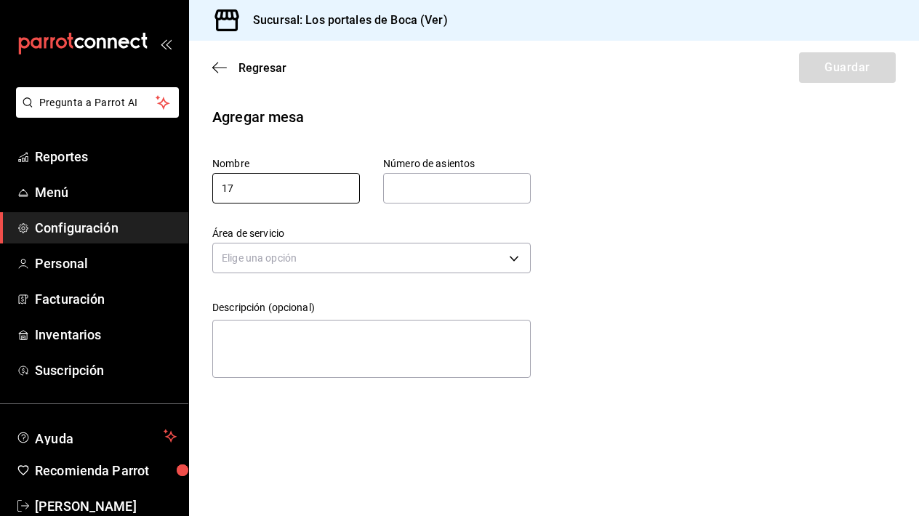
type input "17"
click at [451, 189] on input "text" at bounding box center [457, 188] width 148 height 29
type input "4"
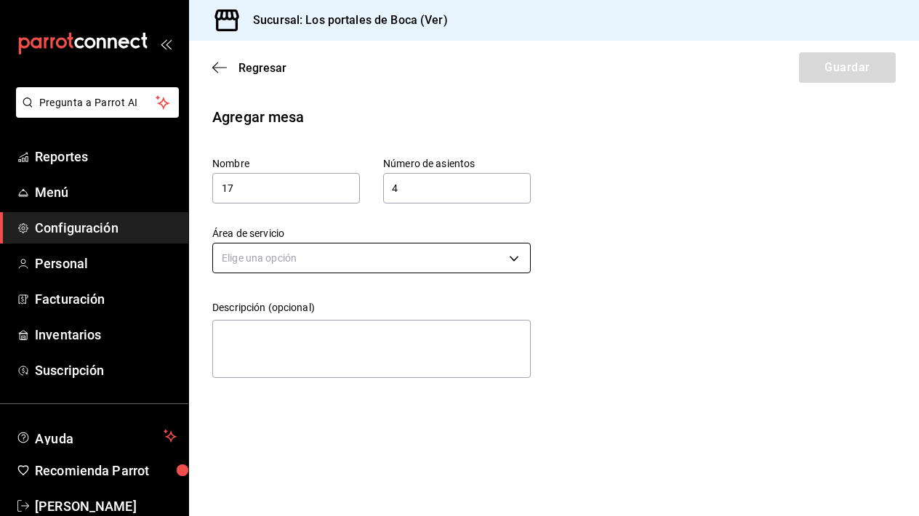
click at [419, 246] on body "Pregunta a Parrot AI Reportes Menú Configuración Personal Facturación Inventari…" at bounding box center [459, 258] width 919 height 516
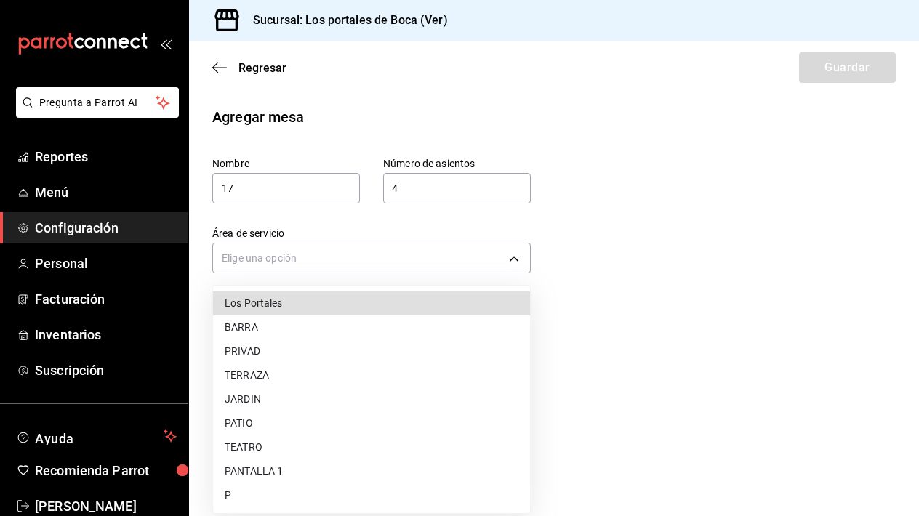
click at [359, 297] on li "Los Portales" at bounding box center [371, 303] width 317 height 24
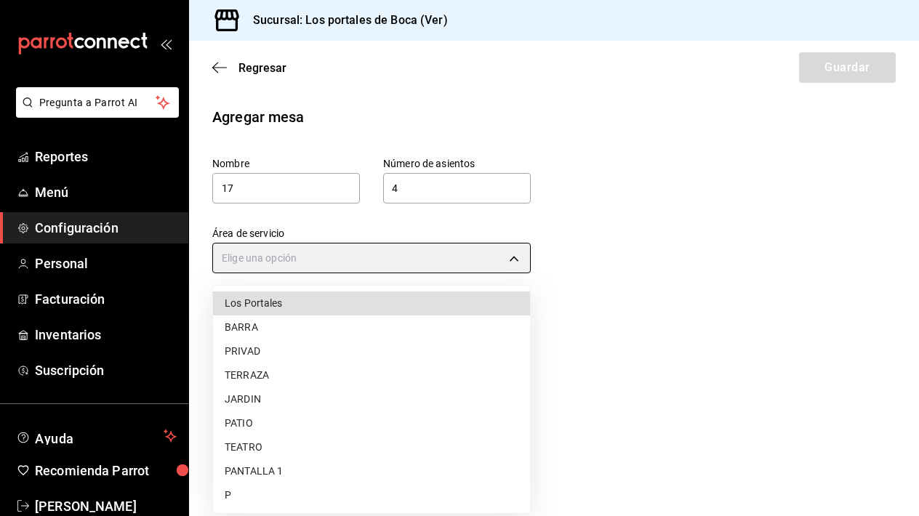
type input "bab658fe-5f84-45b0-b6b0-c392b3f05064"
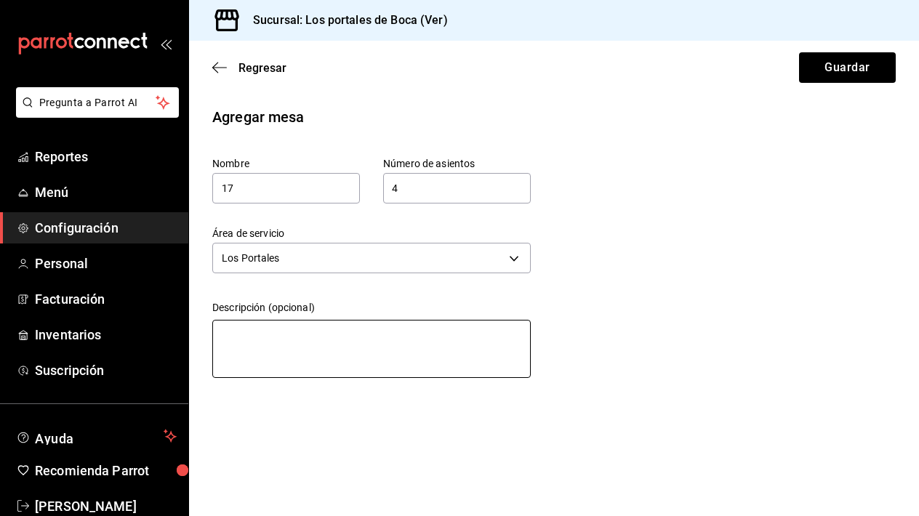
click at [334, 321] on textarea at bounding box center [371, 349] width 318 height 58
paste textarea "[PERSON_NAME]"
type textarea "[PERSON_NAME]"
type textarea "x"
type textarea "[PERSON_NAME]"
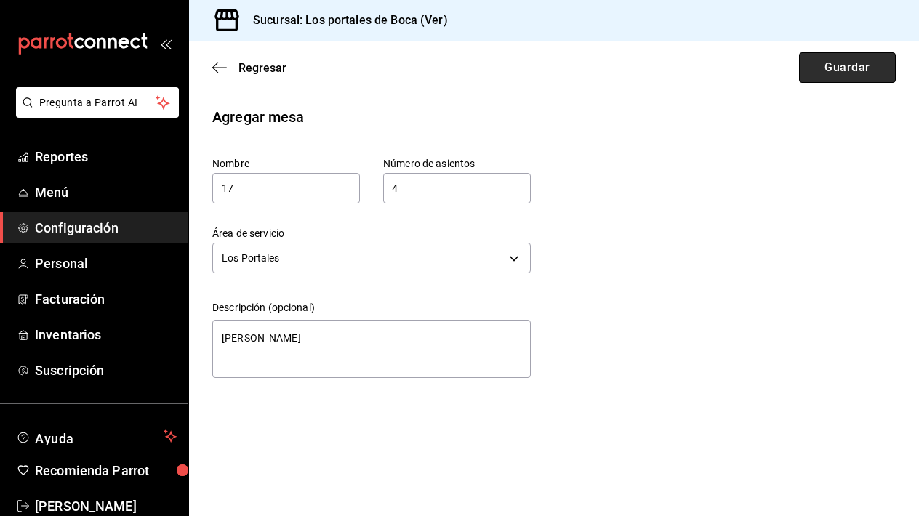
click at [810, 67] on button "Guardar" at bounding box center [847, 67] width 97 height 31
type textarea "x"
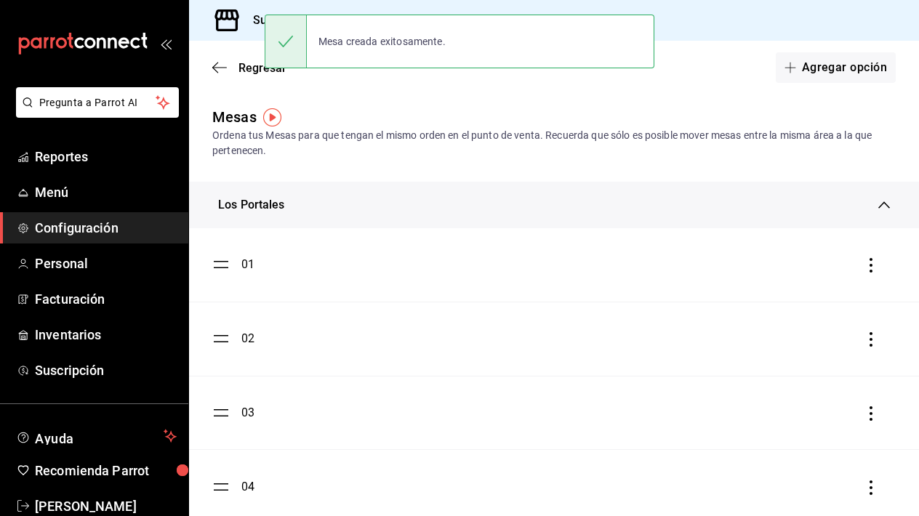
click at [852, 83] on div "Regresar Agregar opción" at bounding box center [554, 68] width 730 height 54
click at [853, 73] on button "Agregar opción" at bounding box center [836, 67] width 120 height 31
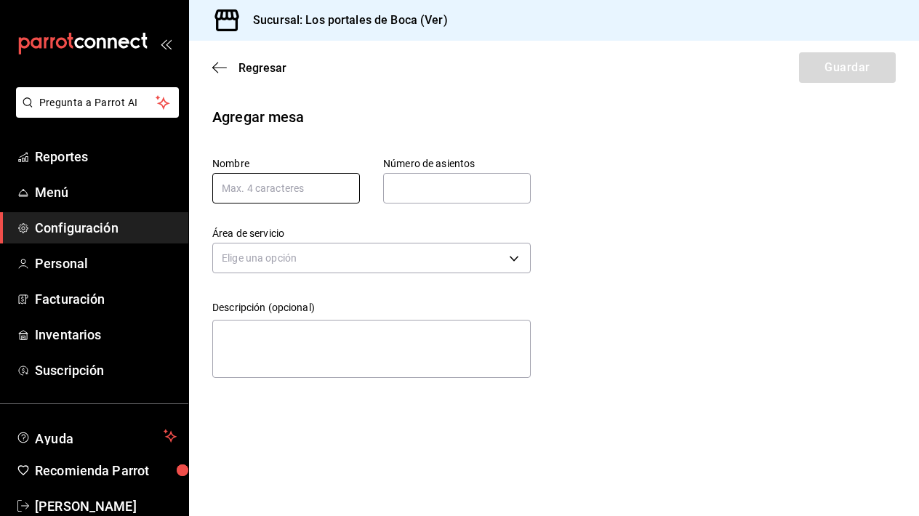
click at [325, 185] on input "text" at bounding box center [286, 188] width 148 height 31
type input "18"
type input "4"
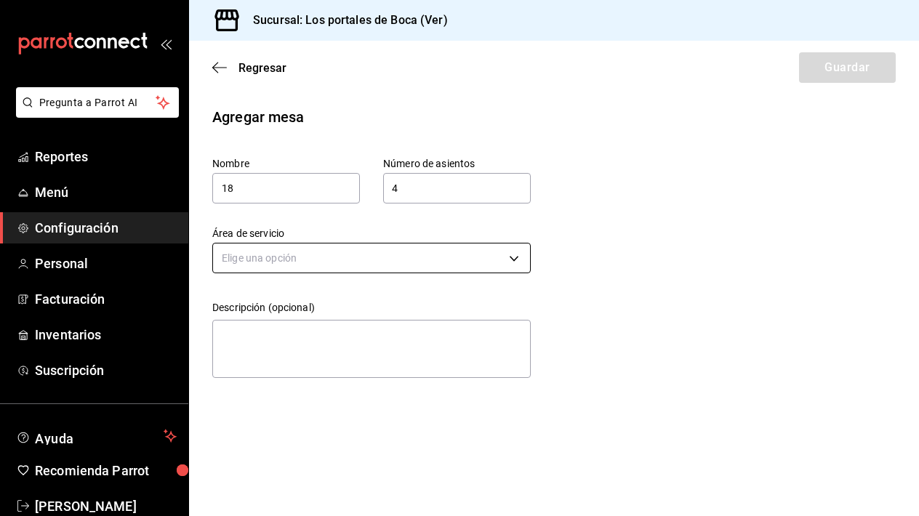
click at [243, 259] on body "Pregunta a Parrot AI Reportes Menú Configuración Personal Facturación Inventari…" at bounding box center [459, 258] width 919 height 516
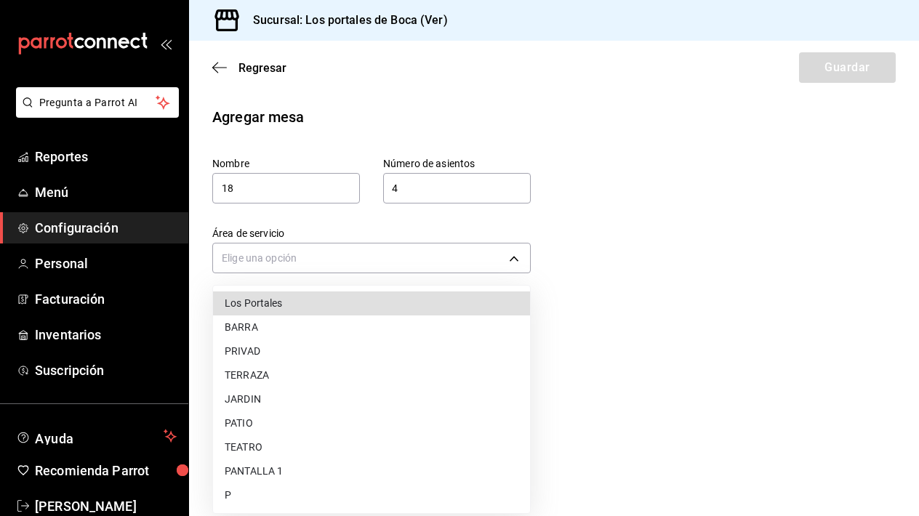
click at [273, 305] on li "Los Portales" at bounding box center [371, 303] width 317 height 24
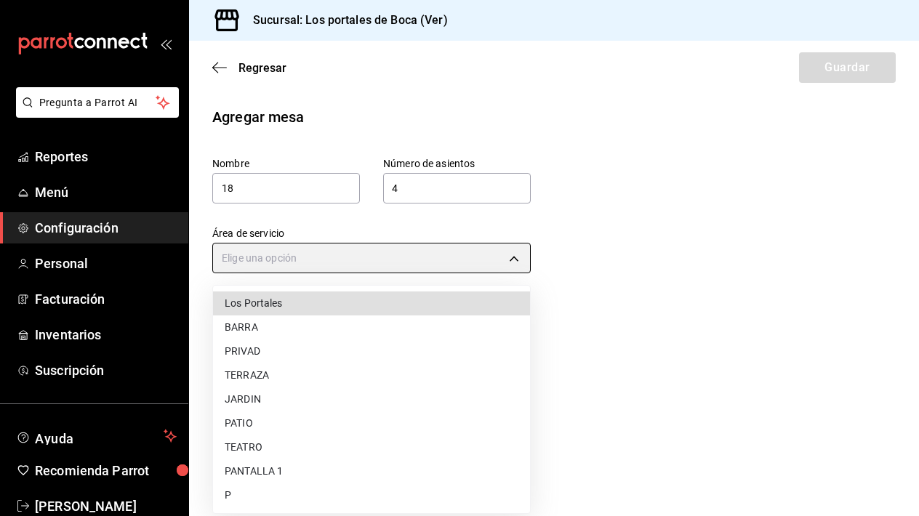
type input "bab658fe-5f84-45b0-b6b0-c392b3f05064"
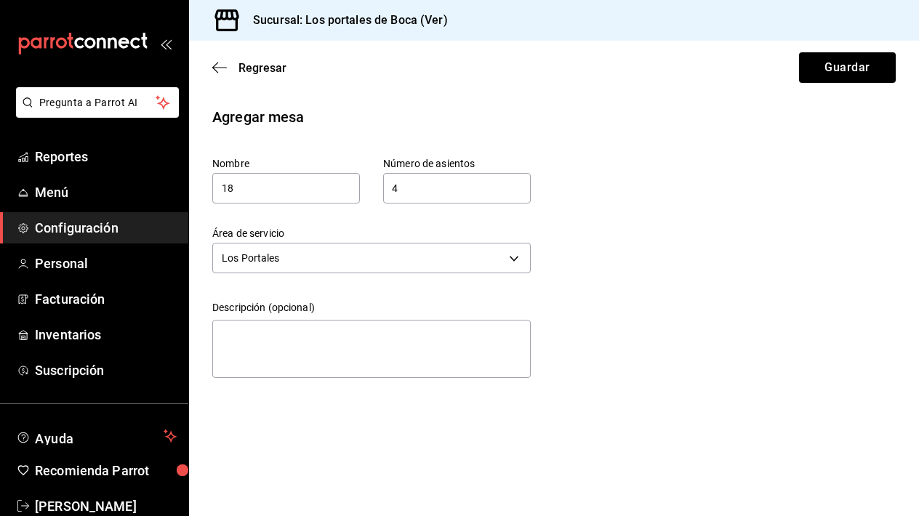
click at [303, 318] on div "x" at bounding box center [371, 349] width 318 height 65
click at [304, 327] on textarea at bounding box center [371, 349] width 318 height 58
paste textarea "[PERSON_NAME]"
type textarea "[PERSON_NAME]"
type textarea "x"
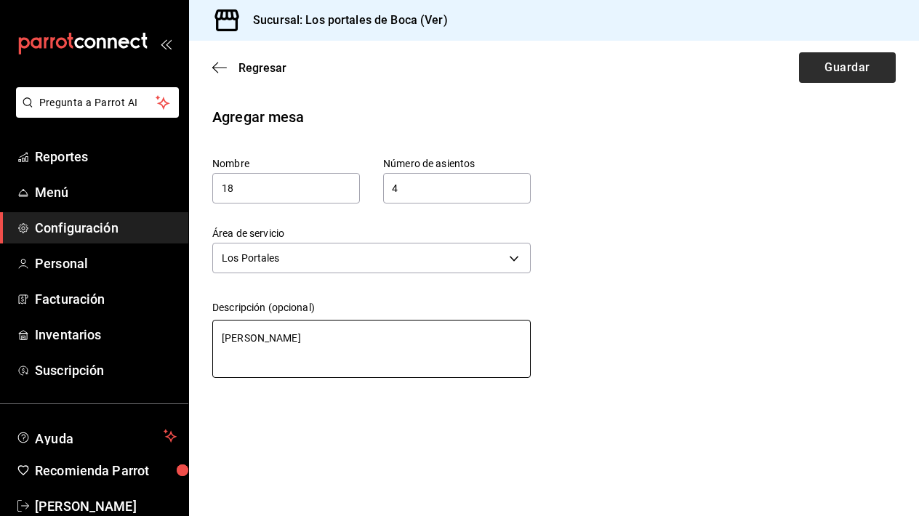
type textarea "[PERSON_NAME]"
click at [841, 64] on button "Guardar" at bounding box center [847, 67] width 97 height 31
type textarea "x"
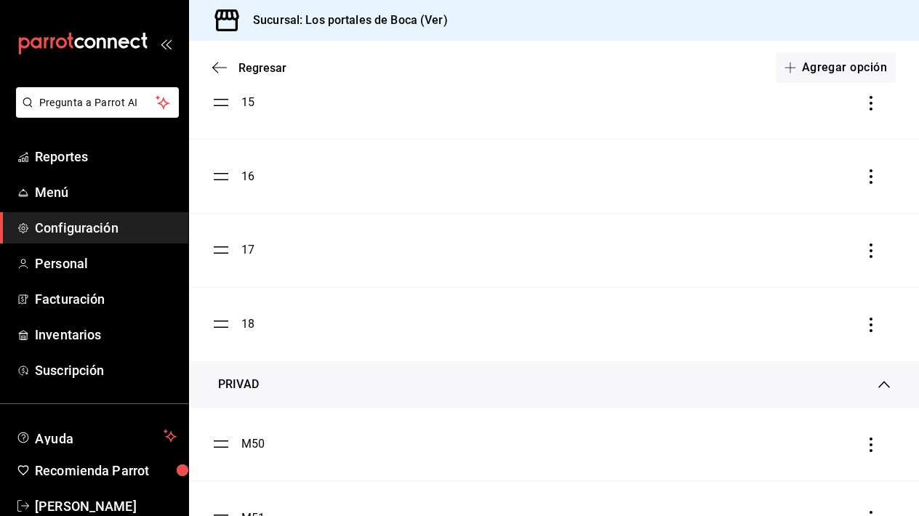
scroll to position [1095, 0]
